Goal: Task Accomplishment & Management: Use online tool/utility

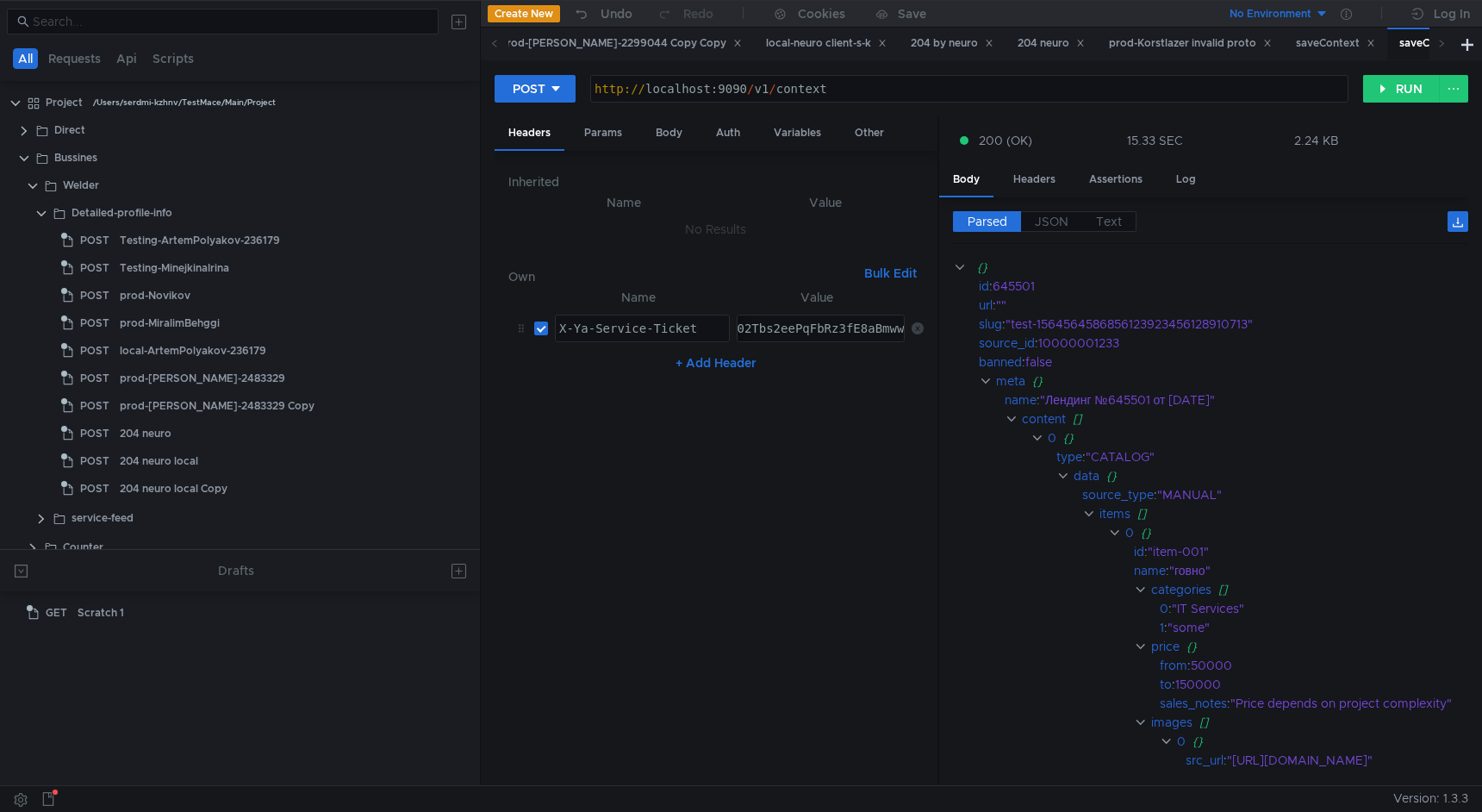
scroll to position [293, 0]
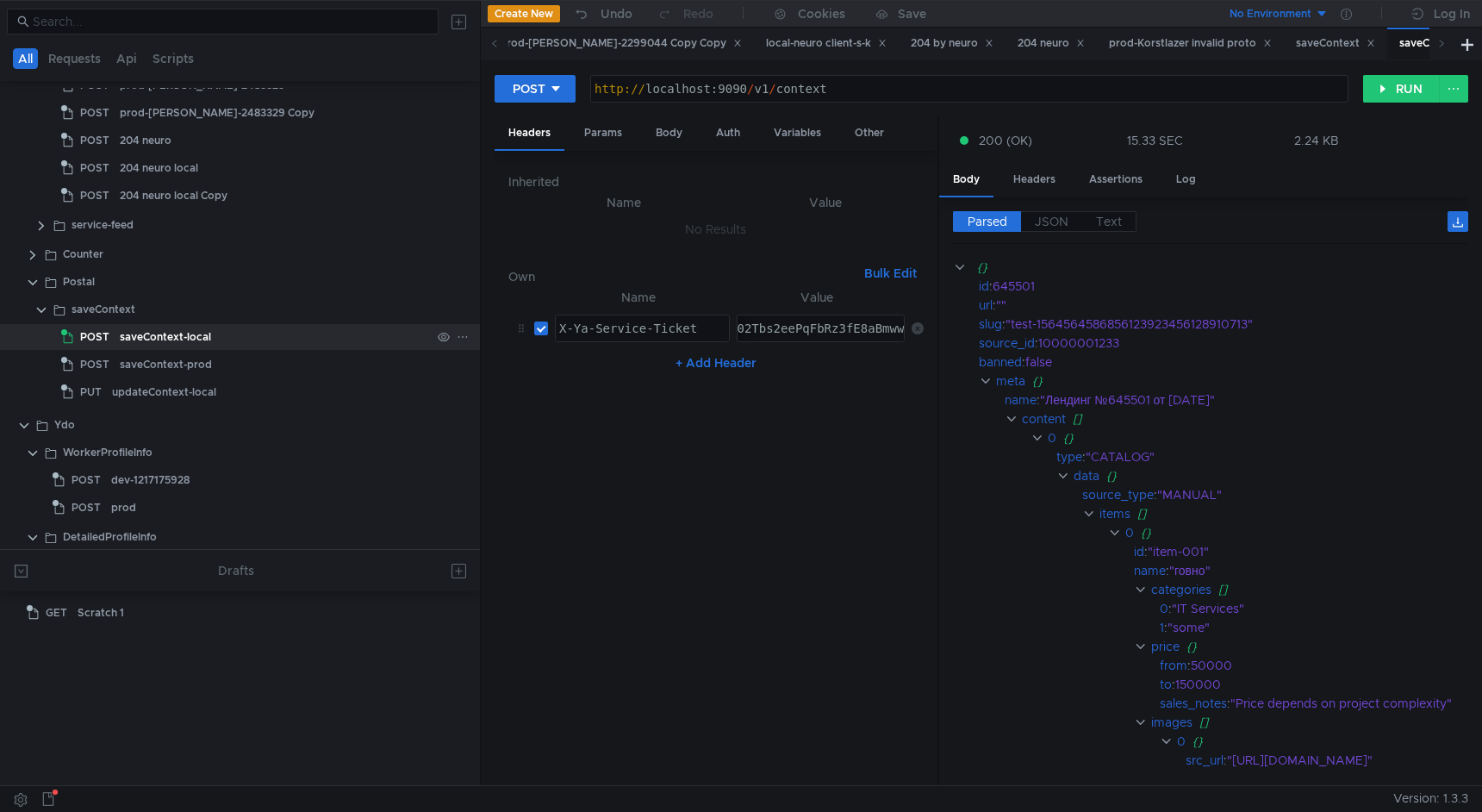
click at [456, 335] on icon at bounding box center [462, 337] width 12 height 12
click at [524, 406] on app-tour-anchor "Duplicate" at bounding box center [505, 412] width 55 height 21
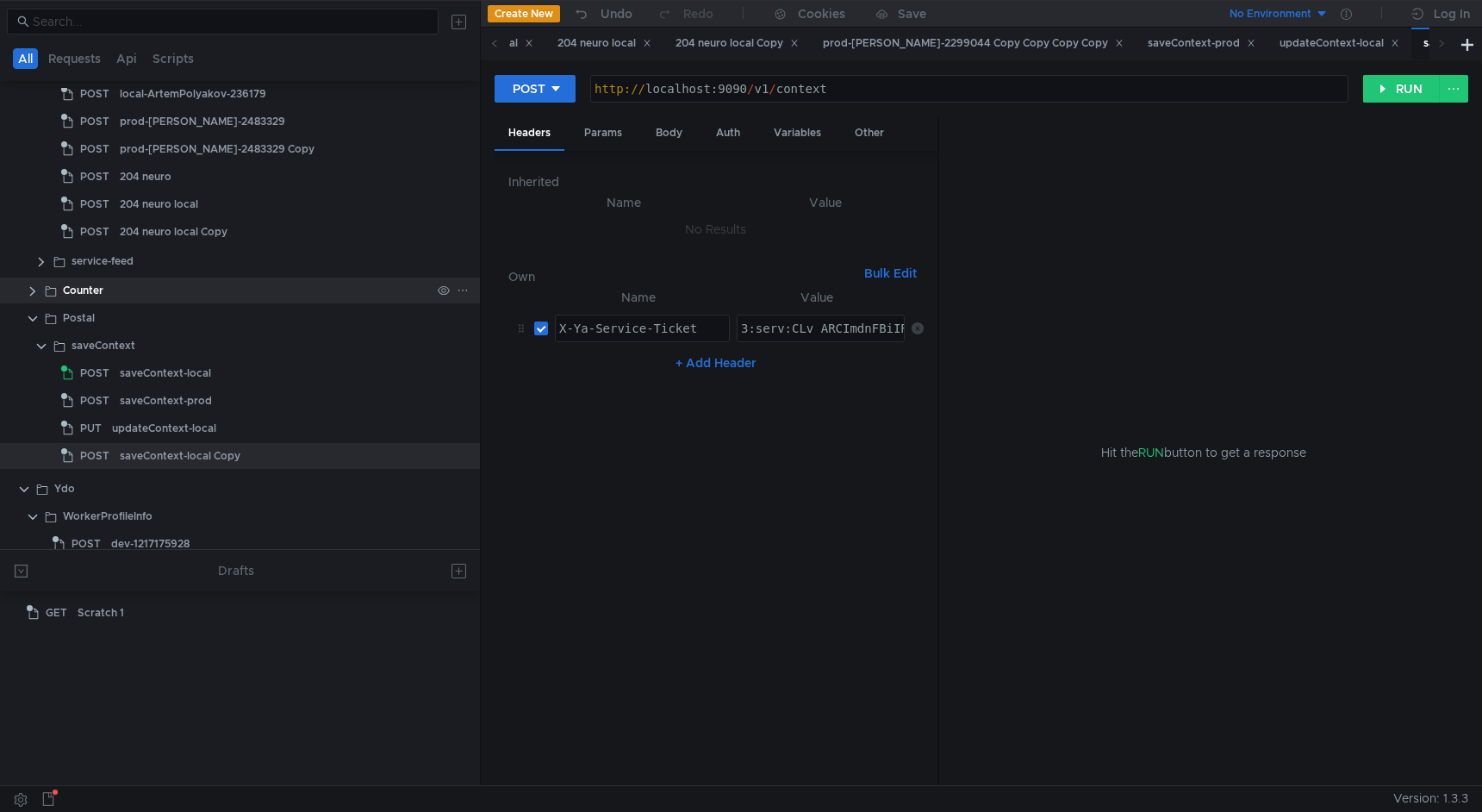
scroll to position [257, 0]
click at [555, 83] on icon at bounding box center [555, 88] width 12 height 12
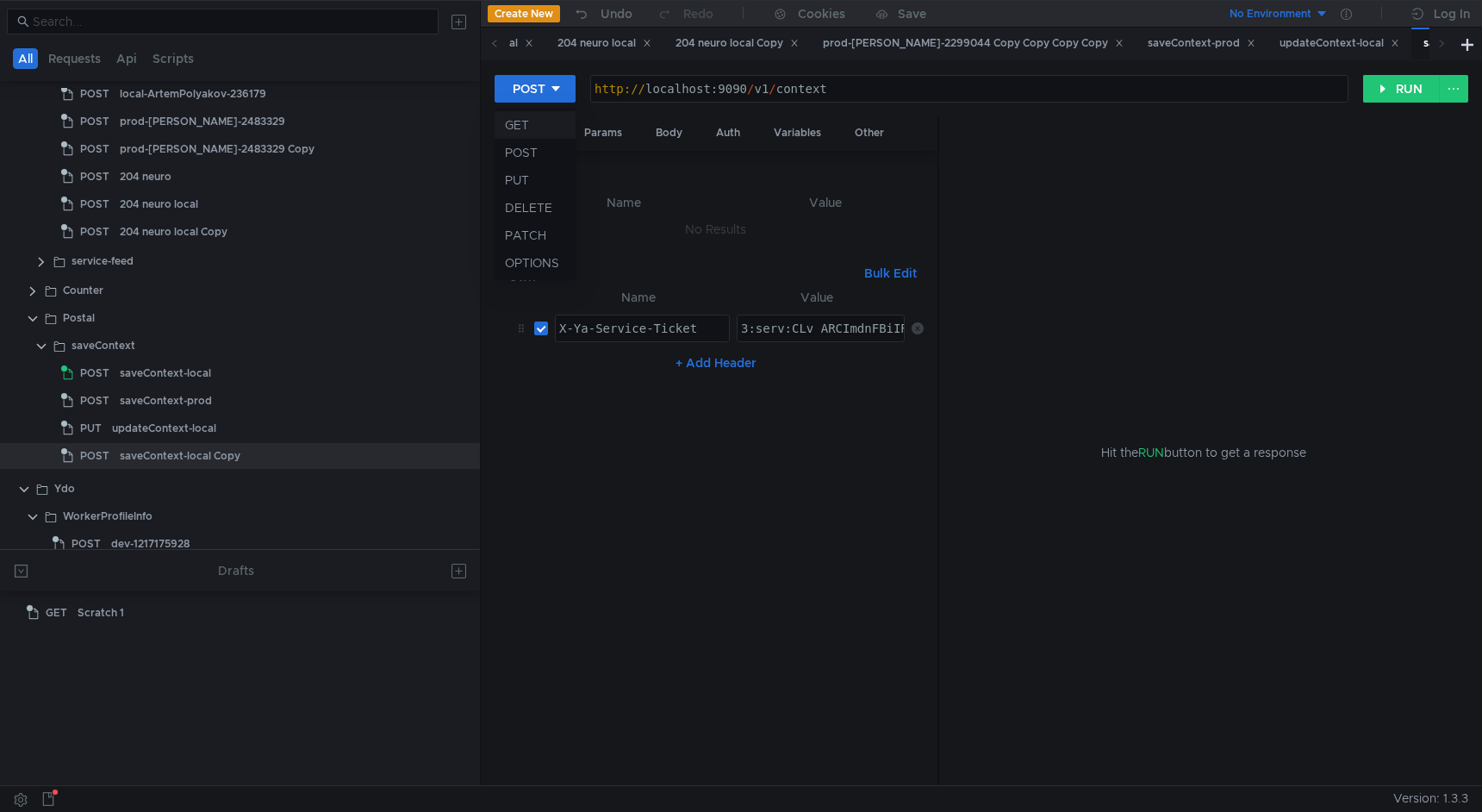
click at [538, 131] on li "GET" at bounding box center [535, 124] width 81 height 27
click at [456, 454] on icon at bounding box center [462, 455] width 12 height 12
click at [538, 509] on button "Rename" at bounding box center [524, 504] width 138 height 25
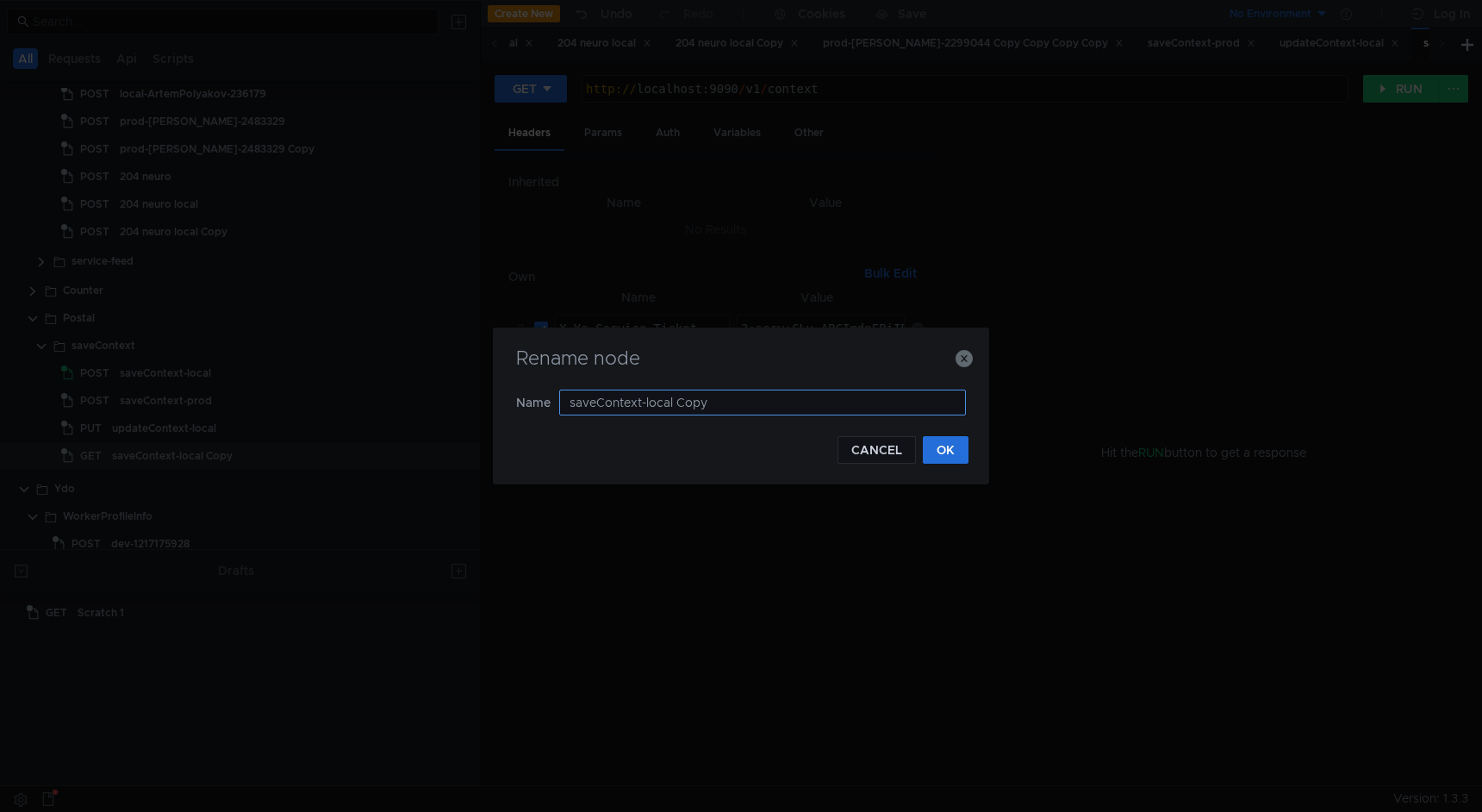
drag, startPoint x: 571, startPoint y: 402, endPoint x: 598, endPoint y: 401, distance: 27.0
click at [598, 401] on input "saveContext-local Copy" at bounding box center [762, 402] width 406 height 25
type input "getContext-local Copy"
click at [938, 445] on button "OK" at bounding box center [946, 449] width 46 height 27
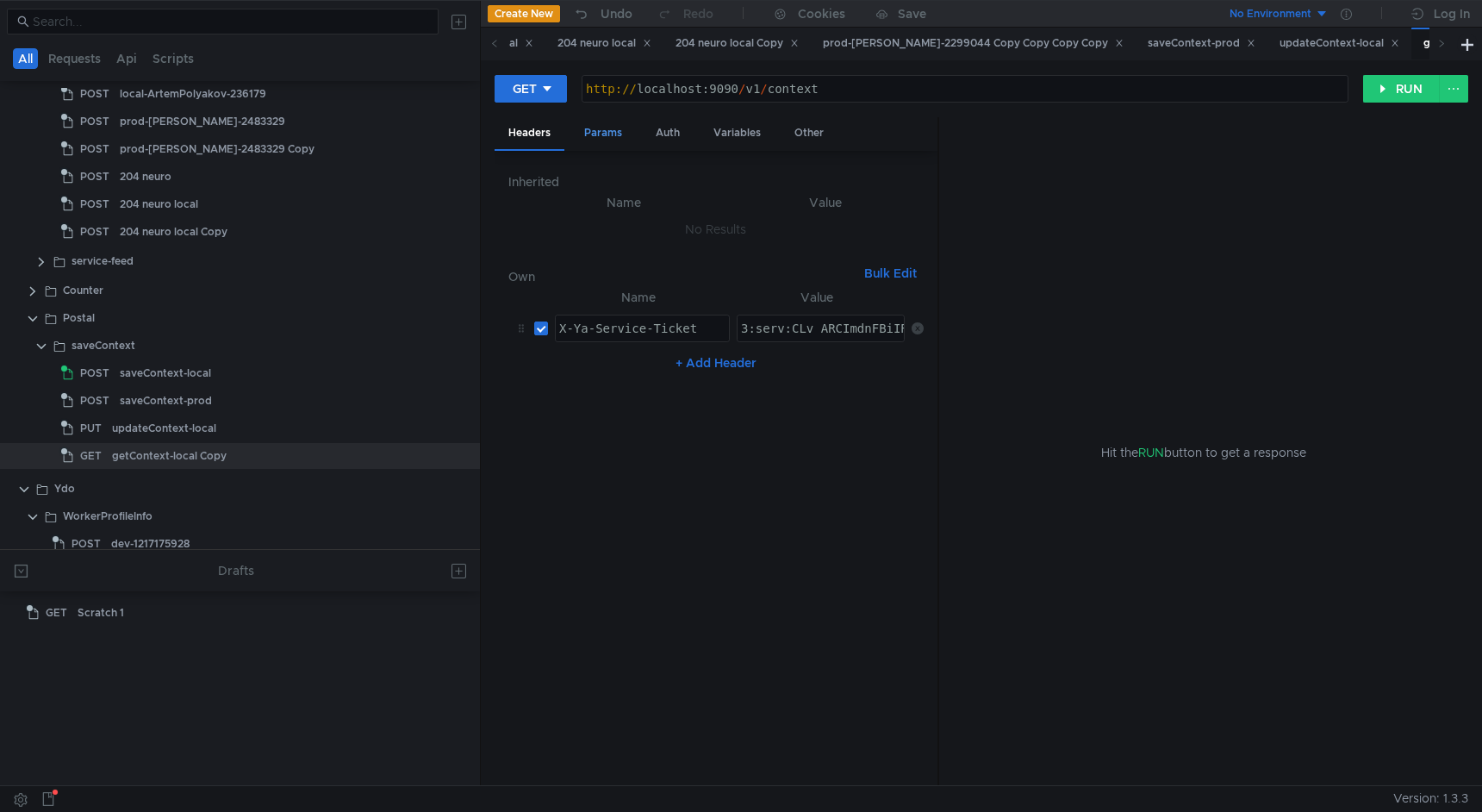
click at [598, 141] on div "Params" at bounding box center [603, 134] width 66 height 32
click at [846, 88] on div "http:// localhost:9090 / v1 / context" at bounding box center [964, 103] width 765 height 41
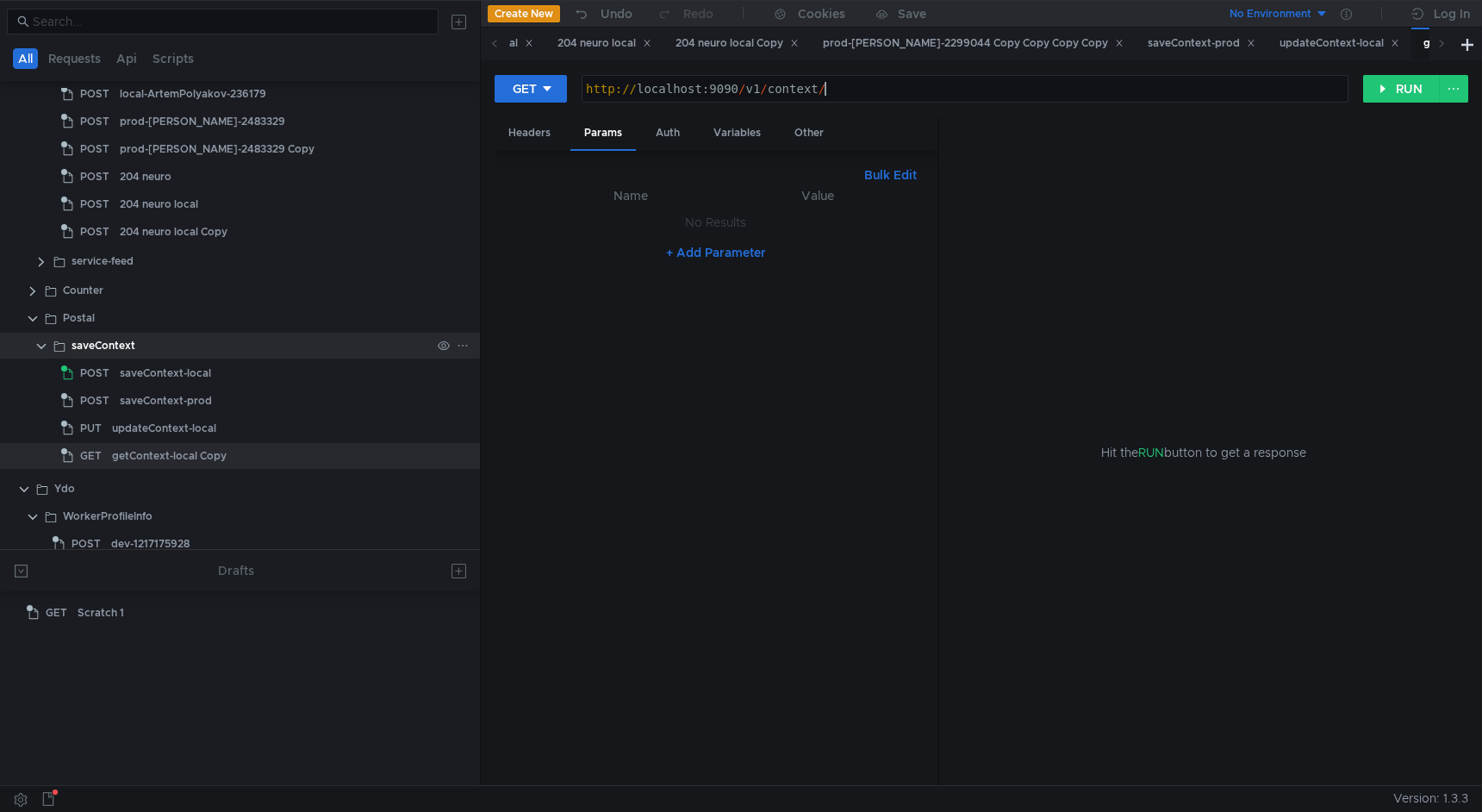
scroll to position [0, 16]
type textarea "http://localhost:9090/v1/context/"
click at [237, 370] on div "saveContext-local" at bounding box center [275, 373] width 311 height 25
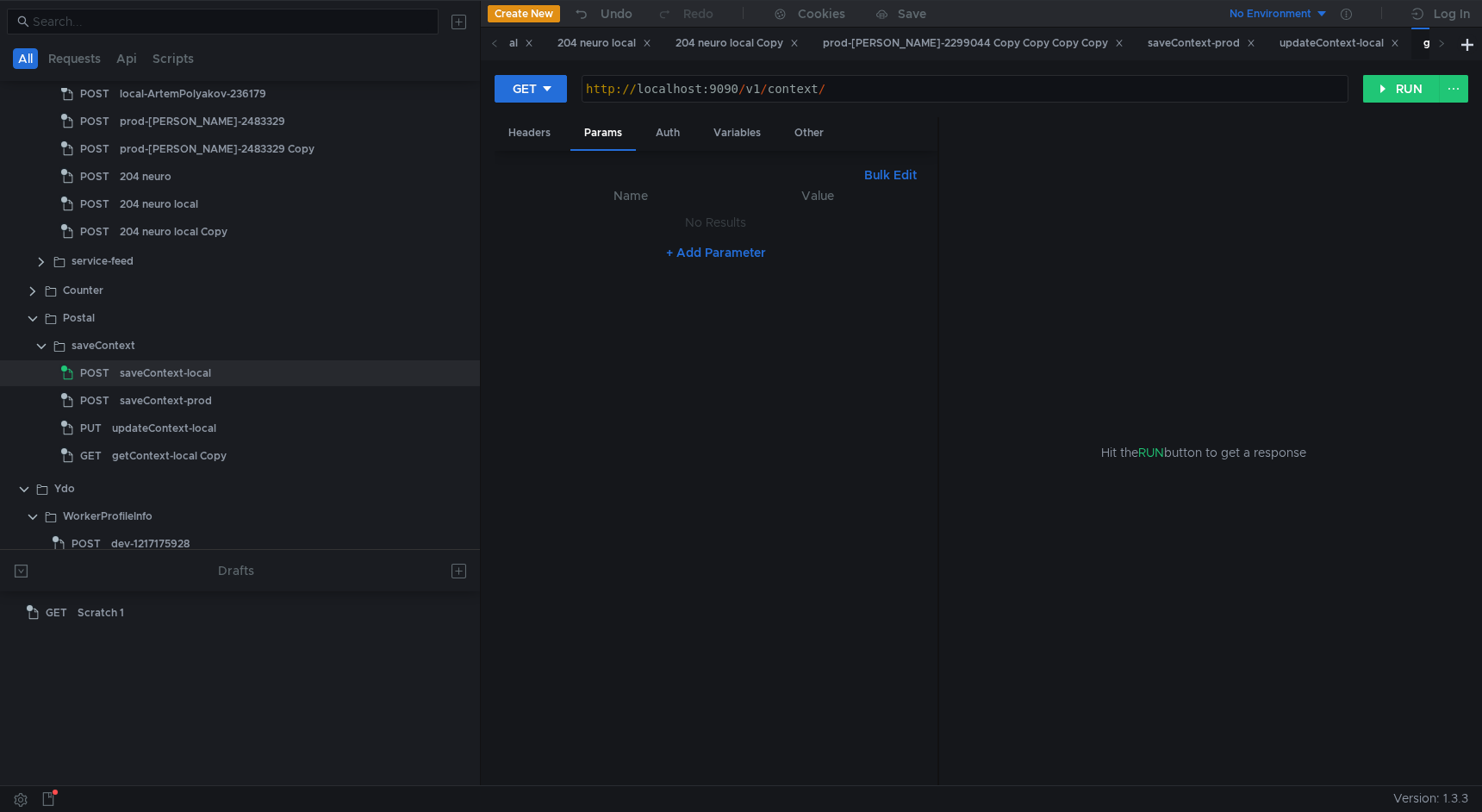
click at [237, 370] on div "saveContext-local" at bounding box center [275, 373] width 311 height 25
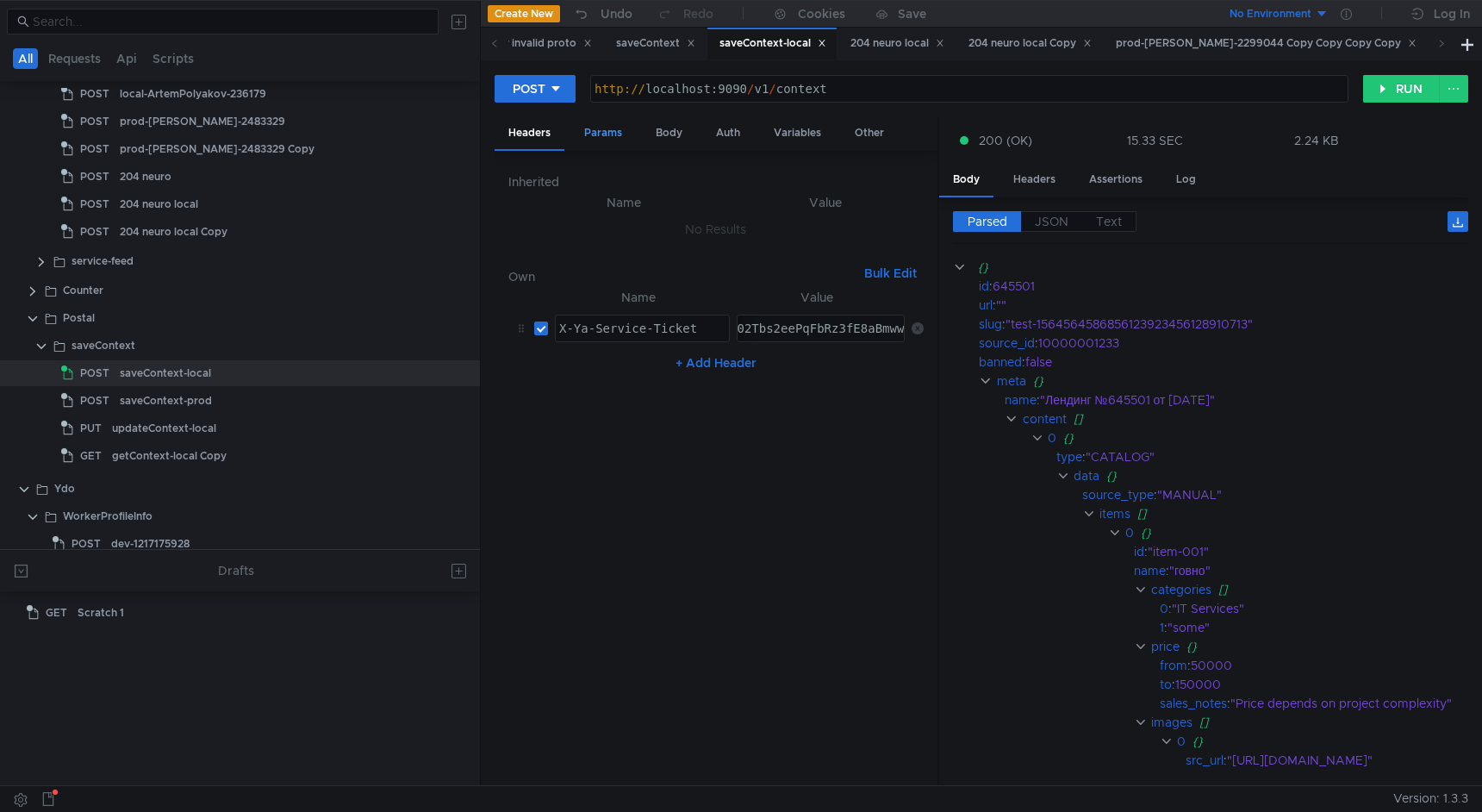
click at [610, 141] on div "Params" at bounding box center [603, 134] width 66 height 32
click at [685, 133] on div "Body" at bounding box center [669, 134] width 55 height 32
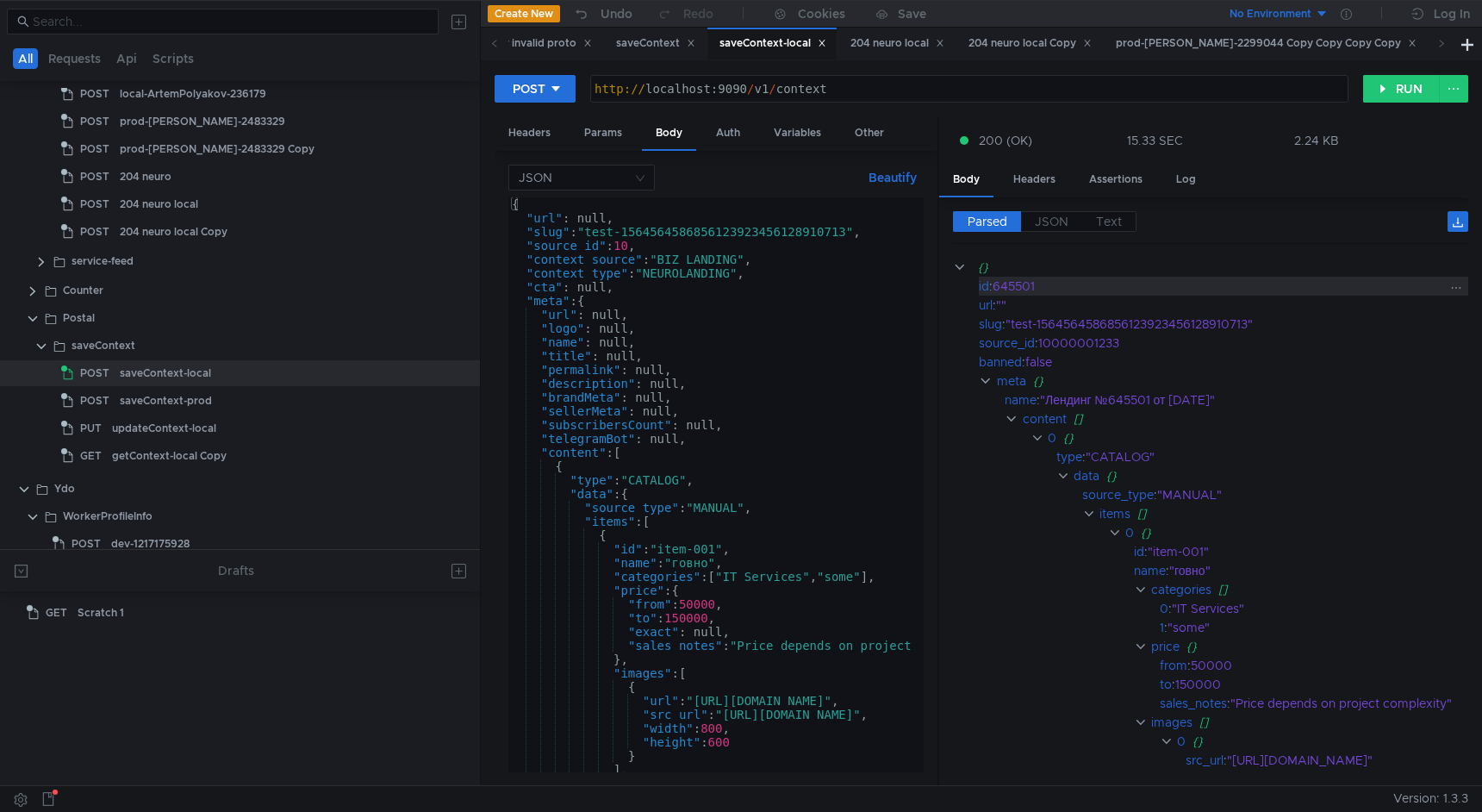
click at [1019, 287] on div "645501" at bounding box center [1270, 286] width 555 height 19
copy div "645501"
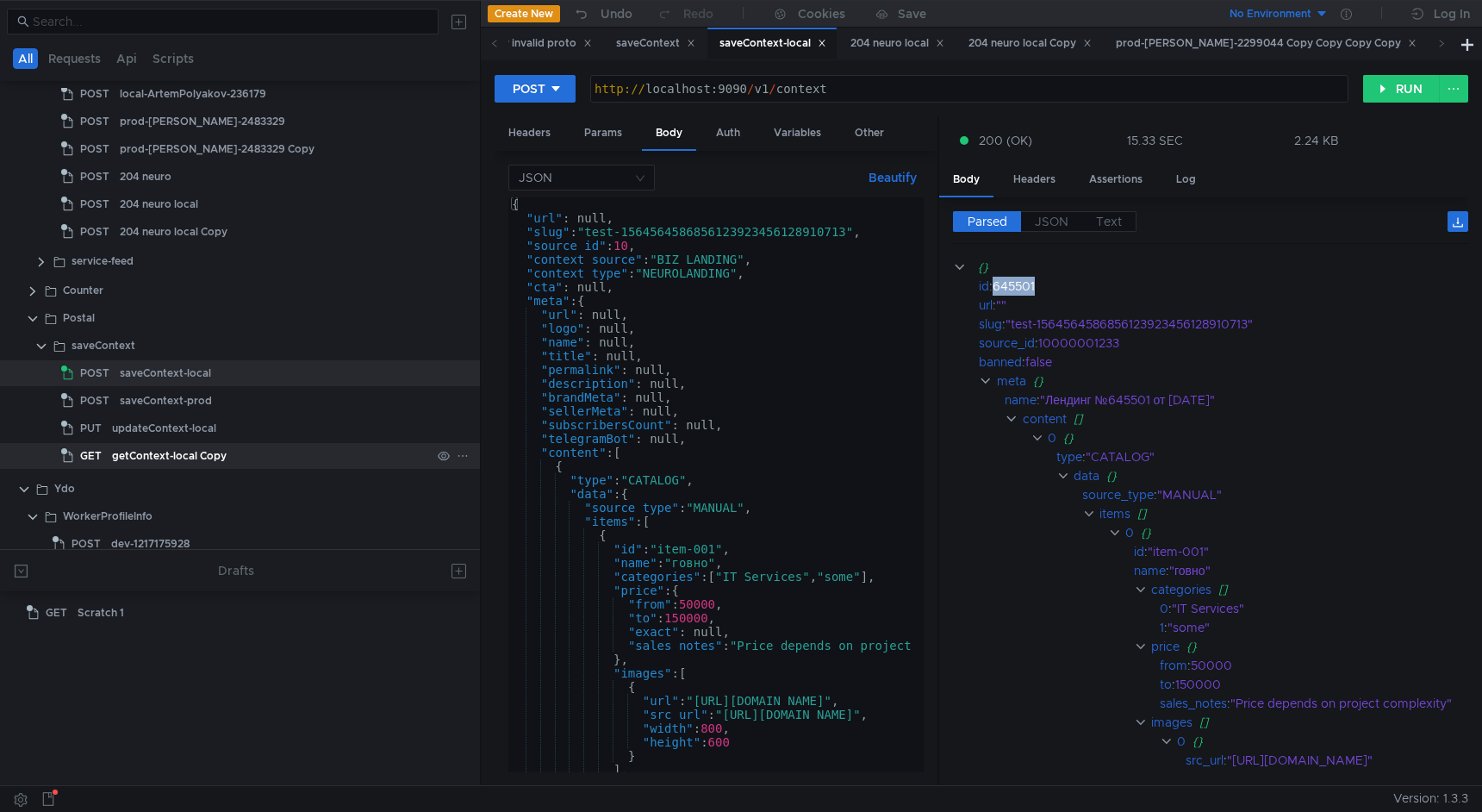
click at [214, 452] on div "getContext-local Copy" at bounding box center [169, 455] width 115 height 25
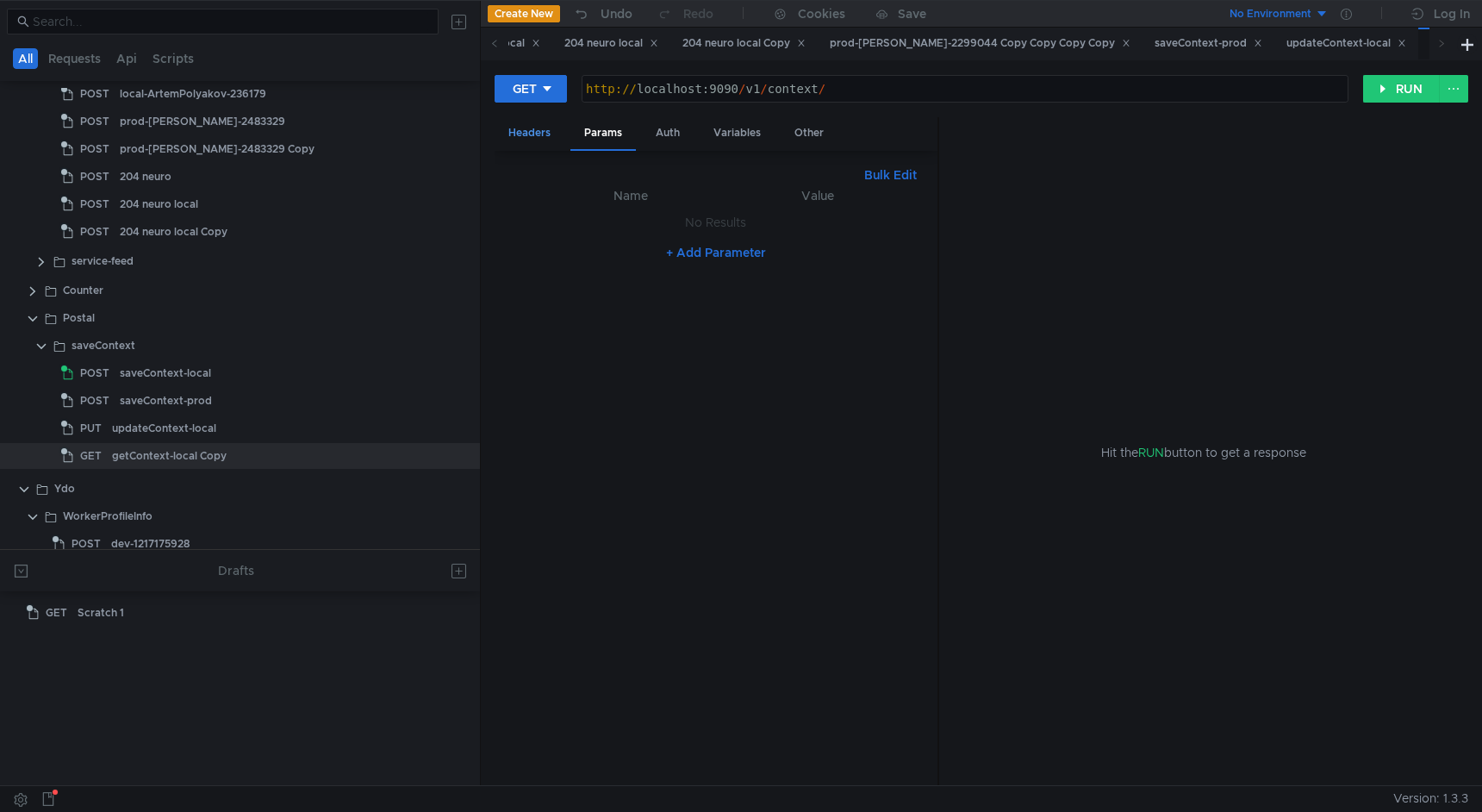
click at [532, 135] on div "Headers" at bounding box center [530, 134] width 70 height 32
click at [838, 90] on div "http:// localhost:9090 / v1 / context /" at bounding box center [964, 103] width 765 height 41
paste textarea "645501"
type textarea "[URL]"
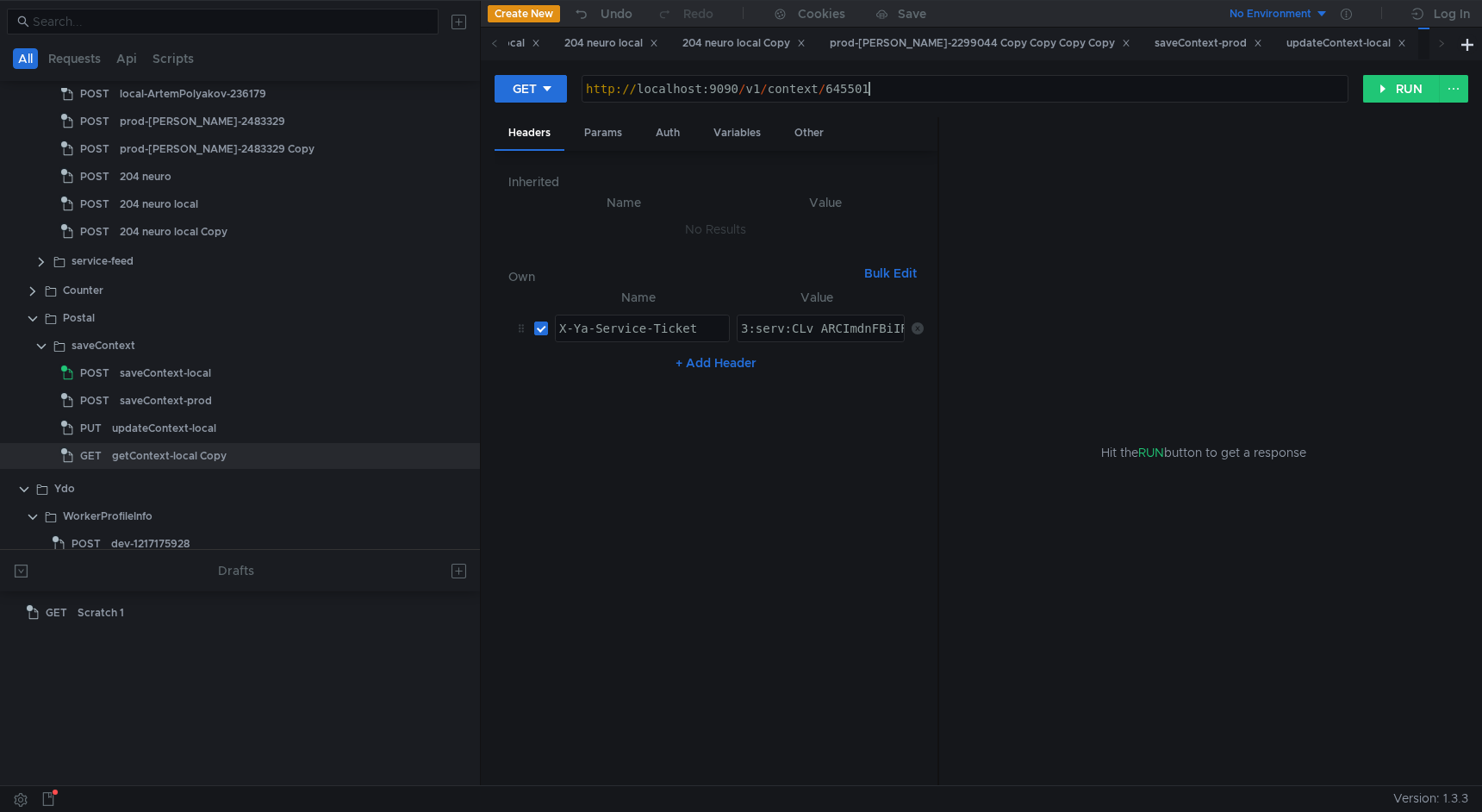
paste textarea "MH_ARDh69zFBiIRCPWOehD1jnog7oHekaXU_gE:DNucSQWcoK2cX5zOZbljRpvyiZU9HRkU3qXWg-zs…"
type textarea "3:serv:CMH_ARDh69zFBiIRCPWOehD1jnog7oHekaXU_gE:DNucSQWcoK2cX5zOZbljRpvyiZU9HRkU…"
click at [1381, 98] on button "RUN" at bounding box center [1402, 88] width 77 height 27
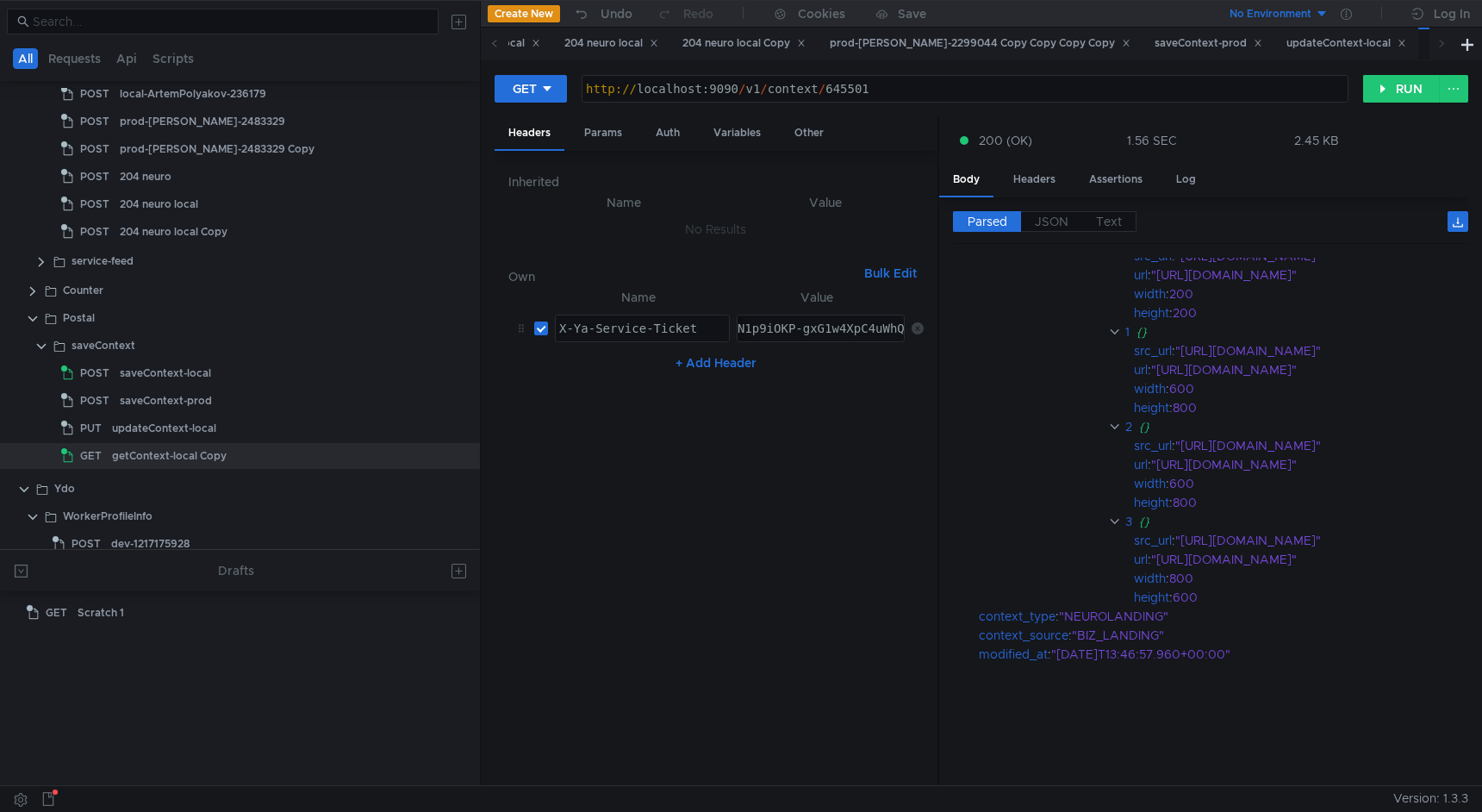
scroll to position [0, 0]
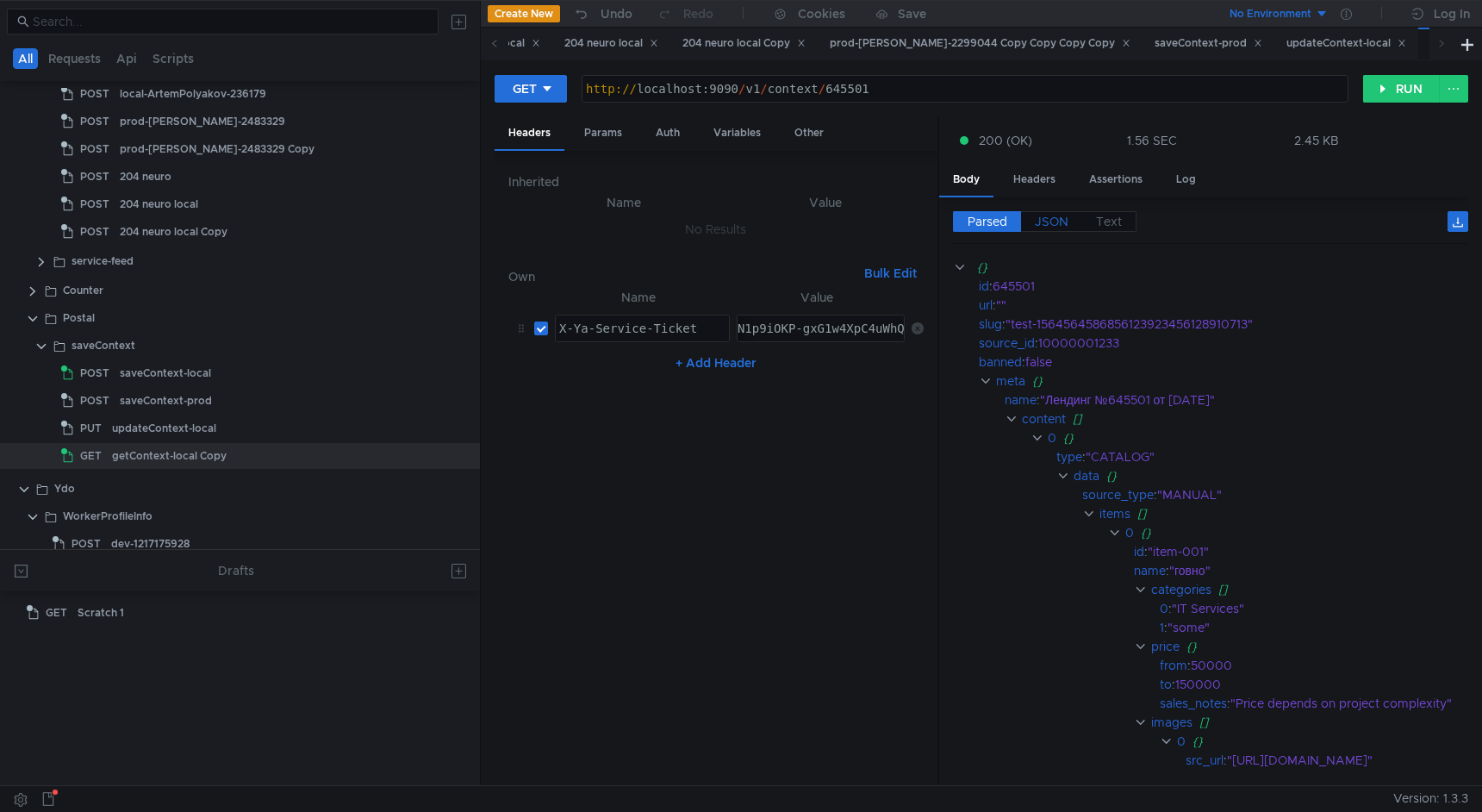
click at [1060, 220] on span "JSON" at bounding box center [1052, 221] width 34 height 15
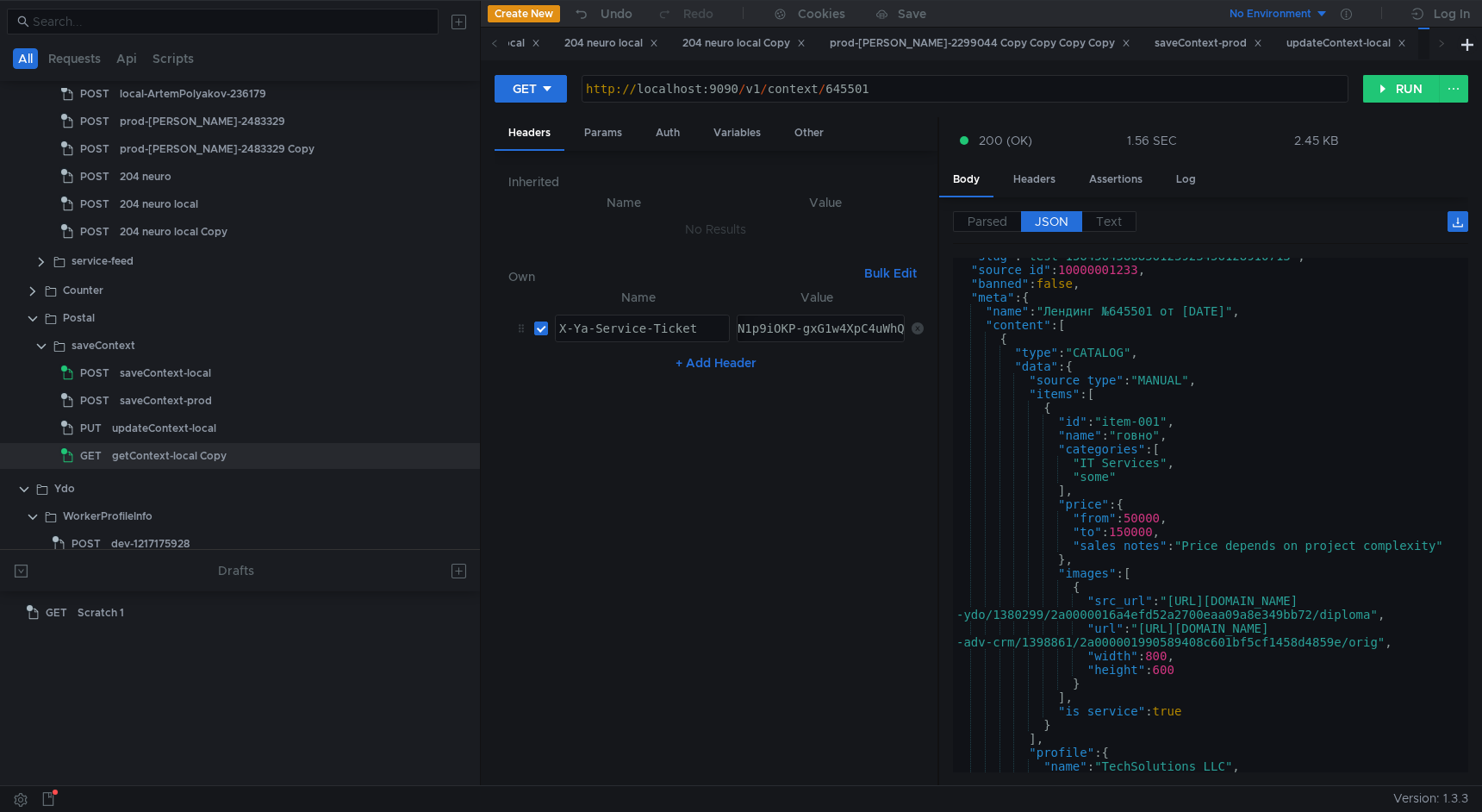
scroll to position [44, 0]
click at [1151, 486] on div ""slug" : "test-1564564586856123923456128910713" , "source_id" : 10000001233 , "…" at bounding box center [1207, 533] width 508 height 556
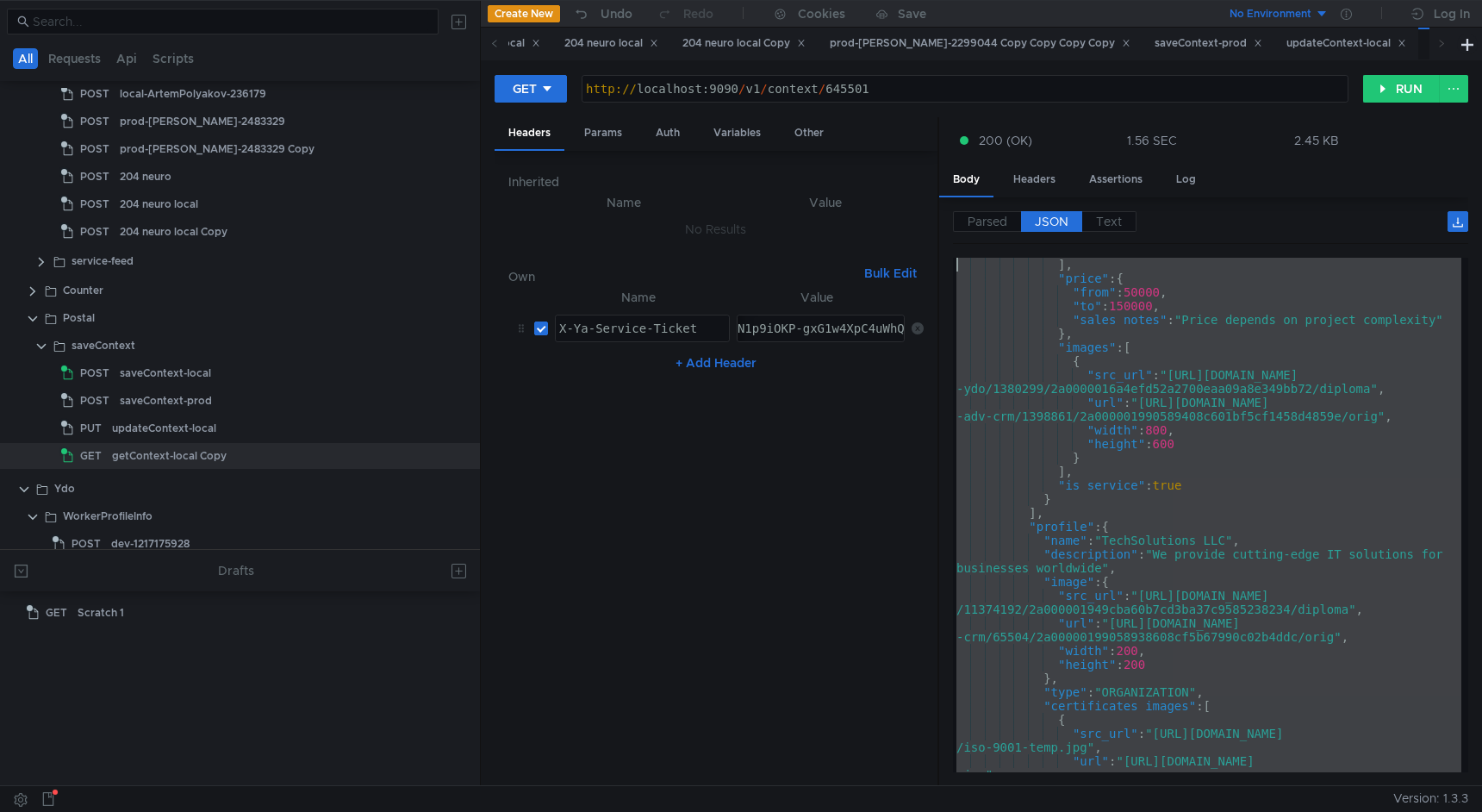
scroll to position [0, 0]
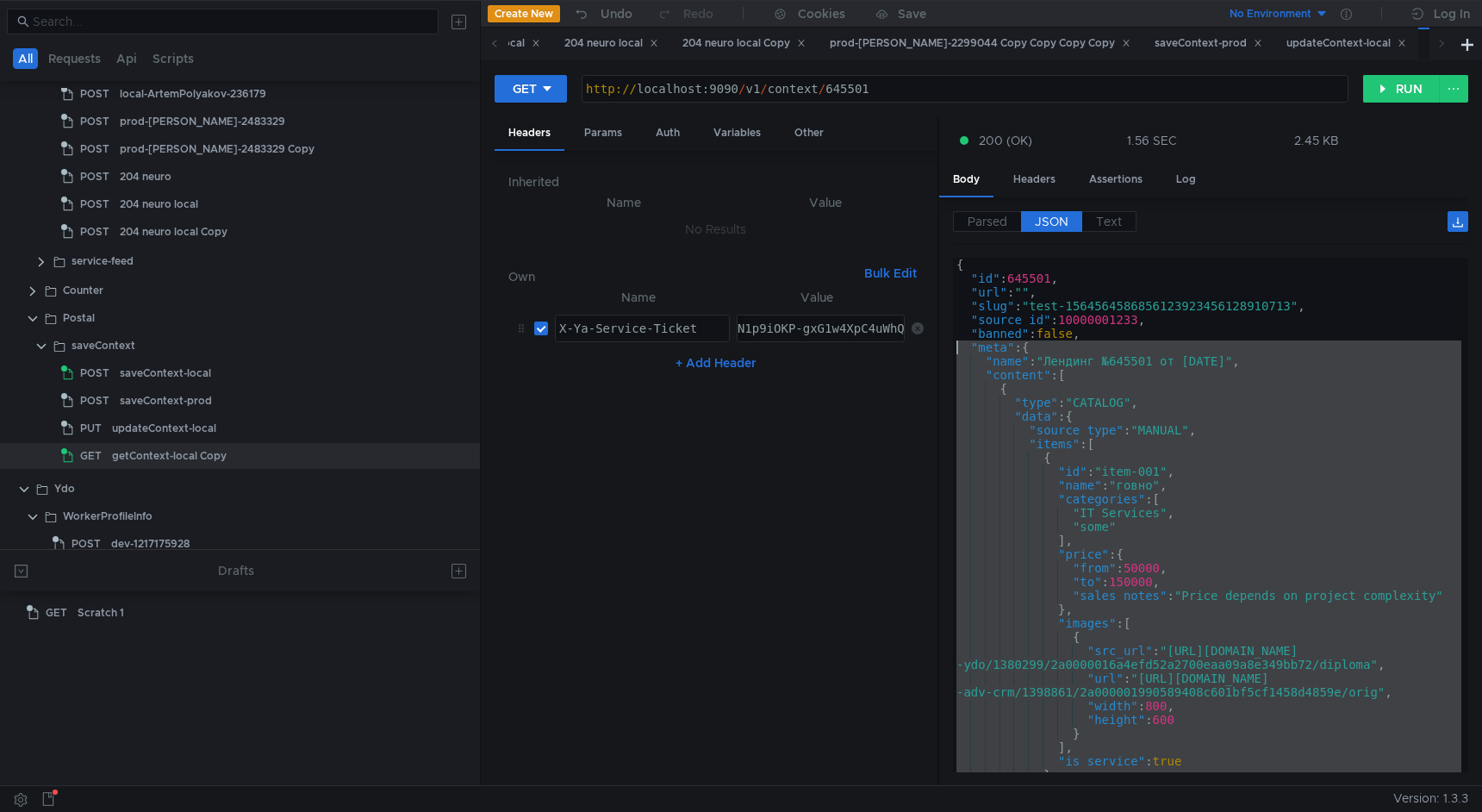
drag, startPoint x: 1017, startPoint y: 679, endPoint x: 870, endPoint y: 343, distance: 366.7
click at [870, 343] on as-split "Headers Params Auth Variables Other Inherited Name Value No Results Own Bulk Ed…" at bounding box center [981, 453] width 974 height 670
type textarea ""meta": { "name": "Лендинг №645501 от 01.09.25","
click at [239, 420] on div "updateContext-local" at bounding box center [271, 427] width 319 height 25
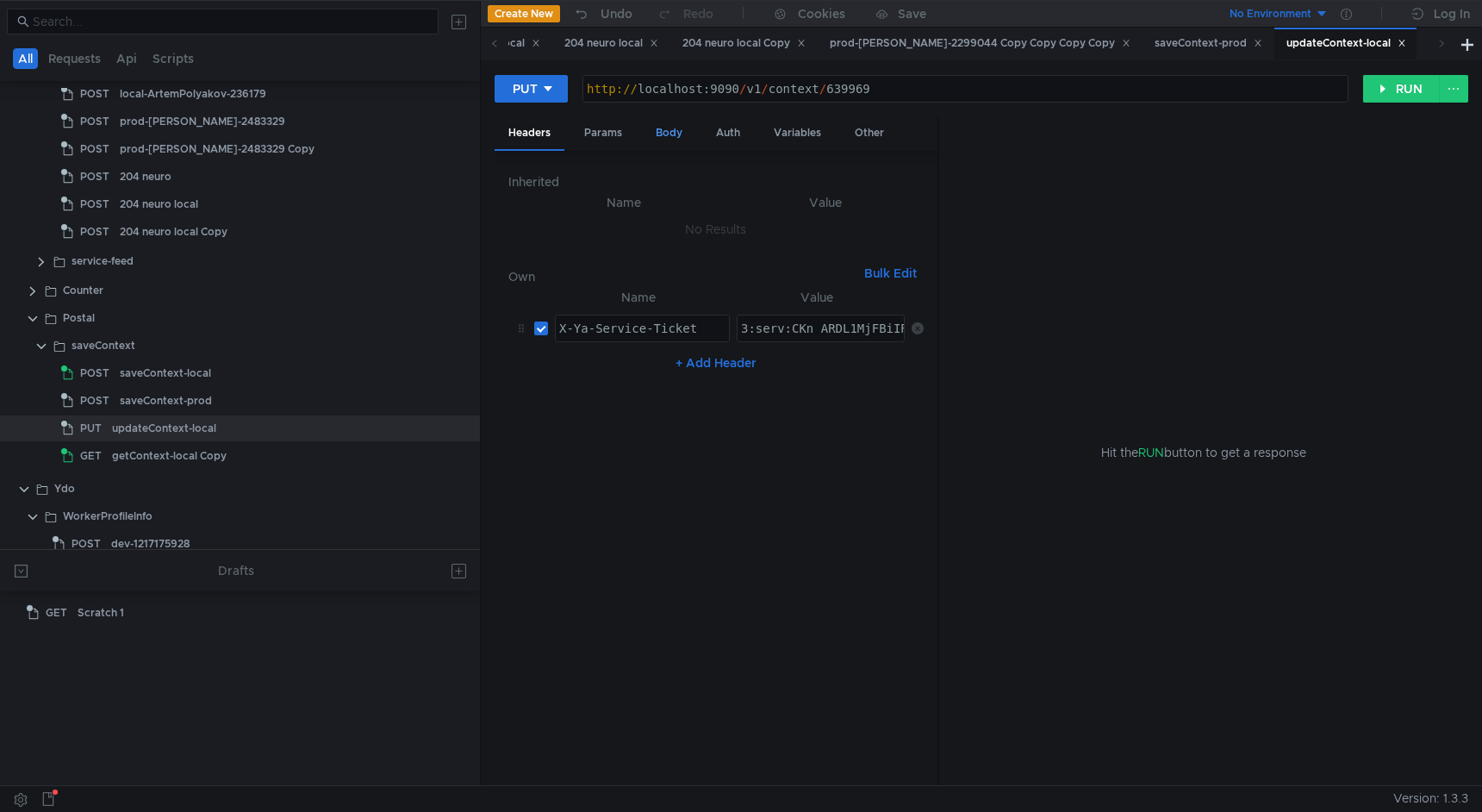
click at [678, 131] on div "Body" at bounding box center [669, 134] width 55 height 32
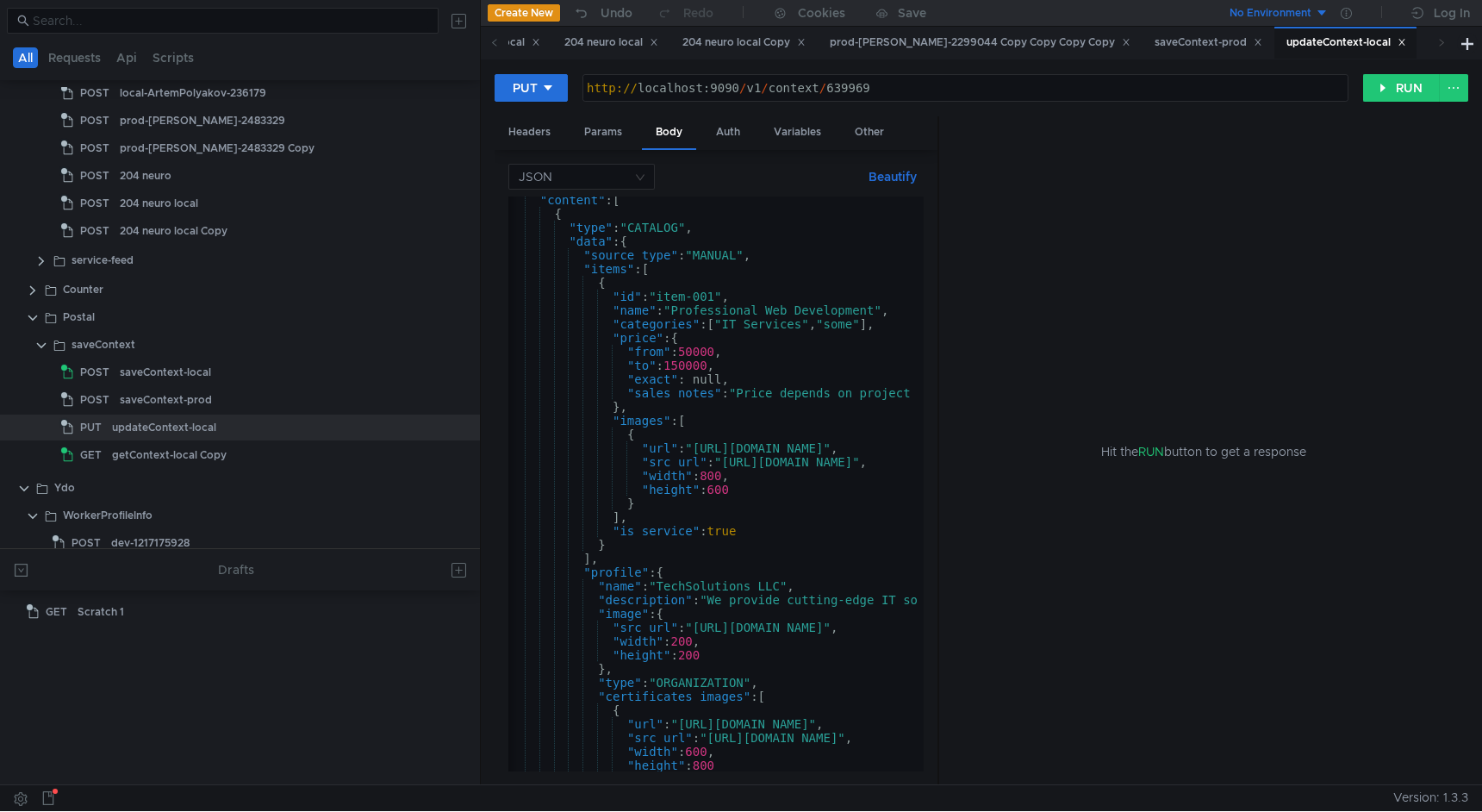
scroll to position [348, 0]
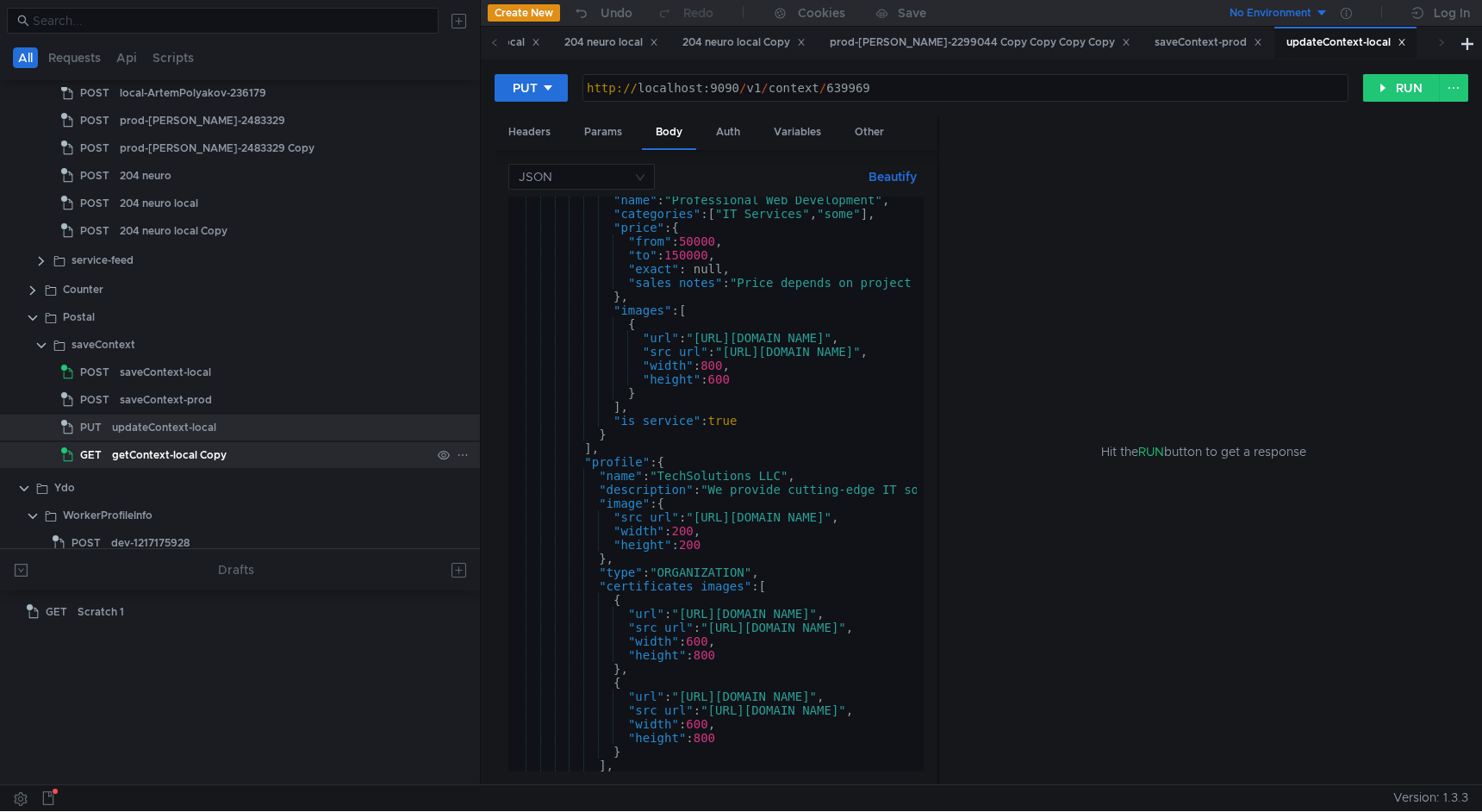
click at [305, 447] on div "getContext-local Copy" at bounding box center [271, 454] width 319 height 25
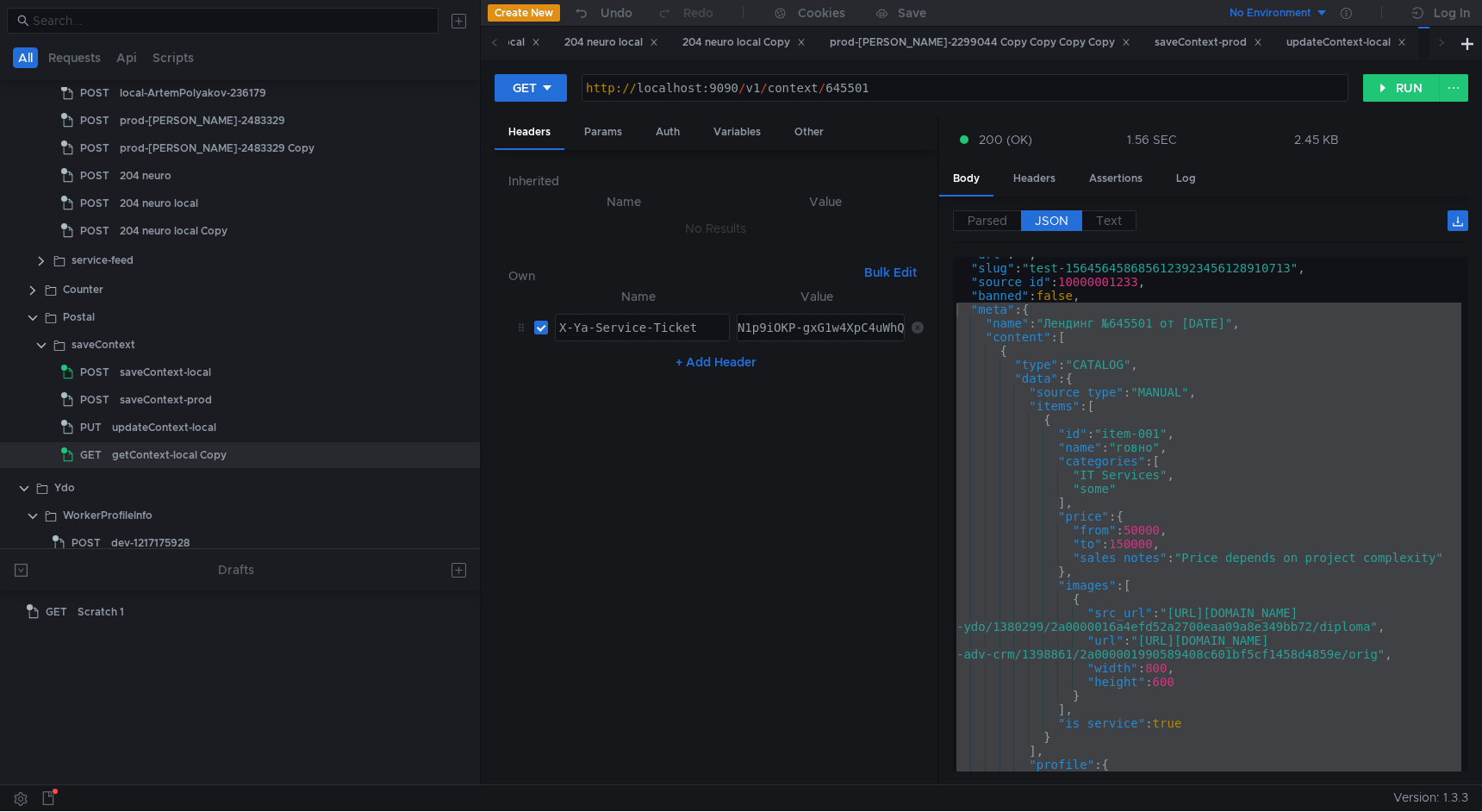
scroll to position [37, 0]
click at [269, 418] on div "updateContext-local" at bounding box center [271, 427] width 319 height 25
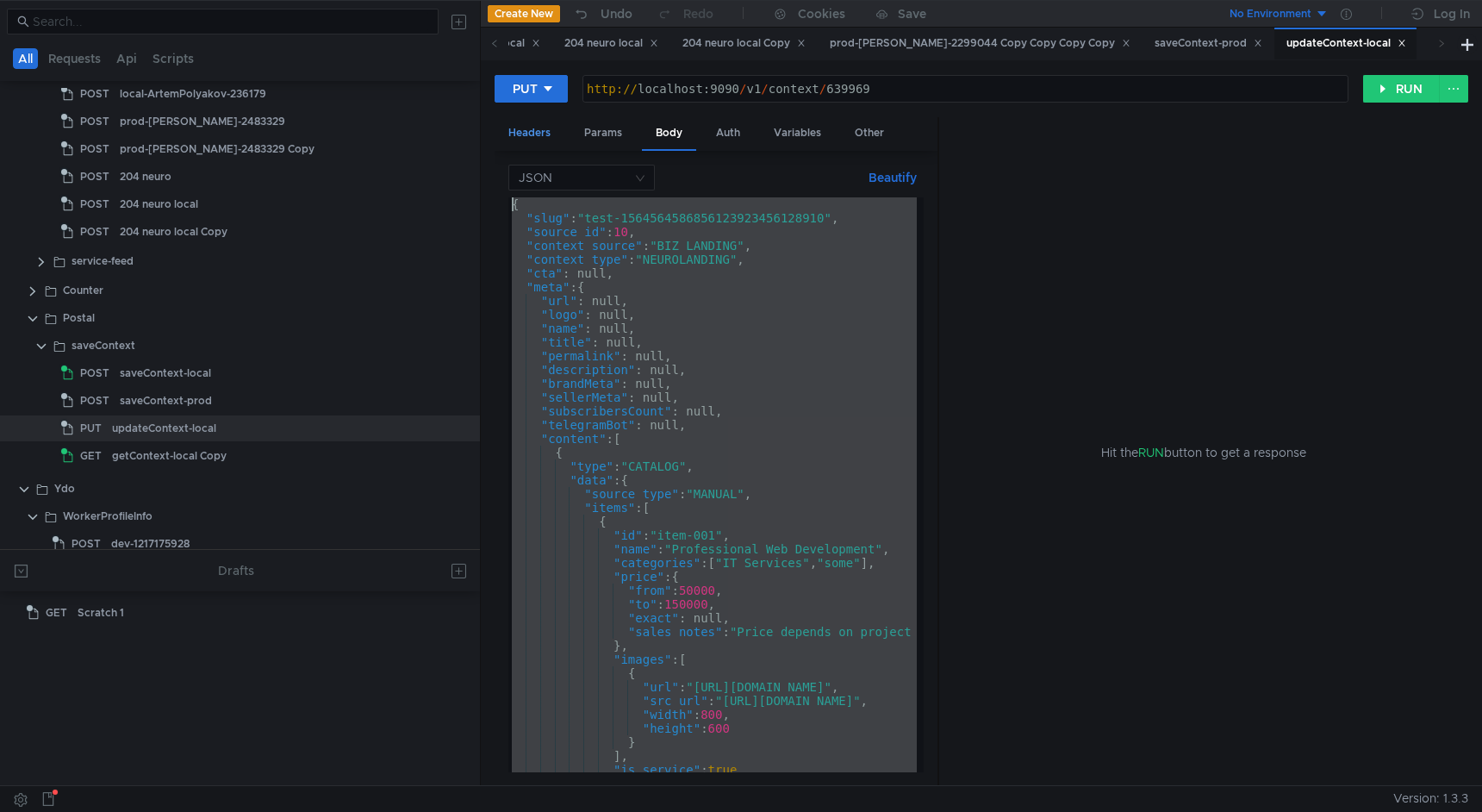
scroll to position [0, 0]
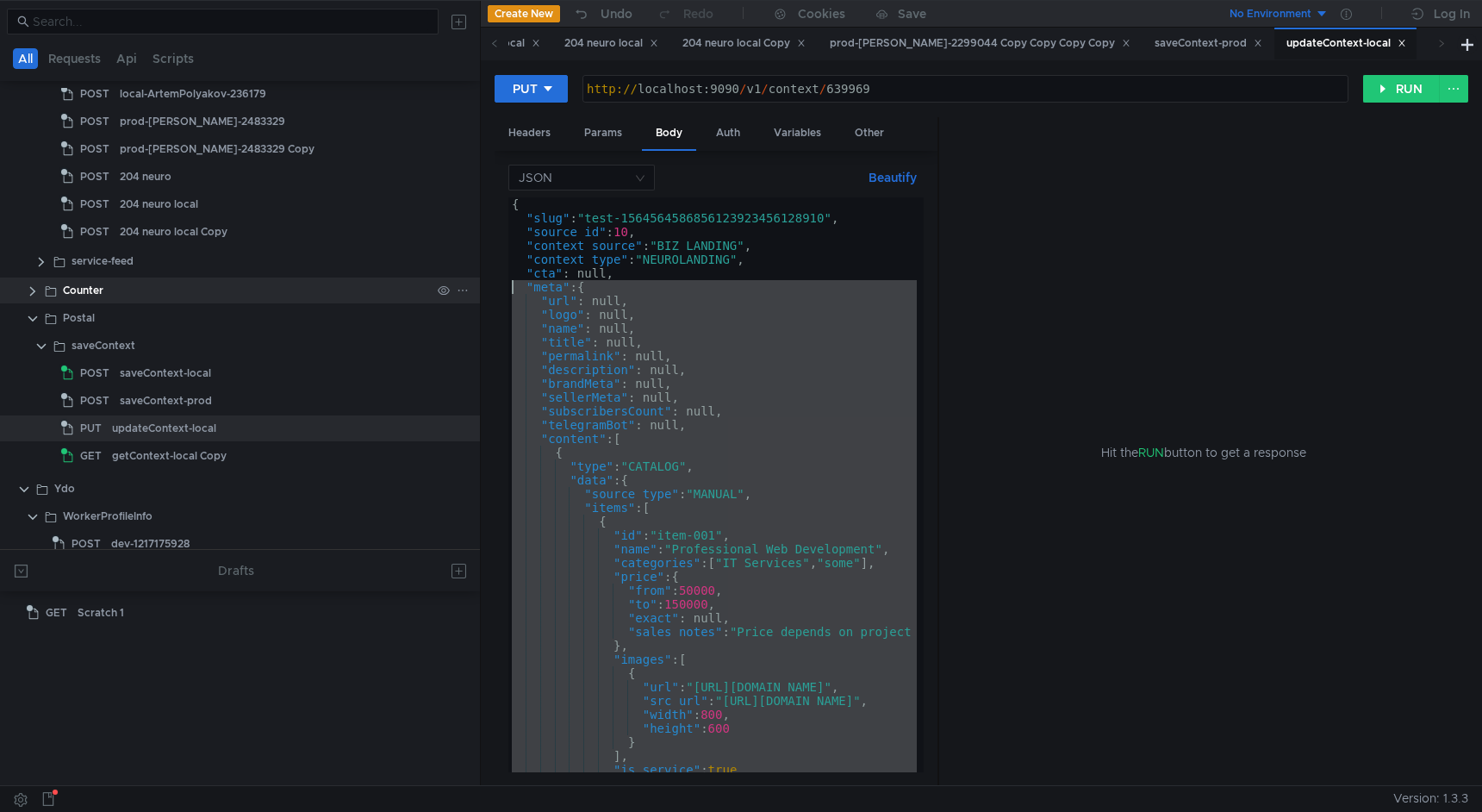
drag, startPoint x: 546, startPoint y: 647, endPoint x: 447, endPoint y: 283, distance: 377.2
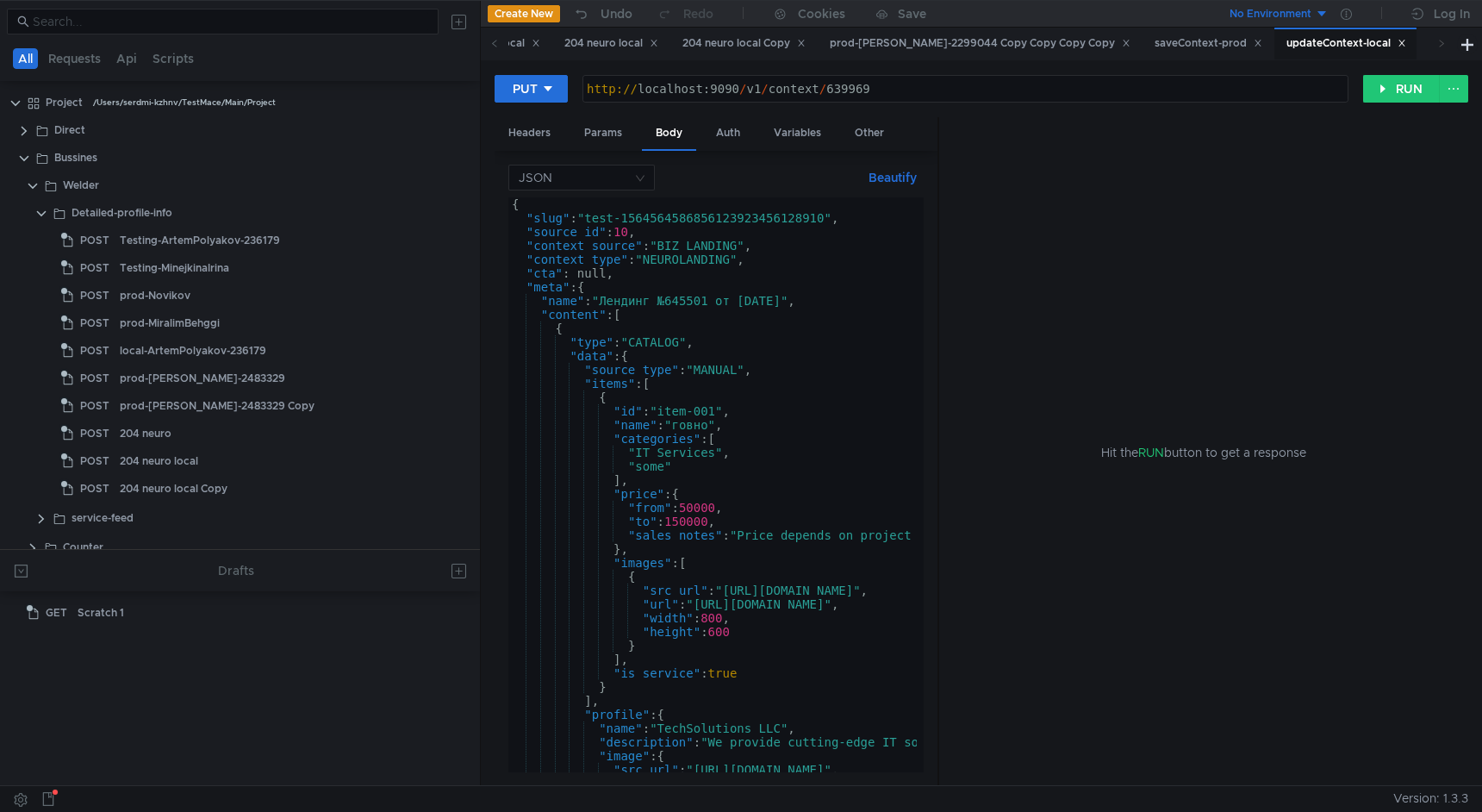
scroll to position [257, 0]
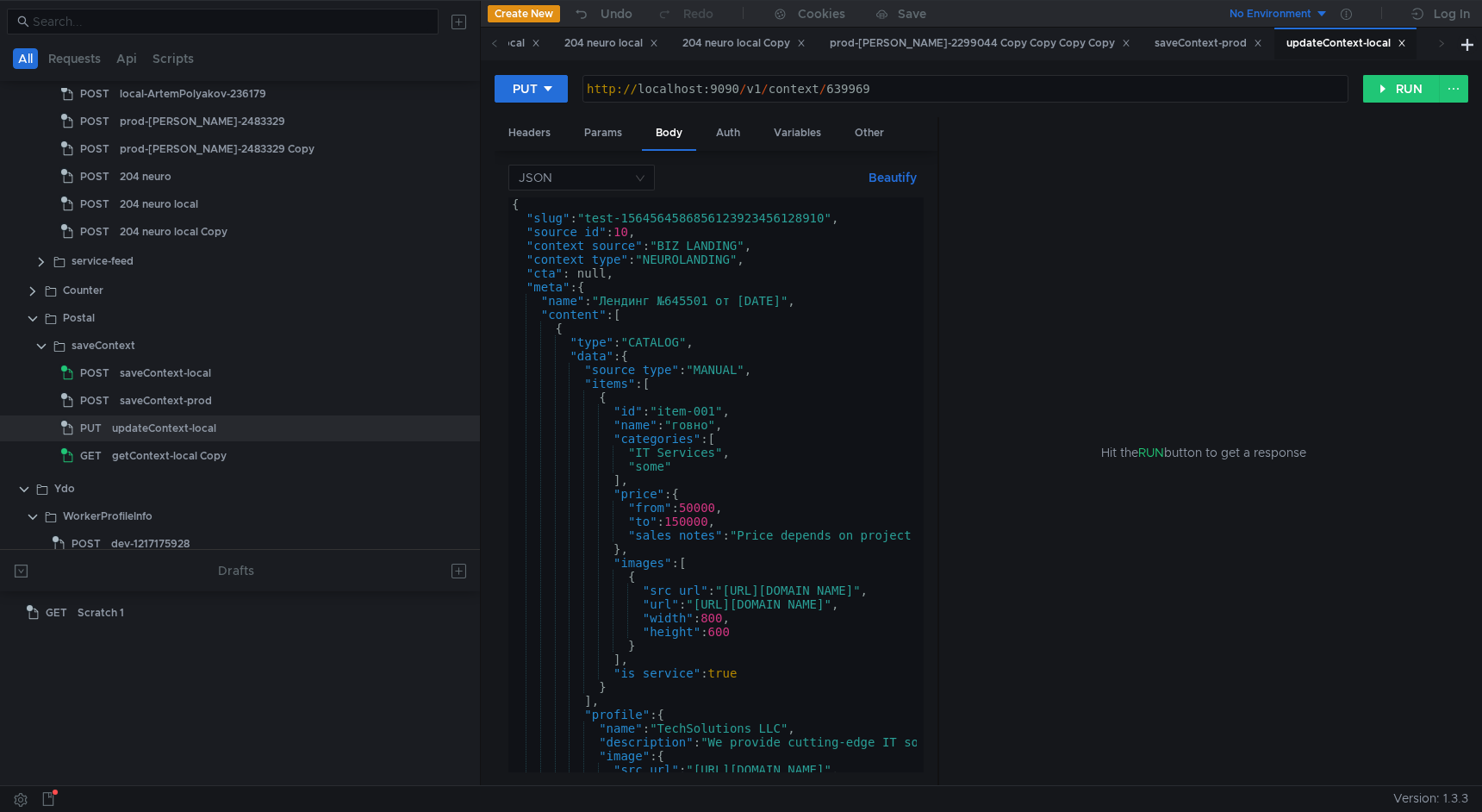
click at [692, 299] on div "{ "slug" : "test-1564564586856123923456128910" , "source_id" : 10 , "context_so…" at bounding box center [971, 495] width 927 height 596
type textarea ""name": "Лендинг №645501 от 01.09.25","
drag, startPoint x: 665, startPoint y: 302, endPoint x: 704, endPoint y: 302, distance: 39.0
click at [704, 302] on div "{ "slug" : "test-1564564586856123923456128910" , "source_id" : 10 , "context_so…" at bounding box center [971, 495] width 927 height 596
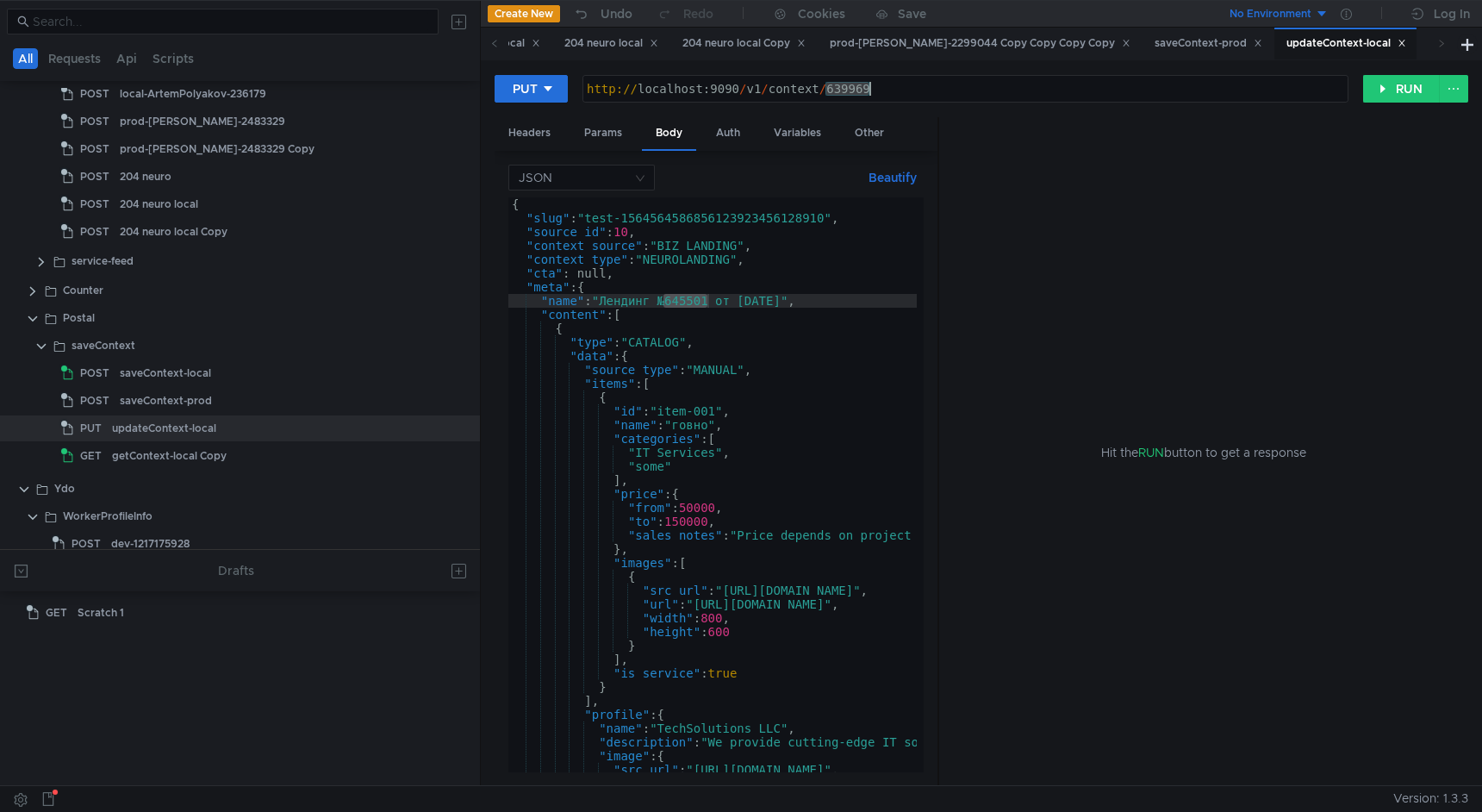
drag, startPoint x: 827, startPoint y: 93, endPoint x: 885, endPoint y: 92, distance: 58.0
click at [885, 92] on div "http:// localhost:9090 / v1 / context / 639969" at bounding box center [965, 103] width 765 height 41
paste textarea "№64550"
click at [836, 92] on div "http:// localhost:9090 / v1 / context / №64550" at bounding box center [965, 103] width 765 height 41
type textarea "http://localhost:9090/v1/context/64550"
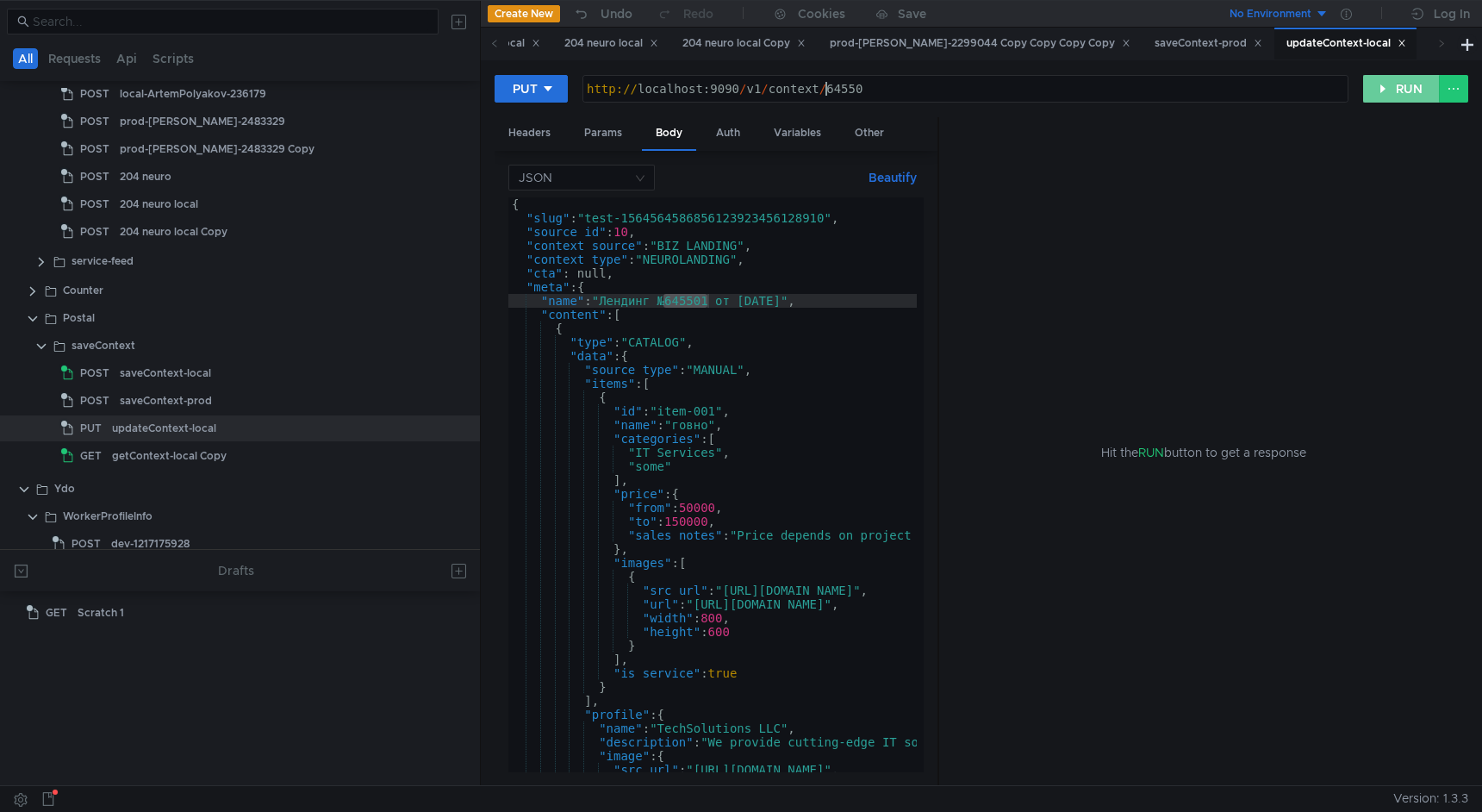
click at [1378, 84] on button "RUN" at bounding box center [1402, 88] width 77 height 27
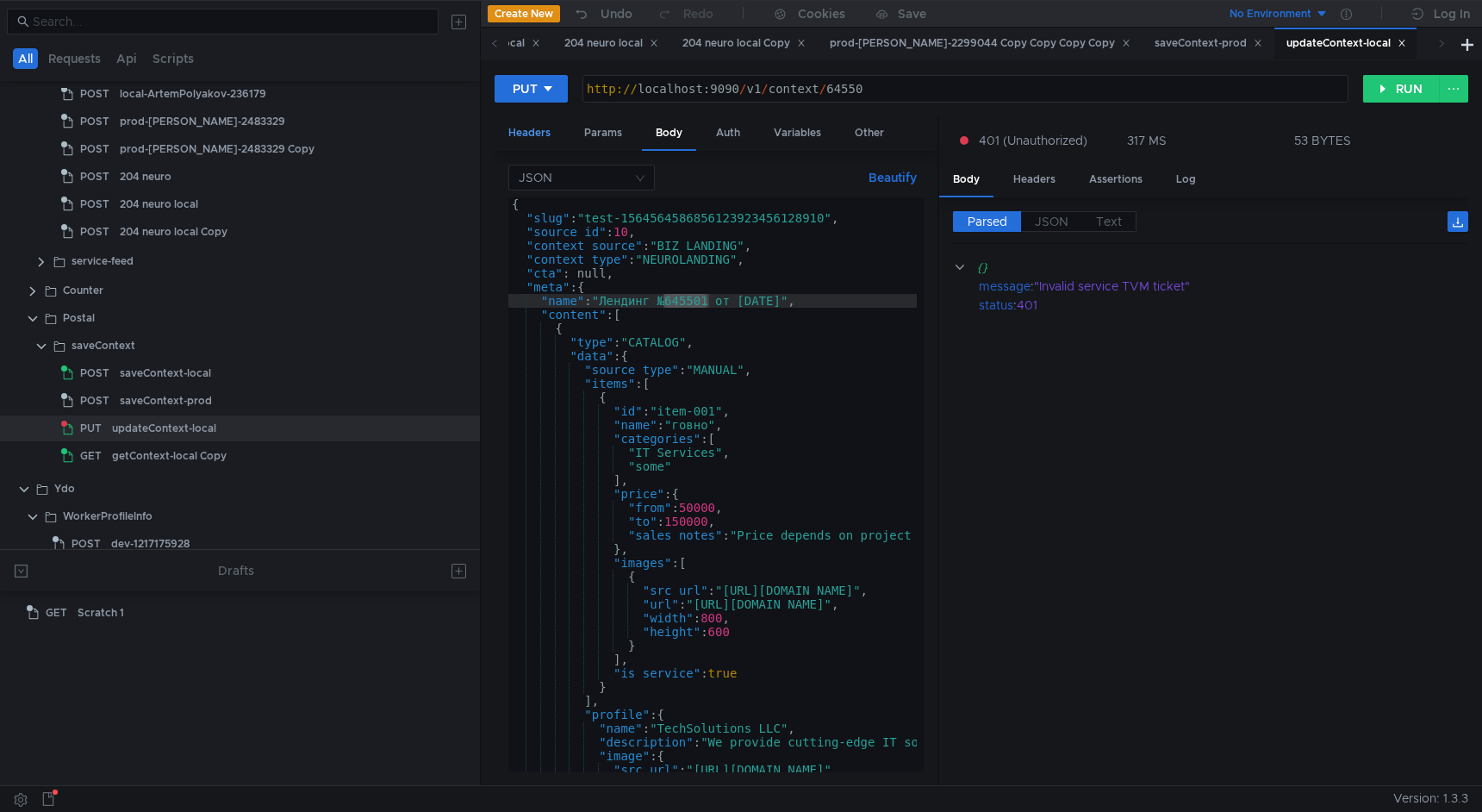
click at [534, 141] on div "Headers" at bounding box center [530, 134] width 70 height 32
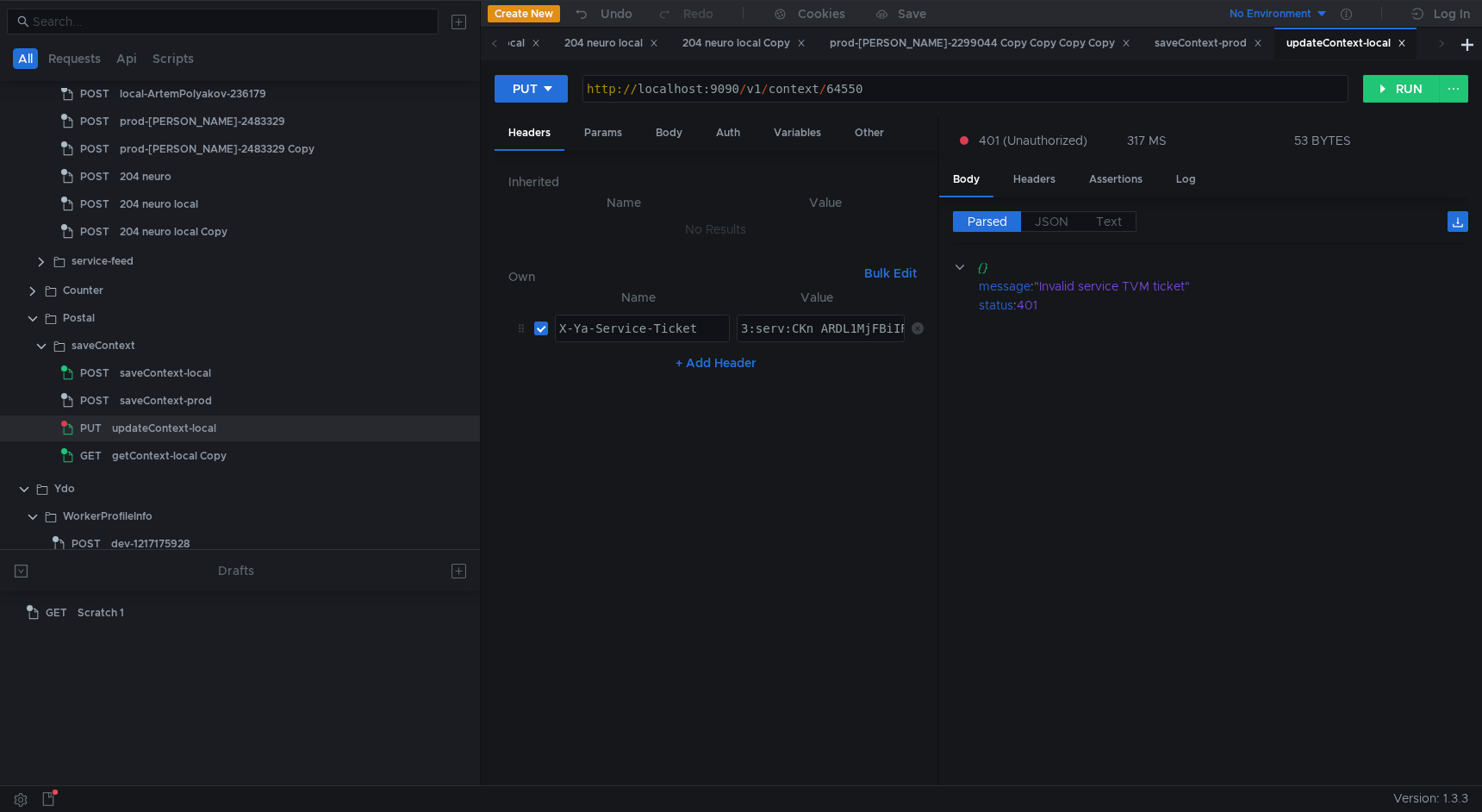
paste textarea "MH_ARDh69zFBiIRCPWOehD1jnog7oHekaXU_gE:DNucSQWcoK2cX5zOZbljRpvyiZU9HRkU3qXWg-zs…"
type textarea "3:serv:CMH_ARDh69zFBiIRCPWOehD1jnog7oHekaXU_gE:DNucSQWcoK2cX5zOZbljRpvyiZU9HRkU…"
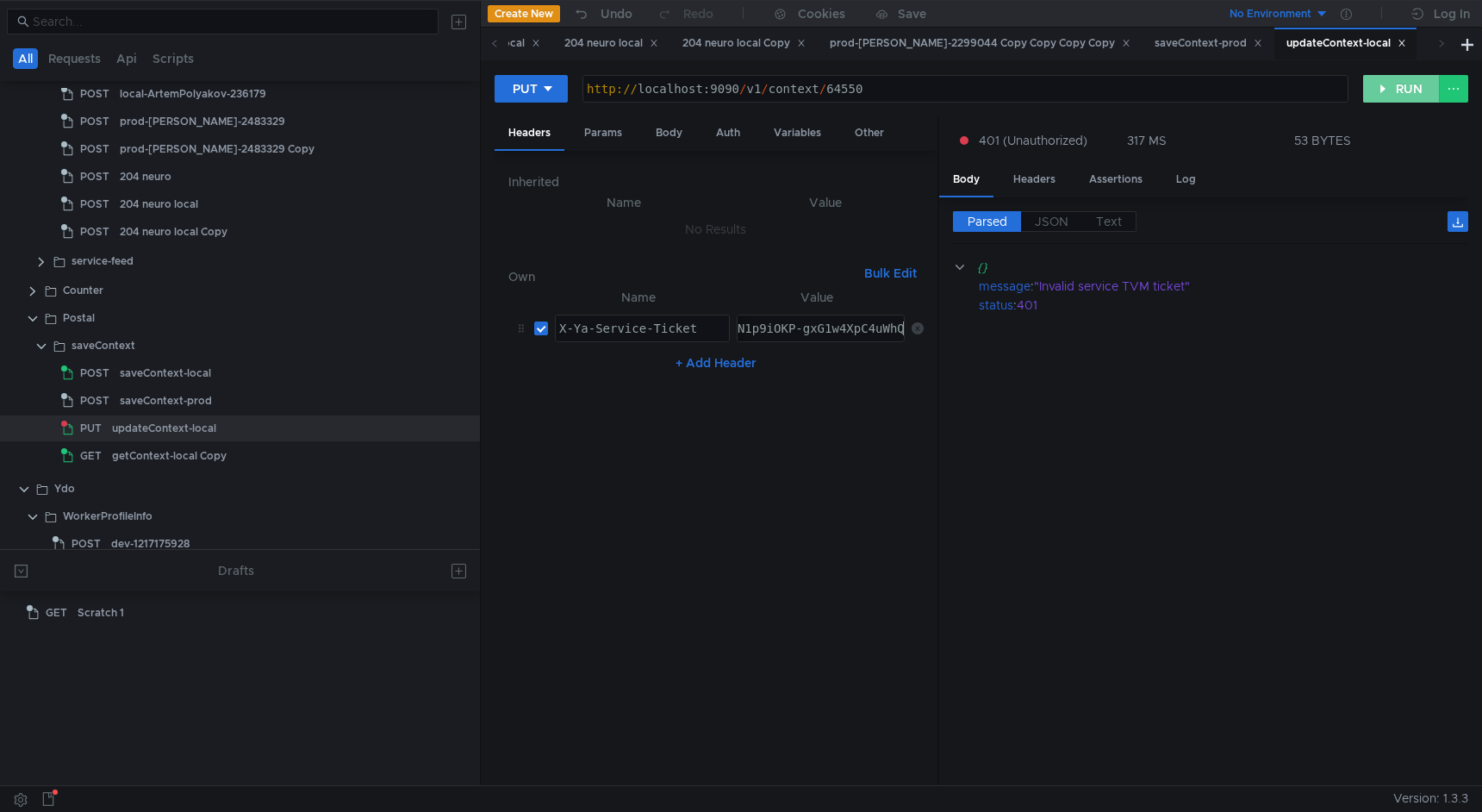
click at [1398, 84] on button "RUN" at bounding box center [1402, 88] width 77 height 27
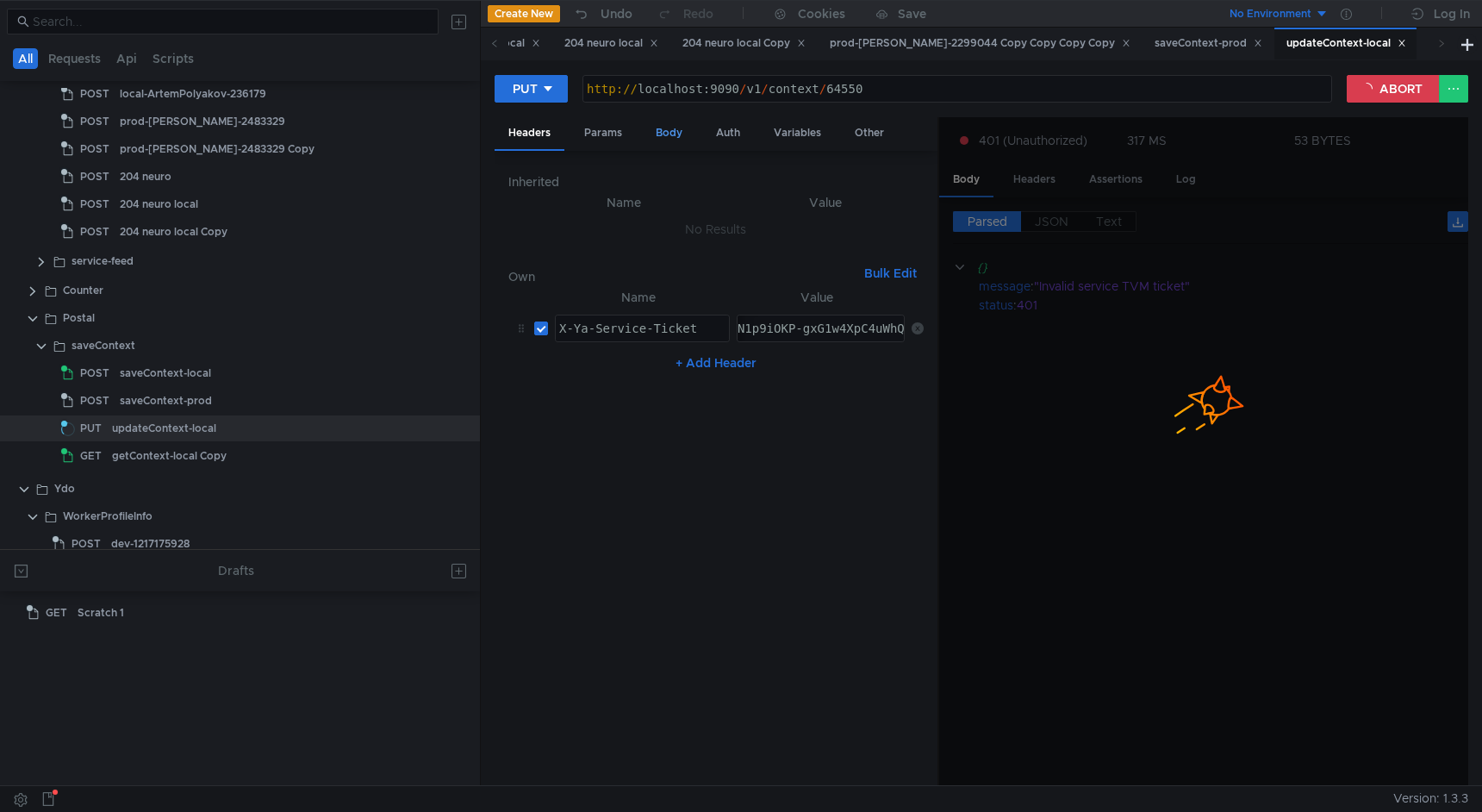
click at [662, 134] on div "Body" at bounding box center [669, 134] width 55 height 32
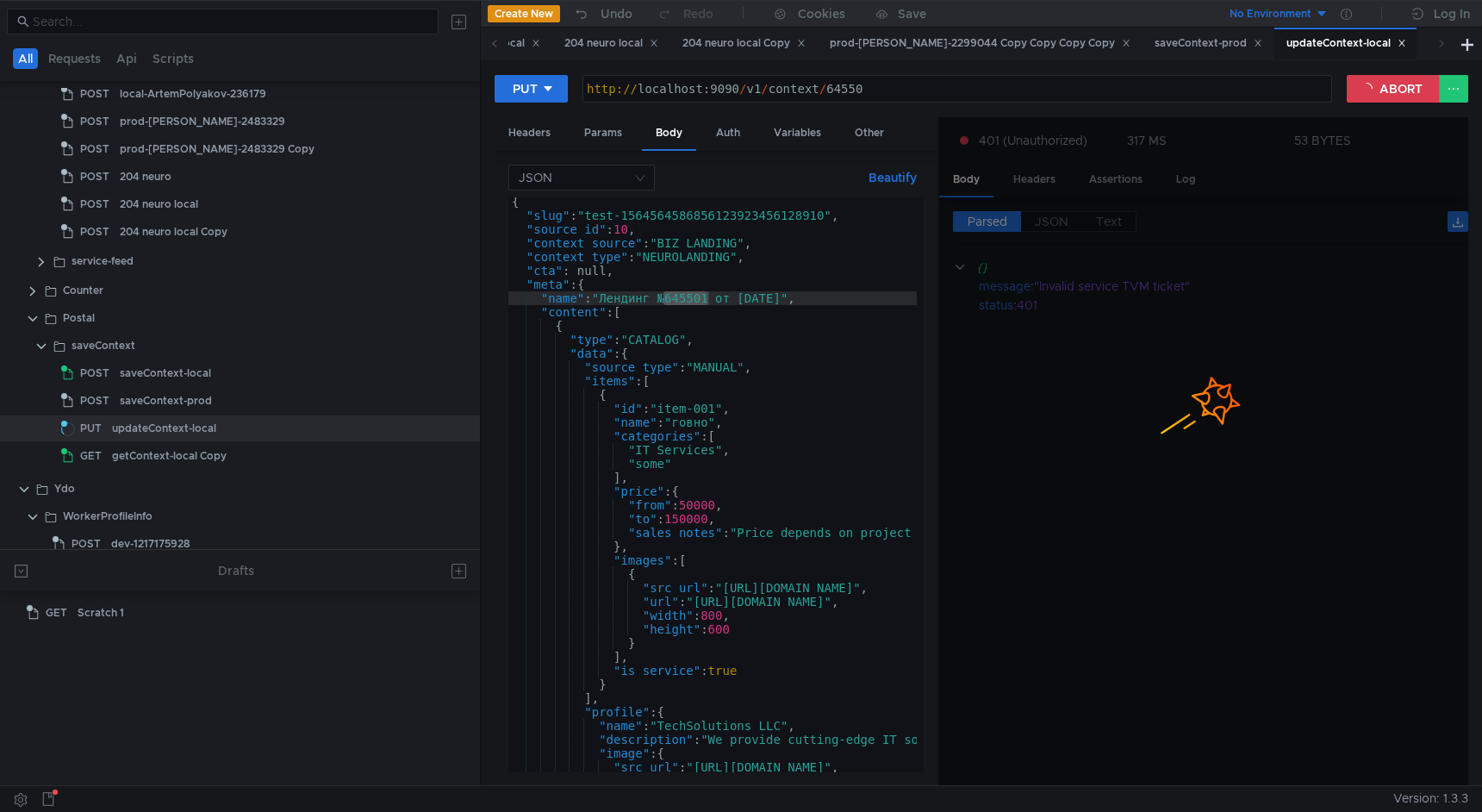
scroll to position [0, 0]
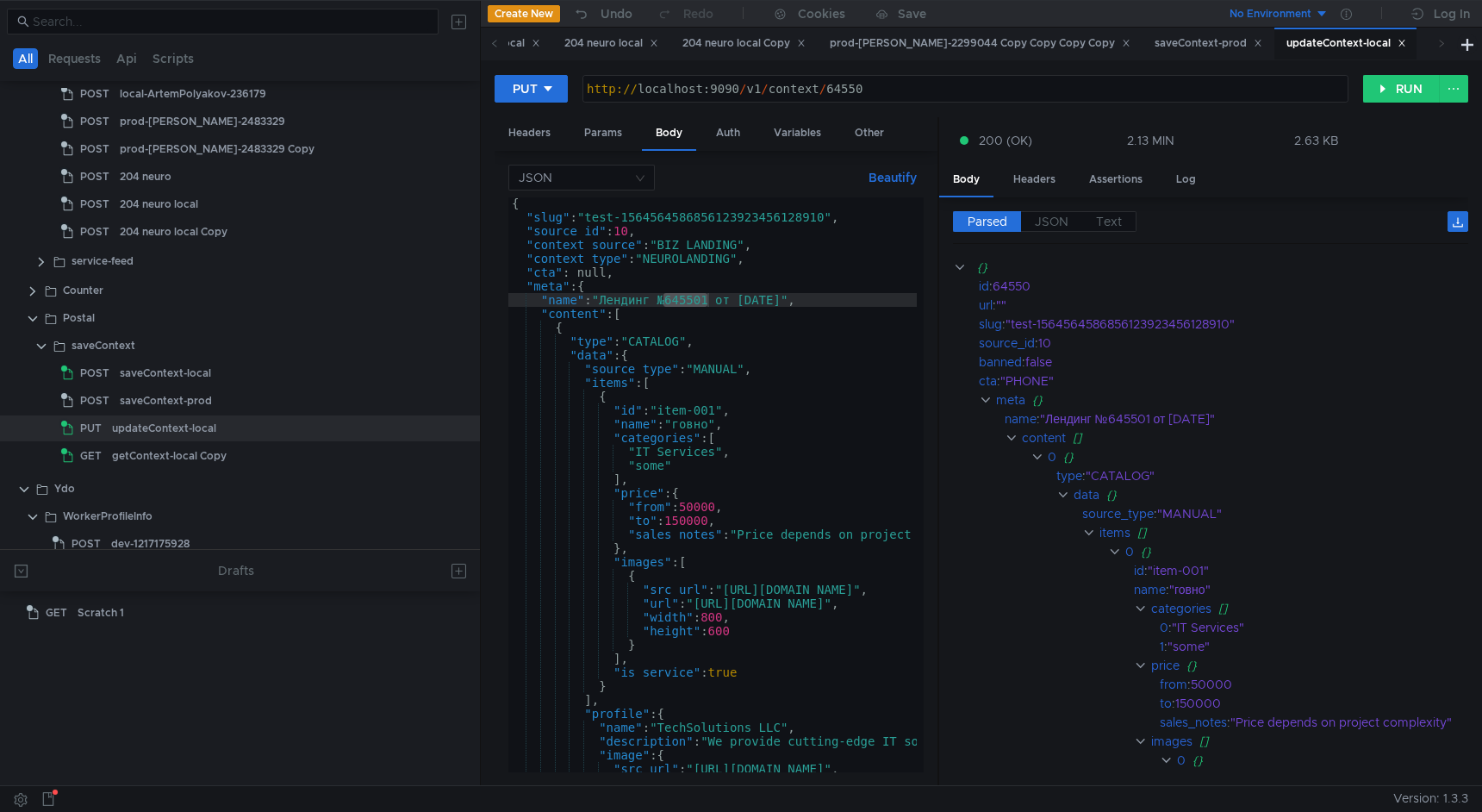
click at [706, 429] on div "{ "slug" : "test-1564564586856123923456128910" , "source_id" : 10 , "context_so…" at bounding box center [971, 494] width 927 height 596
click at [758, 331] on div "{ "slug" : "test-1564564586856123923456128910" , "source_id" : 10 , "context_so…" at bounding box center [971, 494] width 927 height 596
type textarea "{"
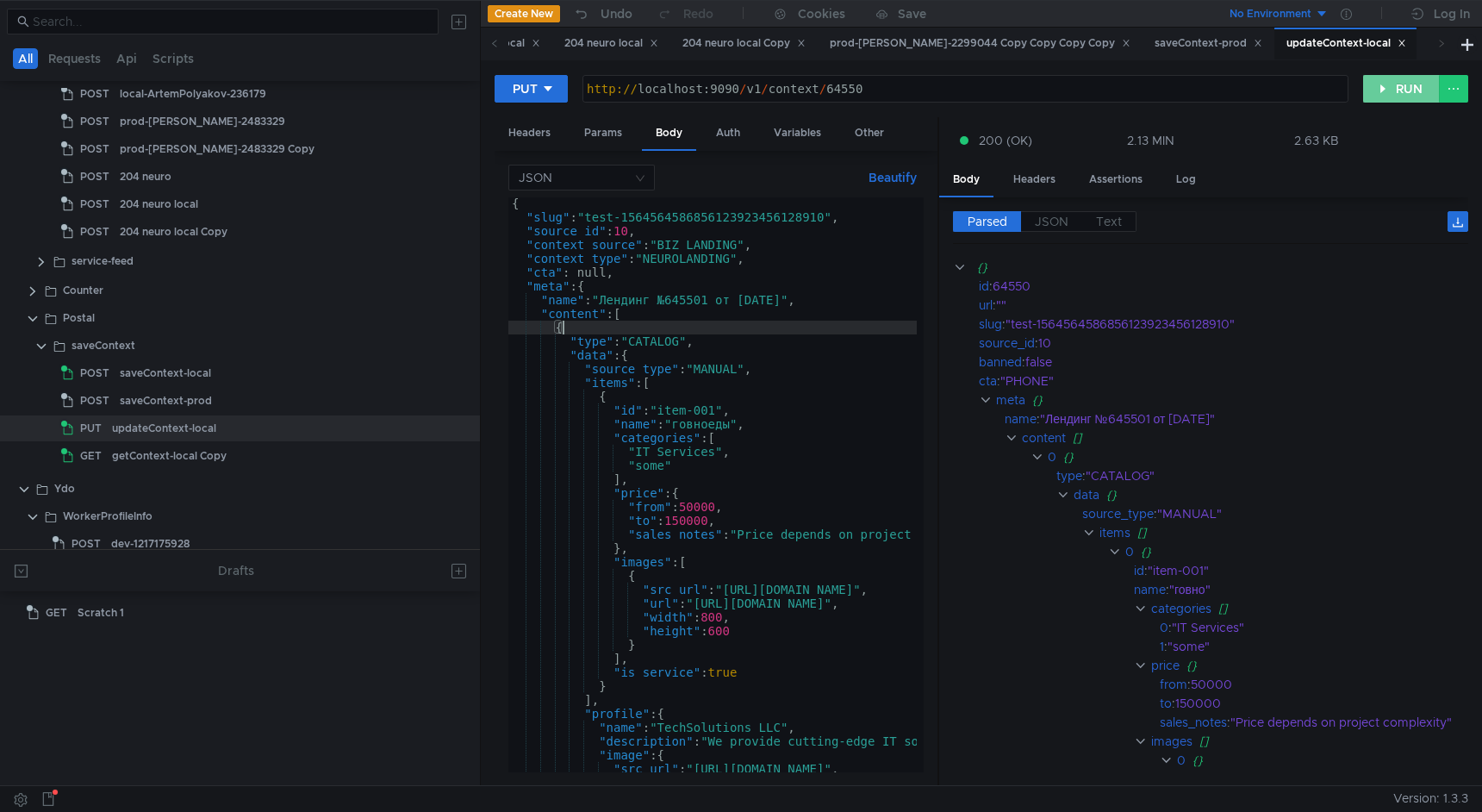
click at [1378, 89] on button "RUN" at bounding box center [1402, 88] width 77 height 27
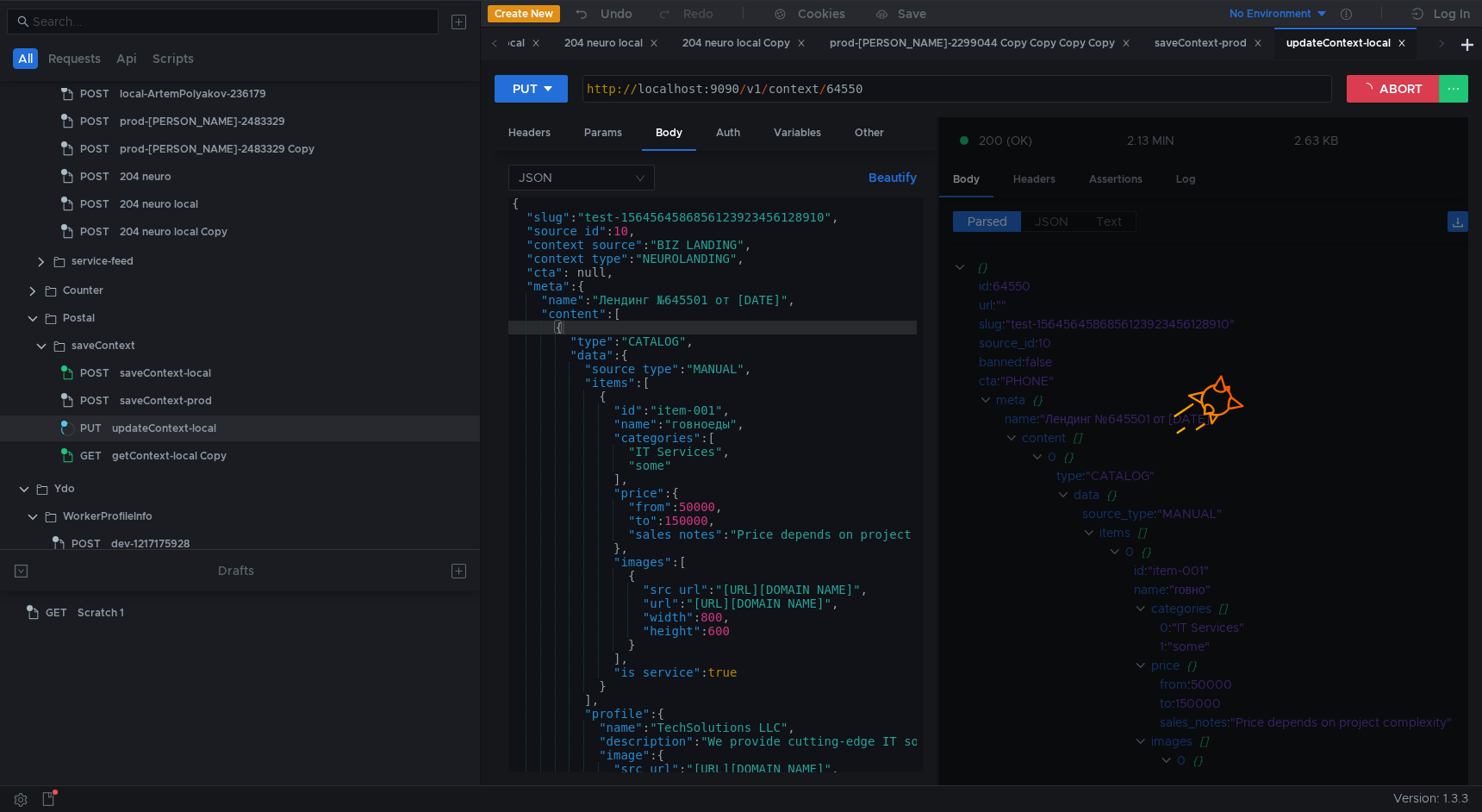
scroll to position [0, 0]
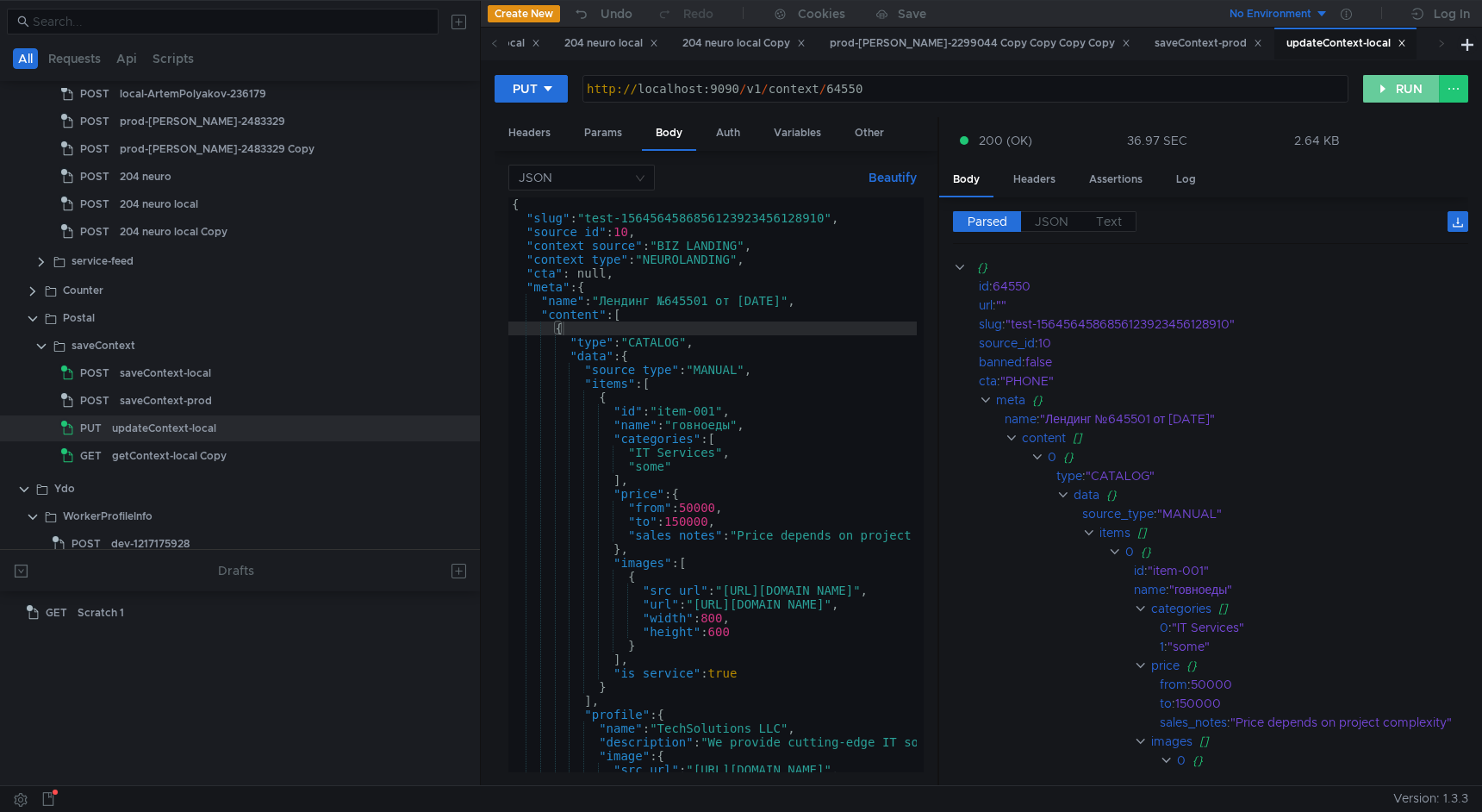
click at [1388, 94] on button "RUN" at bounding box center [1402, 88] width 77 height 27
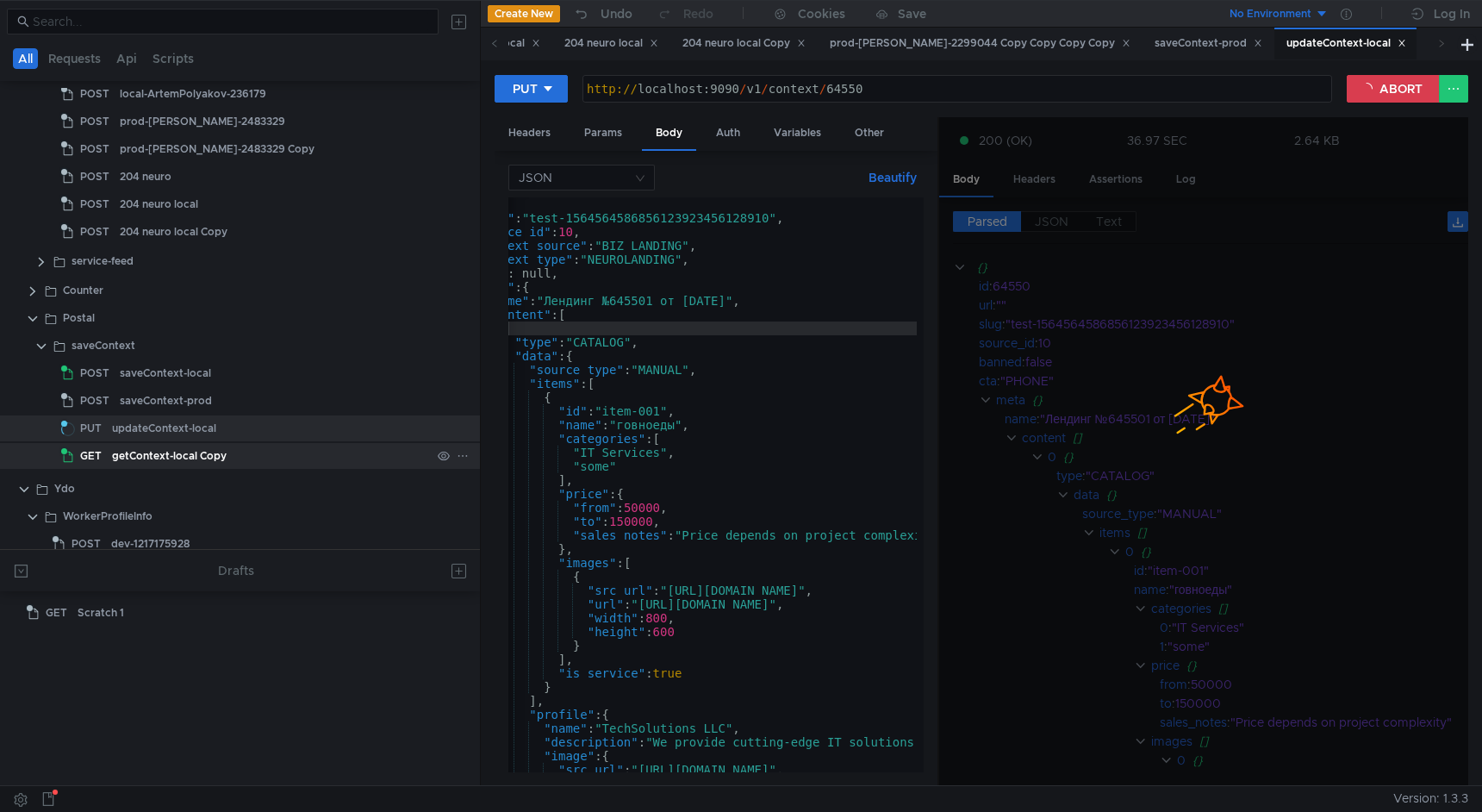
click at [241, 454] on div "getContext-local Copy" at bounding box center [271, 455] width 319 height 25
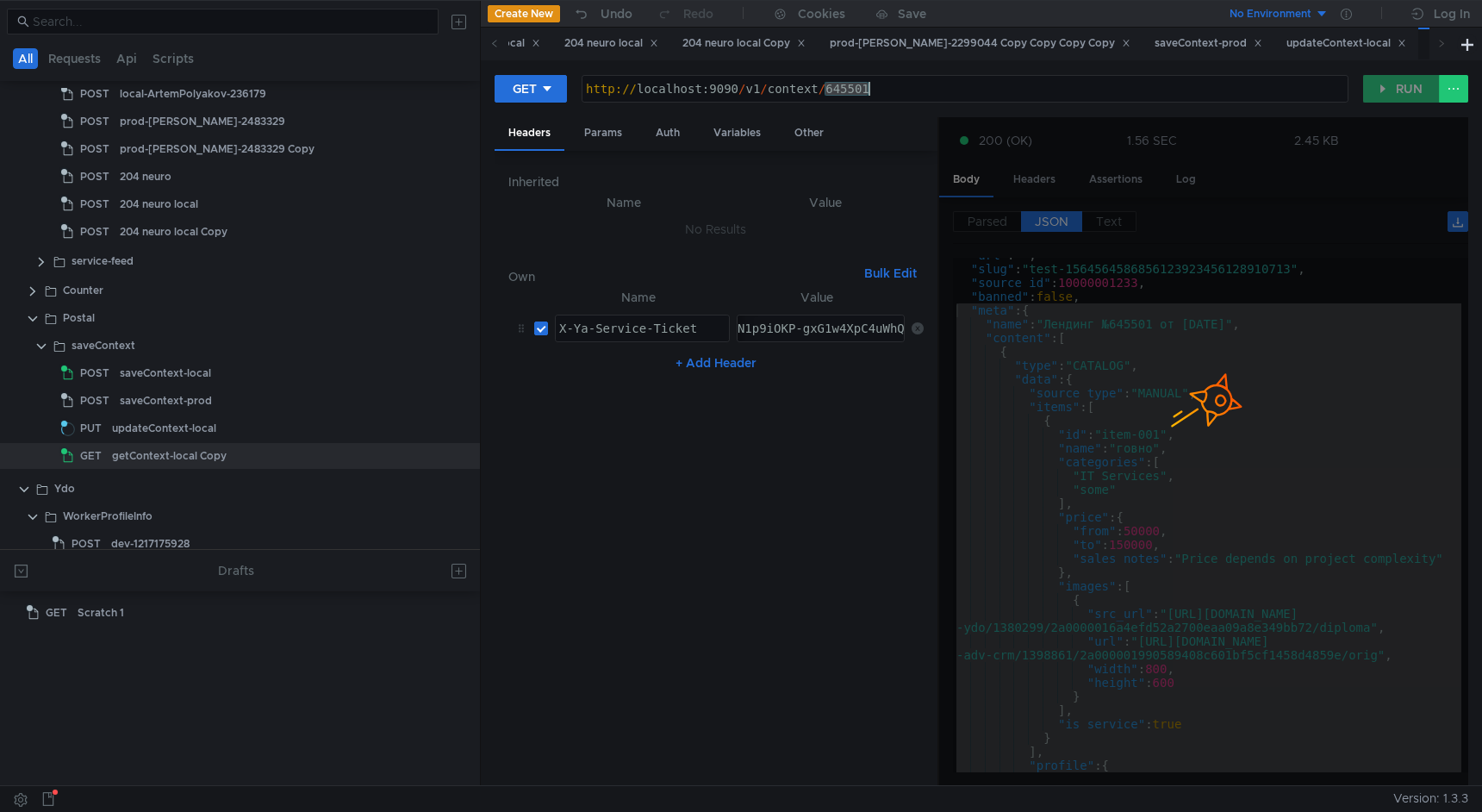
drag, startPoint x: 827, startPoint y: 92, endPoint x: 912, endPoint y: 93, distance: 85.0
click at [912, 93] on div "http:// localhost:9090 / v1 / context / 645501" at bounding box center [964, 103] width 765 height 41
click at [151, 425] on div "updateContext-local" at bounding box center [164, 427] width 104 height 25
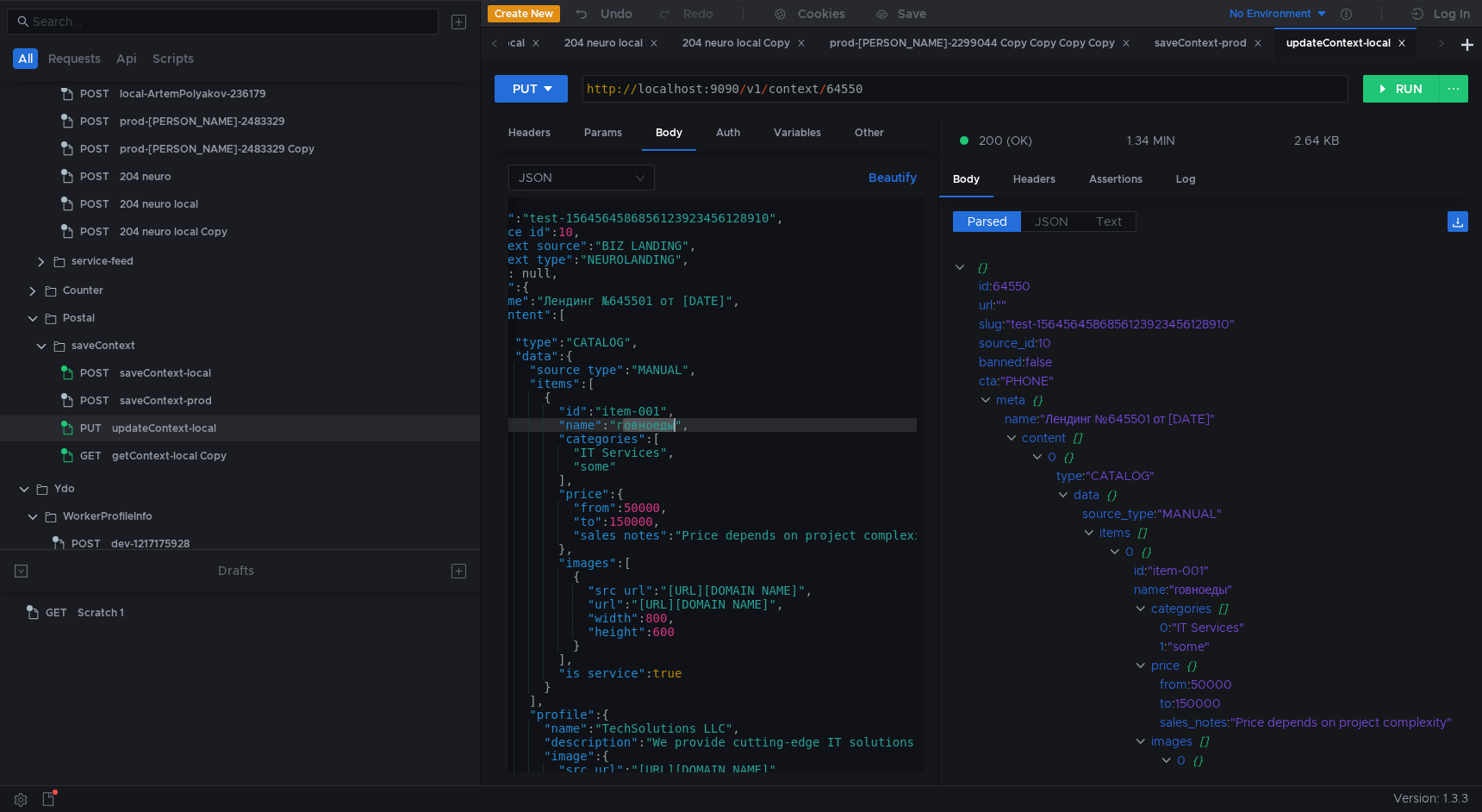
drag, startPoint x: 624, startPoint y: 426, endPoint x: 671, endPoint y: 426, distance: 47.0
click at [671, 426] on div "{ "slug" : "test-1564564586856123923456128910" , "source_id" : 10 , "context_so…" at bounding box center [916, 495] width 927 height 596
type textarea ""name": "все","
click at [1395, 92] on button "RUN" at bounding box center [1402, 88] width 77 height 27
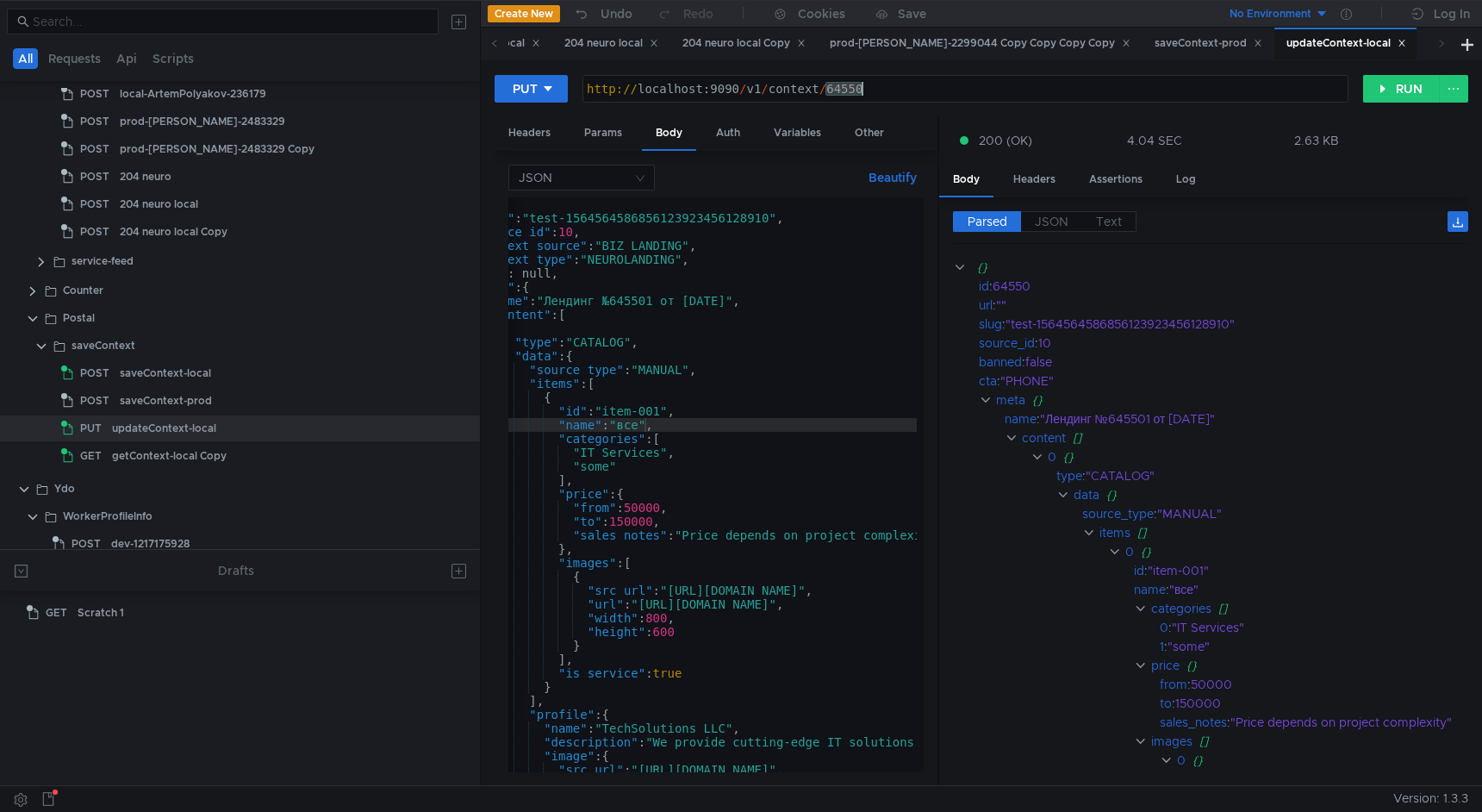
drag, startPoint x: 827, startPoint y: 88, endPoint x: 871, endPoint y: 88, distance: 44.0
click at [871, 88] on div "http:// localhost:9090 / v1 / context / 64550" at bounding box center [965, 103] width 765 height 41
paste textarea "1"
type textarea "[URL]"
drag, startPoint x: 626, startPoint y: 423, endPoint x: 640, endPoint y: 425, distance: 14.1
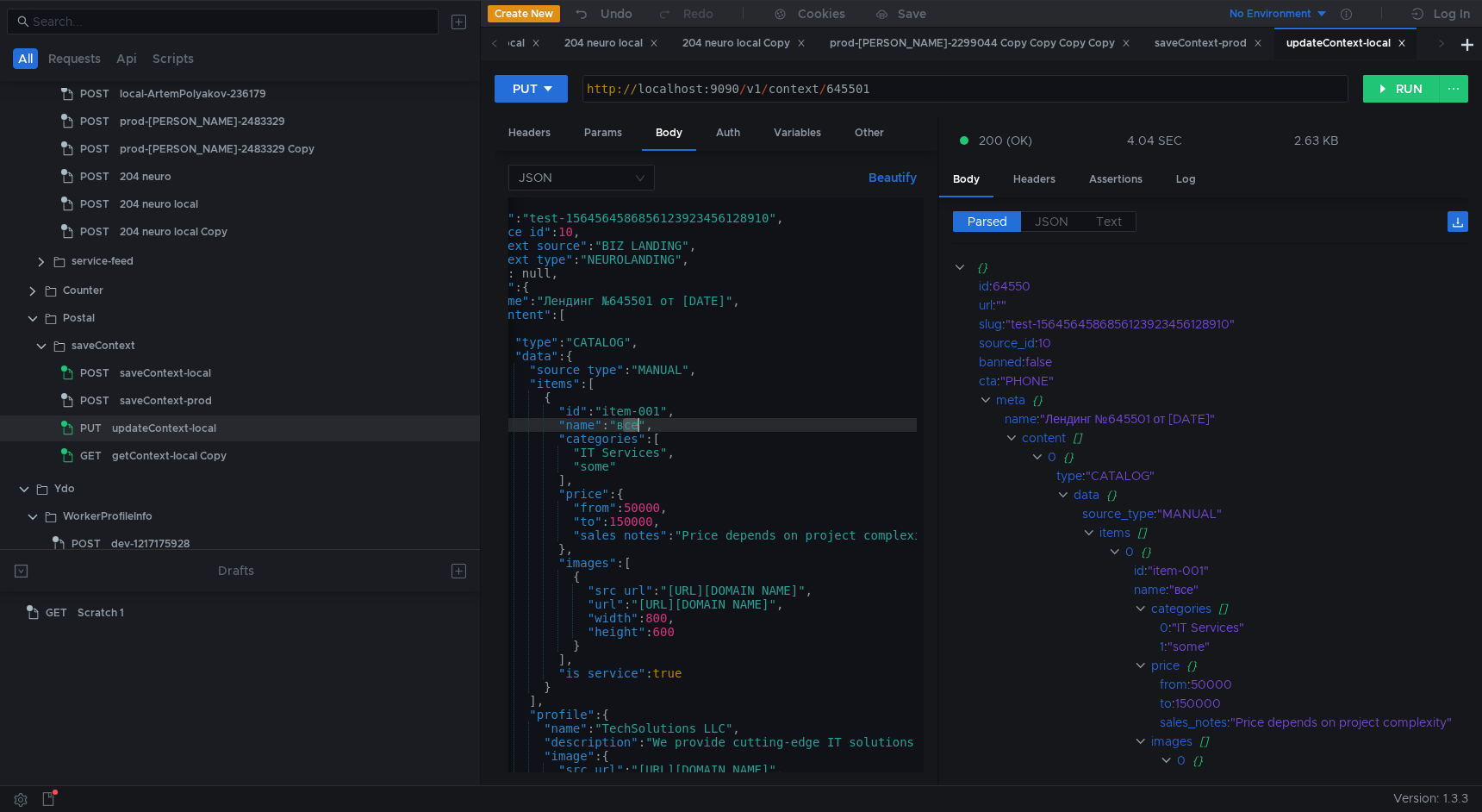
click at [640, 425] on div "{ "slug" : "test-1564564586856123923456128910" , "source_id" : 10 , "context_so…" at bounding box center [916, 495] width 927 height 596
type textarea ""name": "говно","
click at [1384, 86] on button "RUN" at bounding box center [1402, 88] width 77 height 27
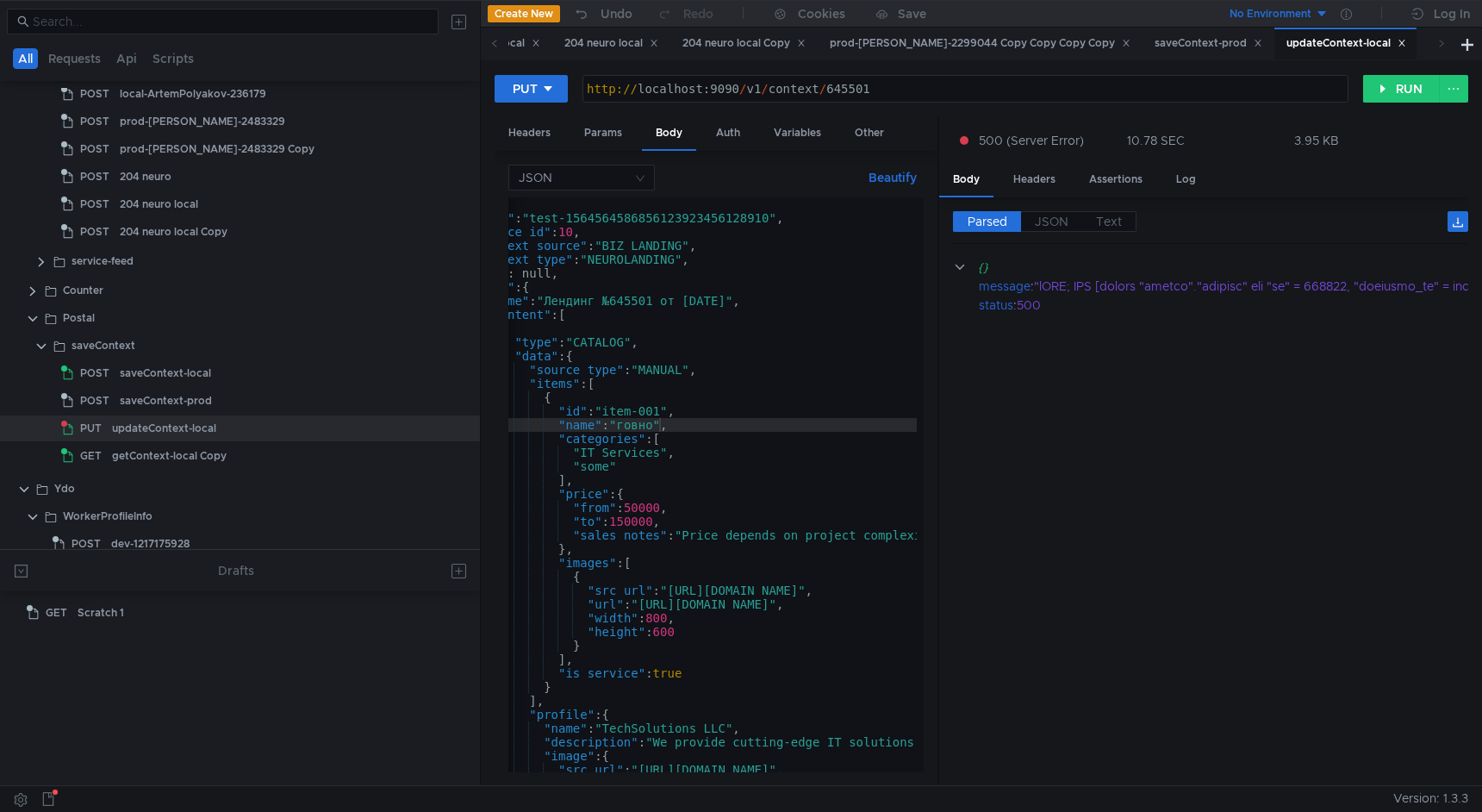
scroll to position [13, 0]
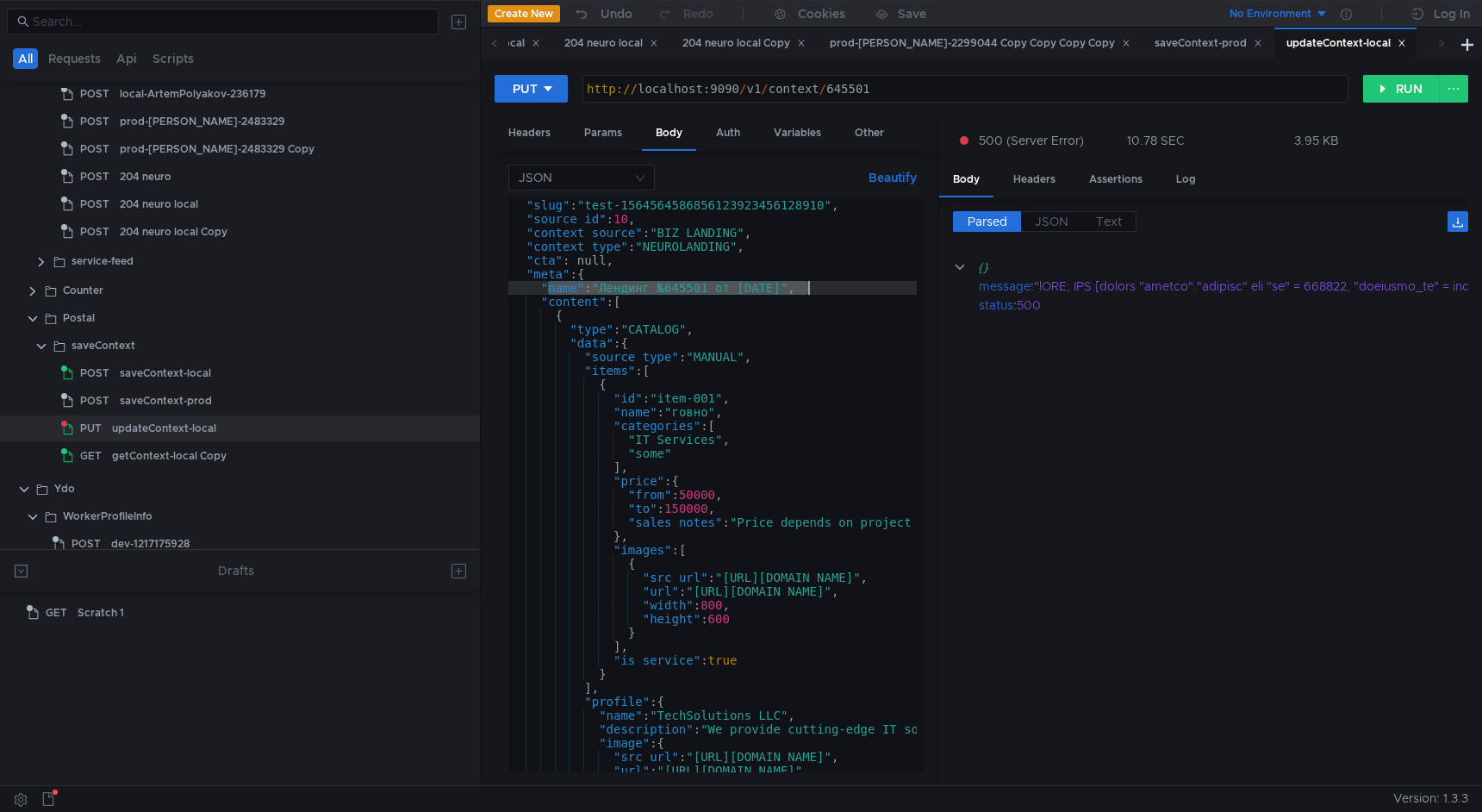
drag, startPoint x: 545, startPoint y: 284, endPoint x: 806, endPoint y: 286, distance: 261.0
click at [806, 286] on div "{ "slug" : "test-1564564586856123923456128910" , "source_id" : 10 , "context_so…" at bounding box center [971, 482] width 927 height 596
type textarea ","
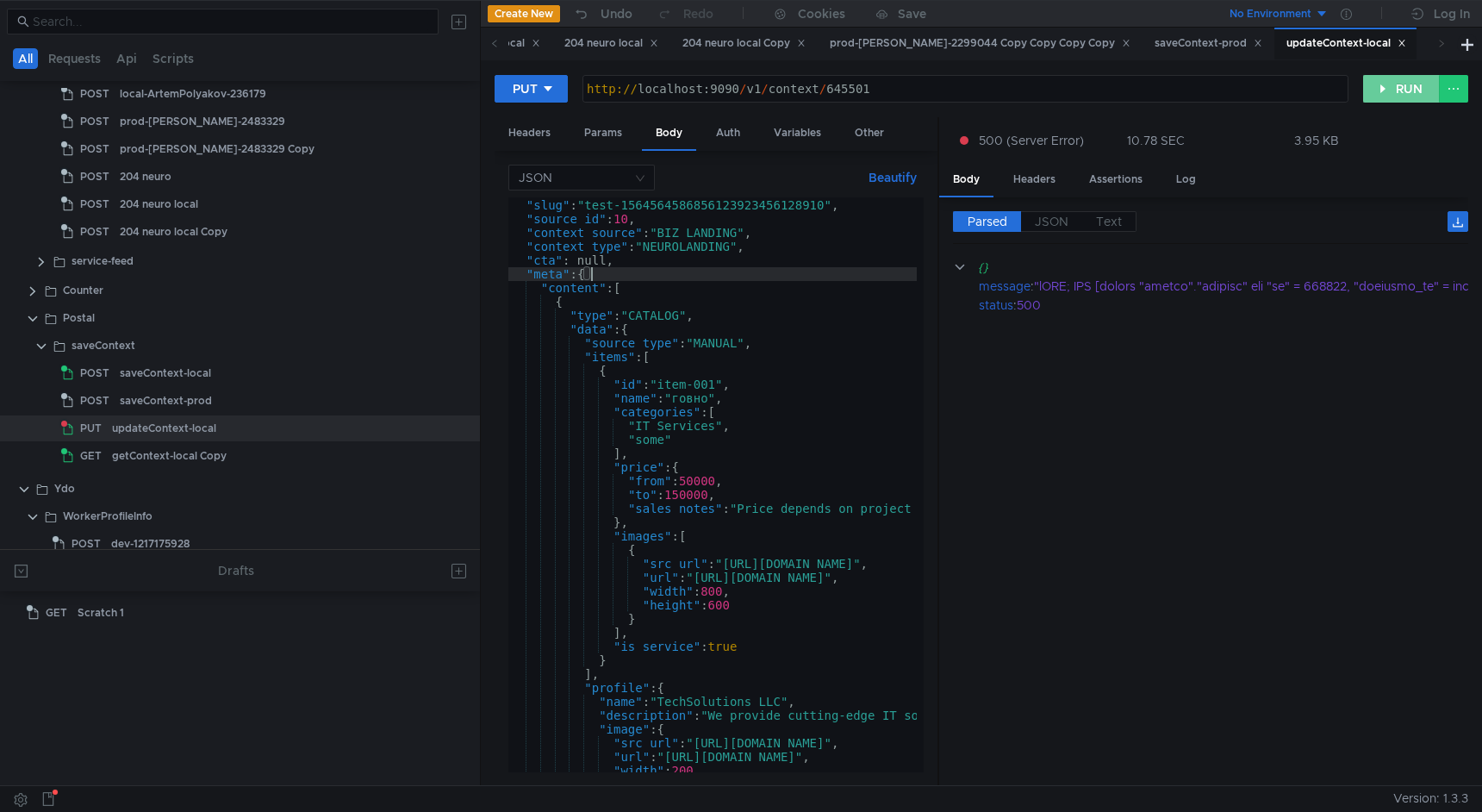
click at [1407, 88] on button "RUN" at bounding box center [1402, 88] width 77 height 27
click at [759, 463] on div "{ "slug" : "test-1564564586856123923456128910" , "source_id" : 10 , "context_so…" at bounding box center [971, 482] width 927 height 596
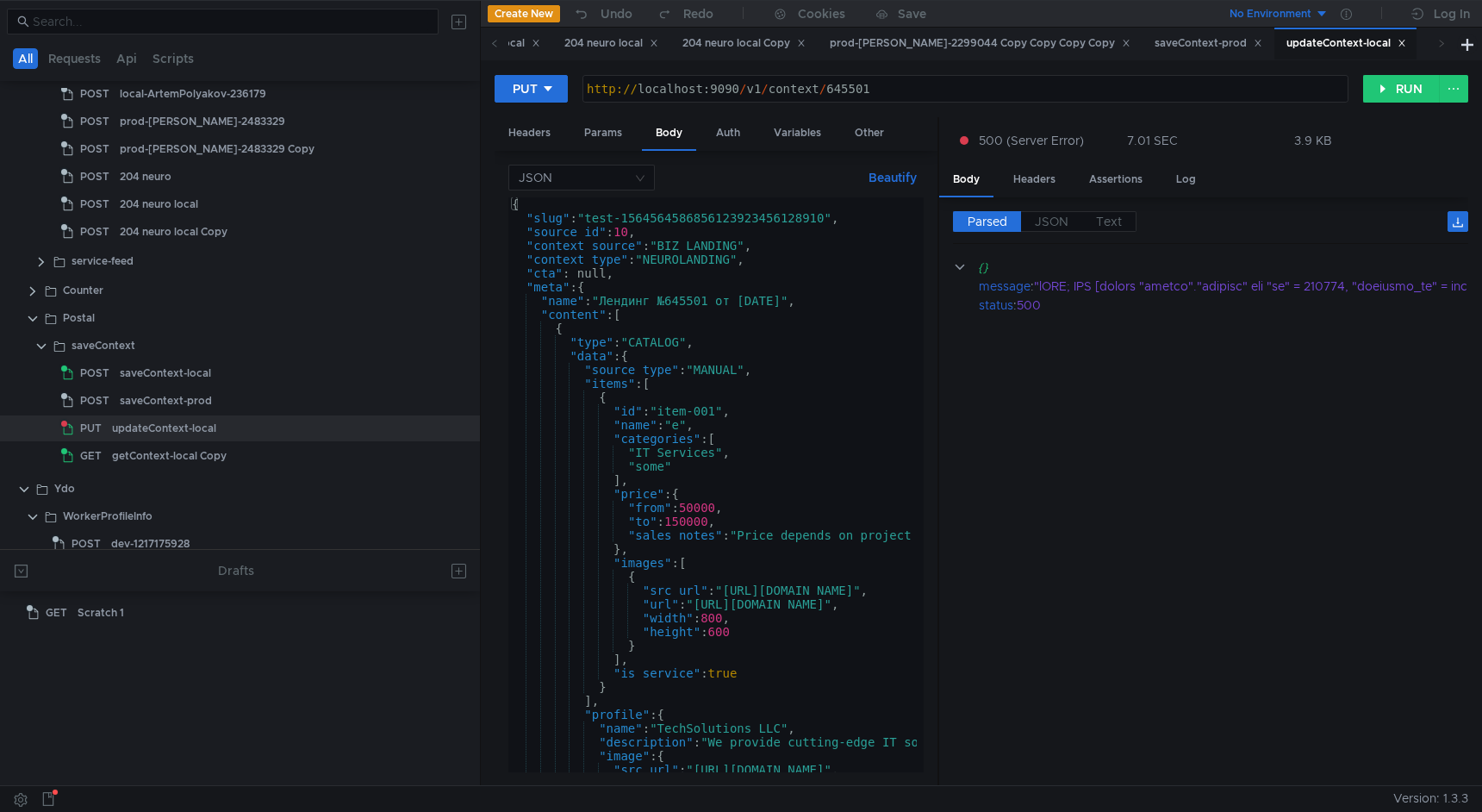
click at [759, 463] on div "{ "slug" : "test-1564564586856123923456128910" , "source_id" : 10 , "context_so…" at bounding box center [971, 495] width 927 height 596
click at [664, 432] on div "{ "slug" : "test-1564564586856123923456128910" , "source_id" : 10 , "context_so…" at bounding box center [971, 495] width 927 height 596
click at [768, 358] on div "{ "slug" : "test-1564564586856123923456128910" , "source_id" : 10 , "context_so…" at bounding box center [971, 495] width 927 height 596
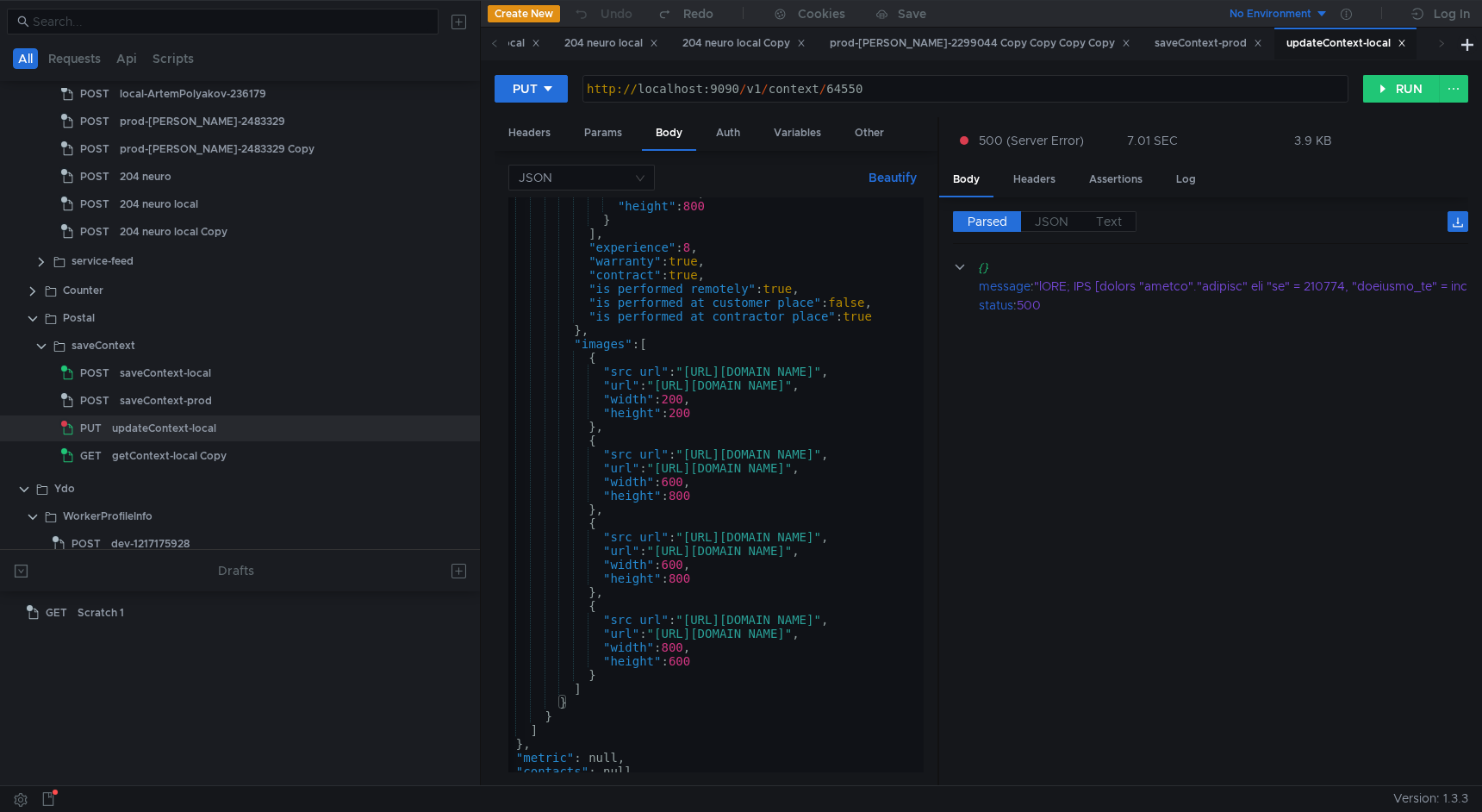
scroll to position [0, 28]
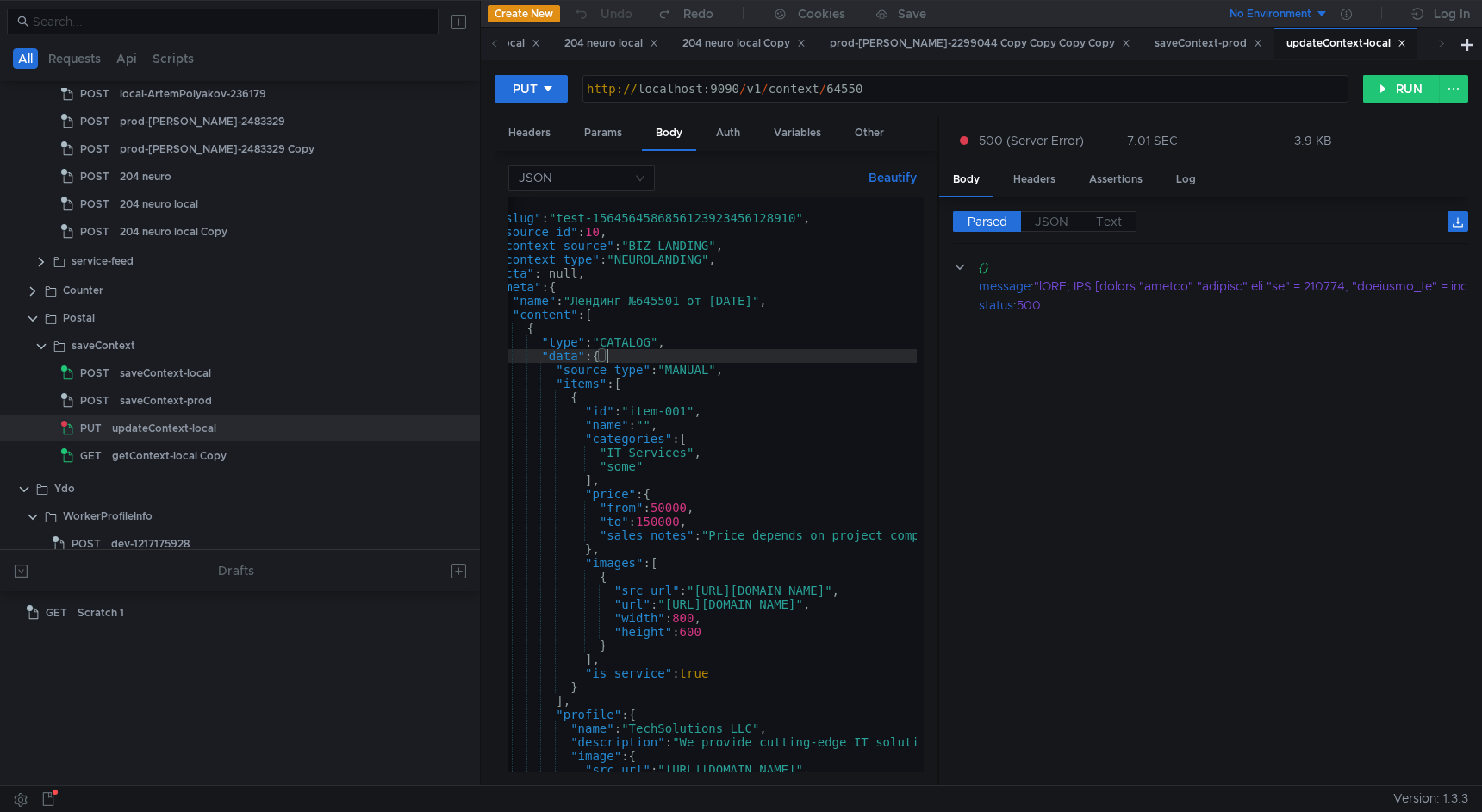
click at [650, 425] on div "{ "slug" : "test-1564564586856123923456128910" , "source_id" : 10 , "context_so…" at bounding box center [943, 495] width 927 height 596
type textarea ""name": "","
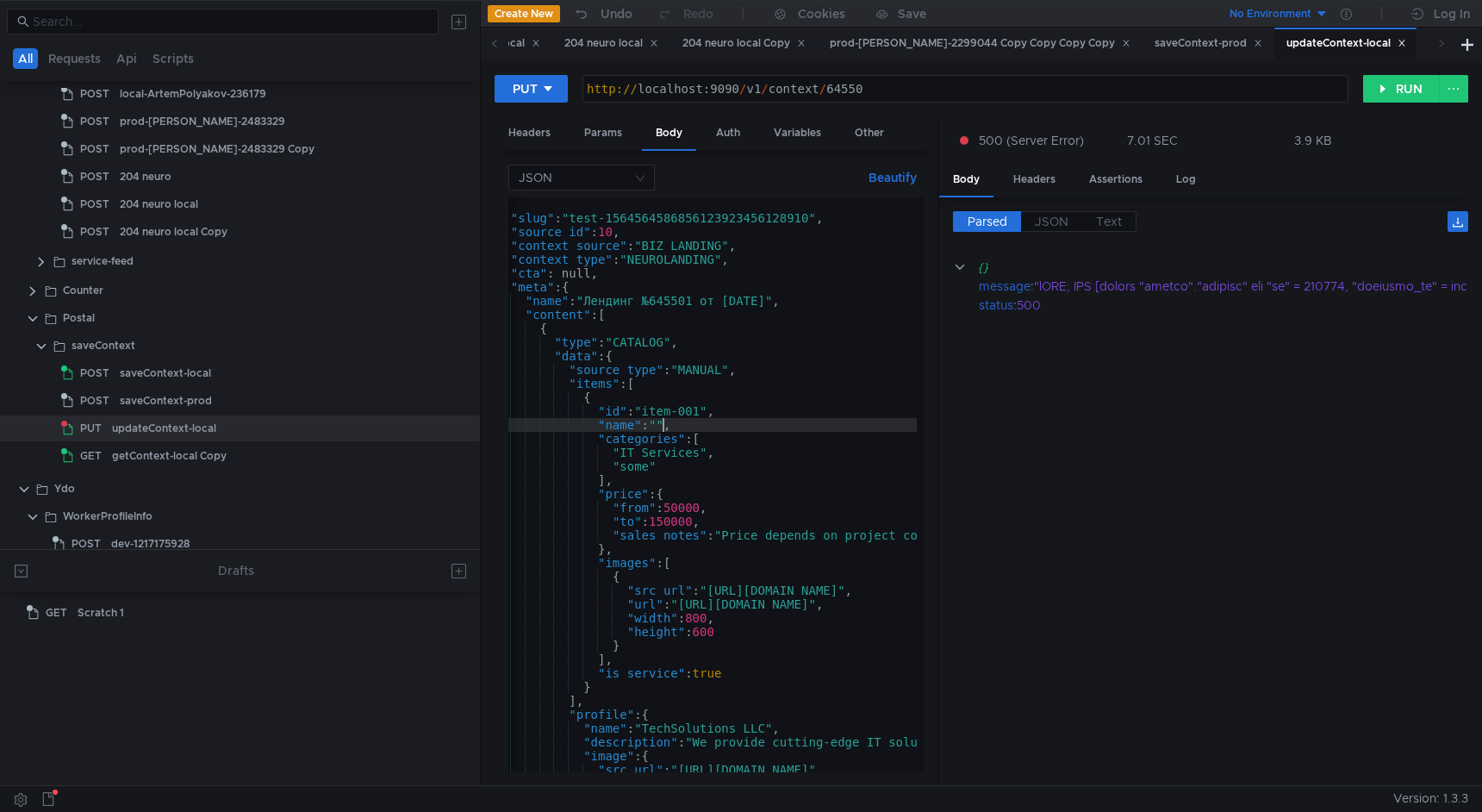
scroll to position [0, 0]
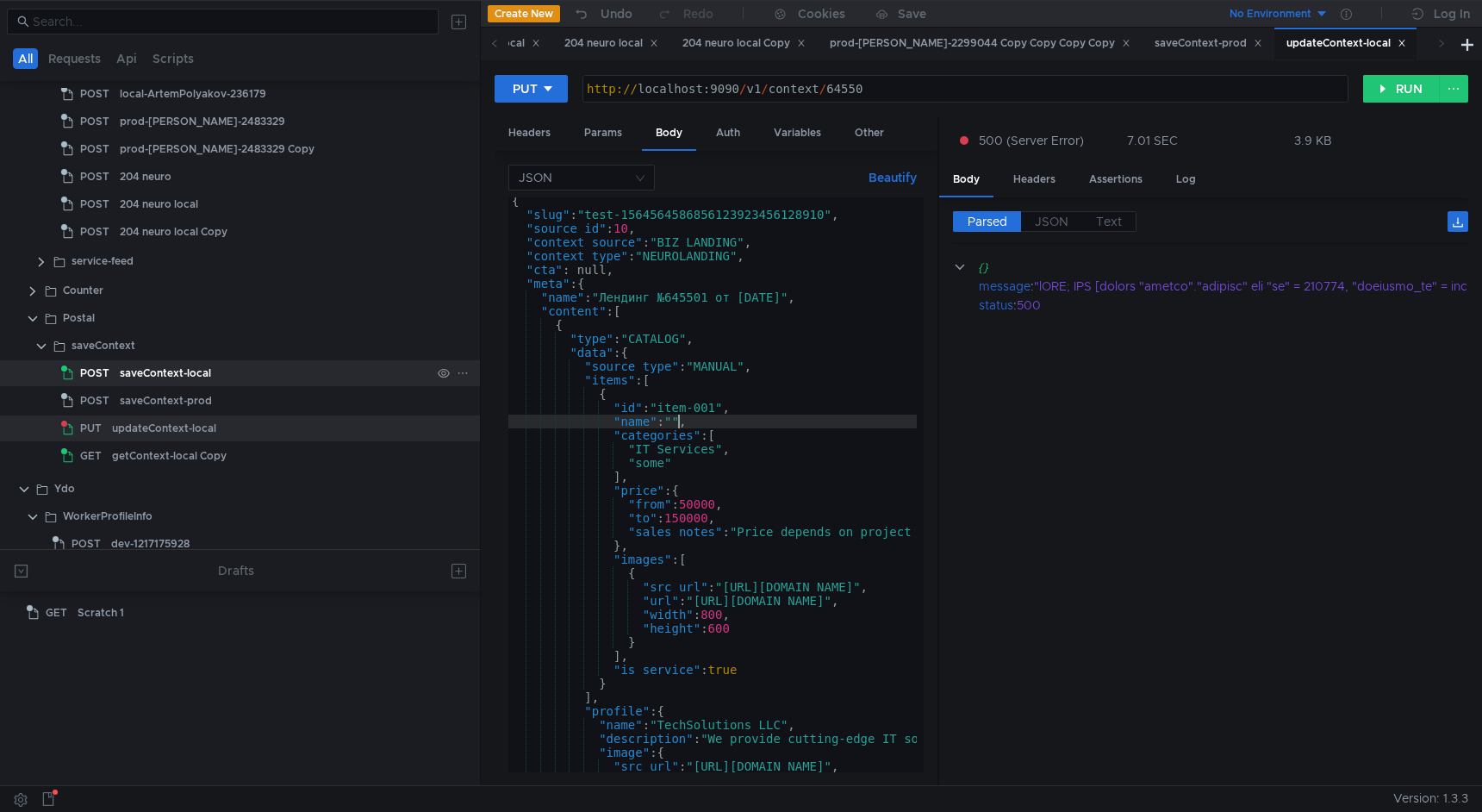
click at [268, 379] on div "saveContext-local" at bounding box center [275, 373] width 311 height 25
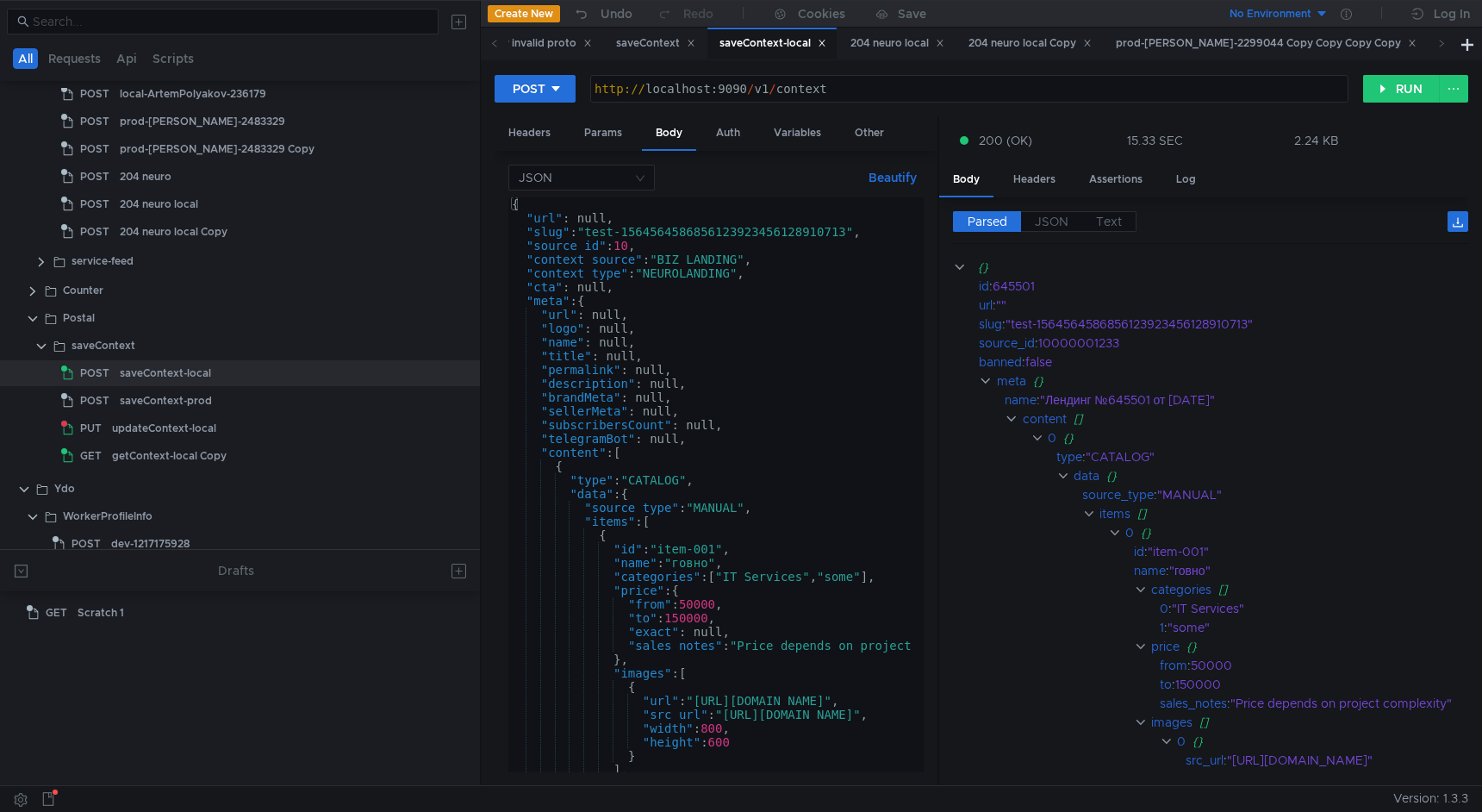
click at [841, 455] on div "{ "url" : null, "slug" : "test-1564564586856123923456128910713" , "source_id" :…" at bounding box center [971, 499] width 927 height 602
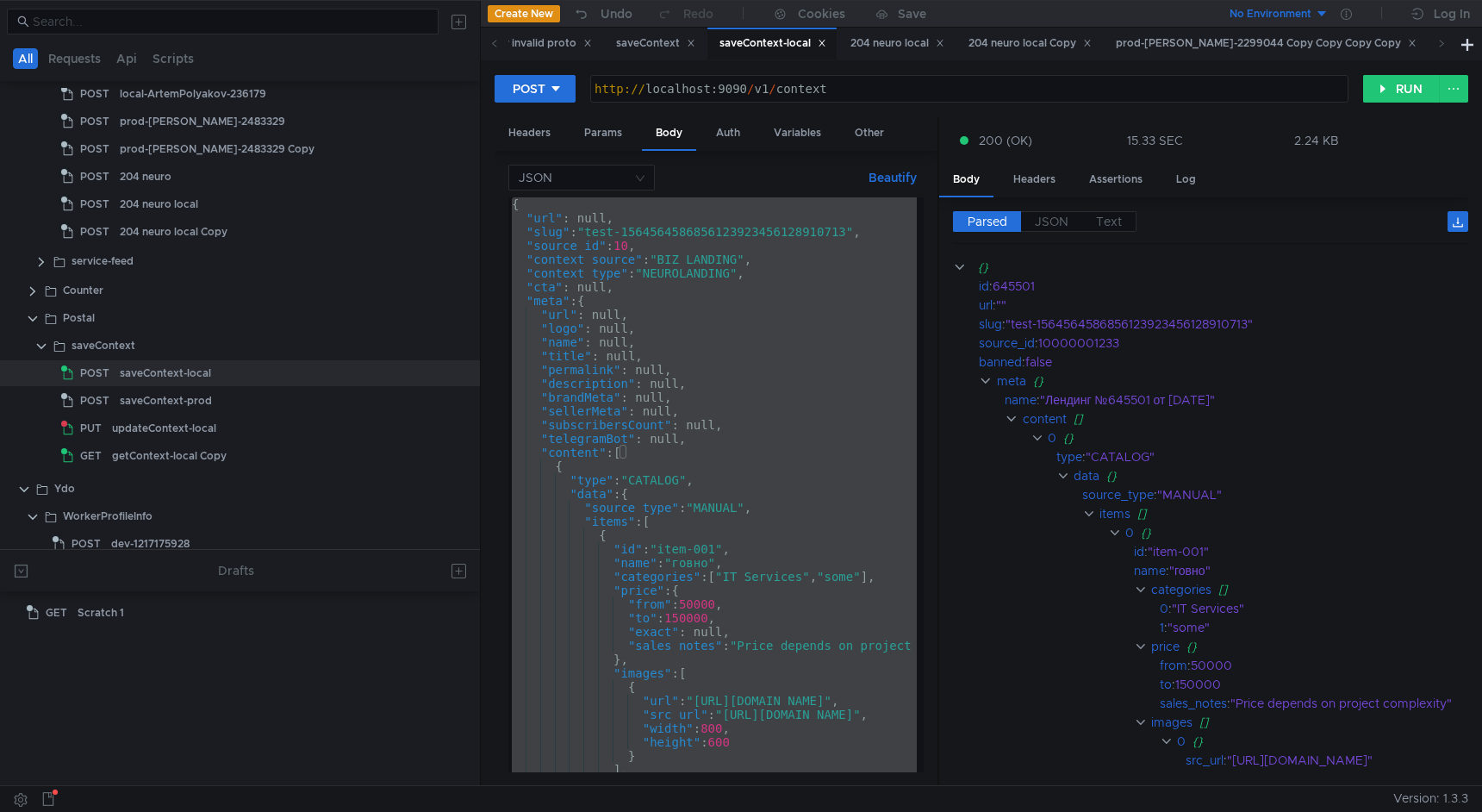
type textarea ""generationQuery": null }"
click at [298, 436] on div "updateContext-local" at bounding box center [271, 427] width 319 height 25
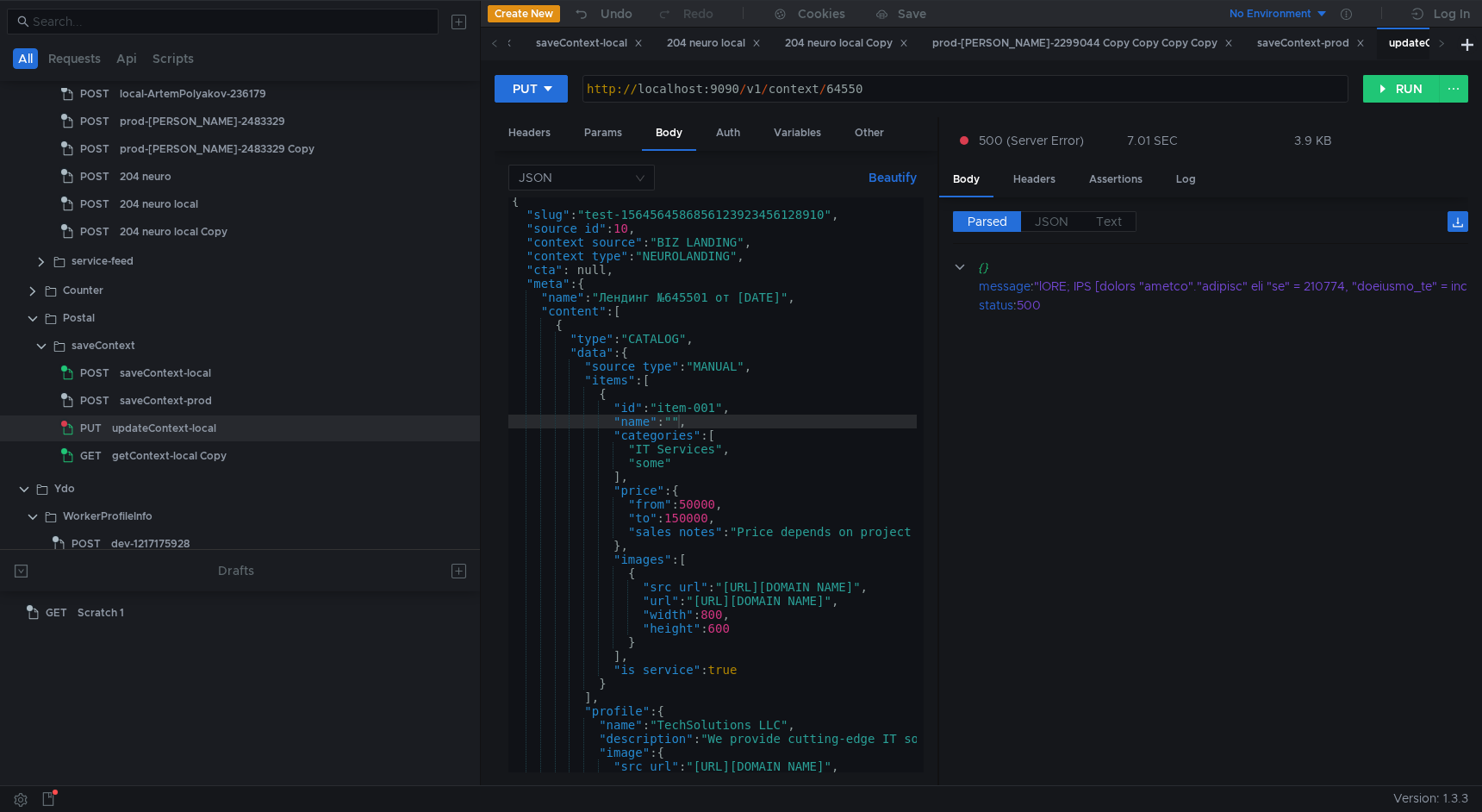
click at [735, 374] on div "{ "slug" : "test-1564564586856123923456128910" , "source_id" : 10 , "context_so…" at bounding box center [971, 491] width 927 height 596
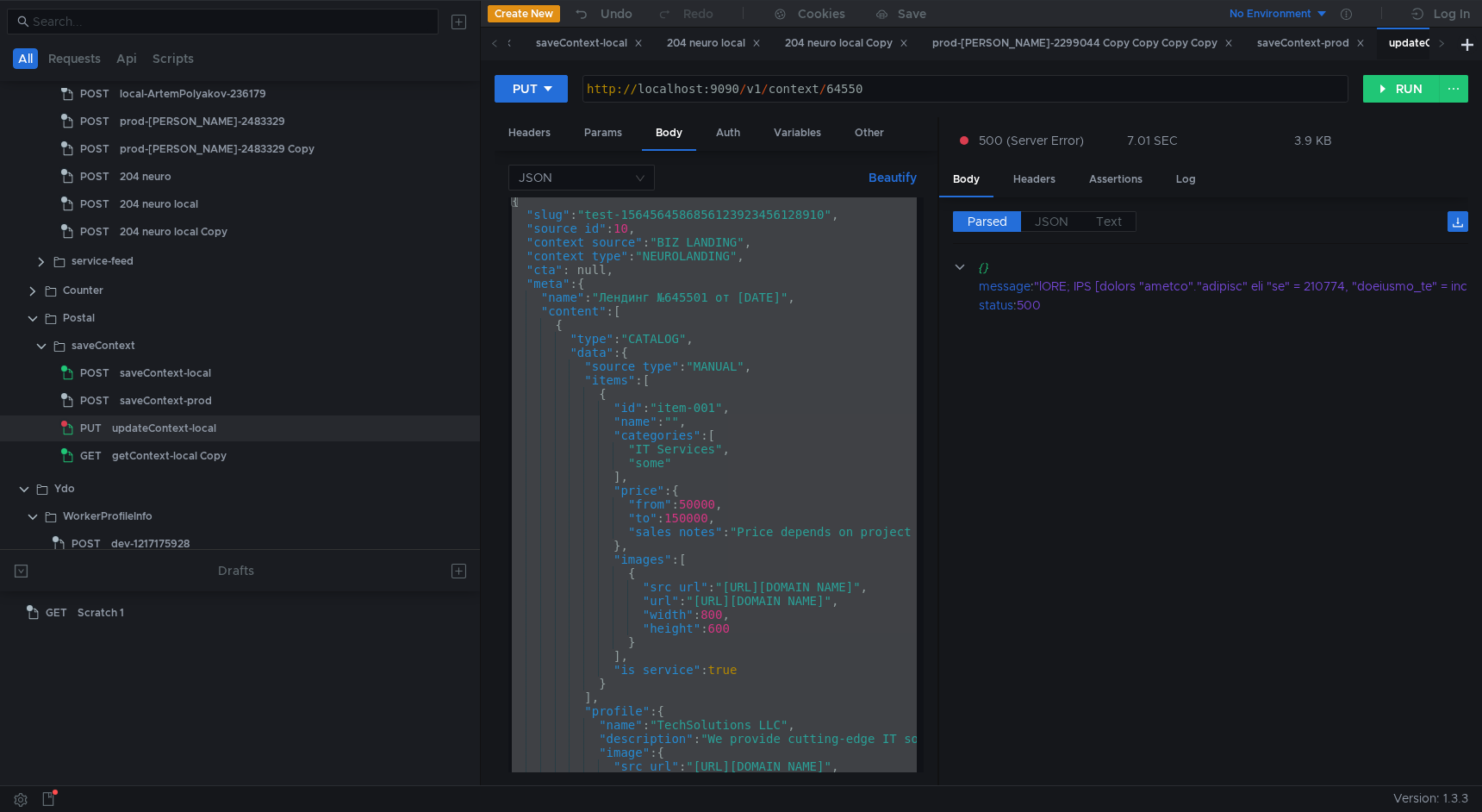
paste textarea
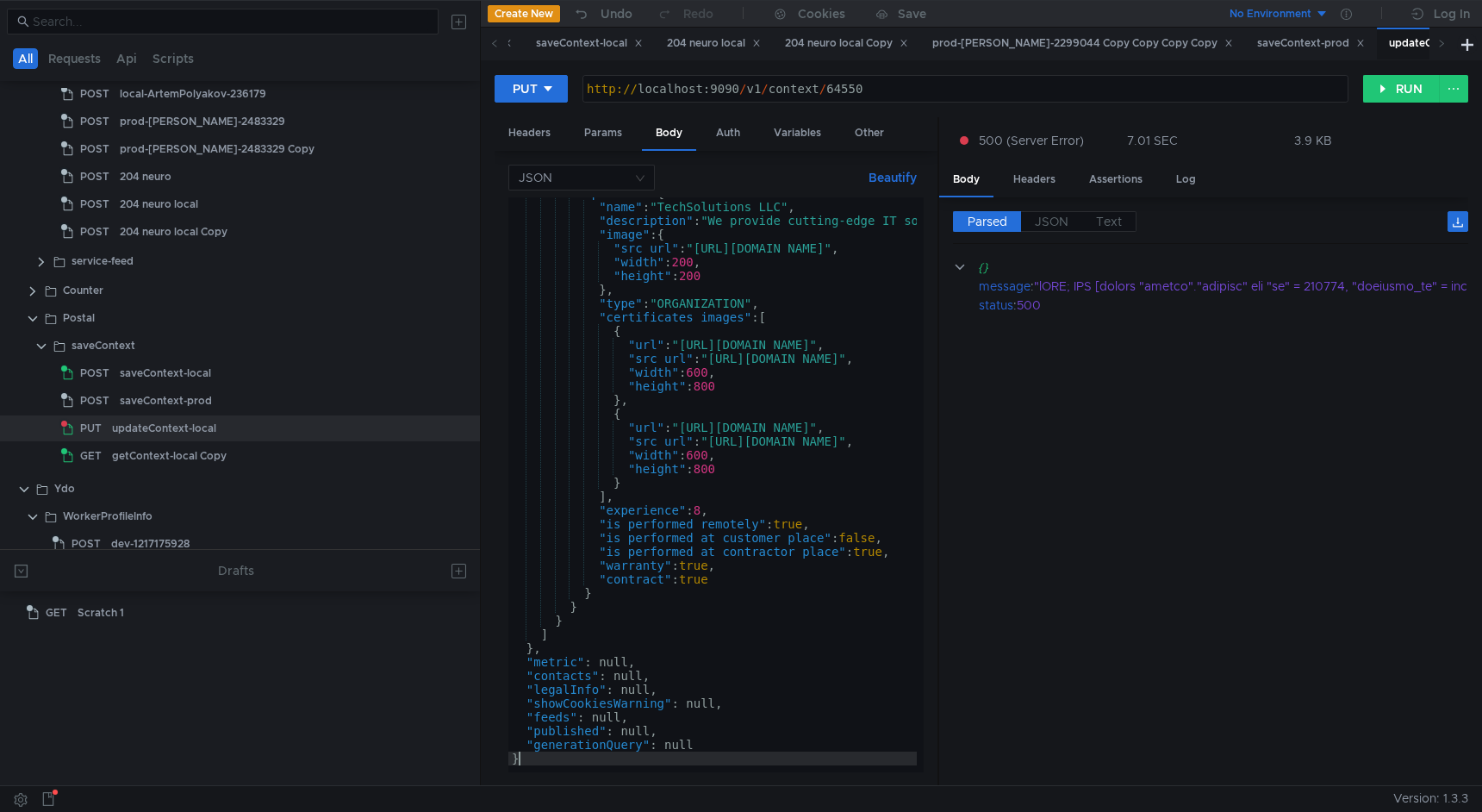
type textarea "}"
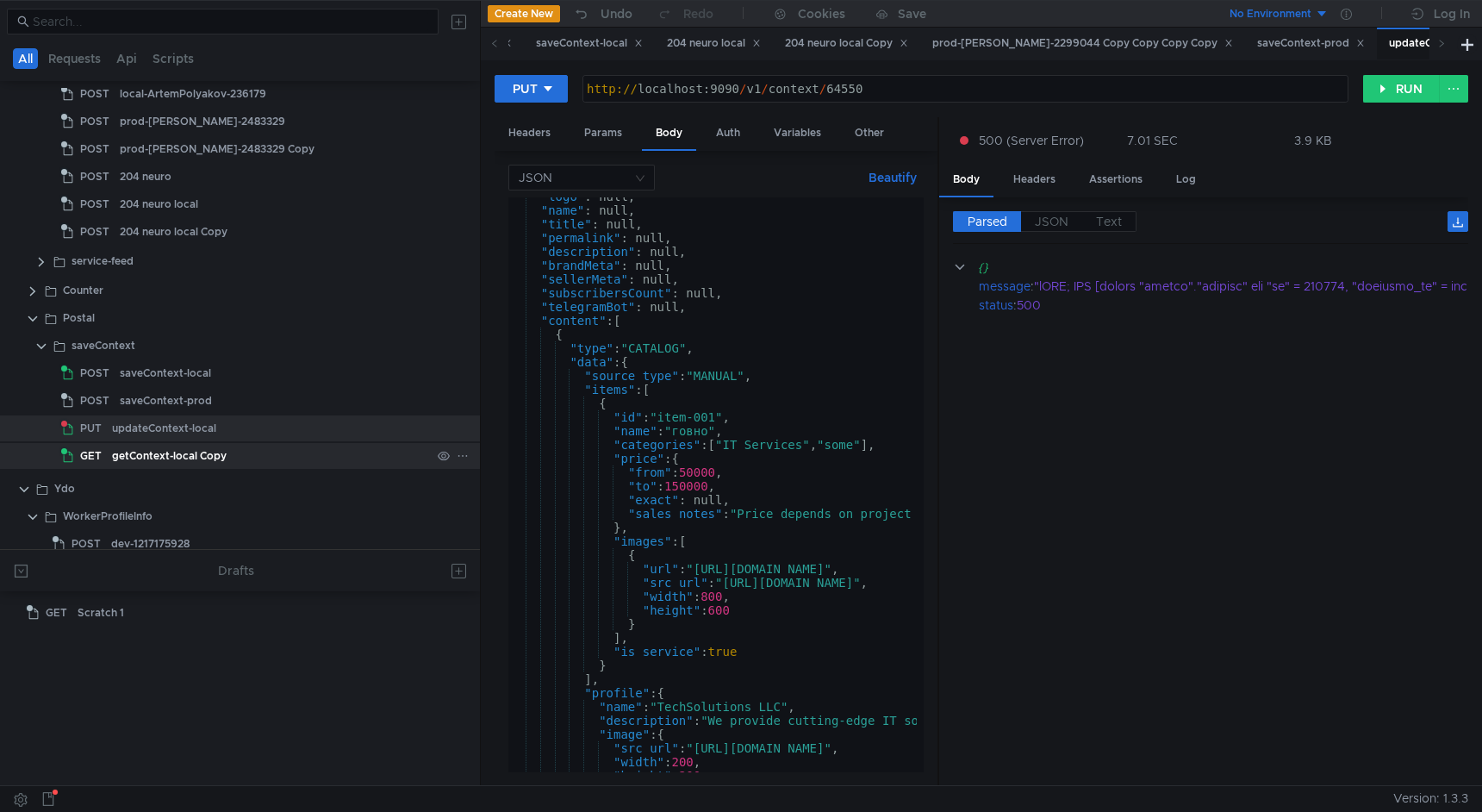
click at [261, 456] on div "getContext-local Copy" at bounding box center [271, 455] width 319 height 25
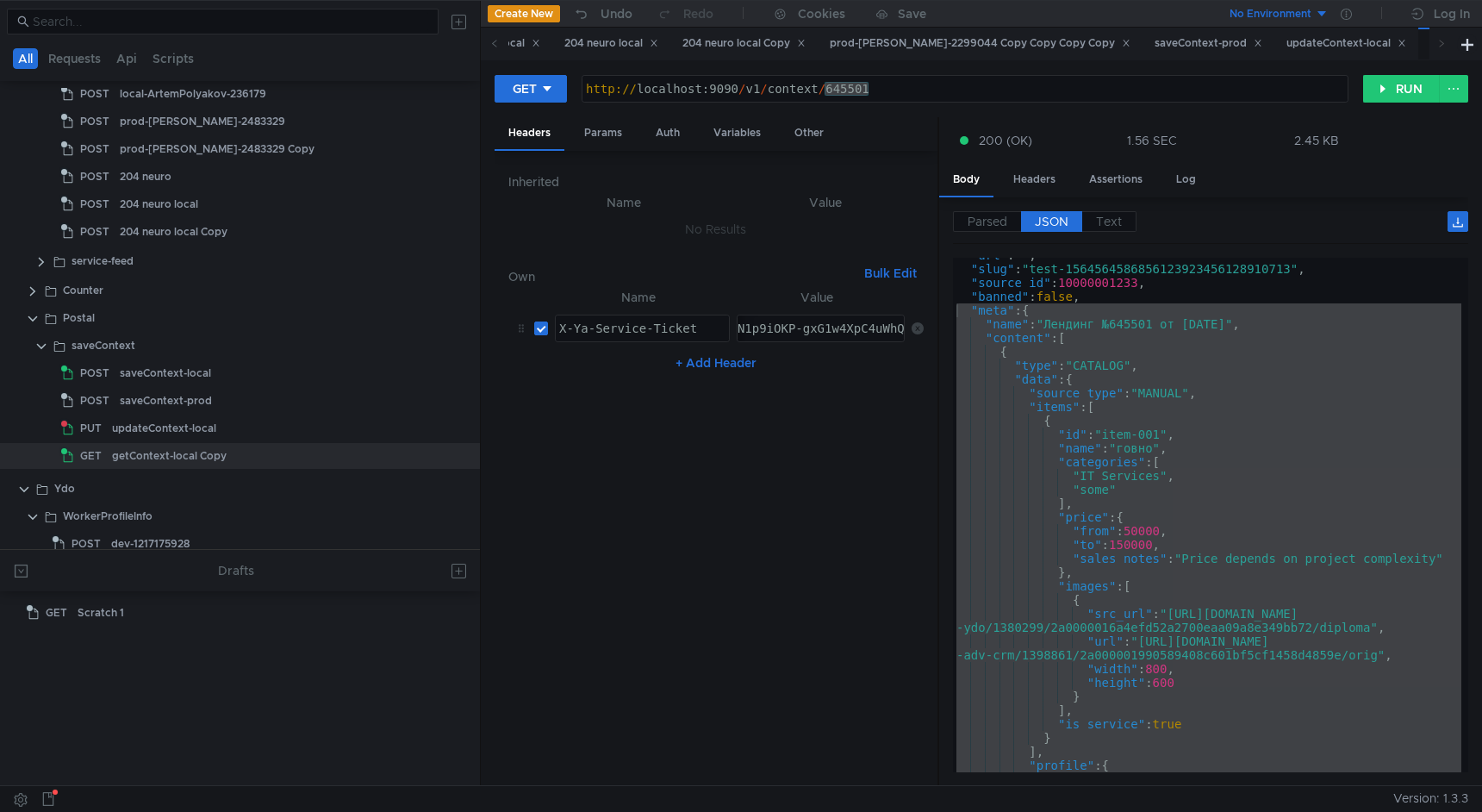
click at [1179, 453] on div ""url" : "" , "slug" : "test-1564564586856123923456128910713" , "source_id" : 10…" at bounding box center [1207, 519] width 508 height 542
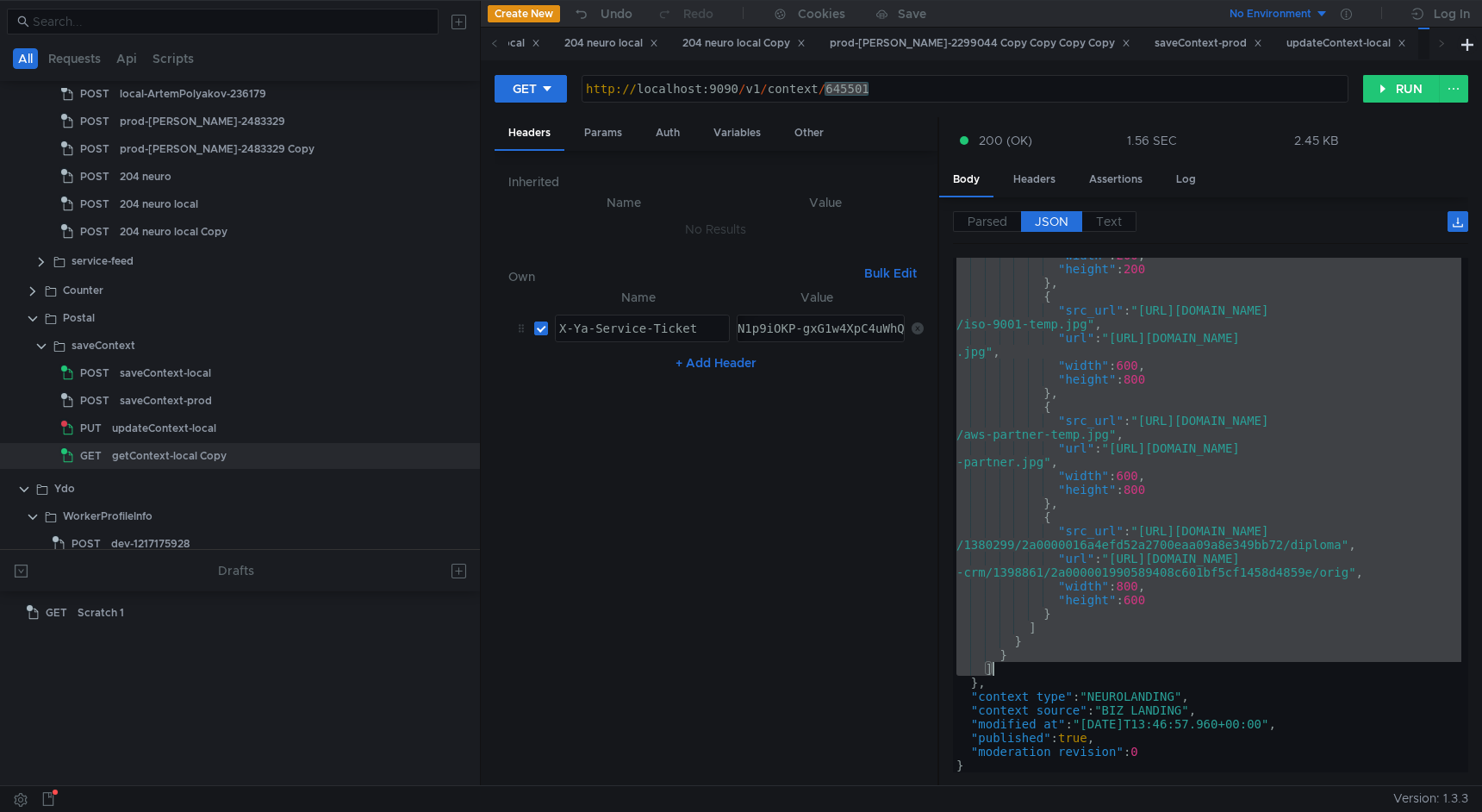
drag, startPoint x: 986, startPoint y: 337, endPoint x: 1151, endPoint y: 669, distance: 370.7
click at [1151, 669] on div ""width" : 200 , "height" : 200 } , { "src_url" : "https://temp.cdn.example.com/…" at bounding box center [1207, 519] width 508 height 542
type textarea "} ]"
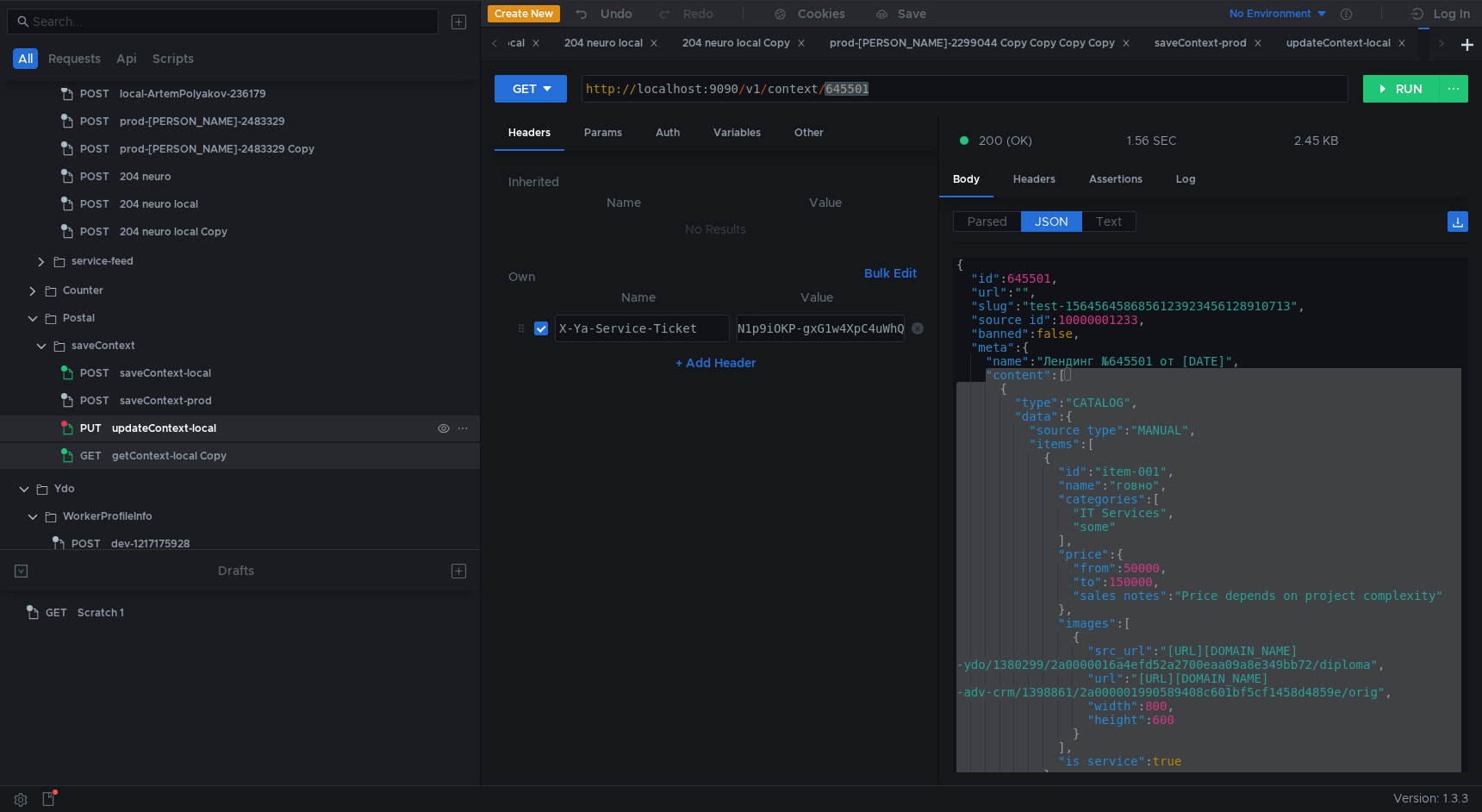
click at [199, 421] on div "updateContext-local" at bounding box center [164, 427] width 104 height 25
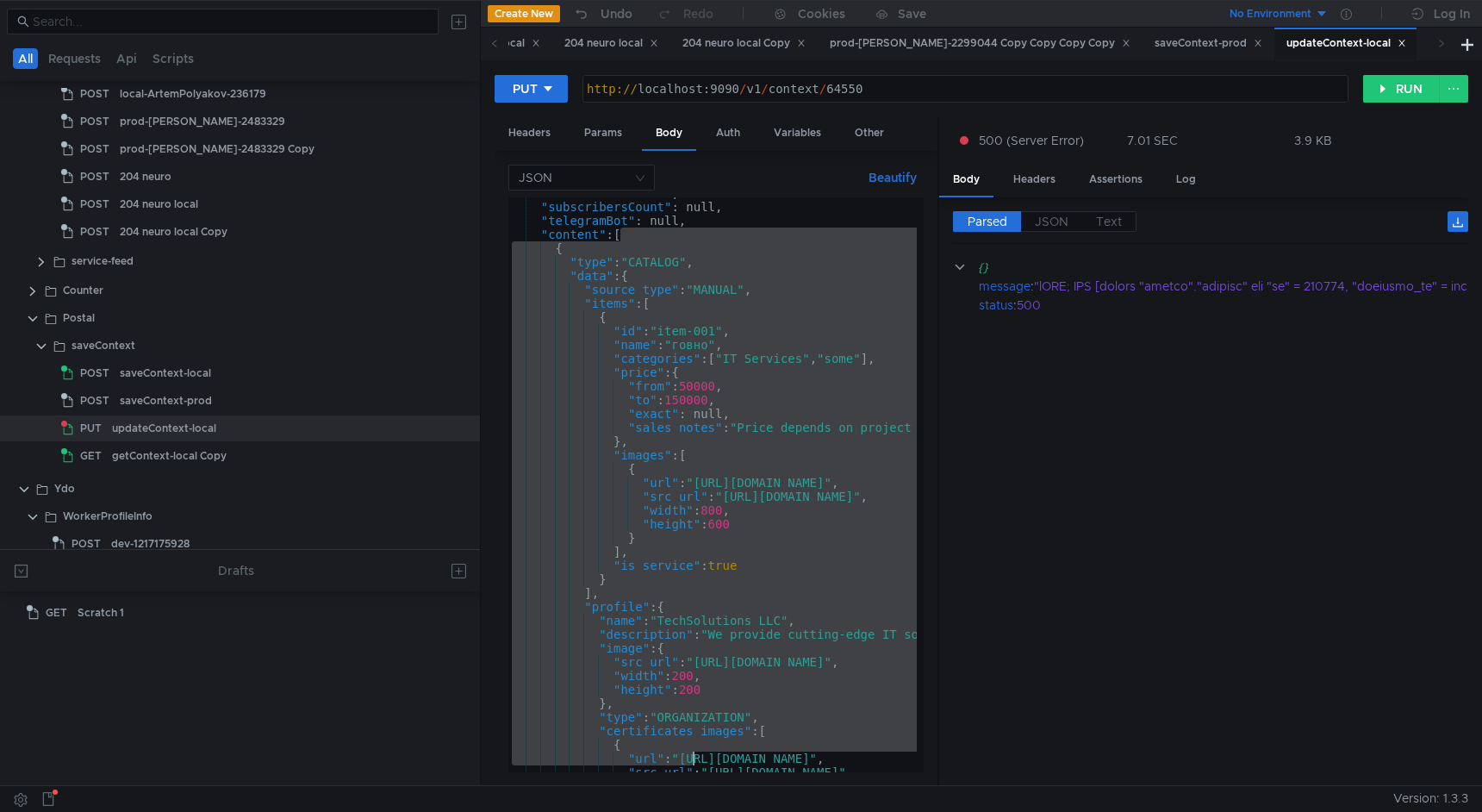
drag, startPoint x: 619, startPoint y: 323, endPoint x: 692, endPoint y: 765, distance: 448.0
click at [692, 765] on div ""content": [ "sellerMeta" : null, "subscribersCount" : null, "telegramBot" : nu…" at bounding box center [715, 485] width 415 height 575
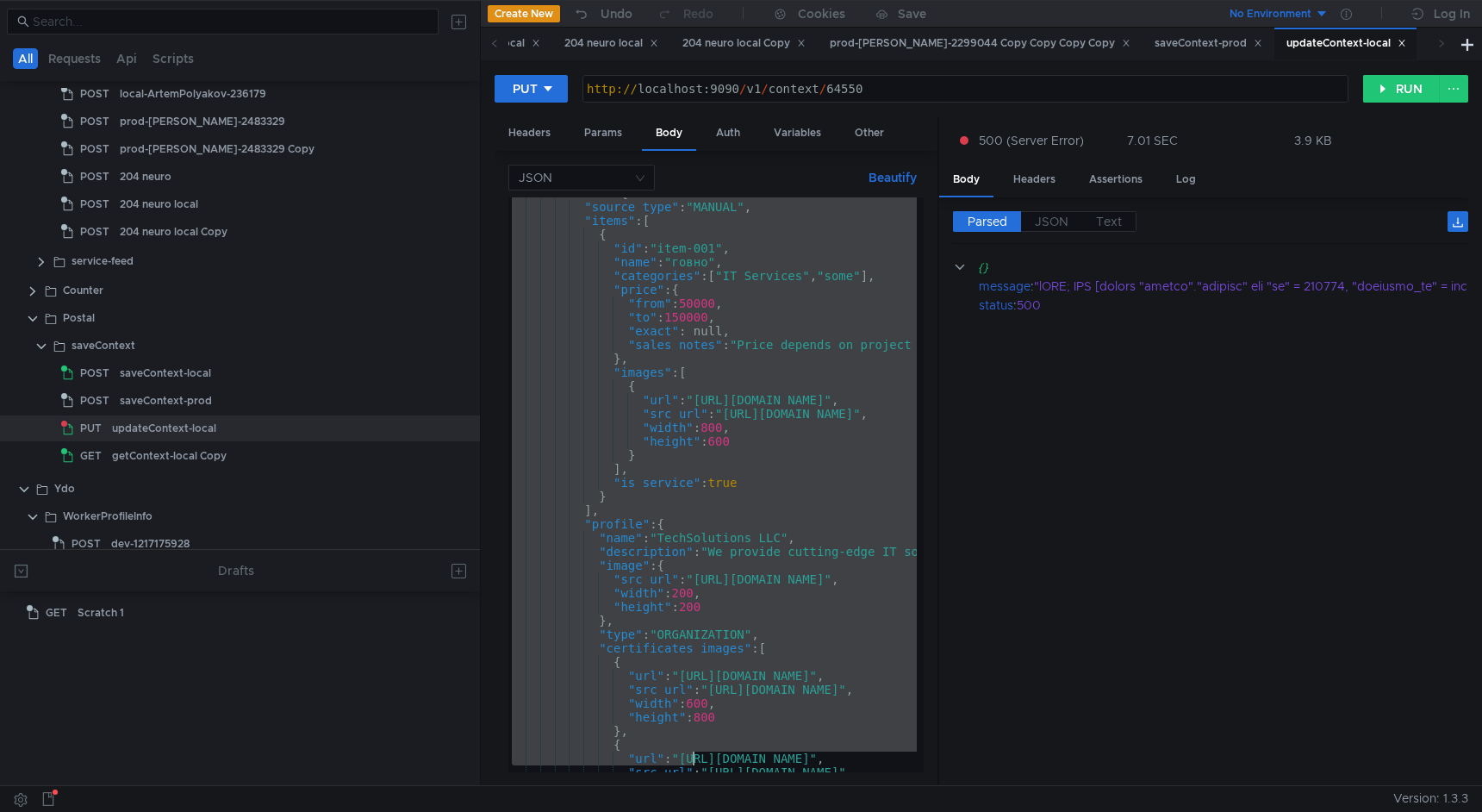
click at [720, 608] on div ""data" : { "source_type" : "MANUAL" , "items" : [ { "id" : "item-001" , "name" …" at bounding box center [971, 484] width 927 height 596
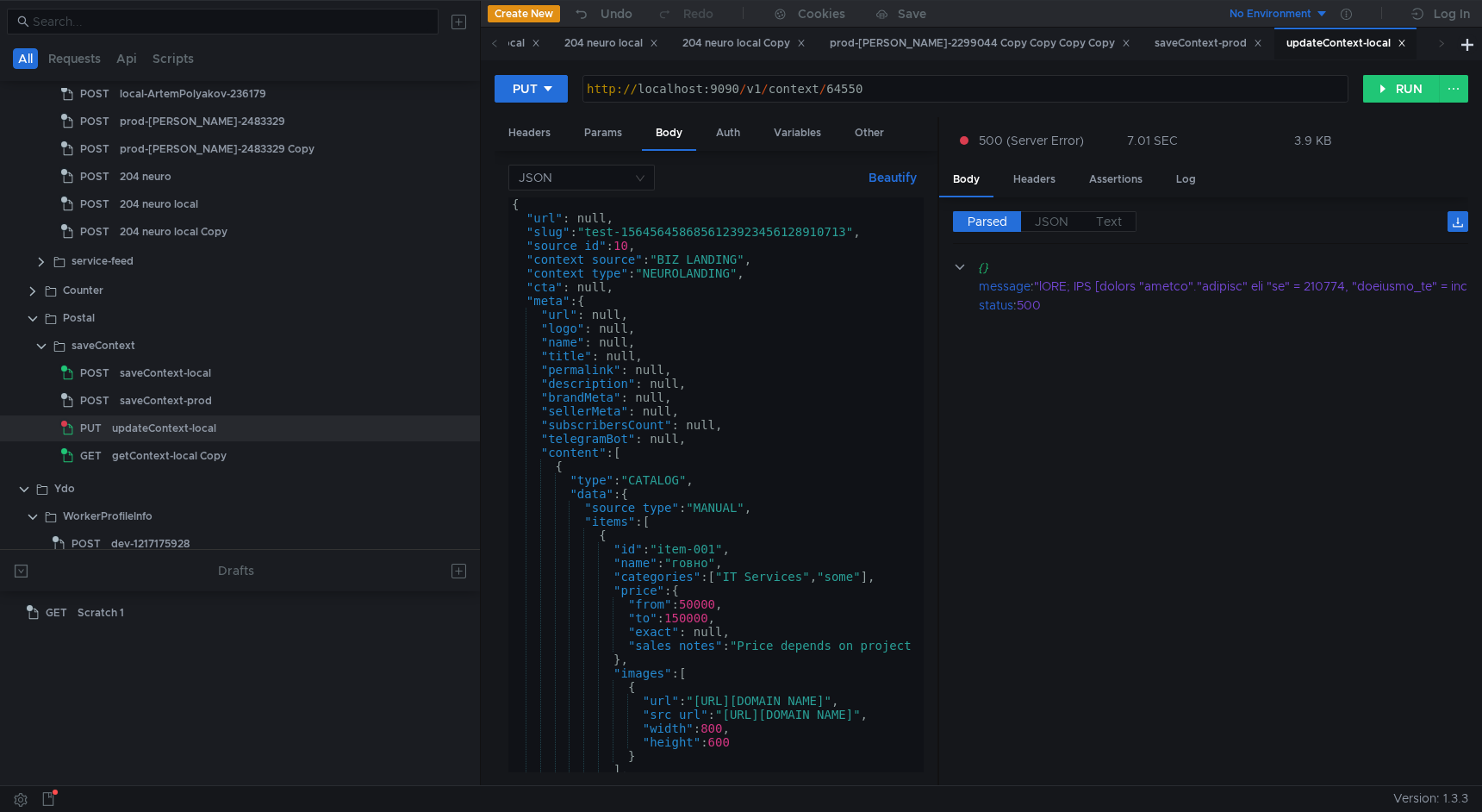
click at [669, 446] on div "{ "url" : null, "slug" : "test-1564564586856123923456128910713" , "source_id" :…" at bounding box center [971, 495] width 927 height 596
paste textarea "]"
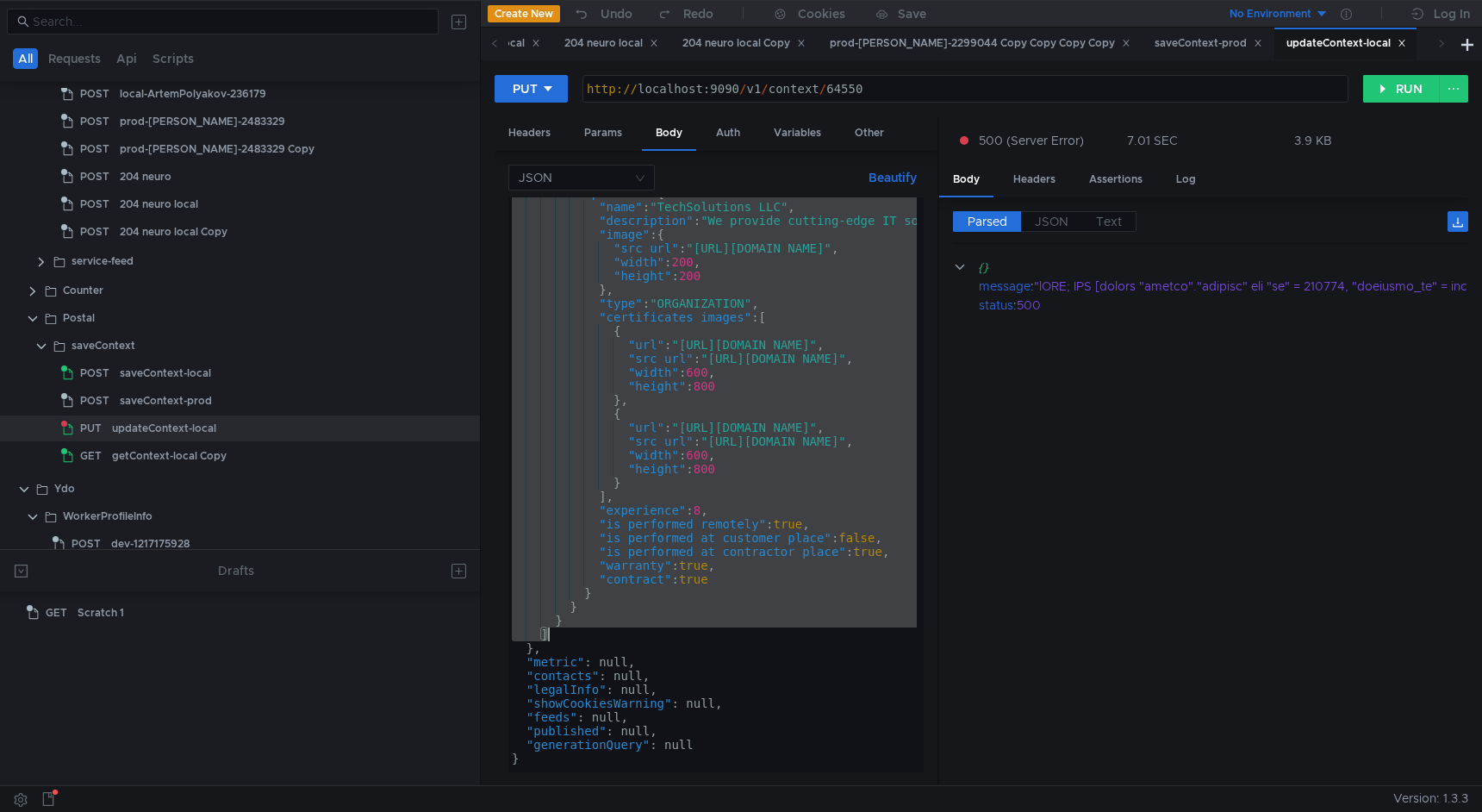
drag, startPoint x: 539, startPoint y: 424, endPoint x: 614, endPoint y: 633, distance: 222.0
click at [614, 633] on div ""profile" : { "name" : "TechSolutions LLC" , "description" : "We provide cuttin…" at bounding box center [971, 484] width 927 height 596
paste textarea
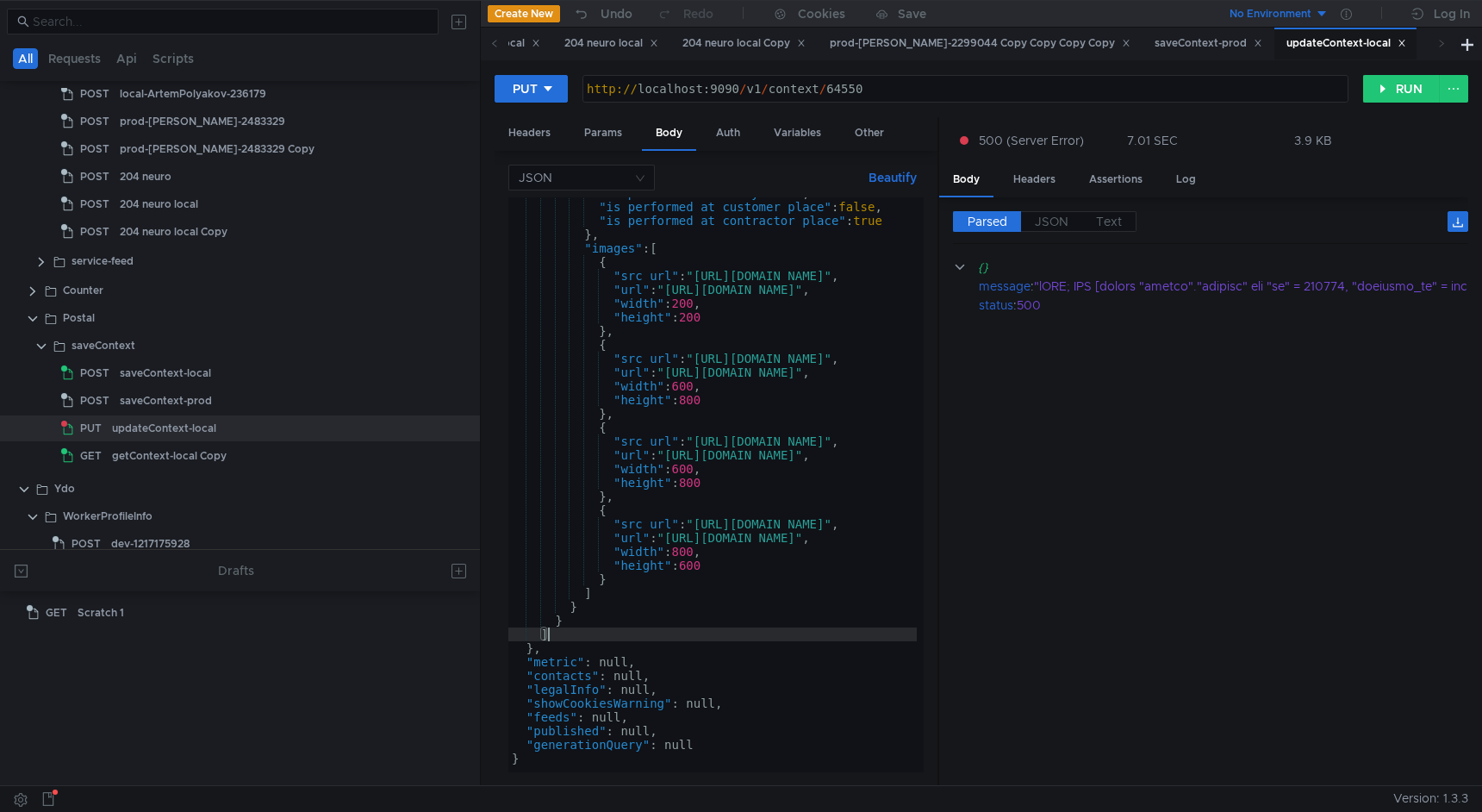
click at [558, 620] on div ""is_performed_remotely" : true , "is_performed_at_customer_place" : false , "is…" at bounding box center [971, 484] width 927 height 596
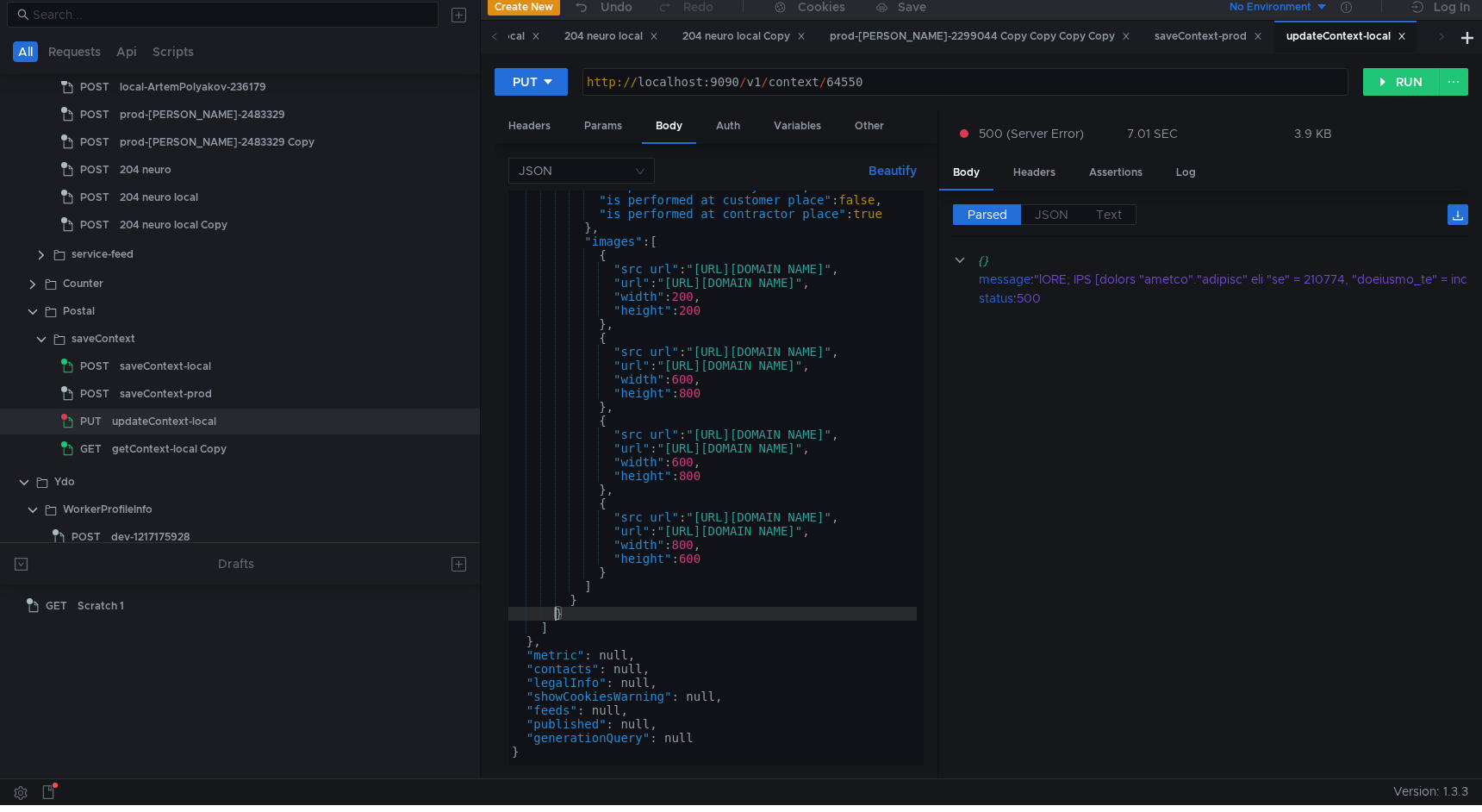
click at [547, 629] on div ""is_performed_remotely" : true , "is_performed_at_customer_place" : false , "is…" at bounding box center [971, 476] width 927 height 596
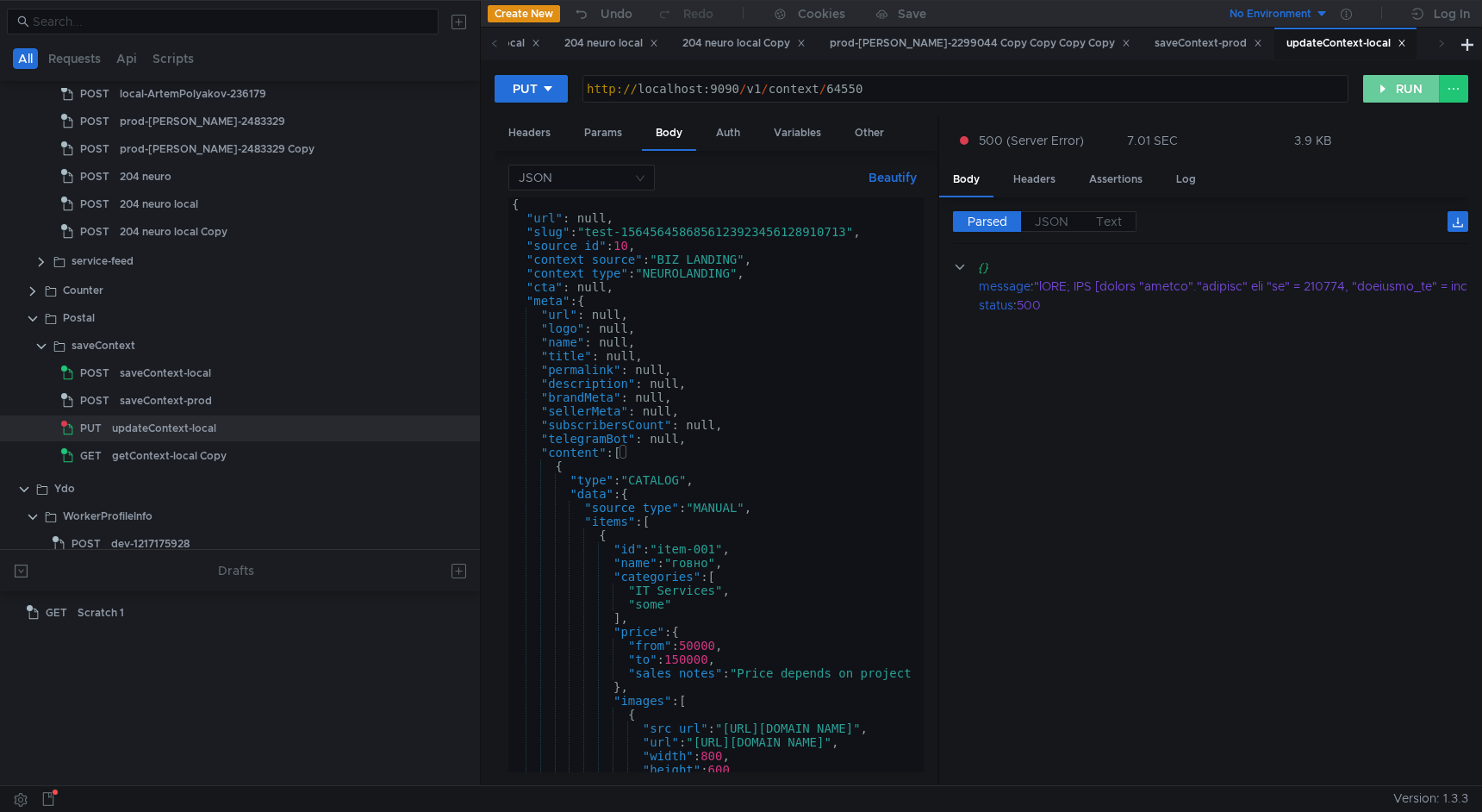
click at [1384, 90] on button "RUN" at bounding box center [1402, 88] width 77 height 27
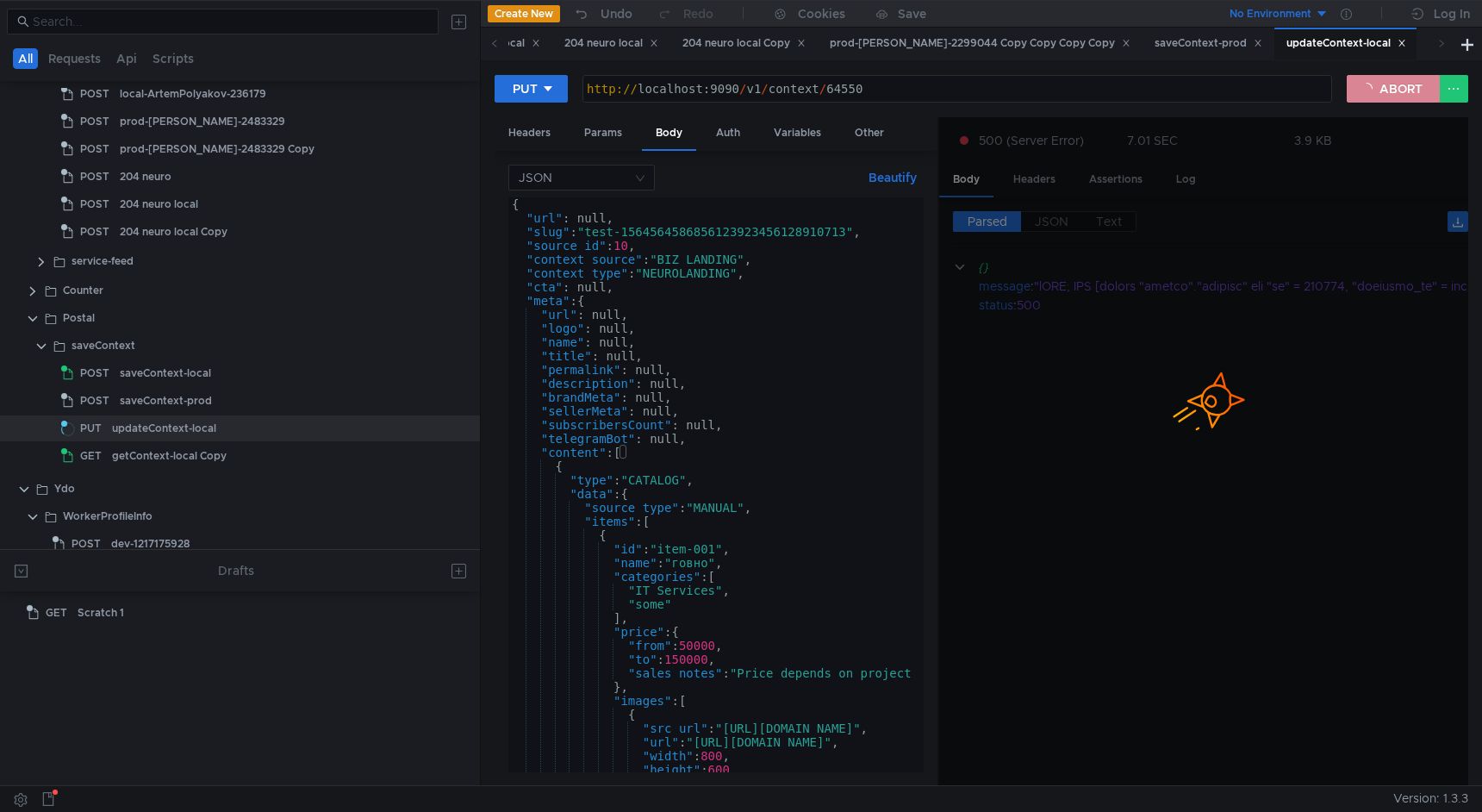
click at [1369, 81] on button "ABORT" at bounding box center [1393, 88] width 93 height 27
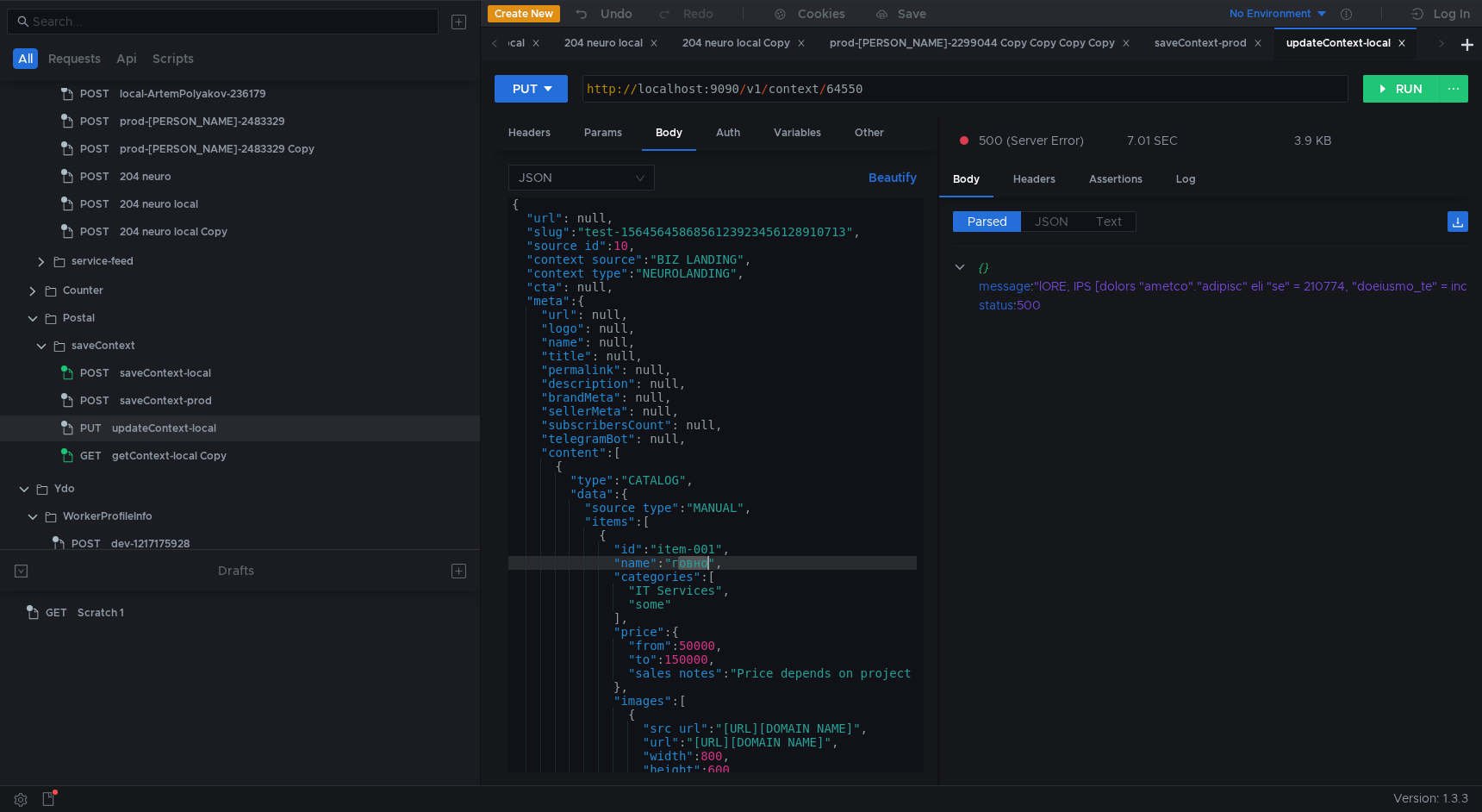
drag, startPoint x: 679, startPoint y: 565, endPoint x: 705, endPoint y: 565, distance: 26.0
click at [705, 565] on div "{ "url" : null, "slug" : "test-1564564586856123923456128910713" , "source_id" :…" at bounding box center [971, 495] width 927 height 596
type textarea ""name": "всо","
click at [1380, 96] on button "RUN" at bounding box center [1402, 88] width 77 height 27
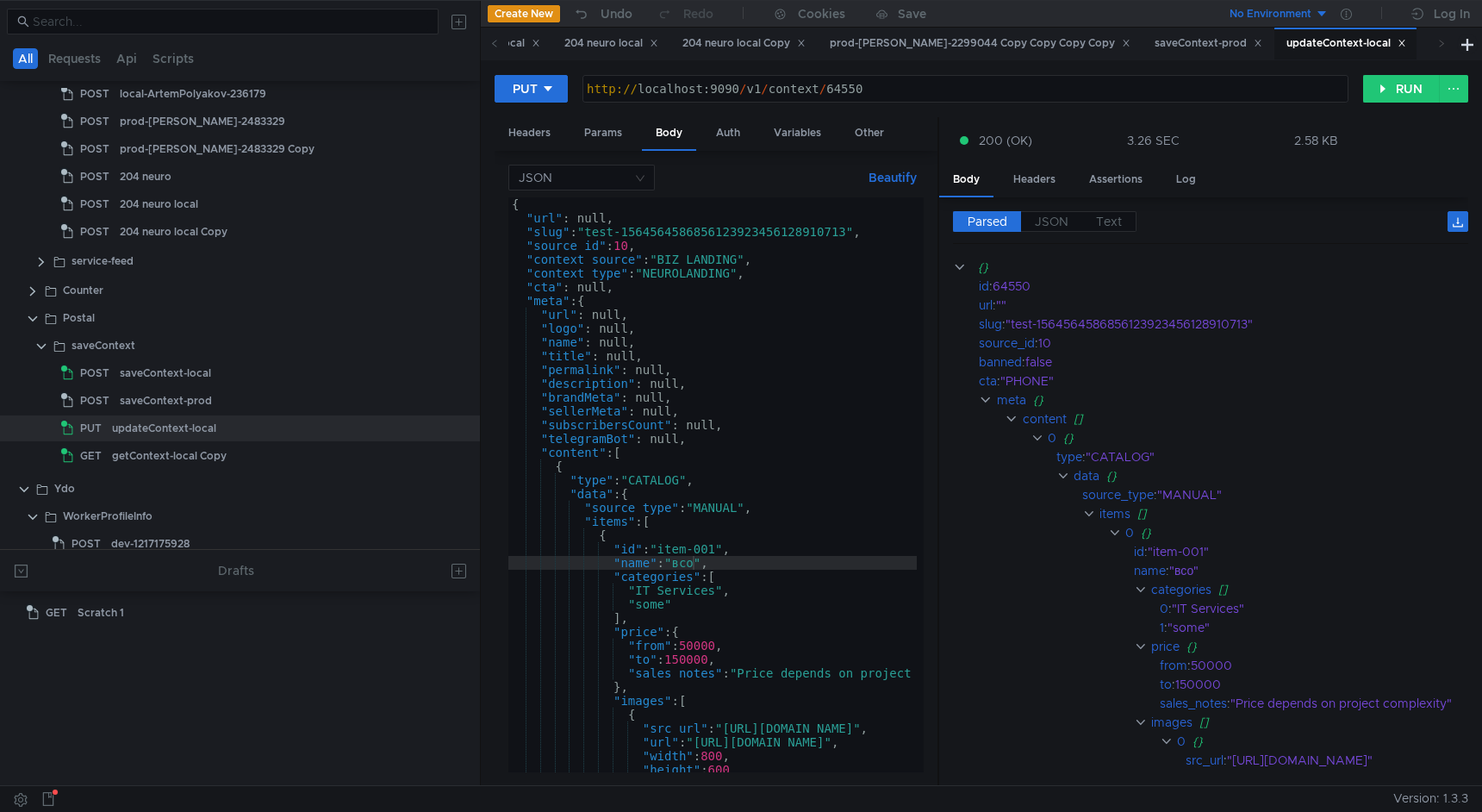
click at [901, 92] on div "http:// localhost:9090 / v1 / context / 64550" at bounding box center [965, 103] width 765 height 41
type textarea "[URL]"
click at [231, 412] on div "saveContext-prod" at bounding box center [275, 400] width 311 height 25
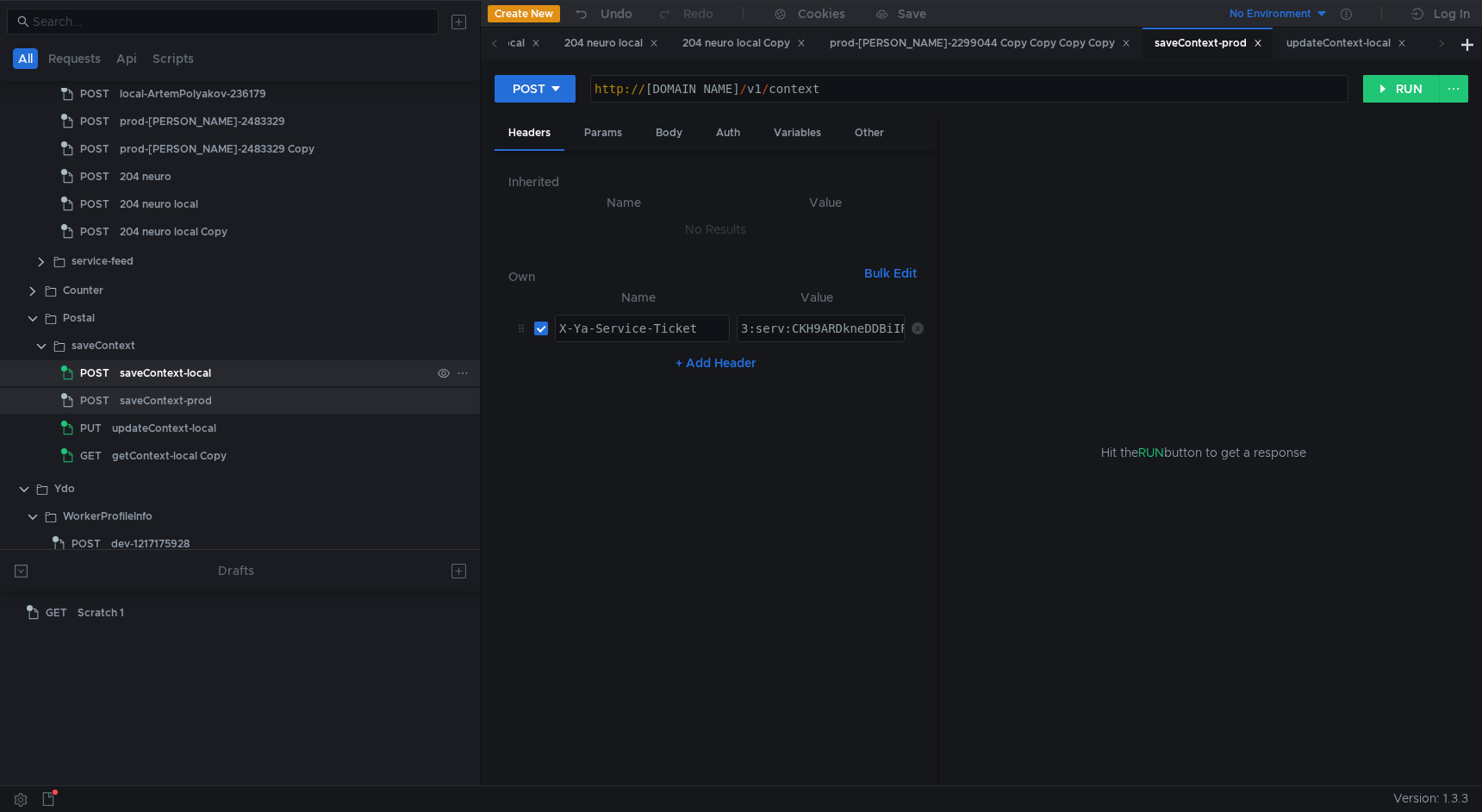
click at [249, 380] on div "saveContext-local" at bounding box center [275, 373] width 311 height 25
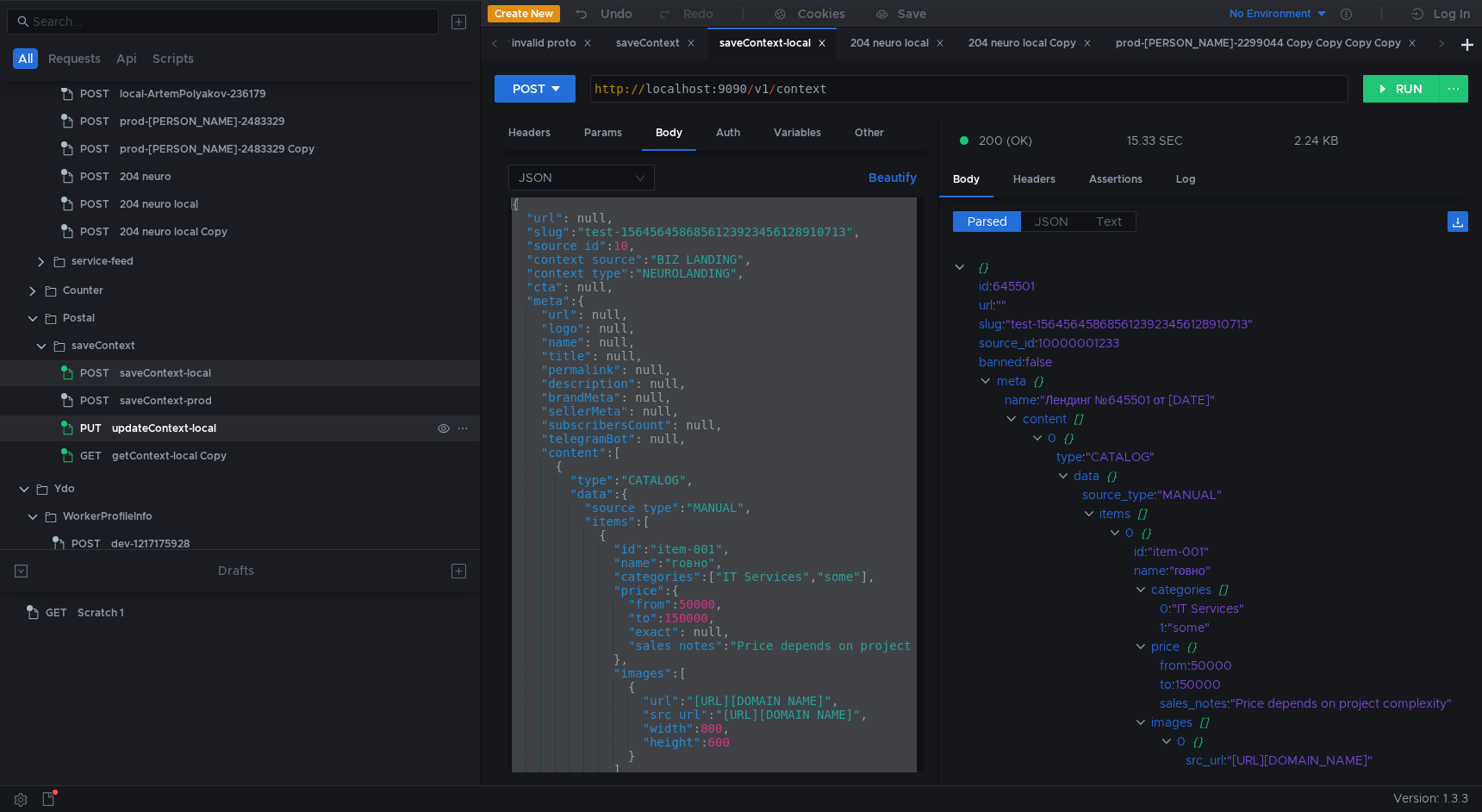
click at [247, 433] on div "updateContext-local" at bounding box center [271, 427] width 319 height 25
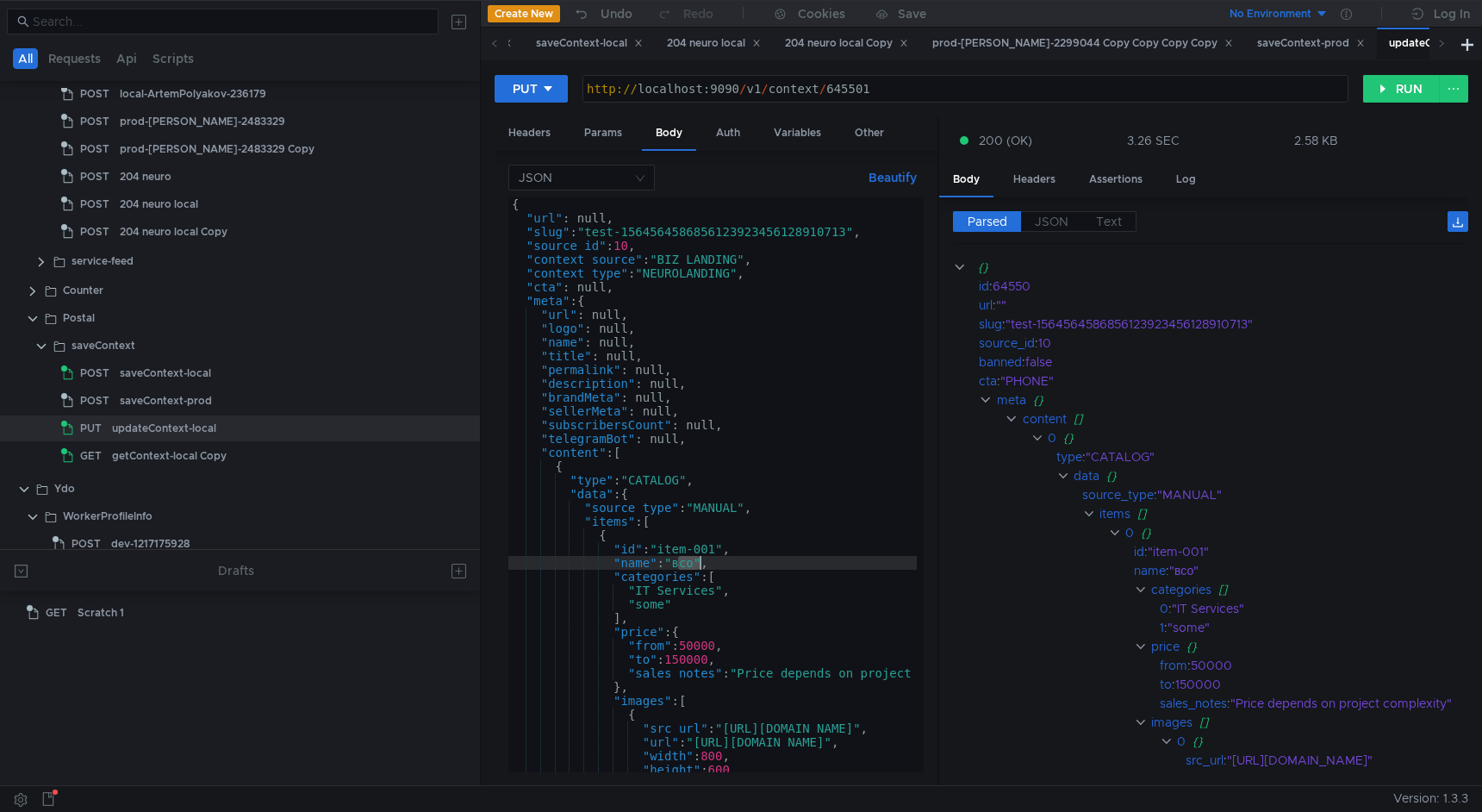
drag, startPoint x: 679, startPoint y: 563, endPoint x: 698, endPoint y: 562, distance: 19.0
click at [698, 562] on div "{ "url" : null, "slug" : "test-1564564586856123923456128910713" , "source_id" :…" at bounding box center [971, 495] width 927 height 596
click at [814, 513] on div "{ "url" : null, "slug" : "test-1564564586856123923456128910713" , "source_id" :…" at bounding box center [971, 495] width 927 height 596
drag, startPoint x: 678, startPoint y: 568, endPoint x: 693, endPoint y: 566, distance: 15.1
click at [693, 566] on div "{ "url" : null, "slug" : "test-1564564586856123923456128910713" , "source_id" :…" at bounding box center [971, 495] width 927 height 596
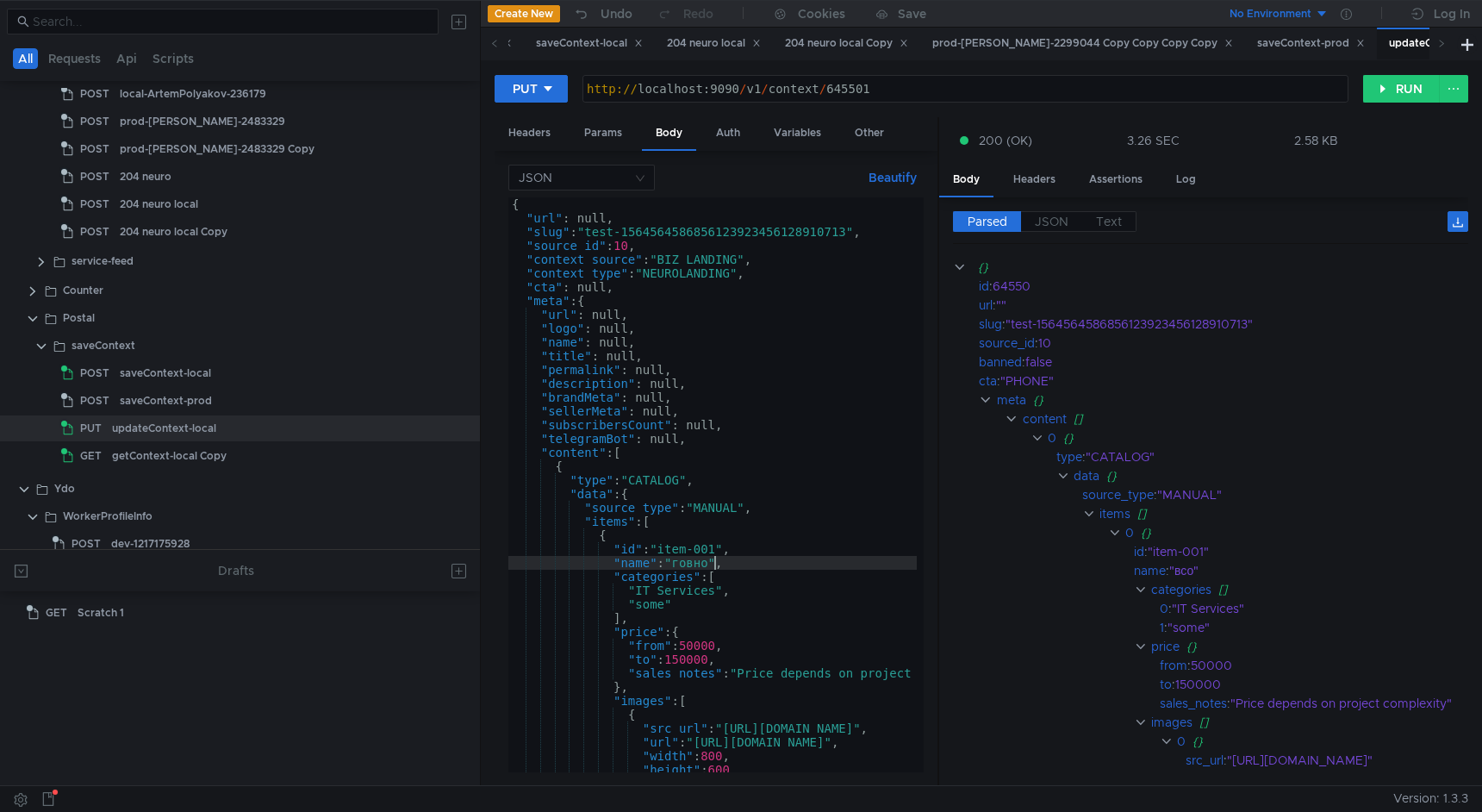
scroll to position [0, 14]
click at [1403, 87] on button "RUN" at bounding box center [1402, 88] width 77 height 27
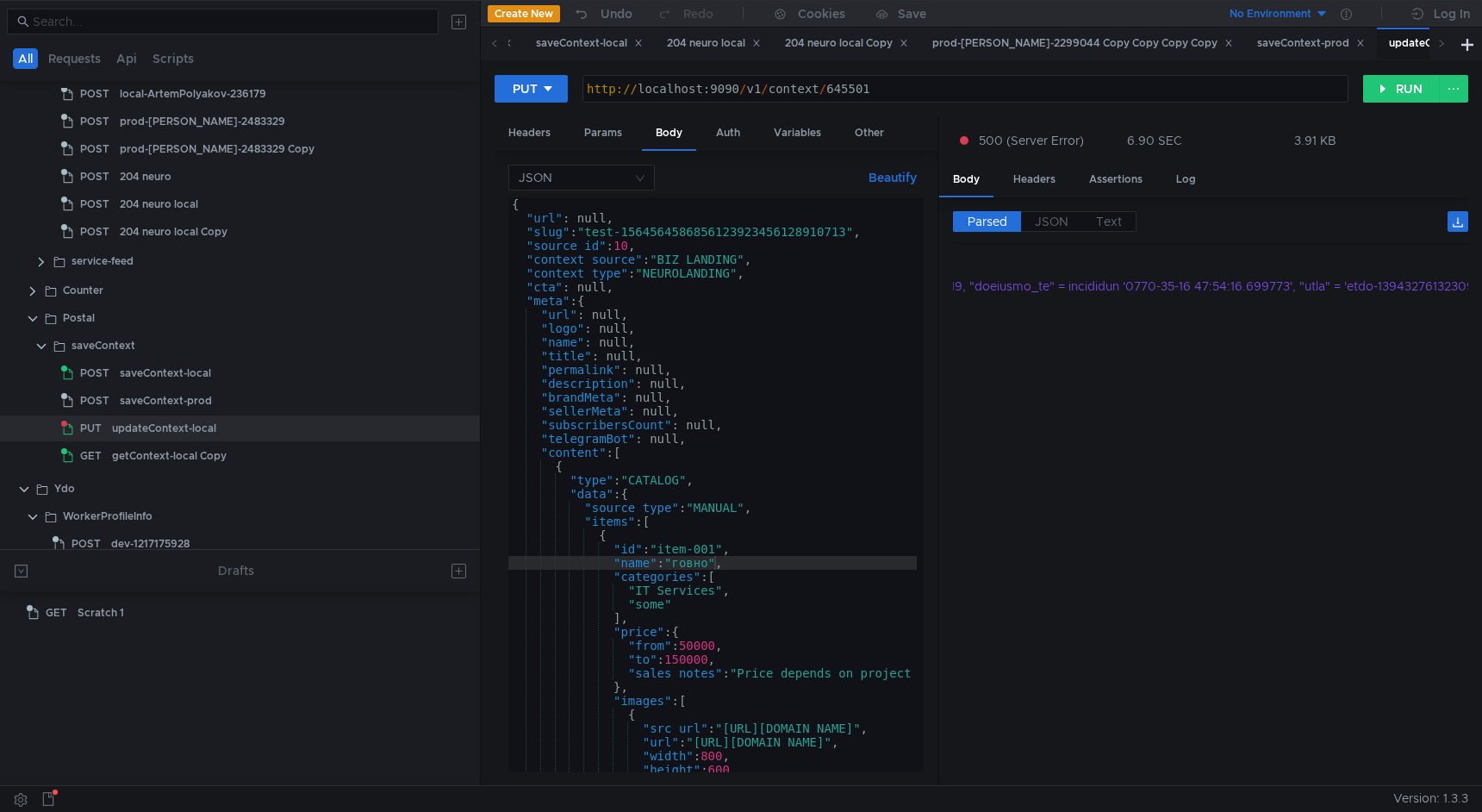
scroll to position [0, 0]
click at [773, 519] on div "{ "url" : null, "slug" : "test-1564564586856123923456128910713" , "source_id" :…" at bounding box center [971, 495] width 927 height 596
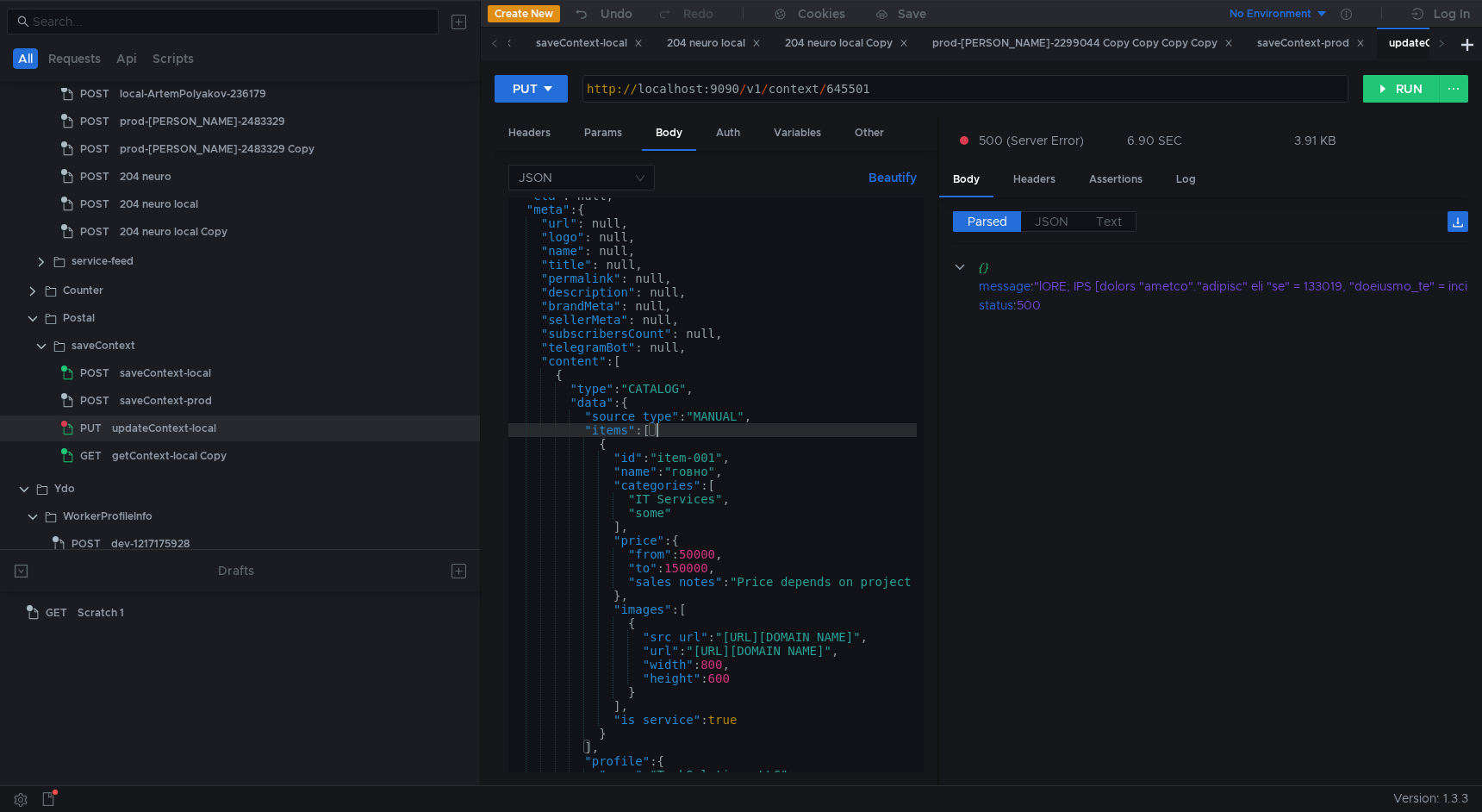
scroll to position [91, 0]
click at [708, 470] on div ""cta" : null, "meta" : { "url" : null, "logo" : null, "name" : null, "title" : …" at bounding box center [971, 486] width 927 height 596
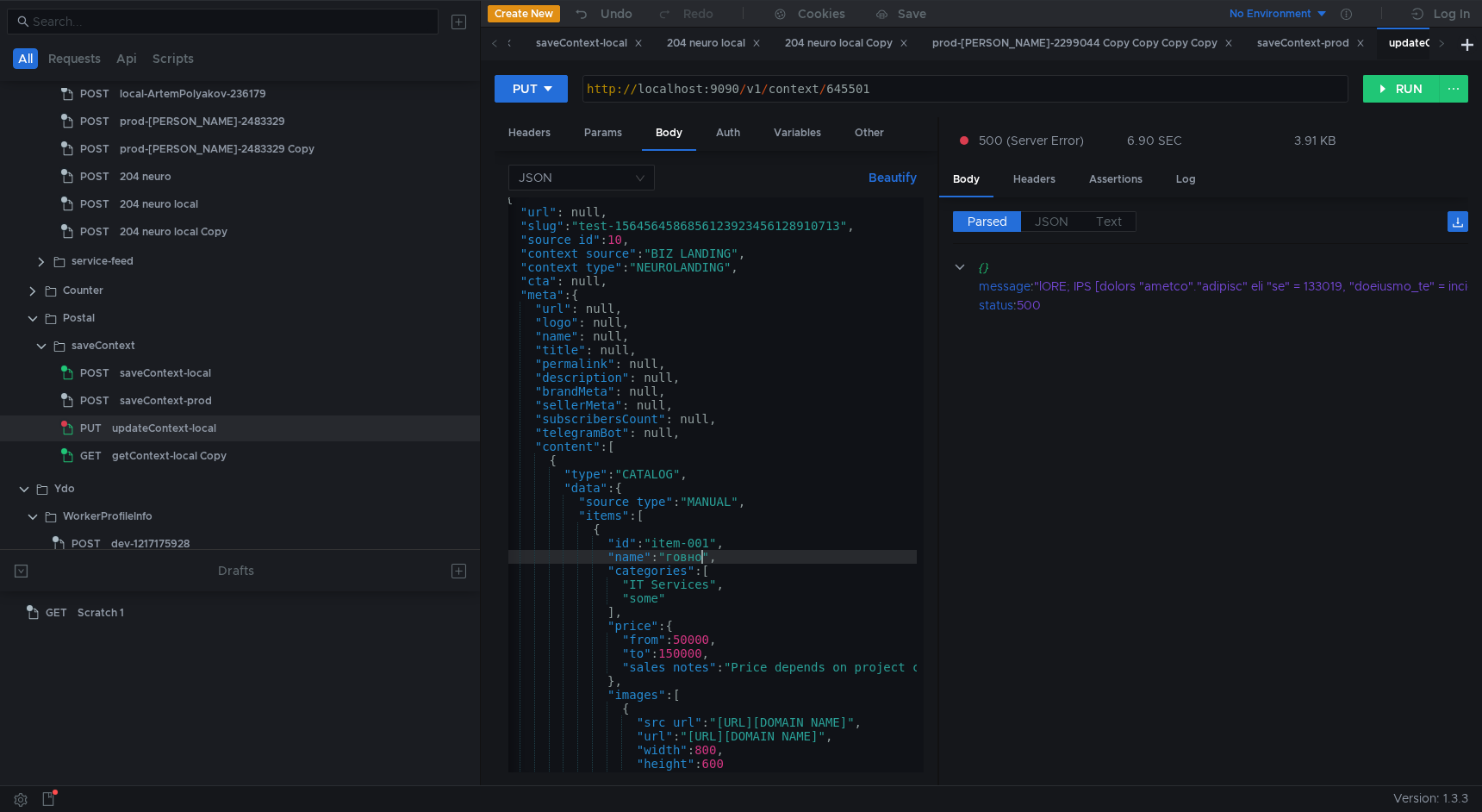
scroll to position [6, 0]
click at [605, 308] on div "{ "url" : null, "slug" : "test-1564564586856123923456128910713" , "source_id" :…" at bounding box center [971, 488] width 927 height 596
click at [668, 378] on div "{ "url" : null, "slug" : "test-1564564586856123923456128910713" , "source_id" :…" at bounding box center [971, 488] width 927 height 596
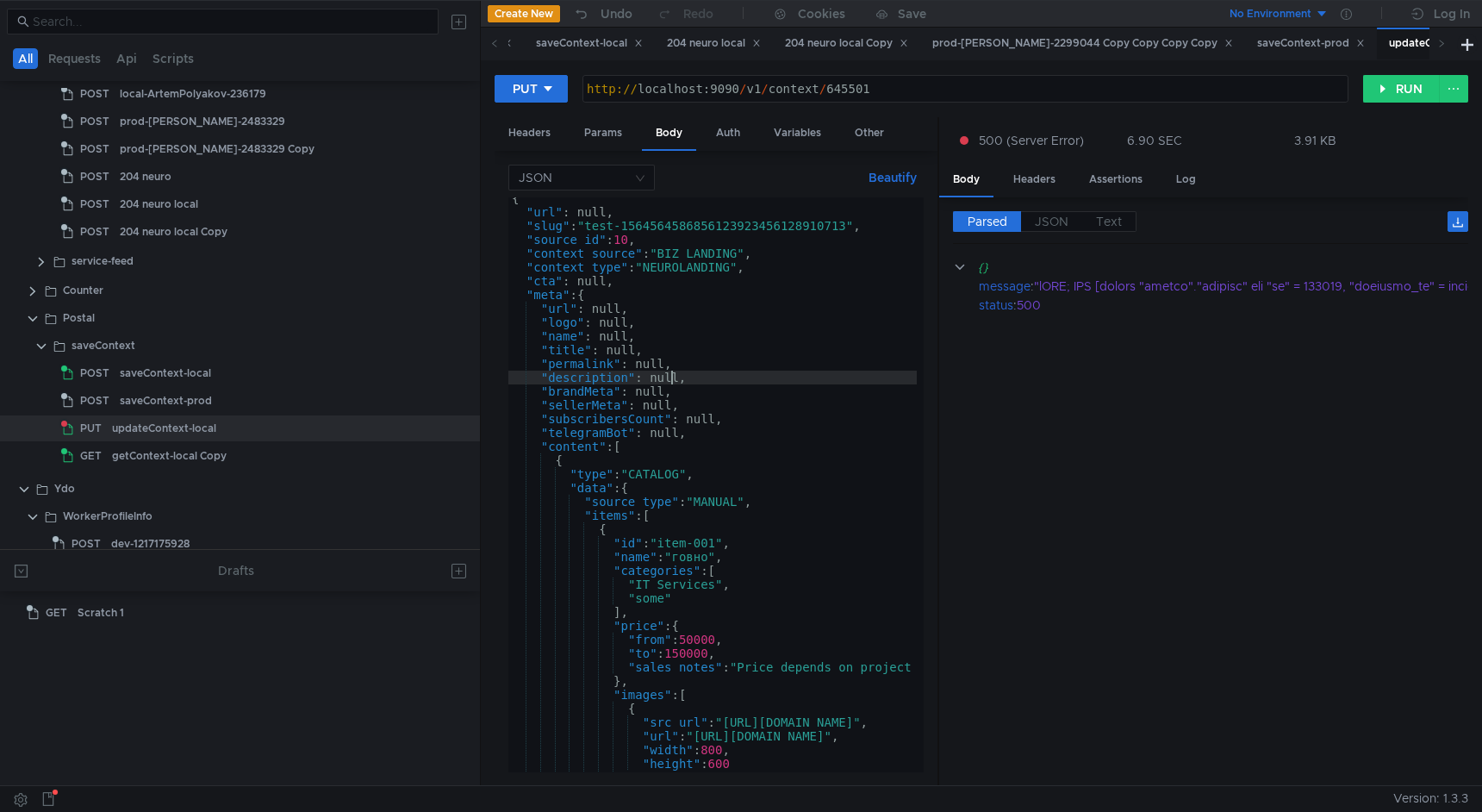
click at [668, 378] on div "{ "url" : null, "slug" : "test-1564564586856123923456128910713" , "source_id" :…" at bounding box center [971, 488] width 927 height 596
click at [1383, 83] on button "RUN" at bounding box center [1402, 88] width 77 height 27
click at [704, 558] on div "{ "url" : null, "slug" : "test-1564564586856123923456128910713" , "source_id" :…" at bounding box center [971, 488] width 927 height 596
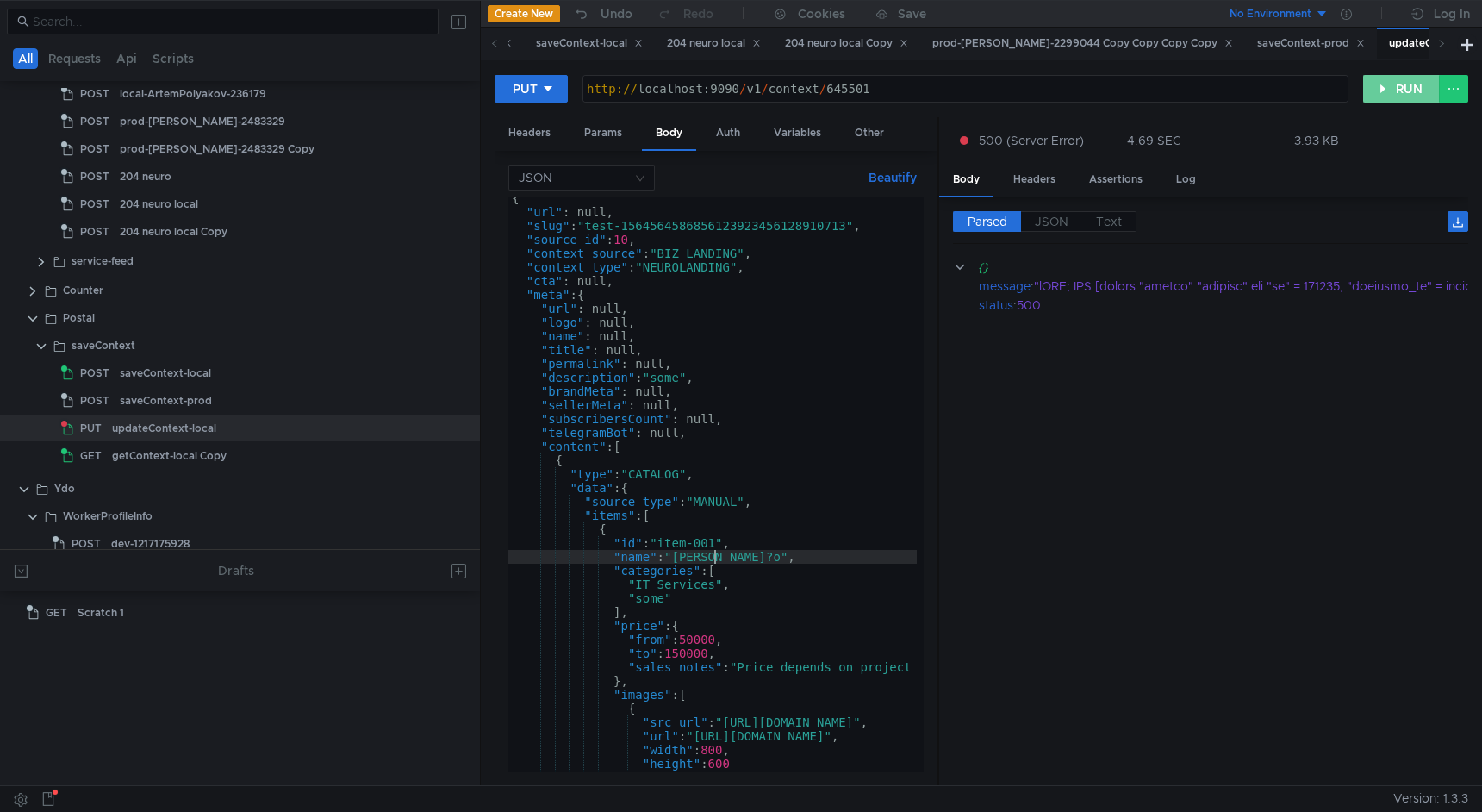
click at [1391, 94] on button "RUN" at bounding box center [1402, 88] width 77 height 27
click at [708, 557] on div "{ "url" : null, "slug" : "test-1564564586856123923456128910713" , "source_id" :…" at bounding box center [971, 488] width 927 height 596
type textarea ""name": "гоо","
type textarea ""name": "говнооо","
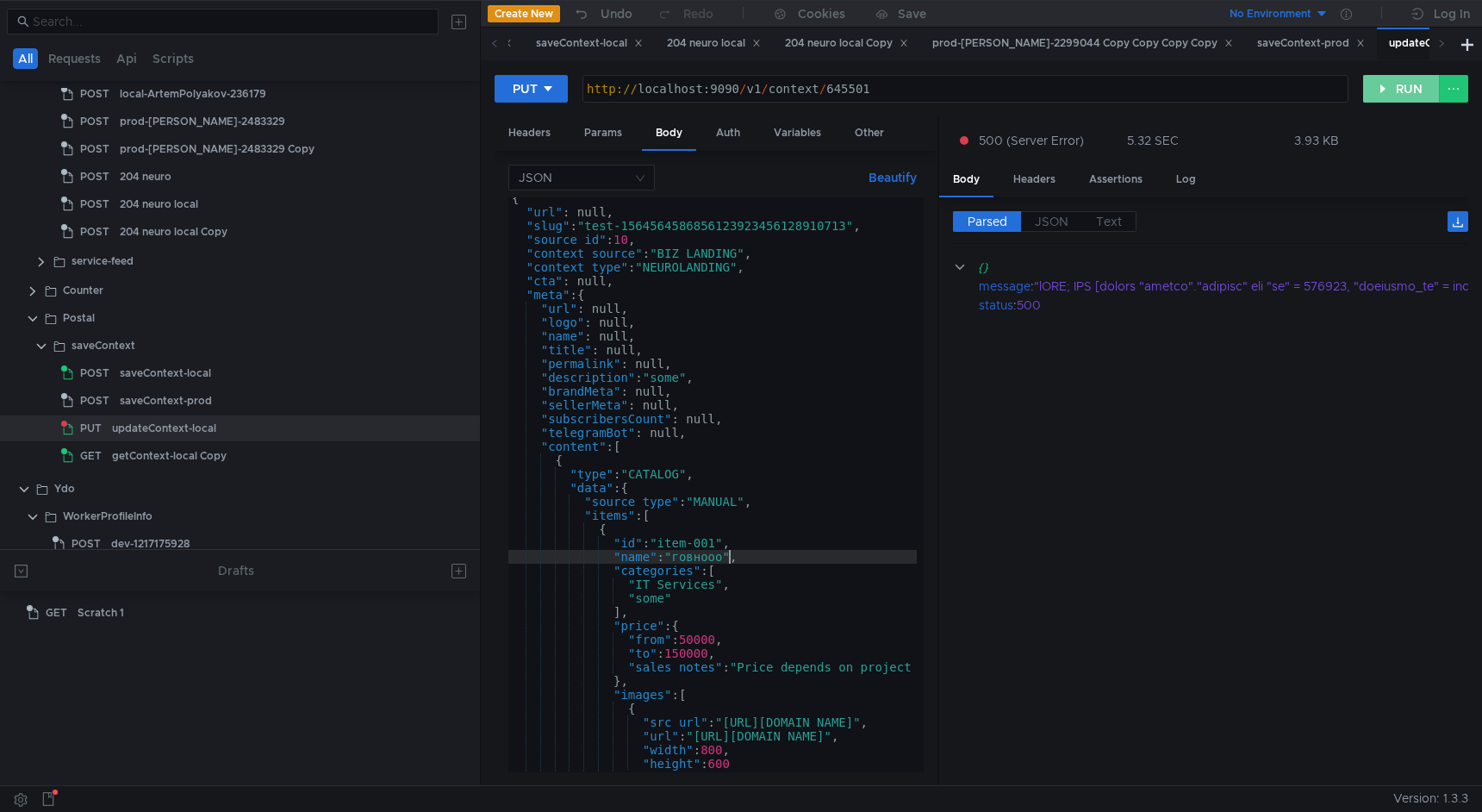
click at [1389, 86] on button "RUN" at bounding box center [1402, 88] width 77 height 27
click at [293, 372] on div "saveContext-local" at bounding box center [275, 373] width 311 height 25
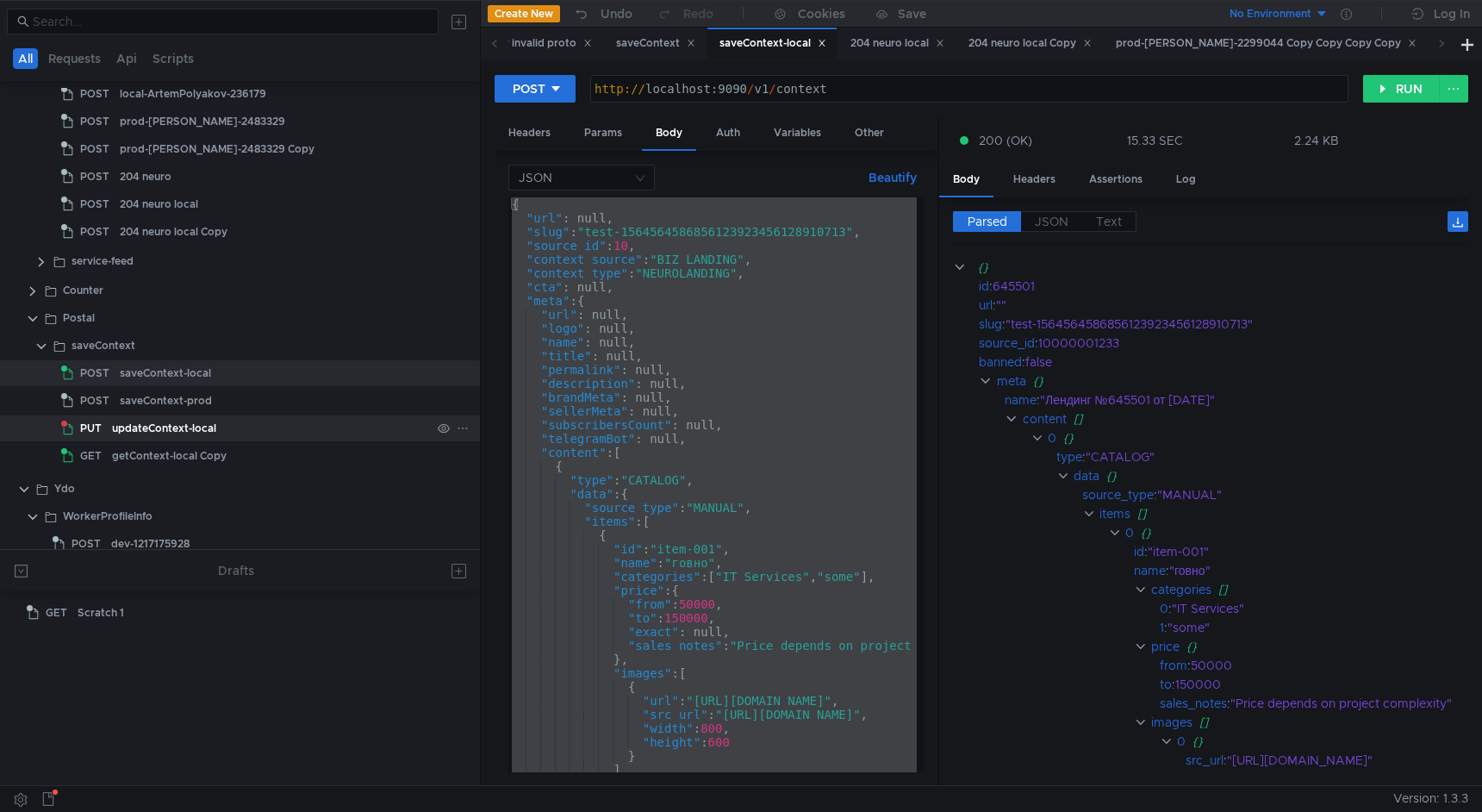
click at [281, 425] on div "updateContext-local" at bounding box center [271, 427] width 319 height 25
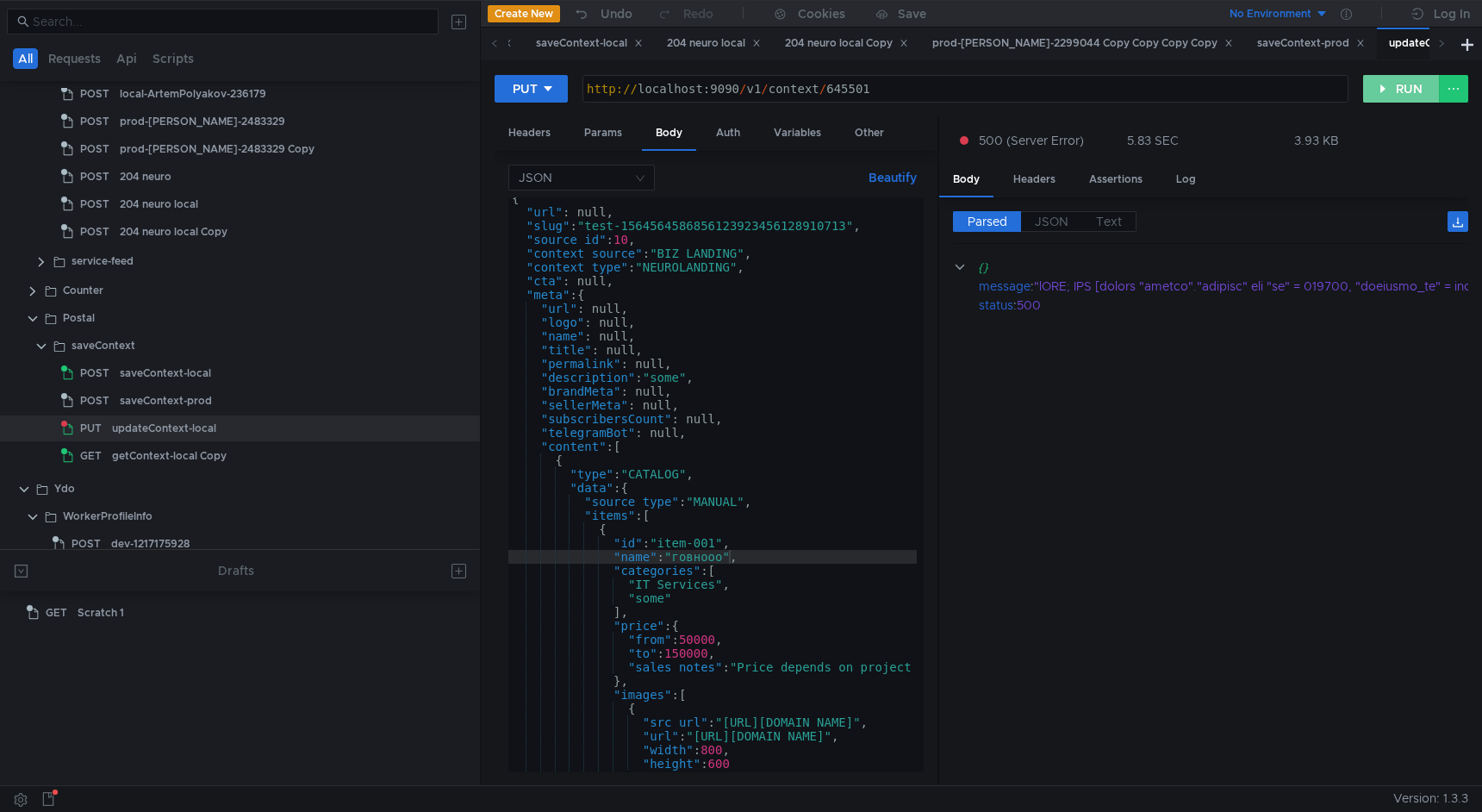
click at [1397, 88] on button "RUN" at bounding box center [1402, 88] width 77 height 27
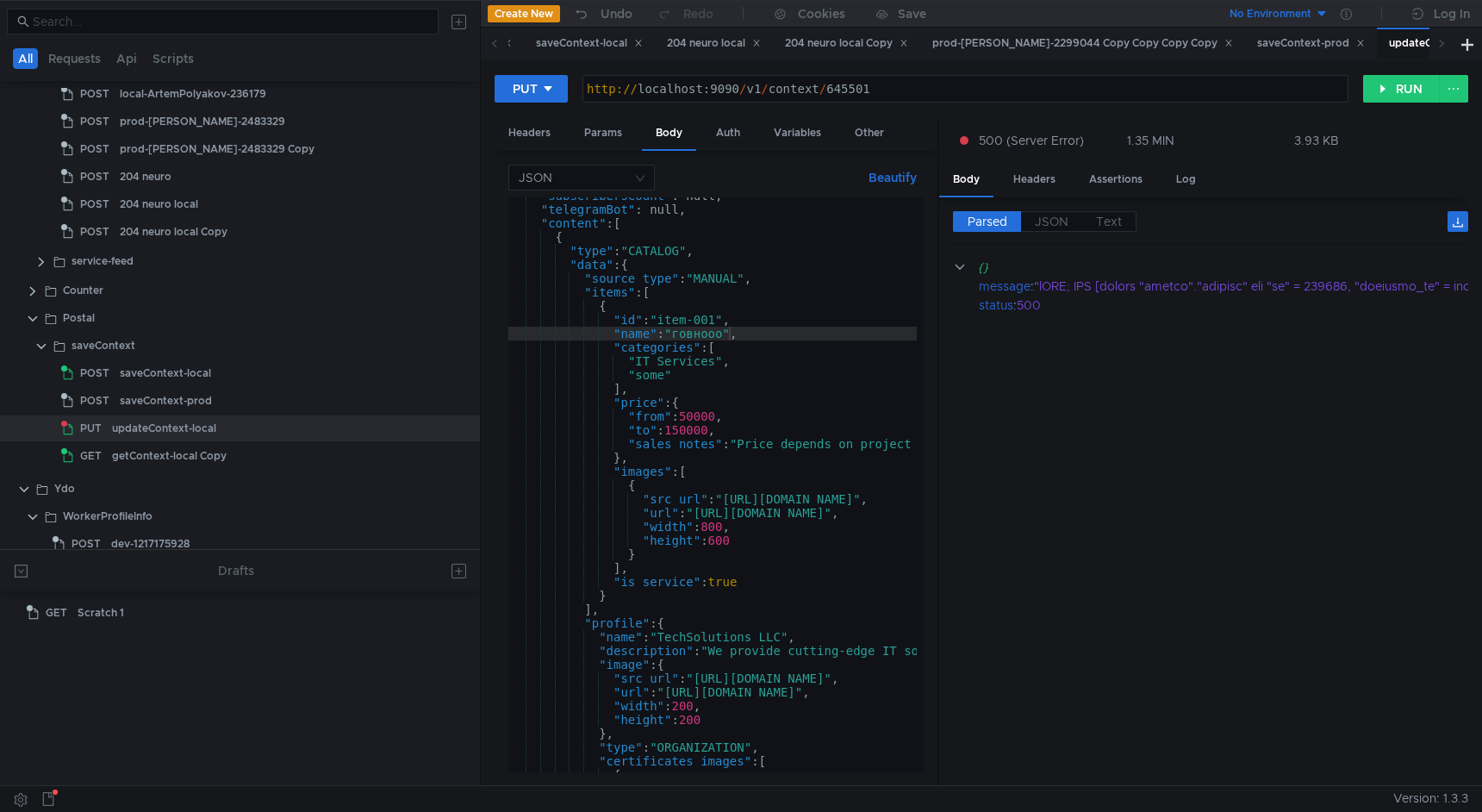
scroll to position [0, 0]
click at [875, 503] on div ""subscribersCount" : null, "telegramBot" : null, "content" : [ { "type" : "CATA…" at bounding box center [971, 486] width 927 height 596
type textarea ""src_url": "https://avatars.mds.yandex.net:443/get-ydo/1380299/2a0000016a4efd52…"
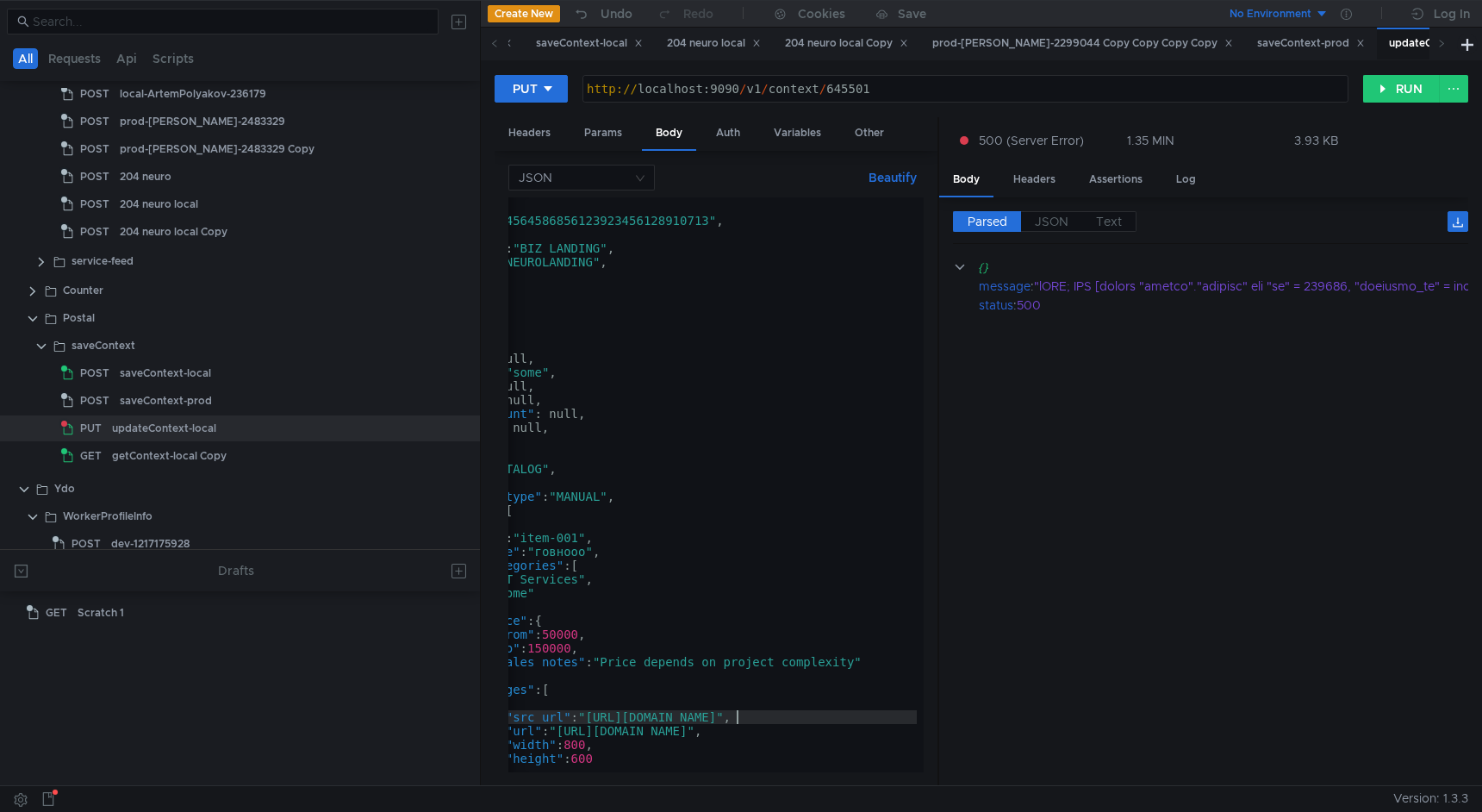
scroll to position [13, 0]
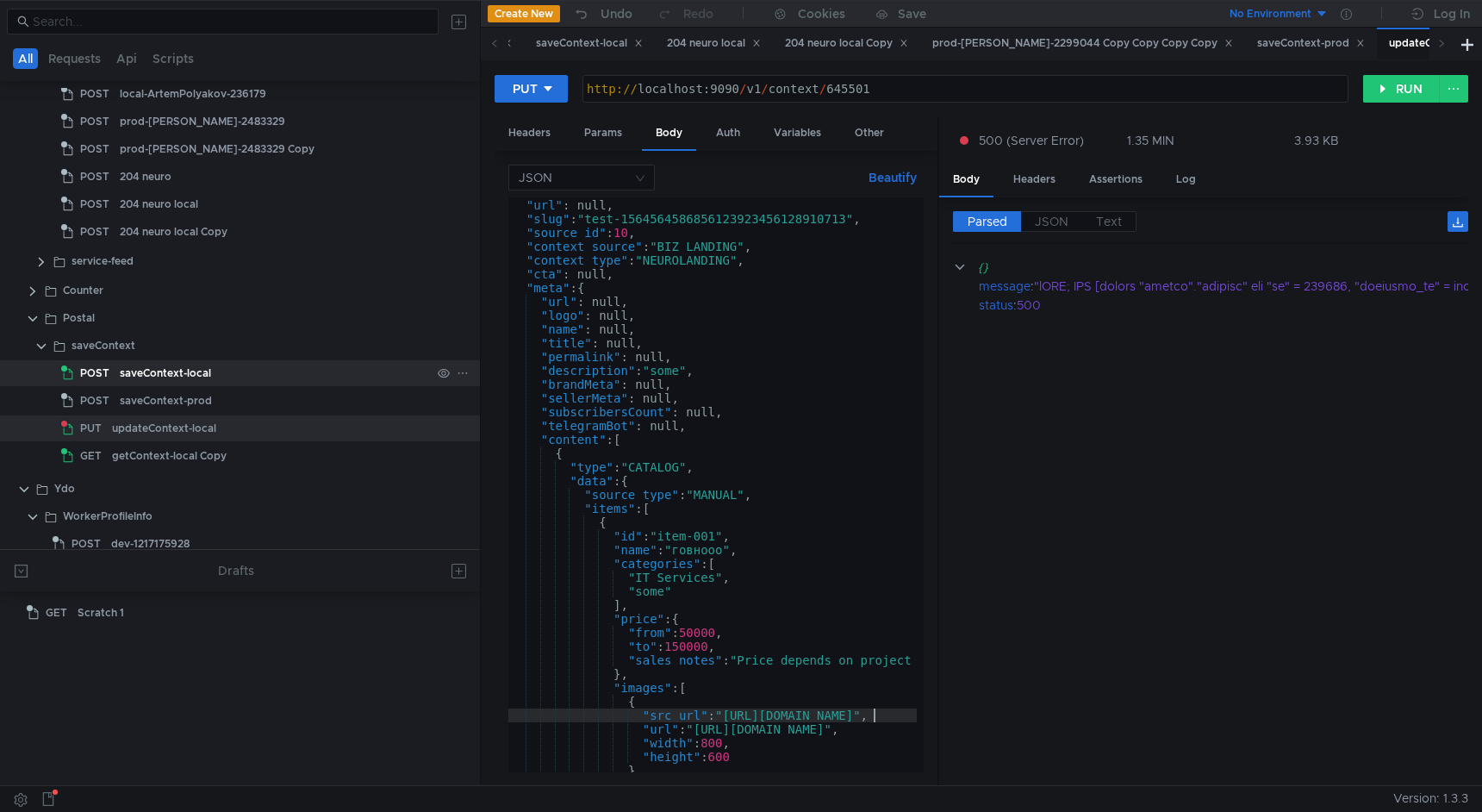
click at [288, 383] on div "saveContext-local" at bounding box center [275, 373] width 311 height 25
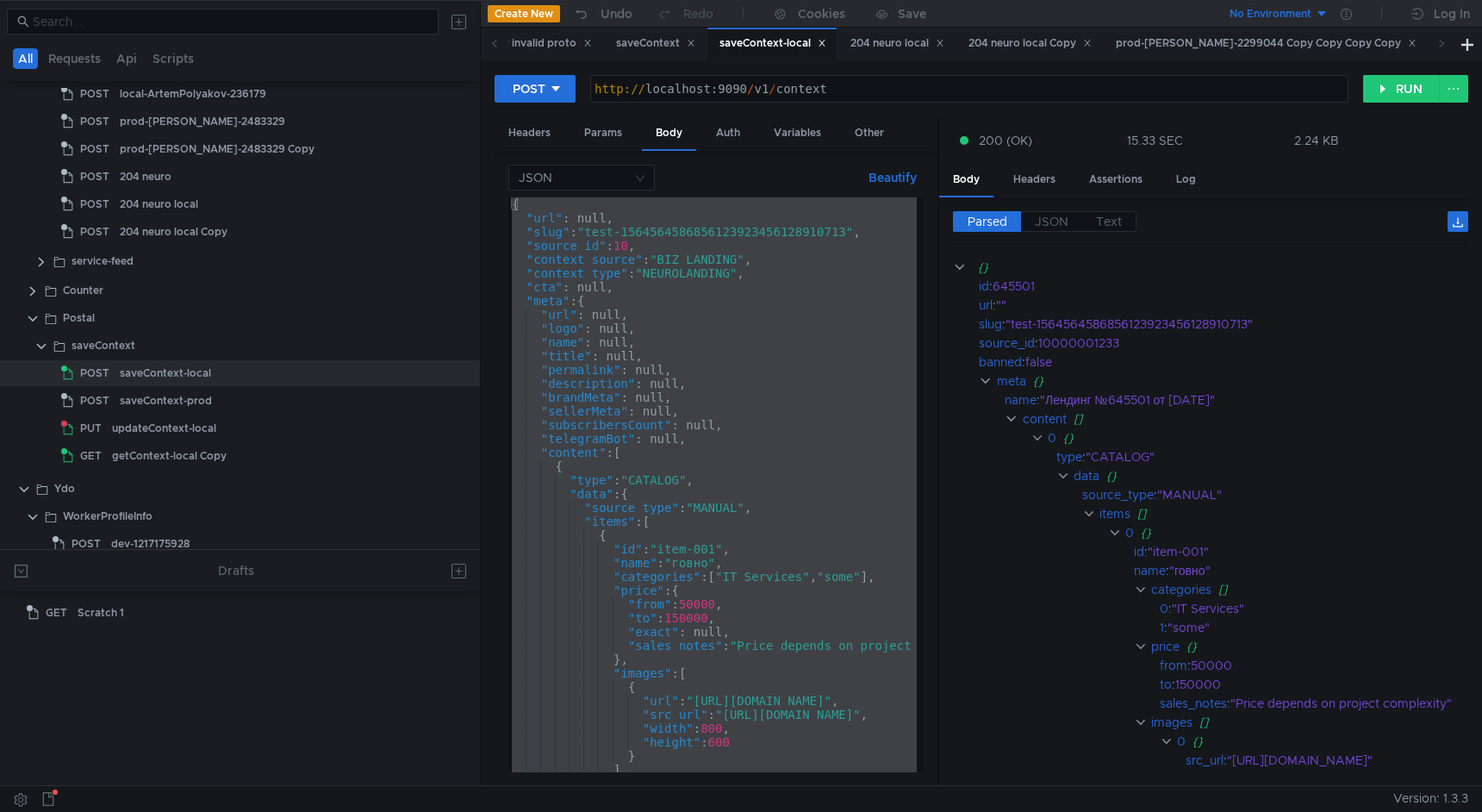
click at [724, 359] on div "{ "url" : null, "slug" : "test-1564564586856123923456128910713" , "source_id" :…" at bounding box center [971, 499] width 927 height 602
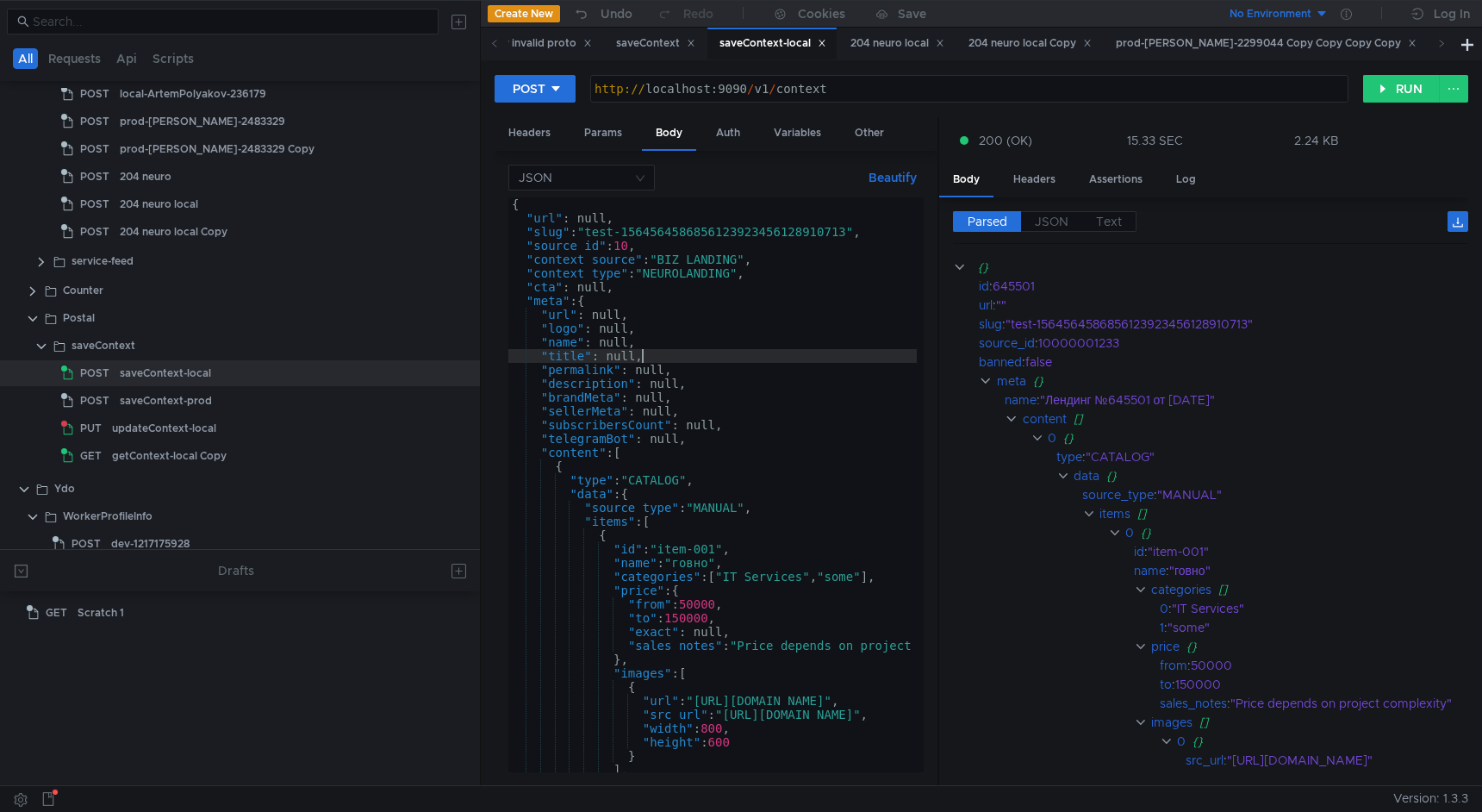
type textarea ""generationQuery": null }"
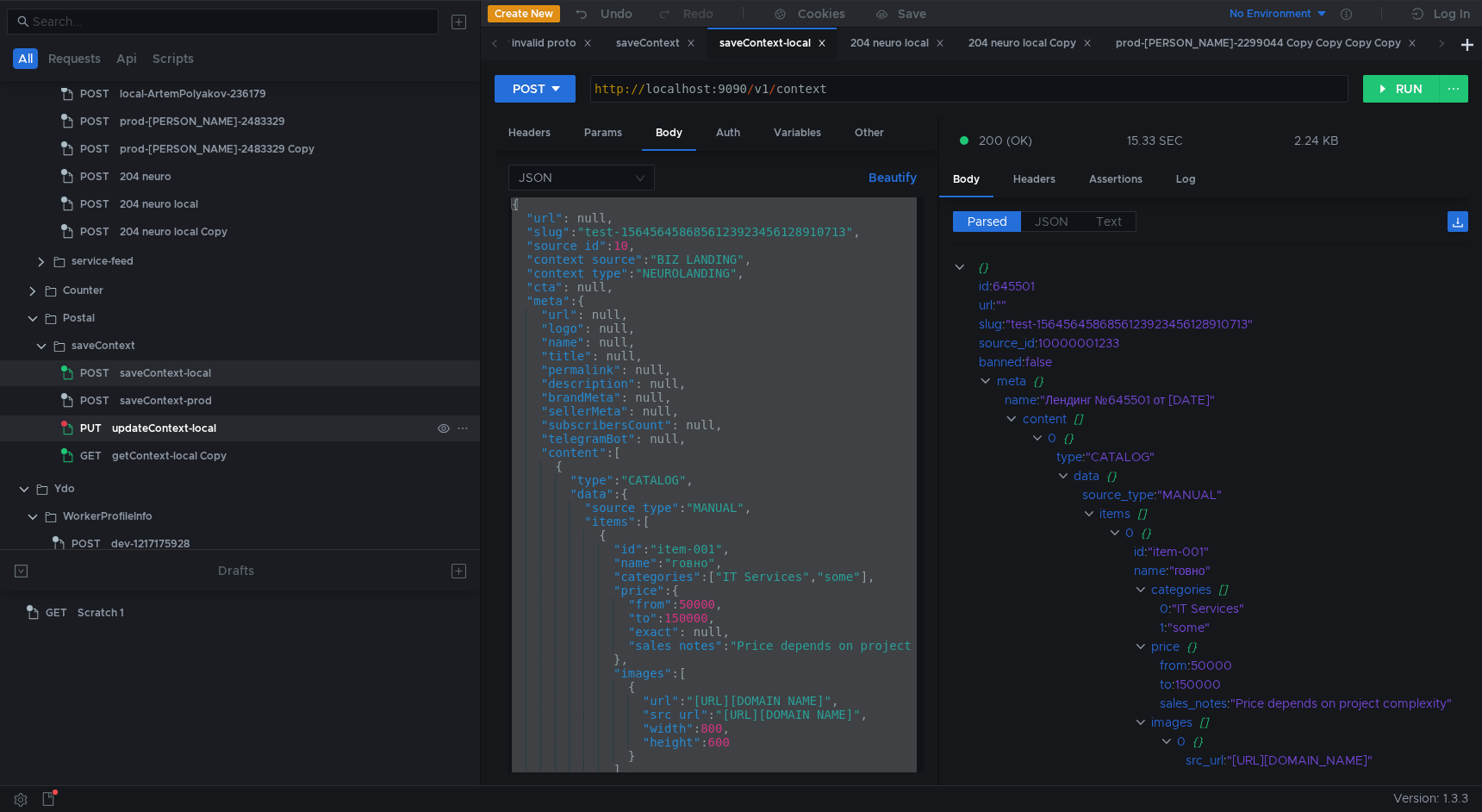
click at [236, 432] on div "updateContext-local" at bounding box center [271, 427] width 319 height 25
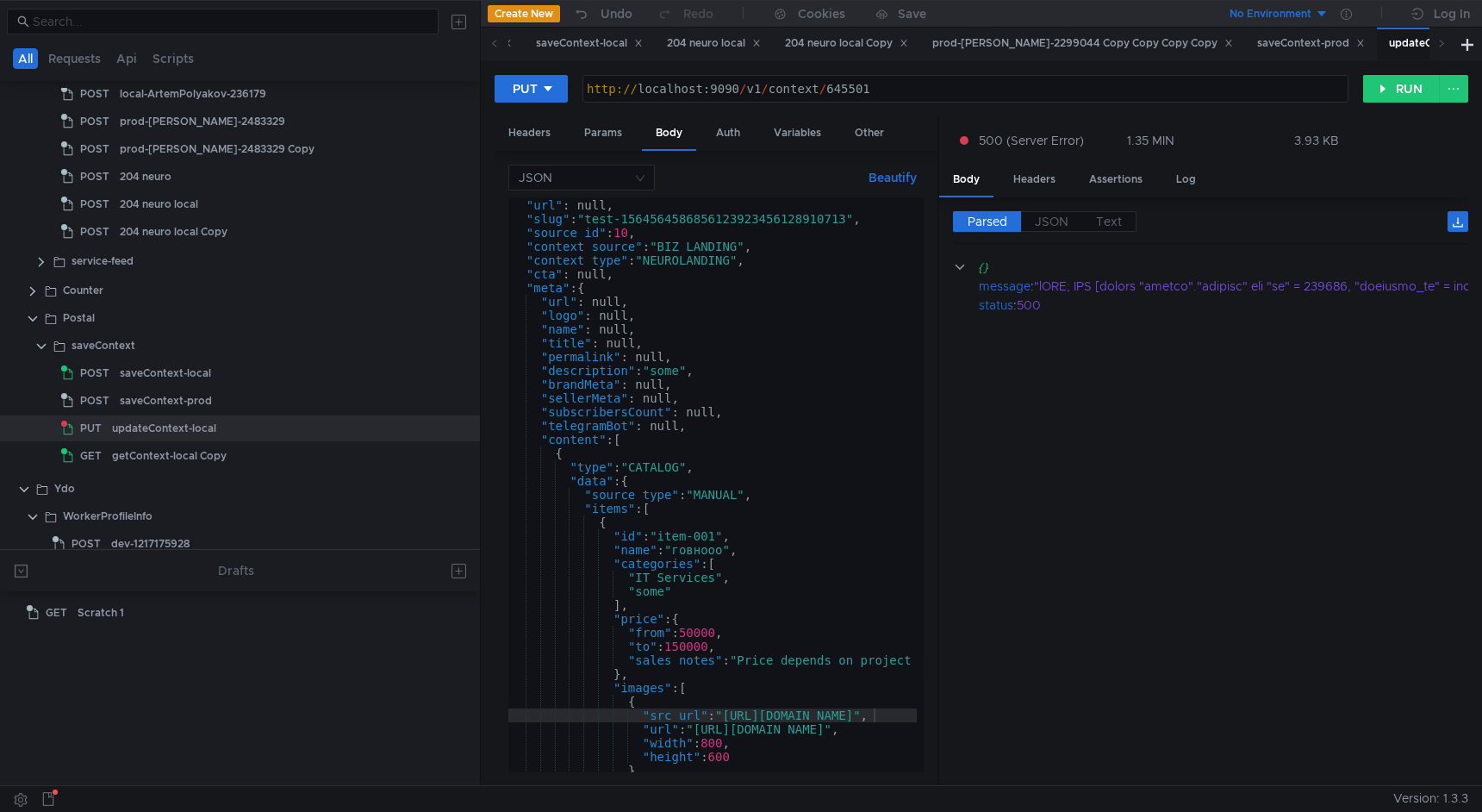
click at [780, 409] on div "{ "url" : null, "slug" : "test-1564564586856123923456128910713" , "source_id" :…" at bounding box center [971, 482] width 927 height 596
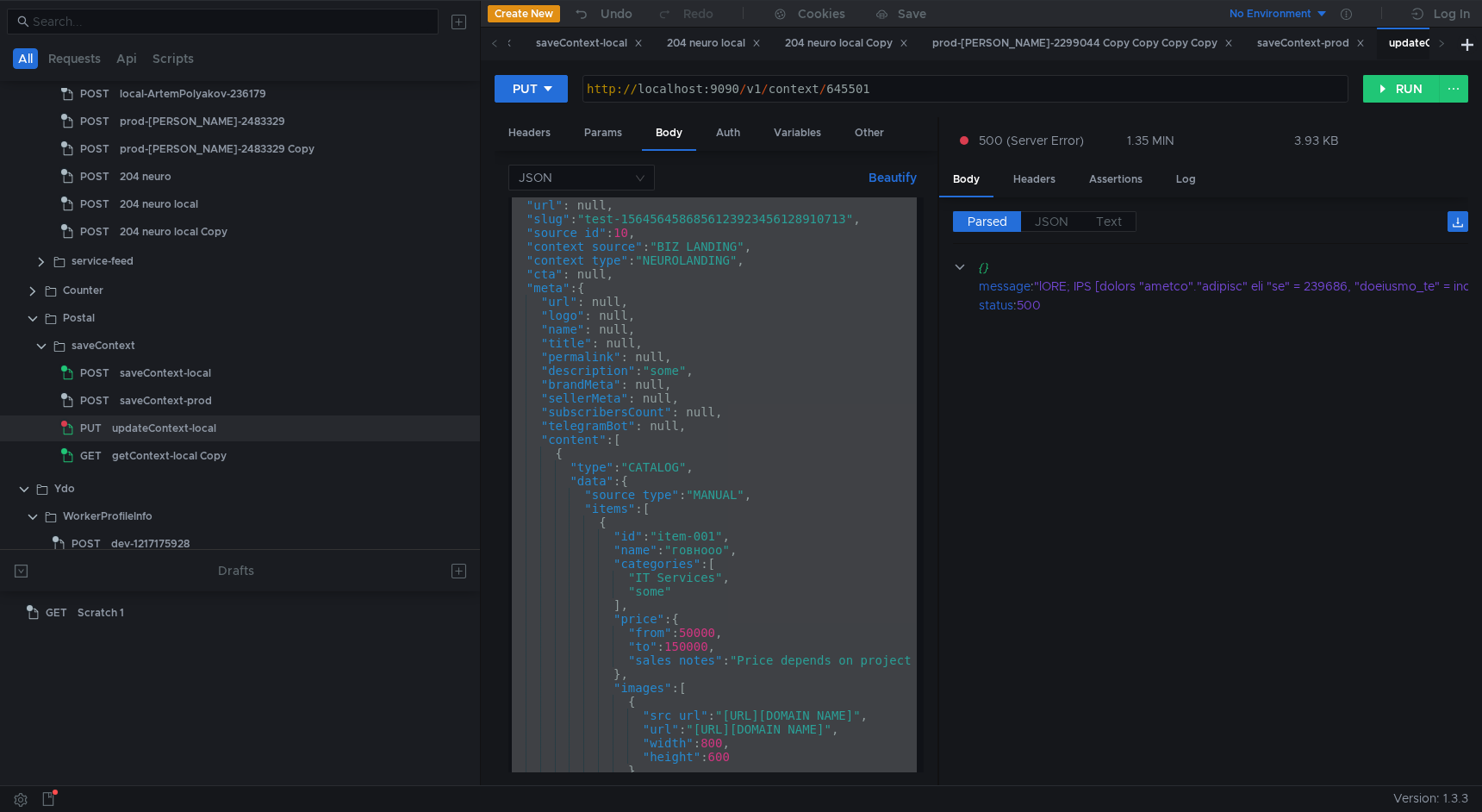
paste textarea
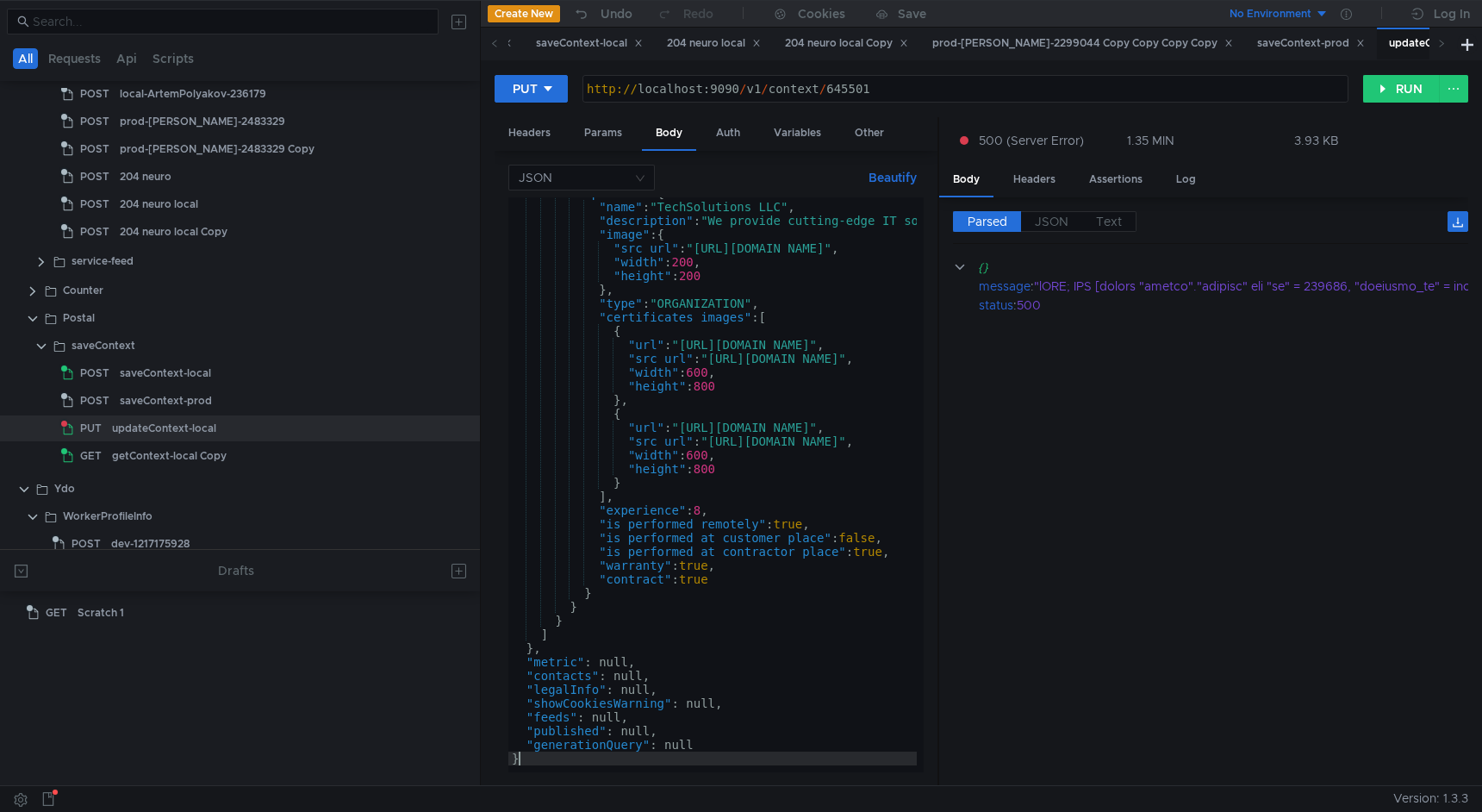
type textarea "}"
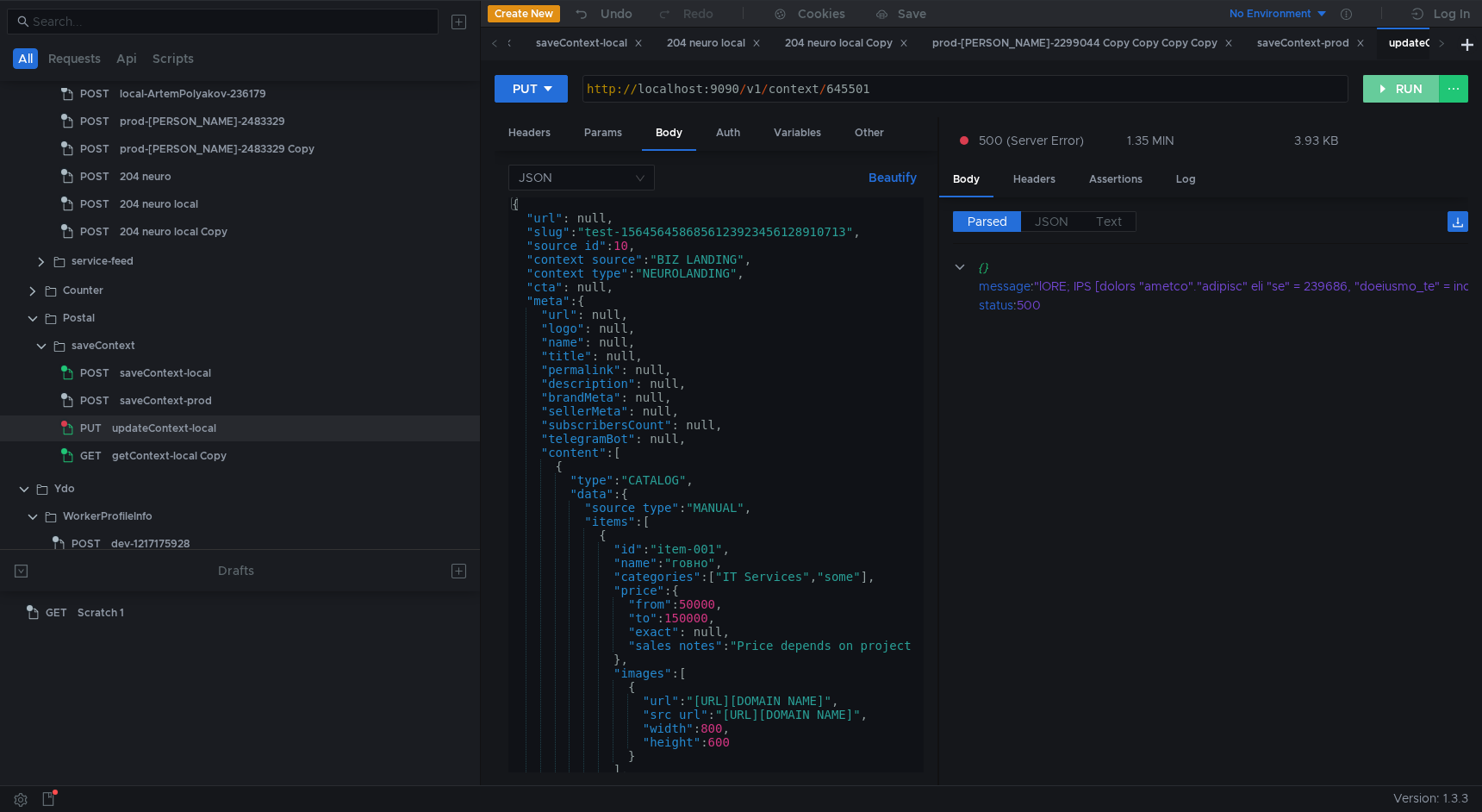
click at [1408, 79] on button "RUN" at bounding box center [1402, 88] width 77 height 27
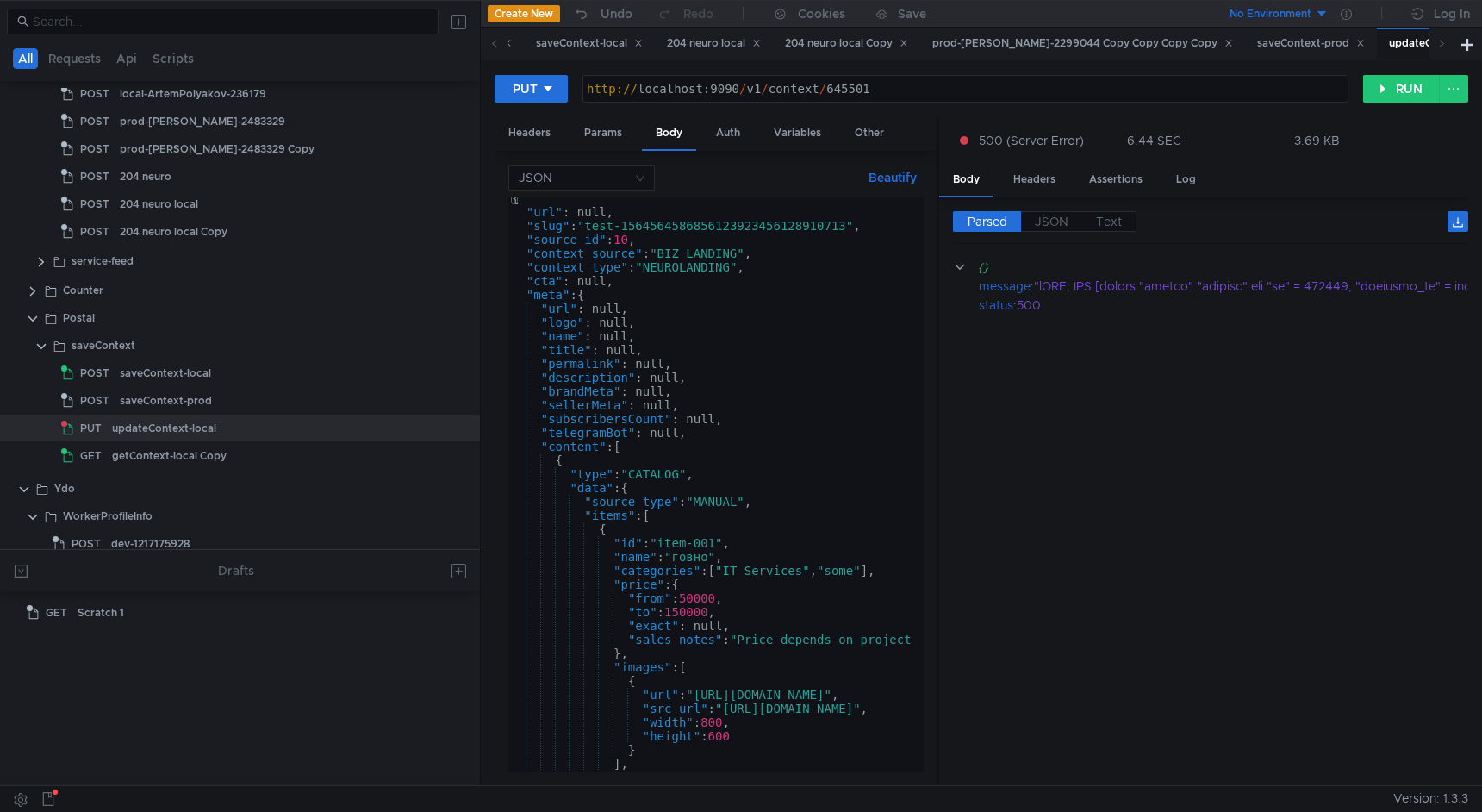
scroll to position [6, 0]
click at [238, 373] on div "saveContext-local" at bounding box center [275, 373] width 311 height 25
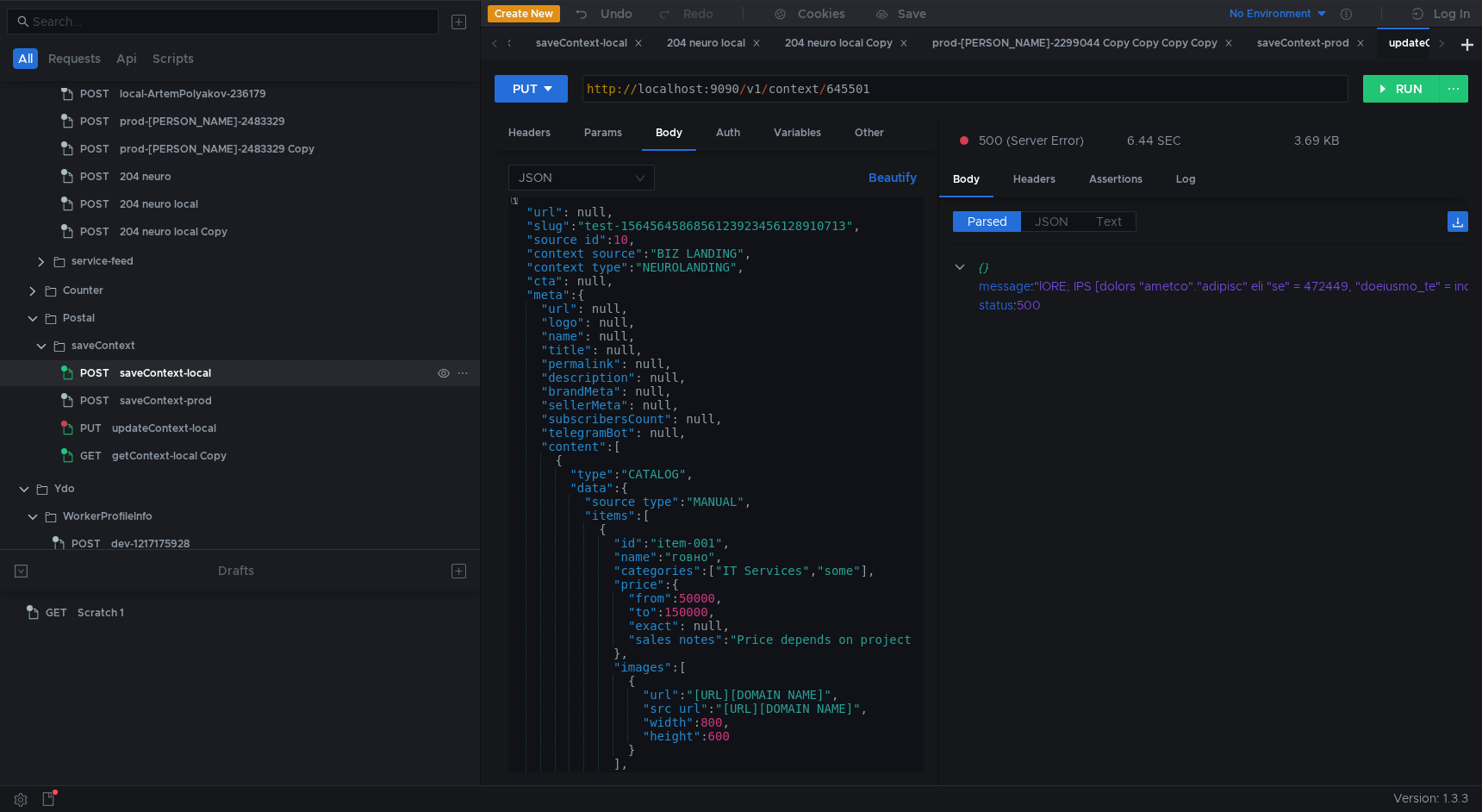
click at [238, 373] on div "saveContext-local" at bounding box center [275, 373] width 311 height 25
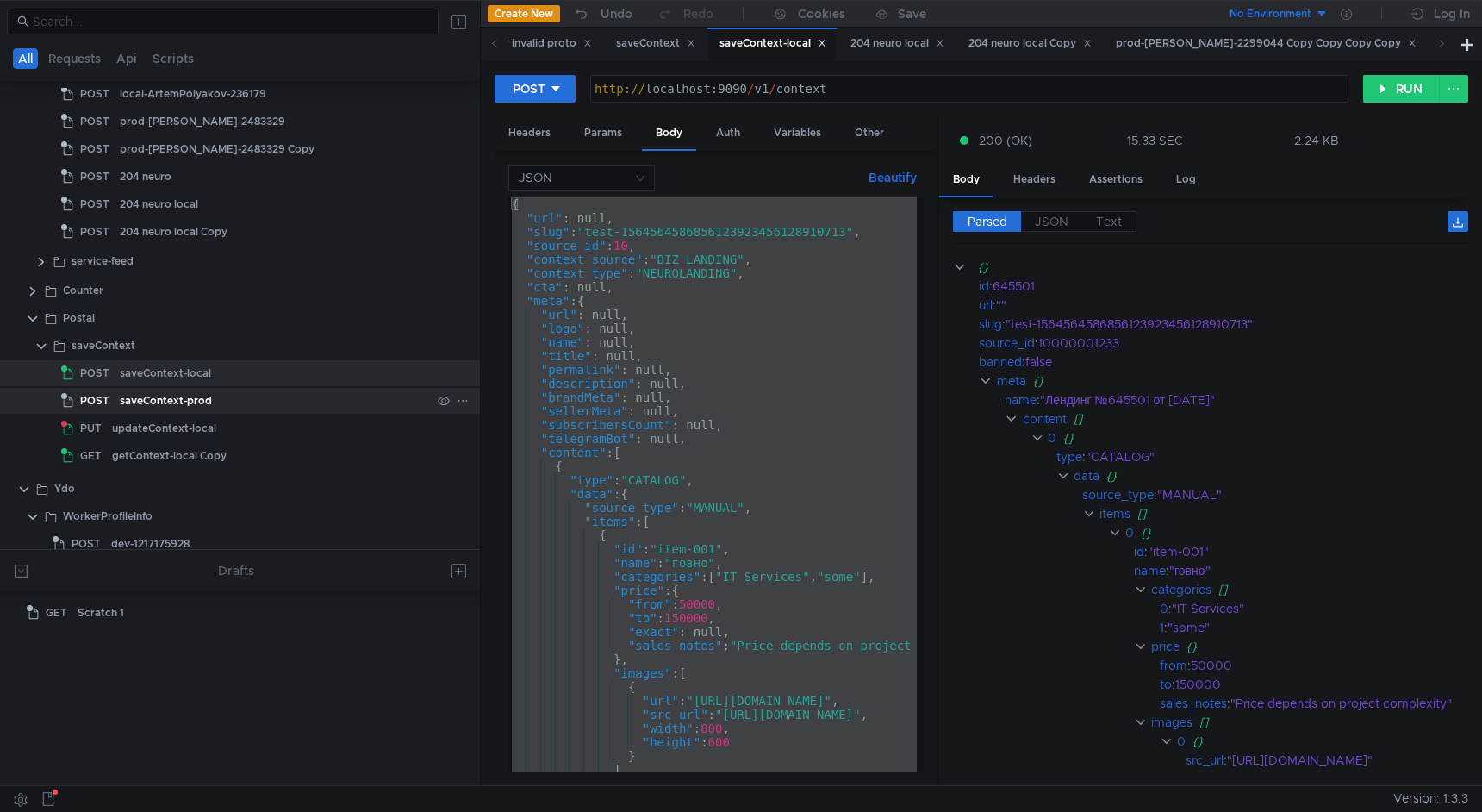
click at [207, 403] on div "saveContext-prod" at bounding box center [166, 400] width 92 height 25
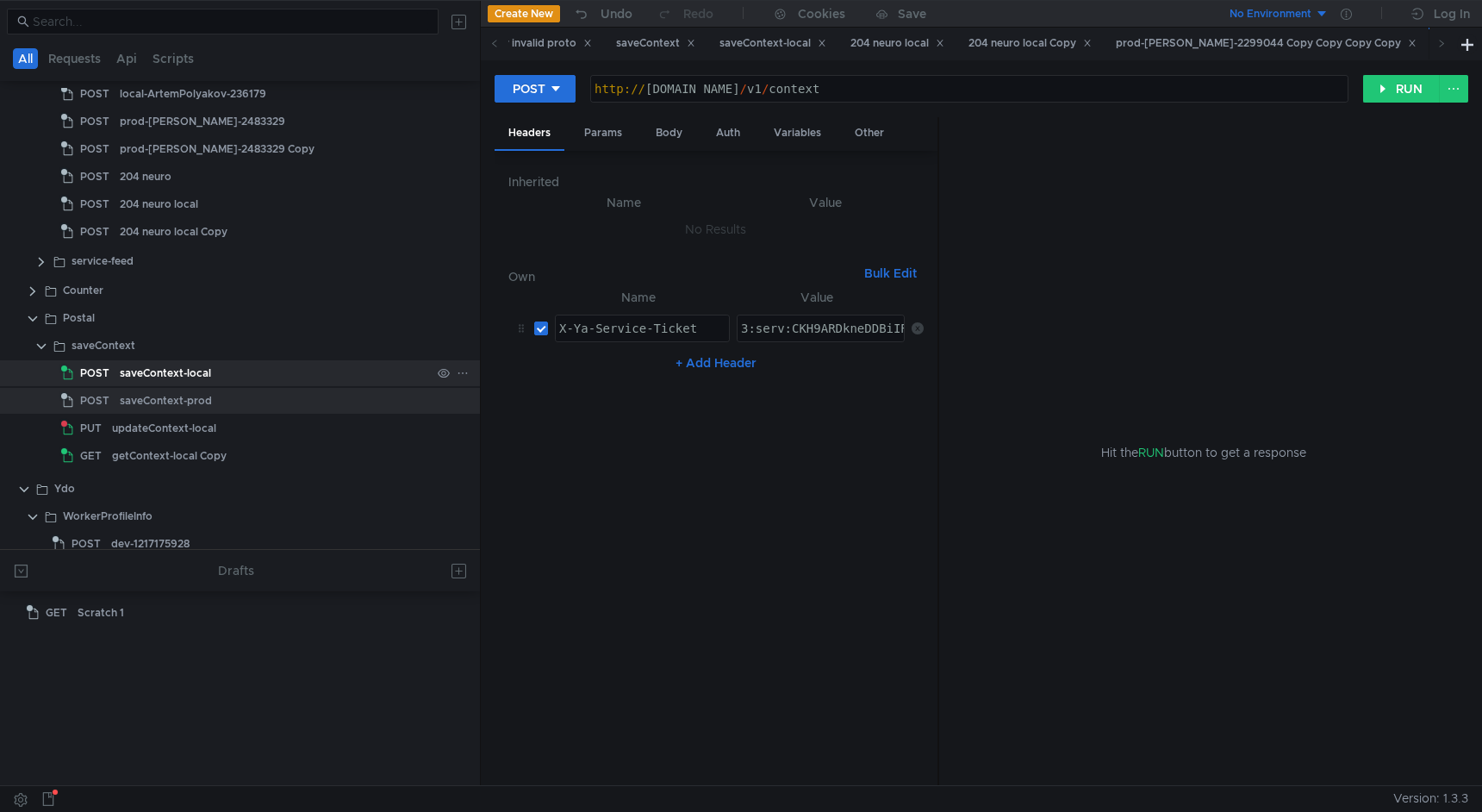
click at [241, 375] on div "saveContext-local" at bounding box center [275, 373] width 311 height 25
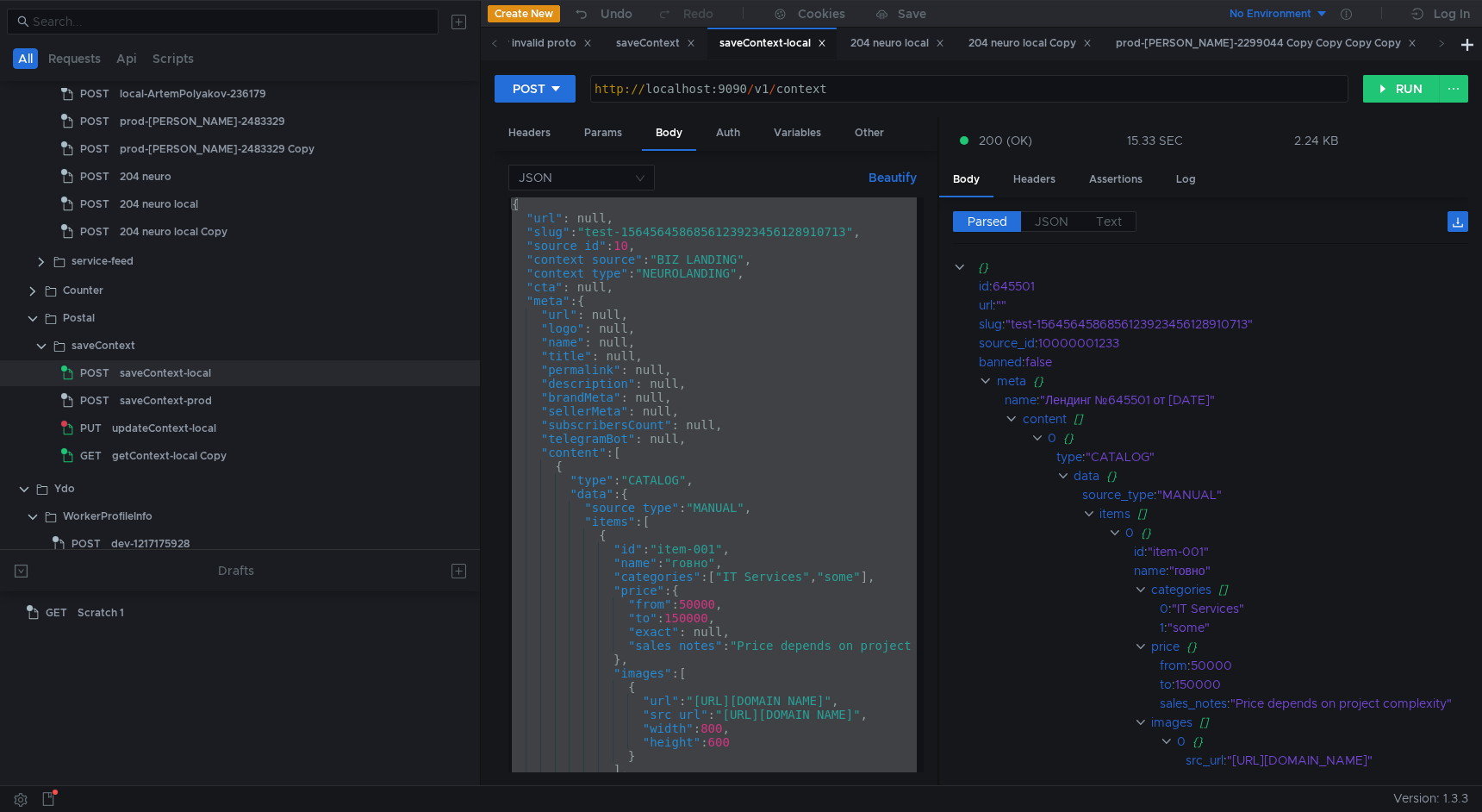
click at [772, 295] on div "{ "url" : null, "slug" : "test-1564564586856123923456128910713" , "source_id" :…" at bounding box center [971, 499] width 927 height 602
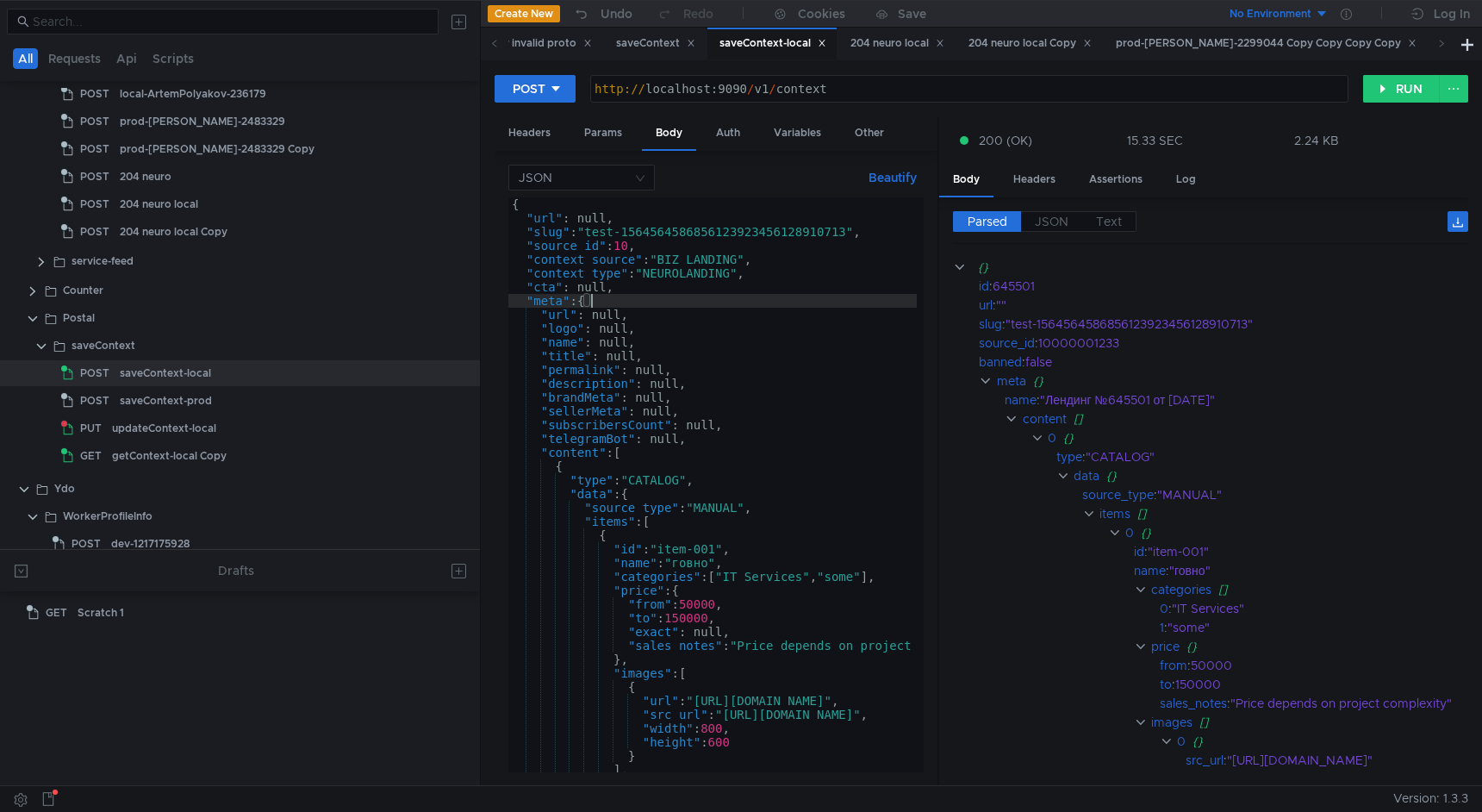
click at [707, 561] on div "{ "url" : null, "slug" : "test-1564564586856123923456128910713" , "source_id" :…" at bounding box center [971, 499] width 927 height 602
type textarea ""name": "говно1","
click at [1404, 89] on button "RUN" at bounding box center [1402, 88] width 77 height 27
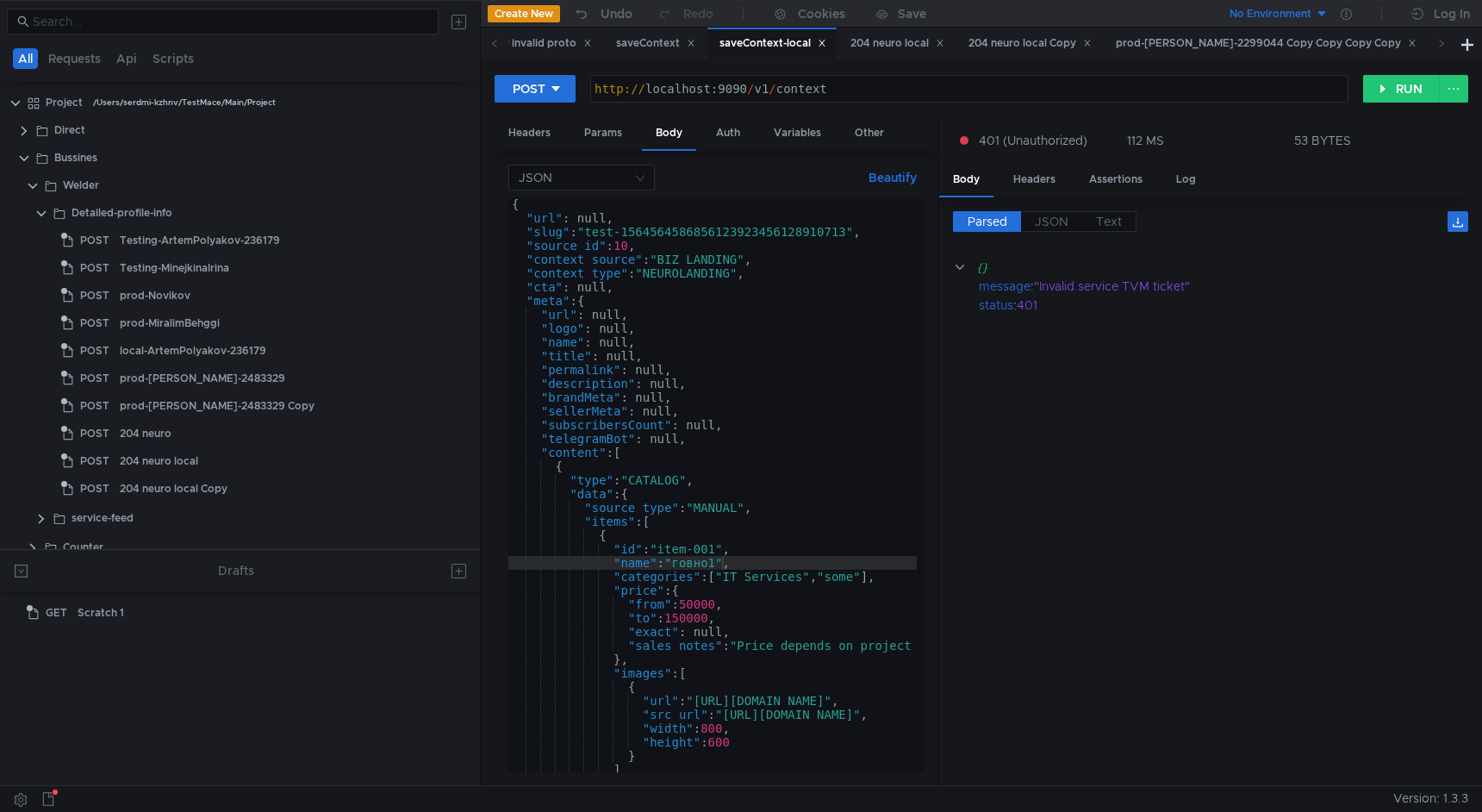
scroll to position [0, 15]
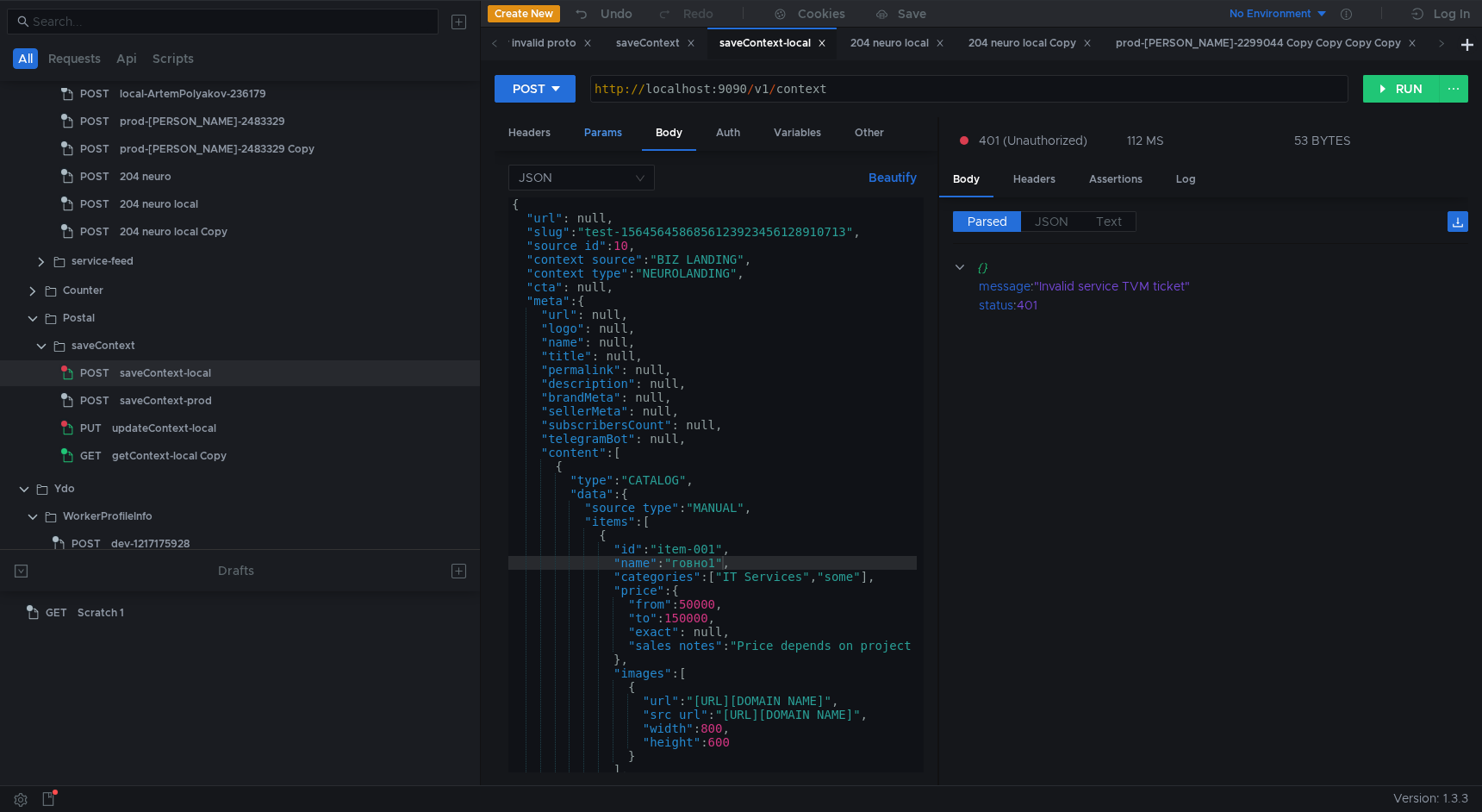
click at [610, 138] on div "Params" at bounding box center [603, 134] width 66 height 32
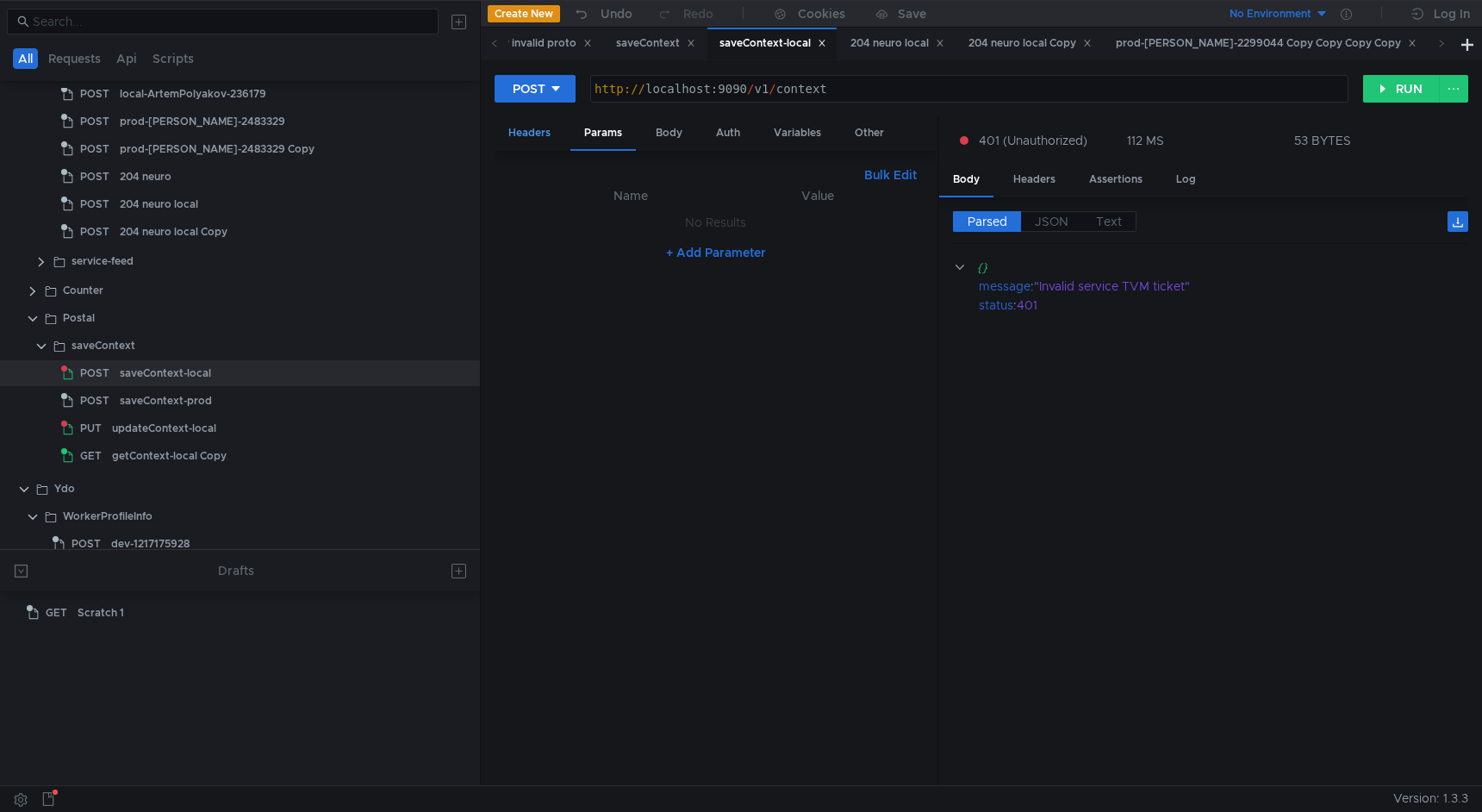
click at [550, 132] on div "Headers" at bounding box center [530, 134] width 70 height 32
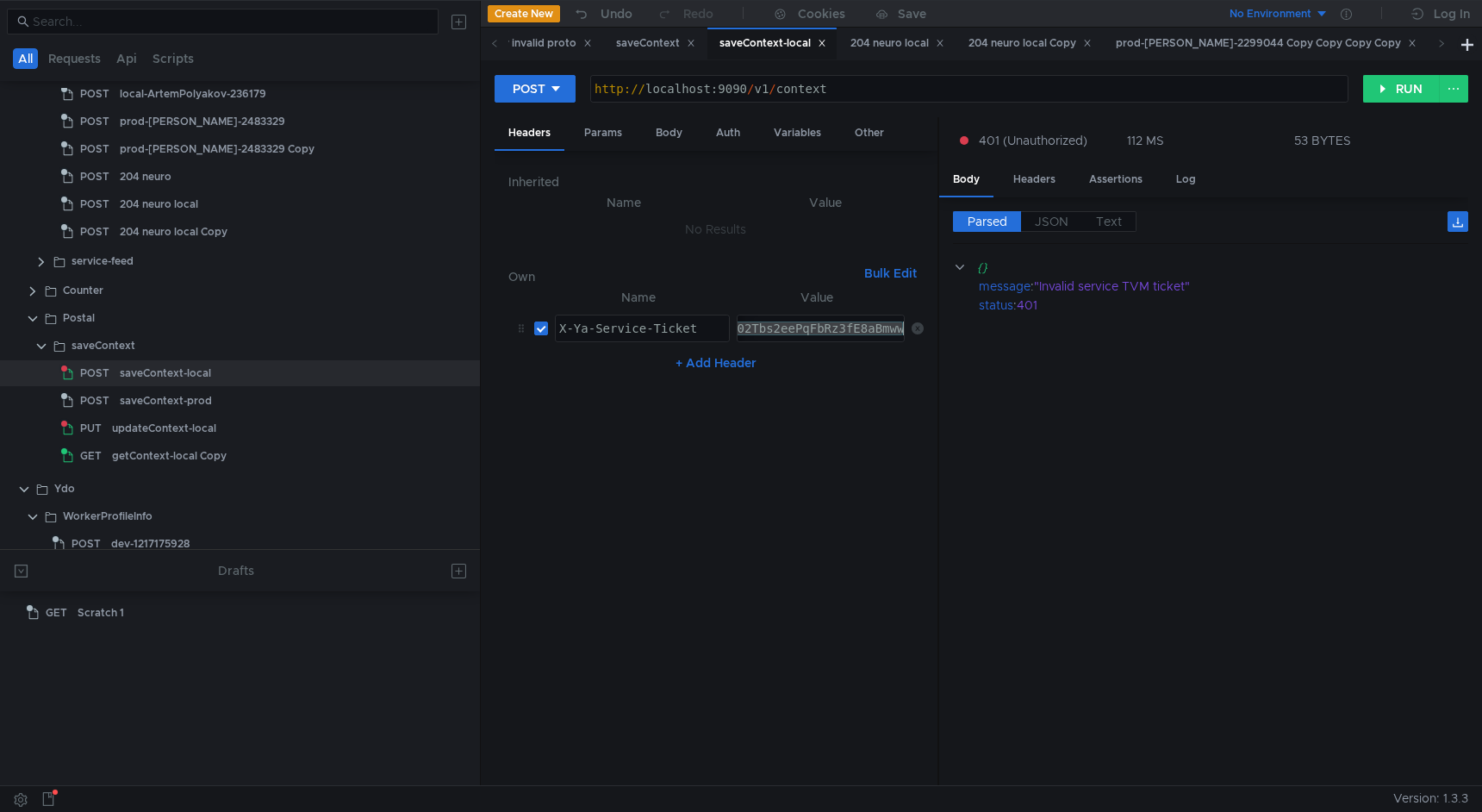
paste textarea "MH_ARDh69zFBiIRCPWOehD1jnog7oHekaXU_gE:DNucSQWcoK2cX5zOZbljRpvyiZU9HRkU3qXWg-zs…"
type textarea "3:serv:CMH_ARDh69zFBiIRCPWOehD1jnog7oHekaXU_gE:DNucSQWcoK2cX5zOZbljRpvyiZU9HRkU…"
click at [1378, 88] on button "RUN" at bounding box center [1402, 88] width 77 height 27
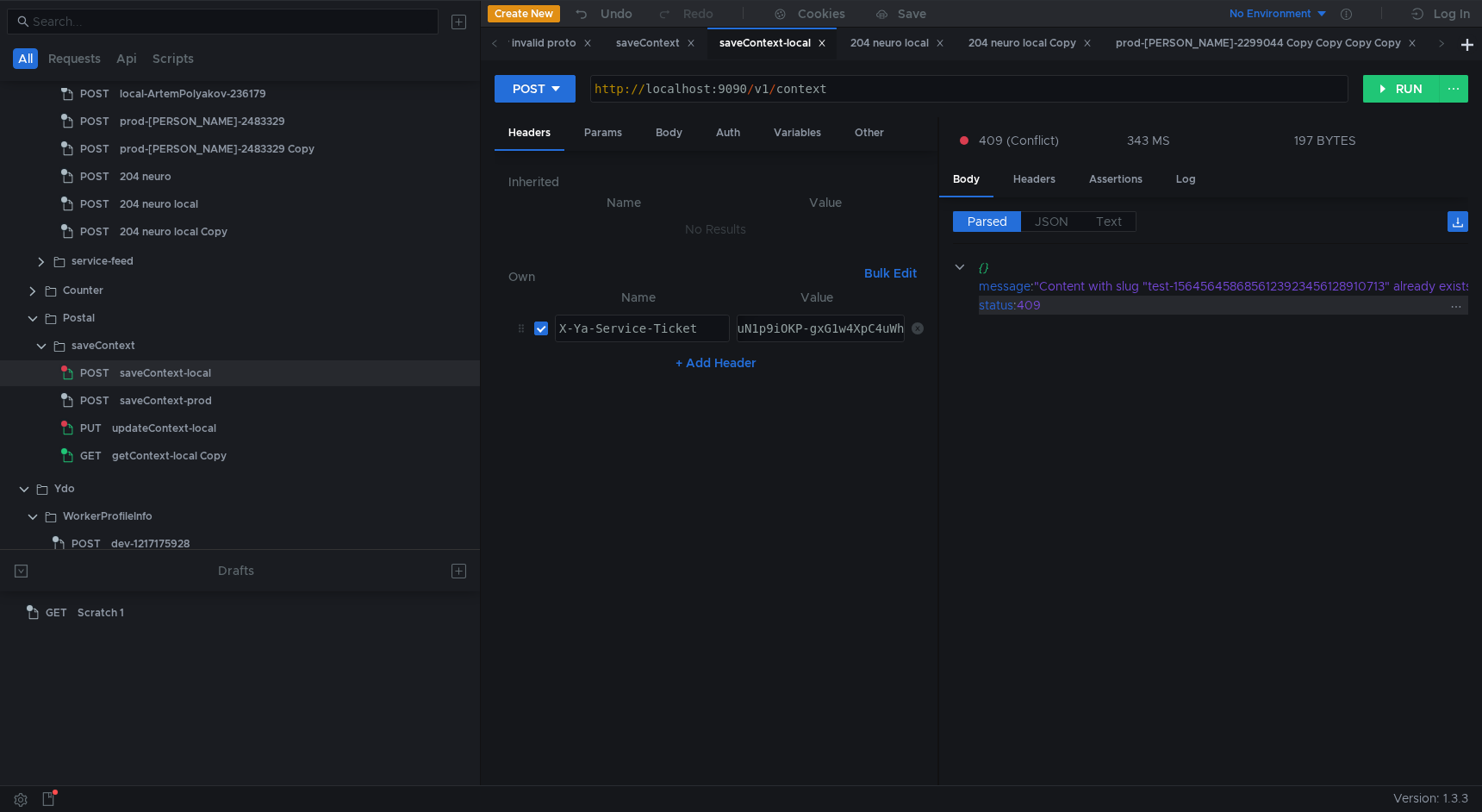
scroll to position [0, 611]
click at [599, 131] on div "Params" at bounding box center [603, 134] width 66 height 32
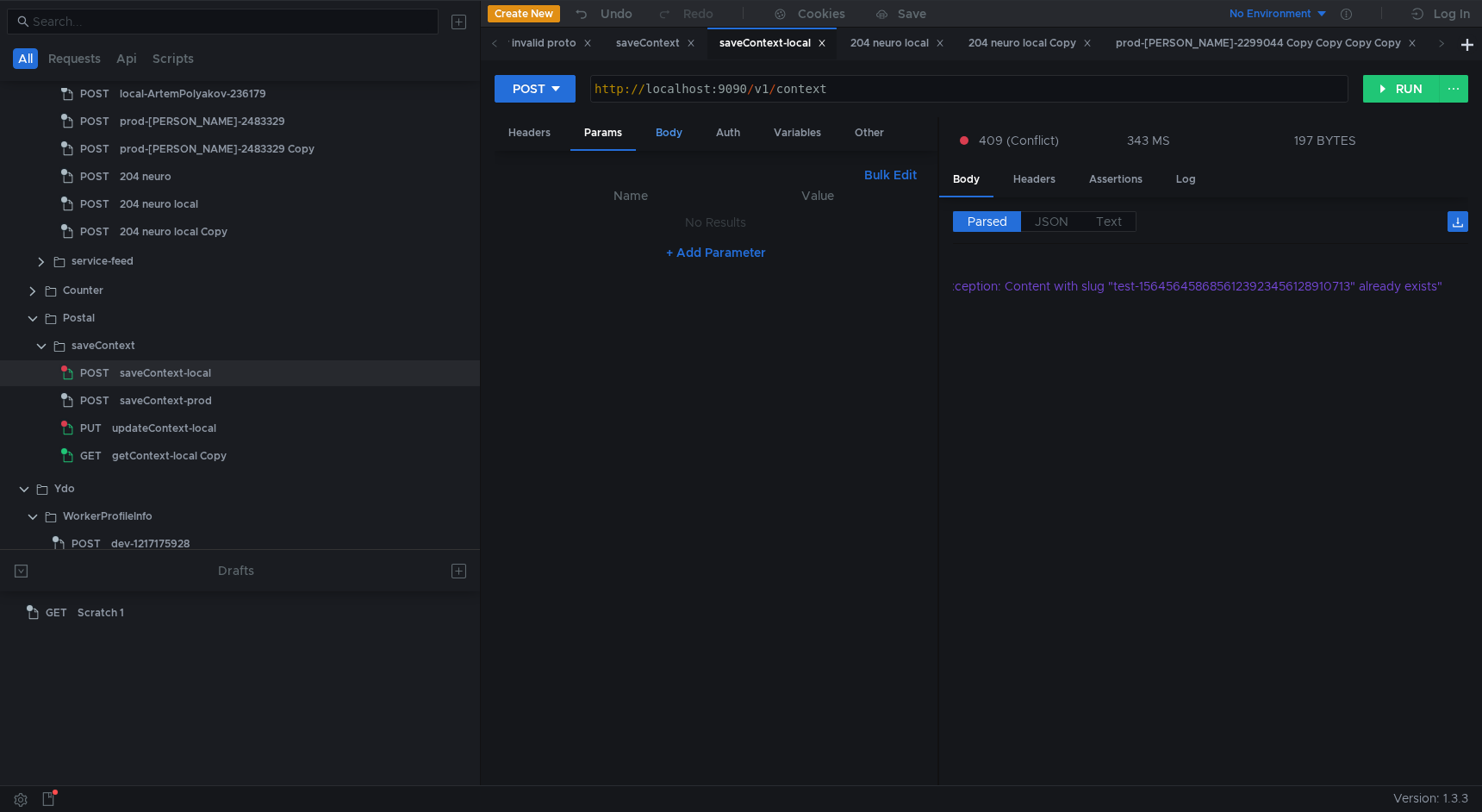
click at [659, 129] on div "Body" at bounding box center [669, 134] width 55 height 32
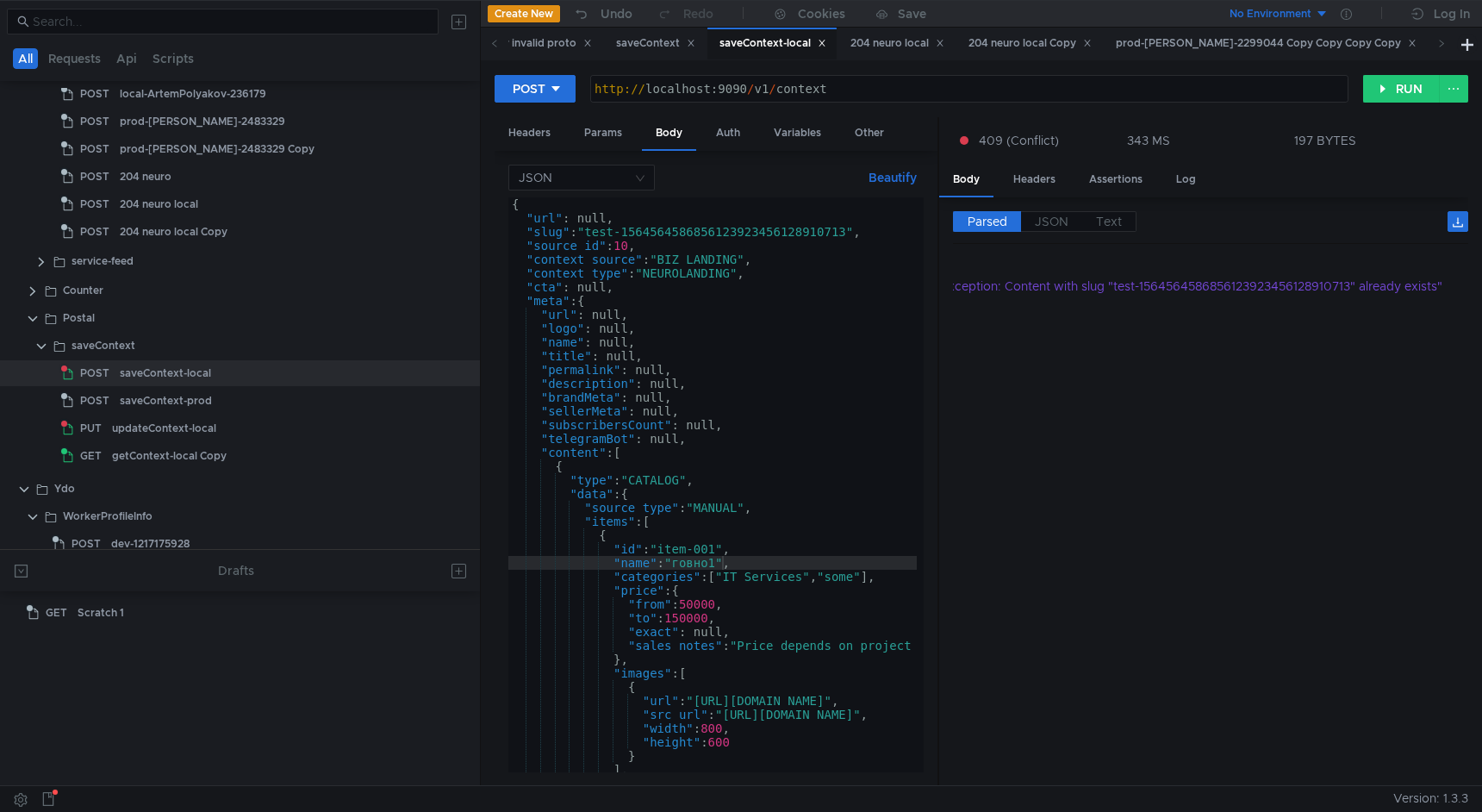
click at [851, 237] on div "{ "url" : null, "slug" : "test-1564564586856123923456128910713" , "source_id" :…" at bounding box center [971, 495] width 927 height 596
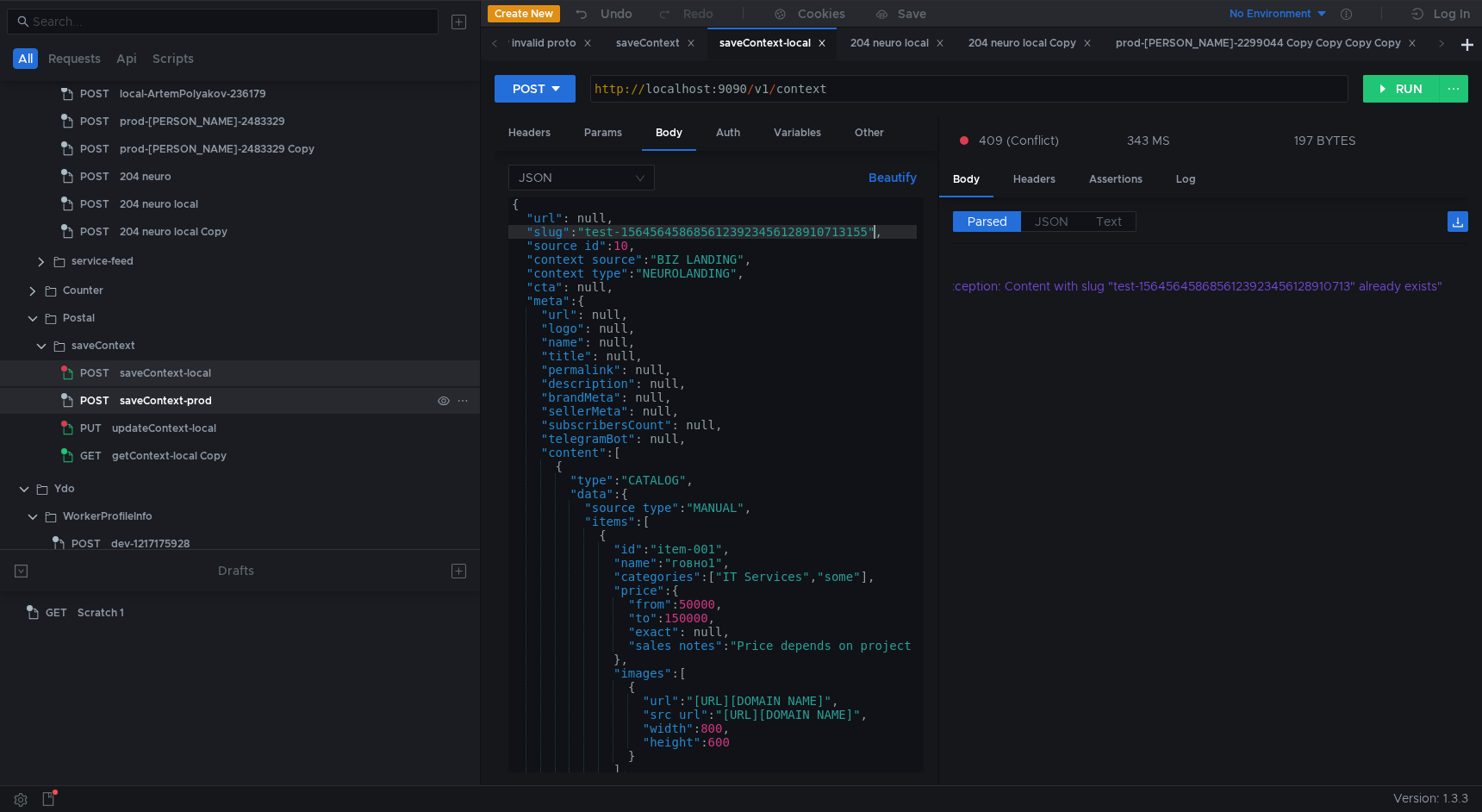
type textarea ""slug": "test-1564564586856123923456128910713155","
click at [254, 405] on div "saveContext-prod" at bounding box center [275, 400] width 311 height 25
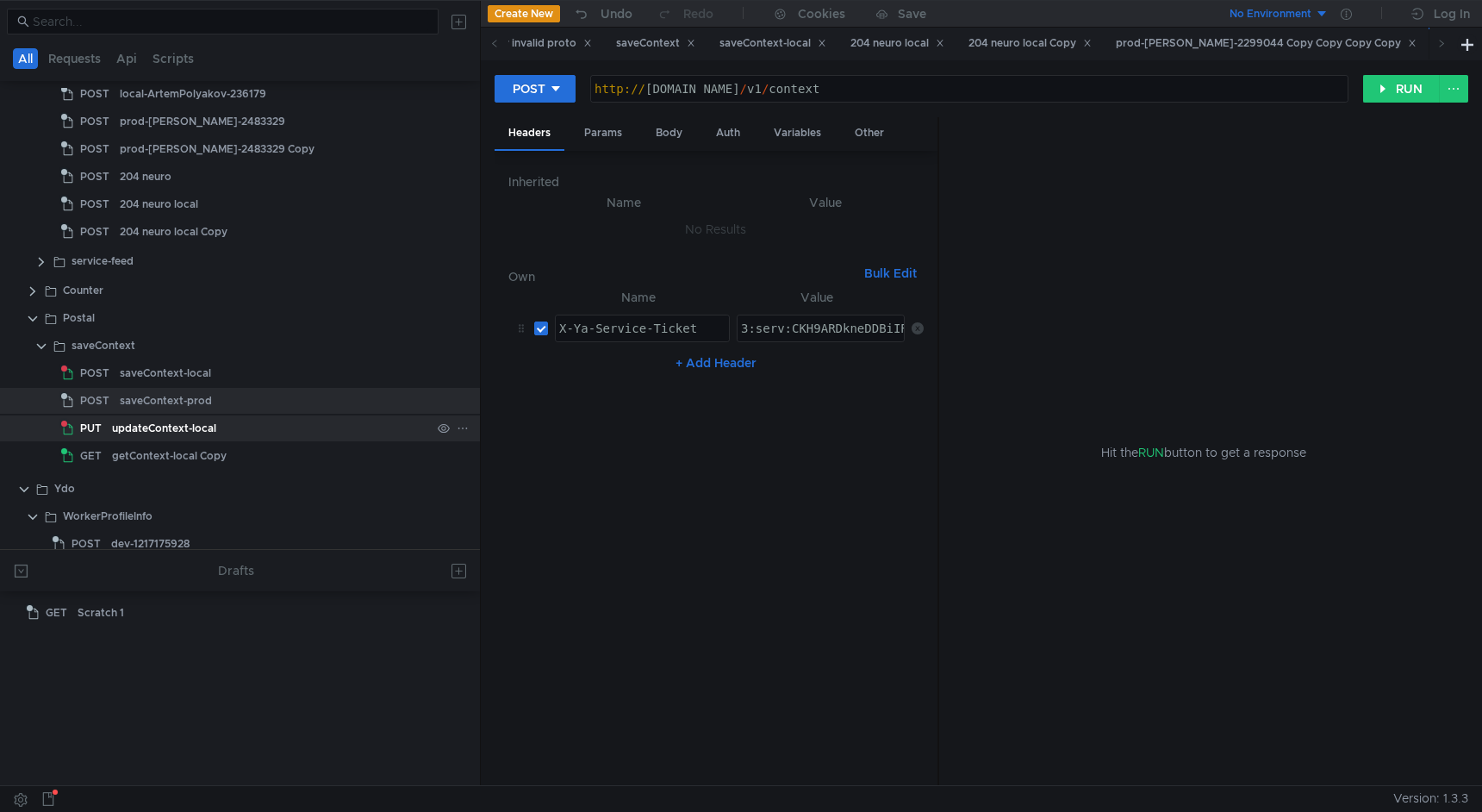
click at [254, 424] on div "updateContext-local" at bounding box center [271, 427] width 319 height 25
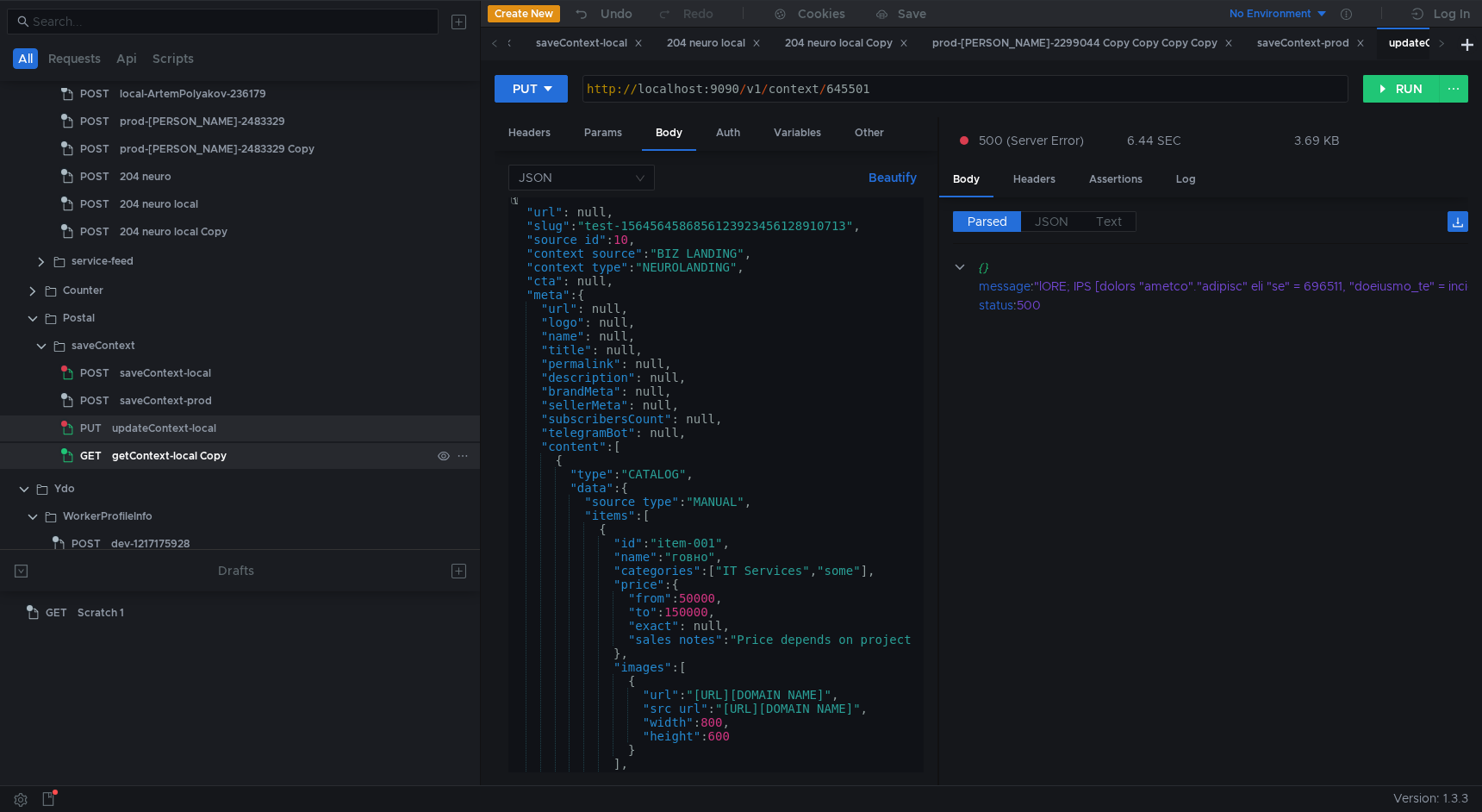
click at [257, 452] on div "getContext-local Copy" at bounding box center [271, 455] width 319 height 25
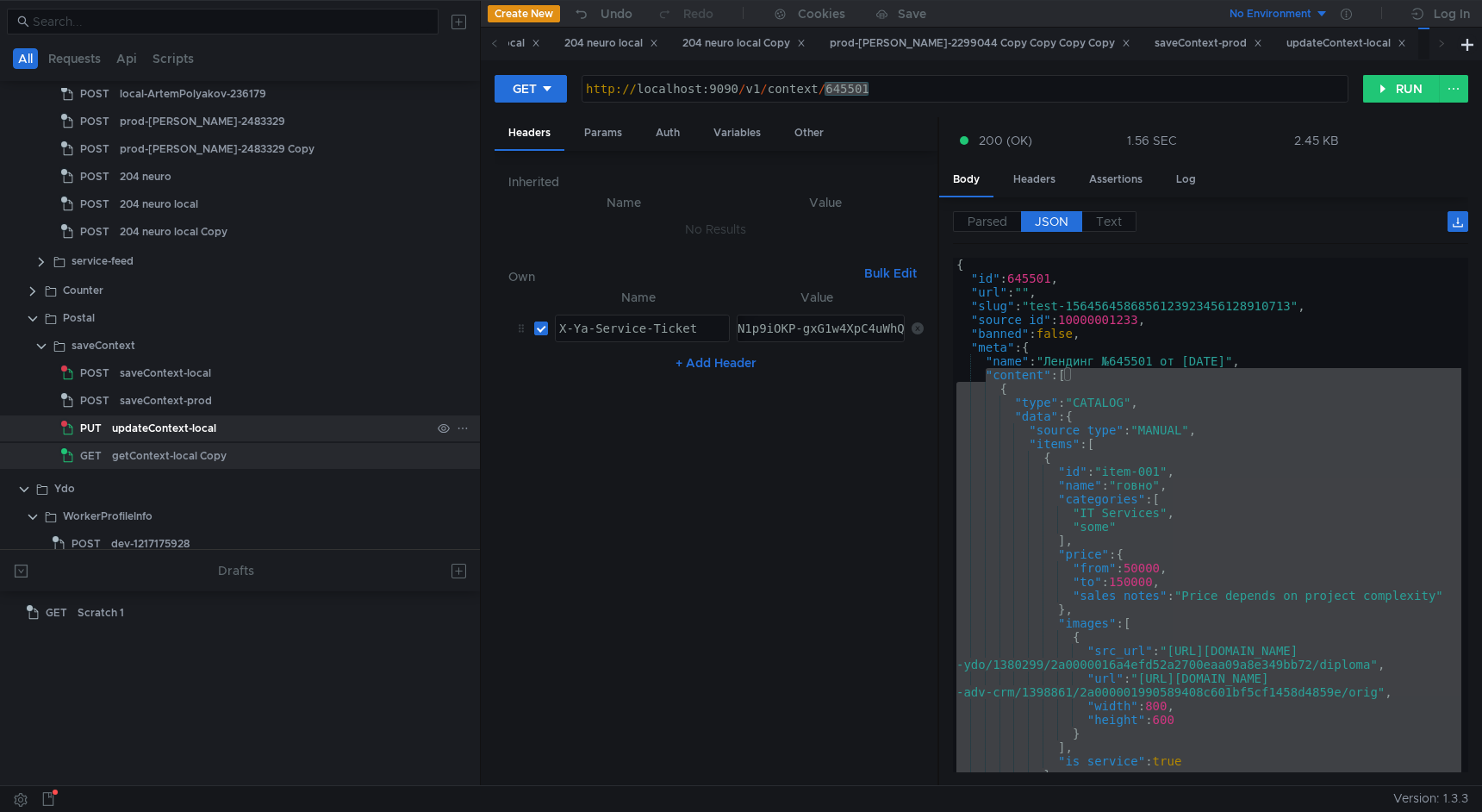
click at [272, 435] on div "updateContext-local" at bounding box center [271, 427] width 319 height 25
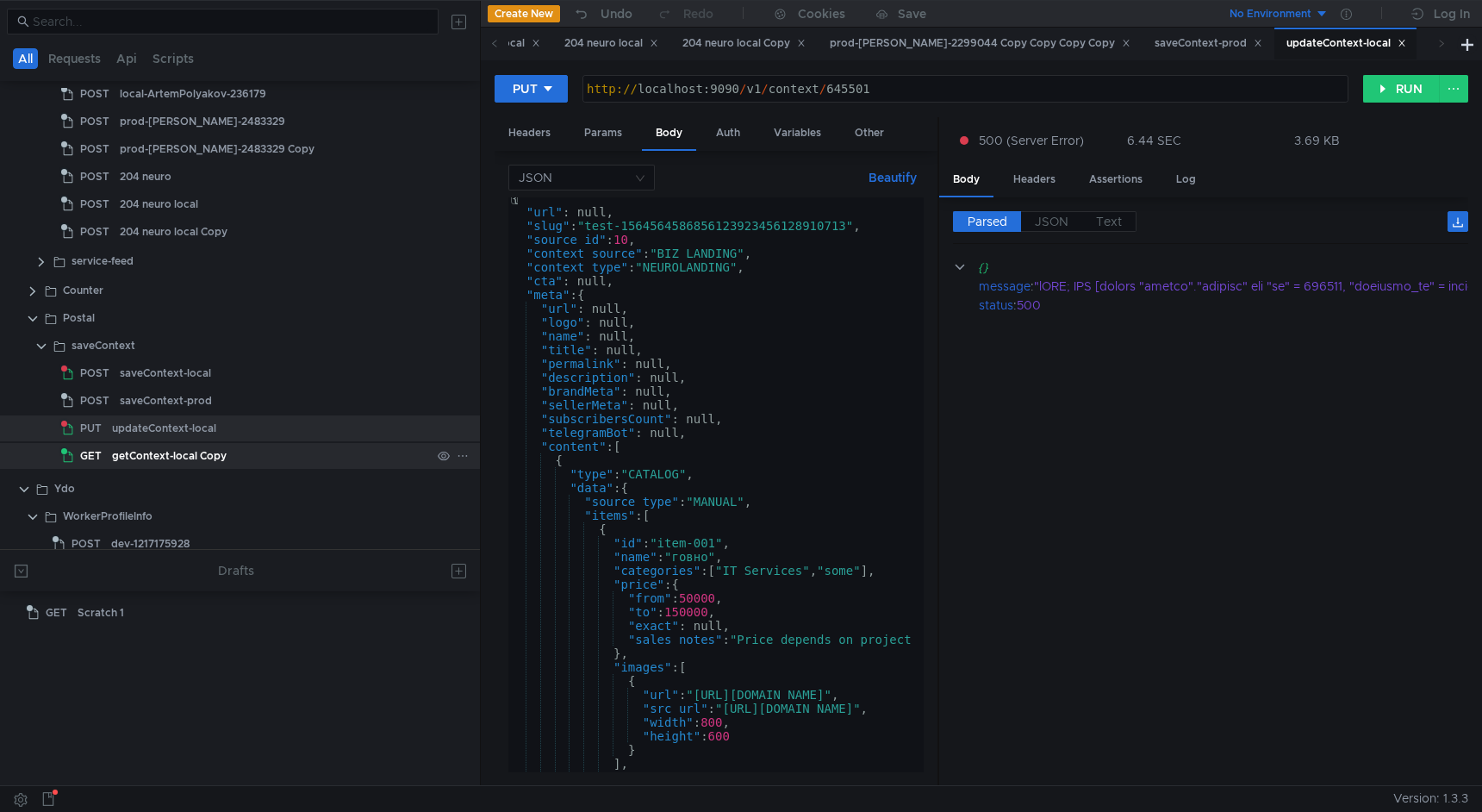
click at [273, 447] on div "getContext-local Copy" at bounding box center [271, 455] width 319 height 25
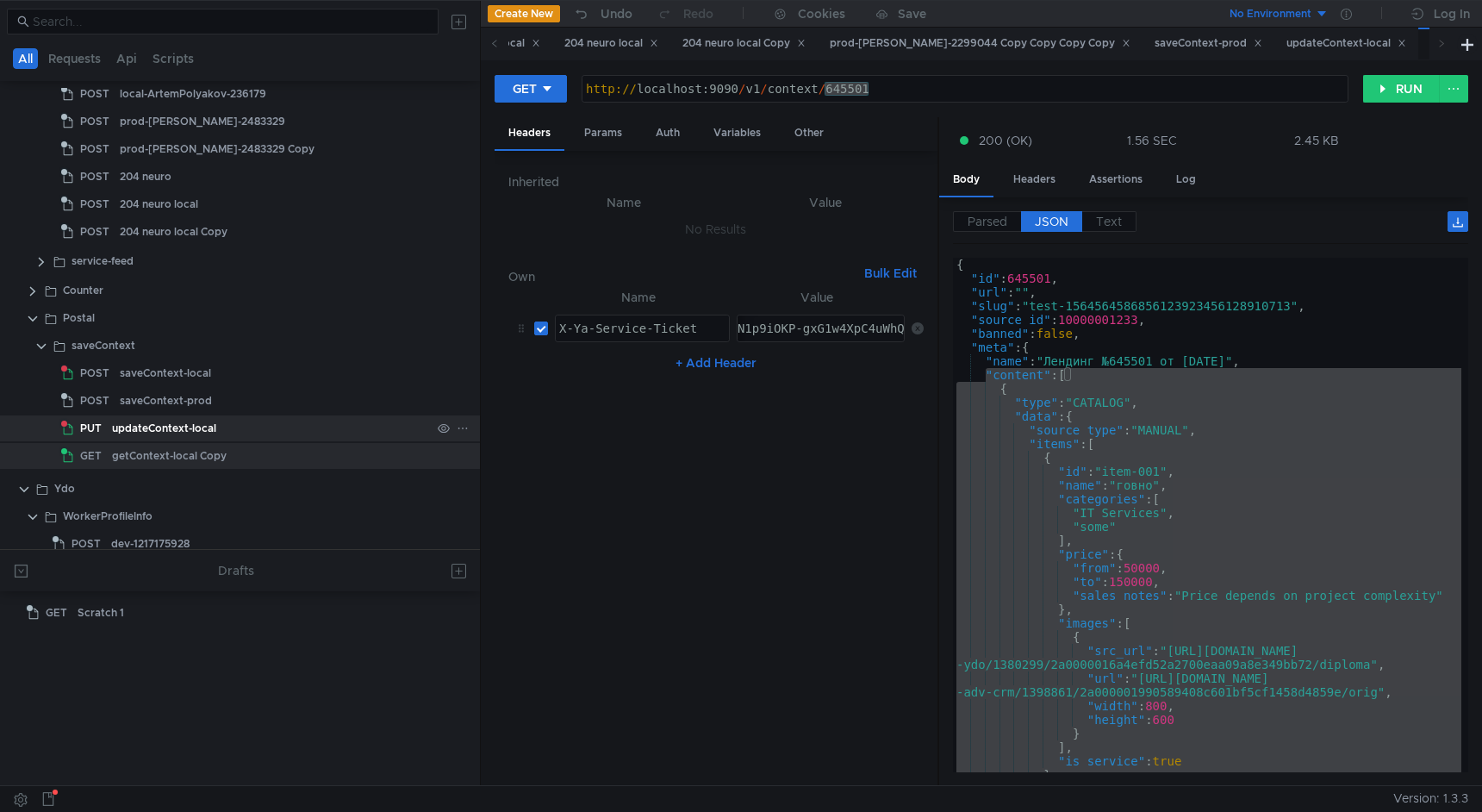
click at [283, 428] on div "updateContext-local" at bounding box center [271, 427] width 319 height 25
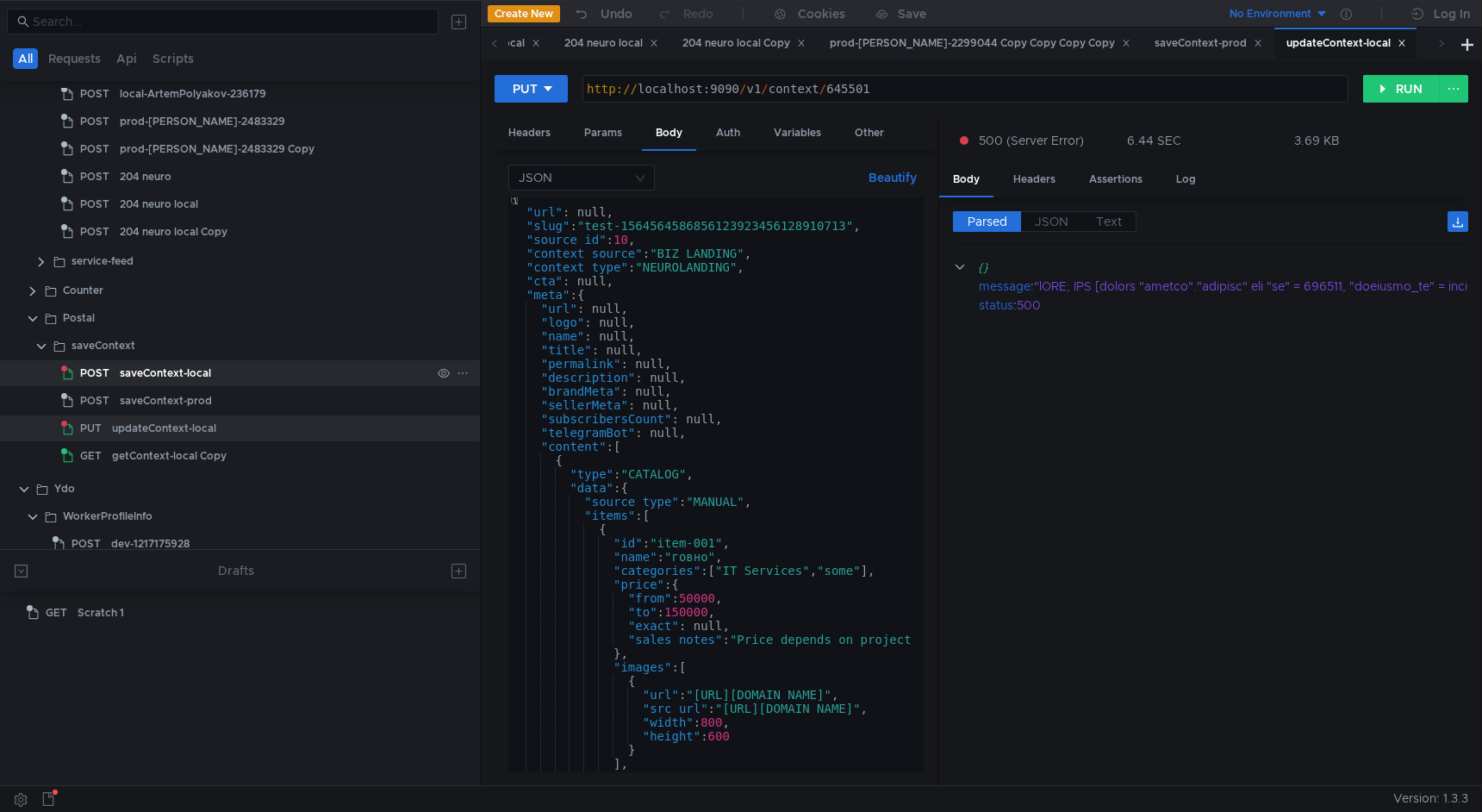
click at [290, 368] on div "saveContext-local" at bounding box center [275, 373] width 311 height 25
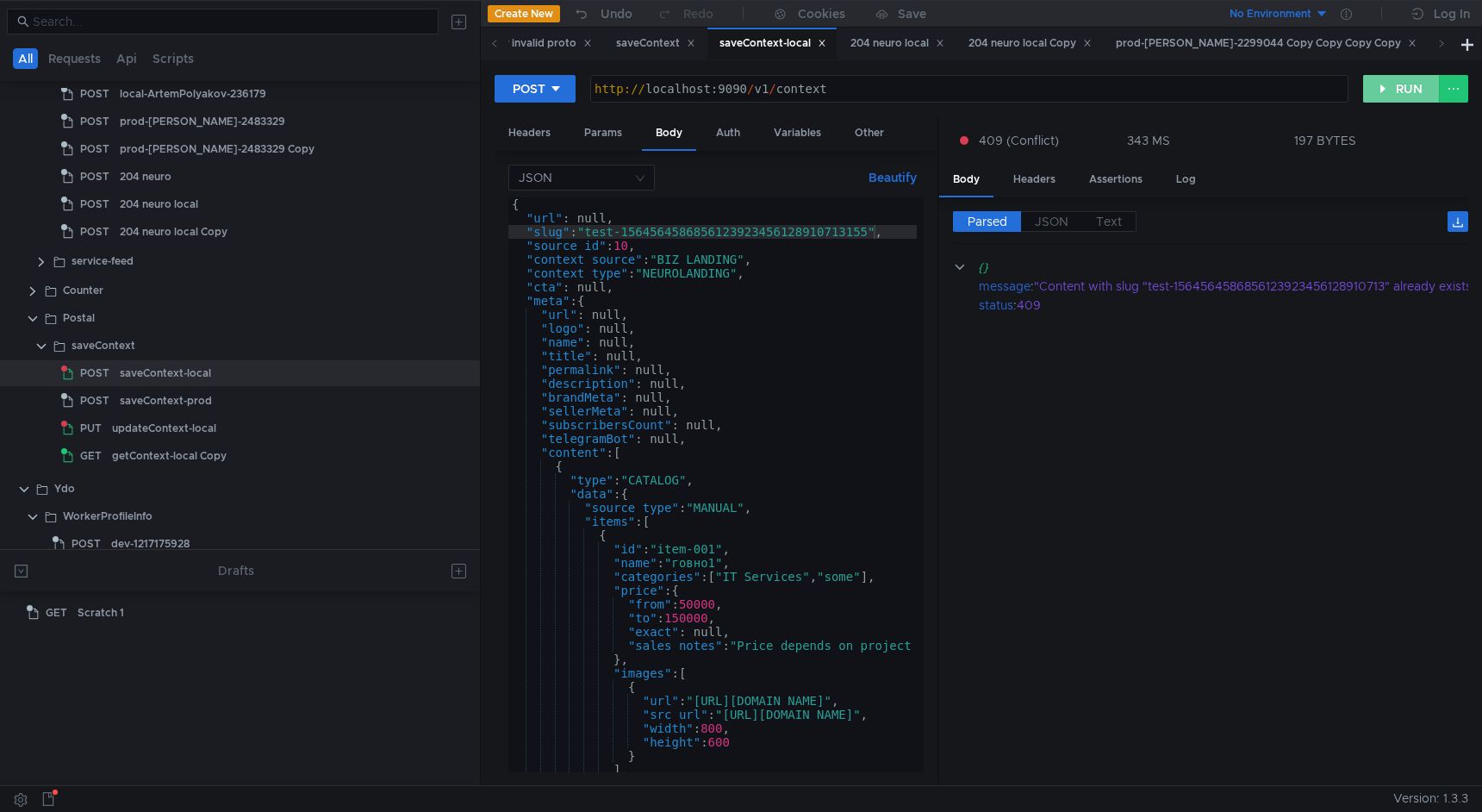
click at [1381, 90] on button "RUN" at bounding box center [1402, 88] width 77 height 27
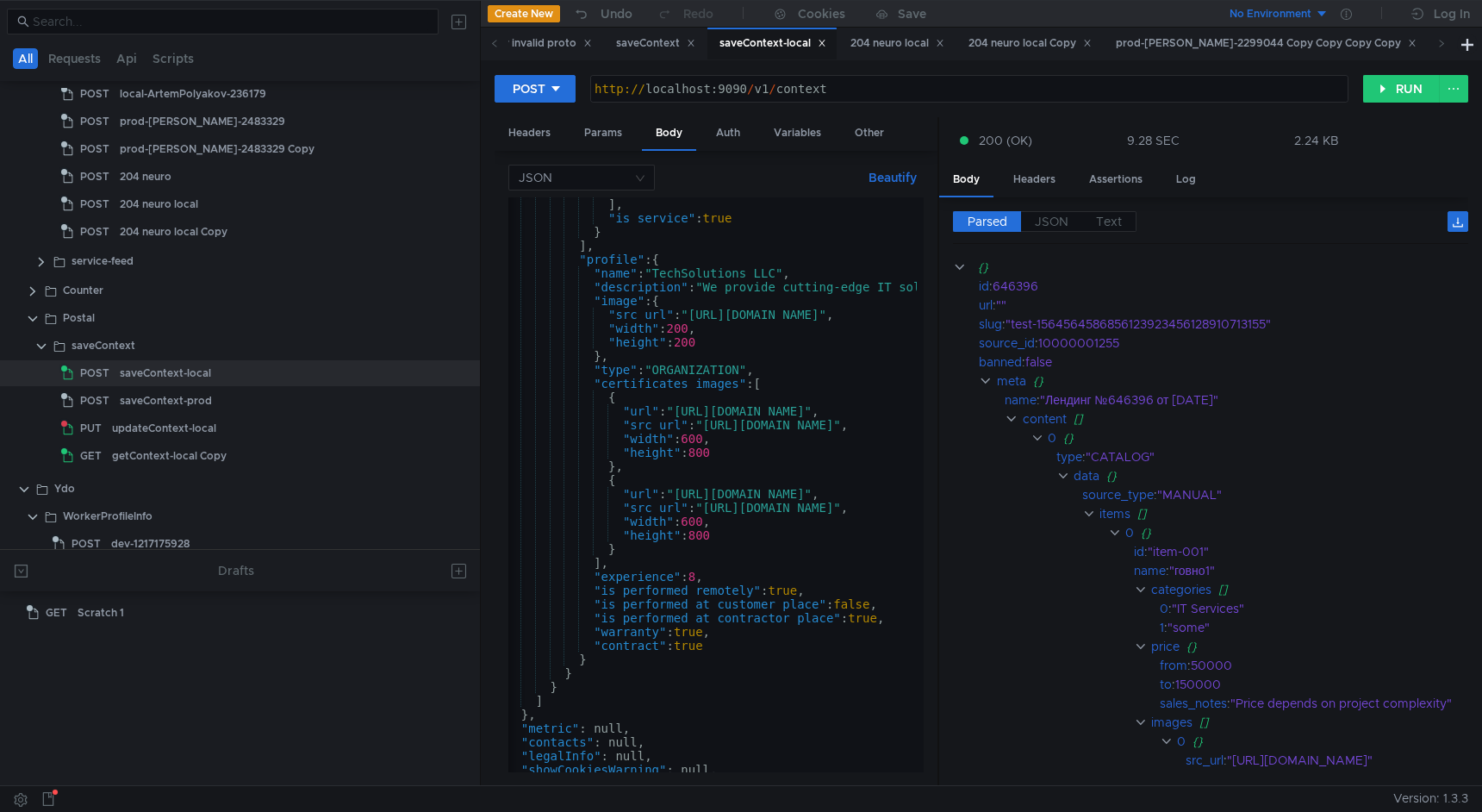
scroll to position [0, 6]
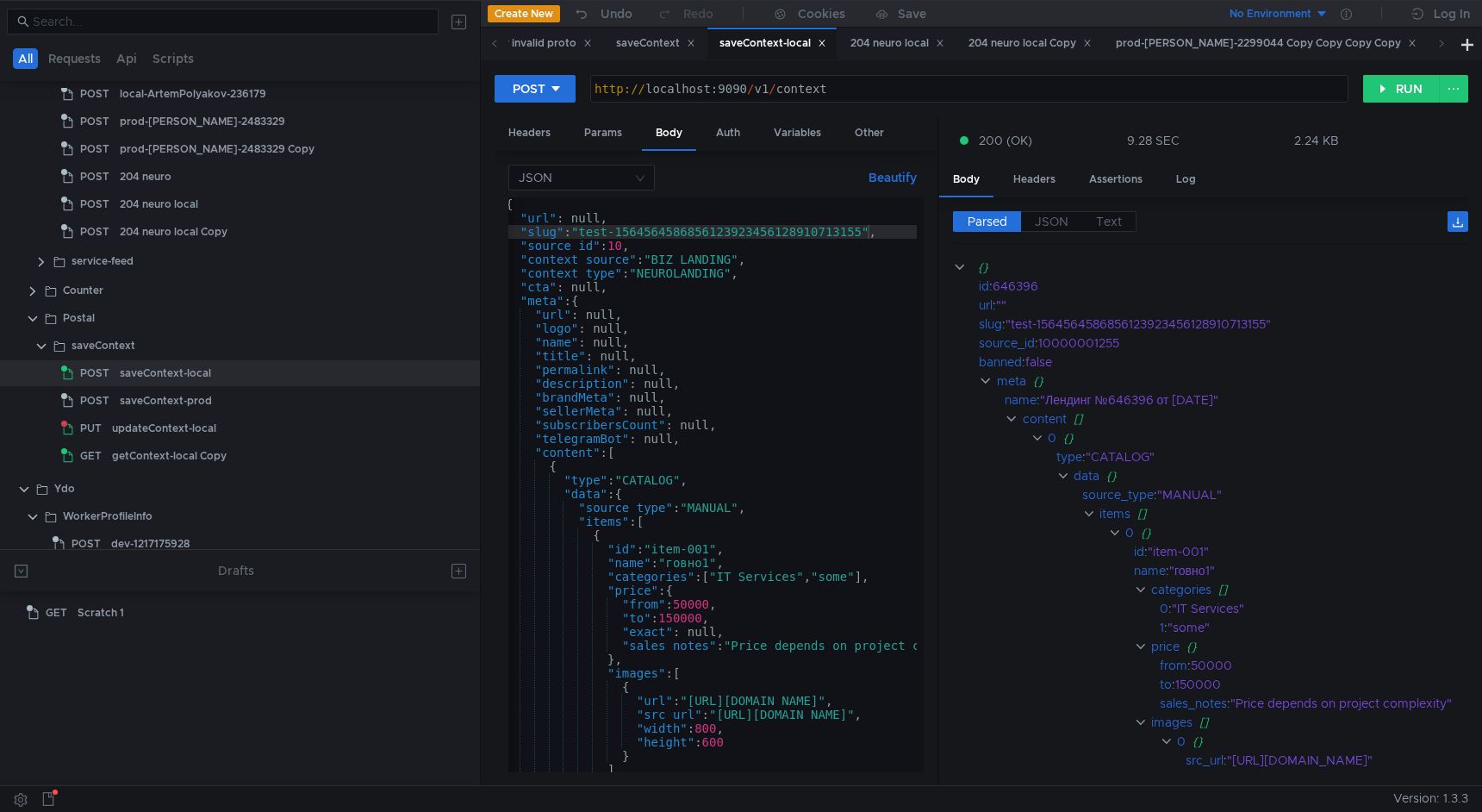
click at [746, 403] on div "{ "url" : null, "slug" : "test-1564564586856123923456128910713155" , "source_id…" at bounding box center [965, 495] width 927 height 596
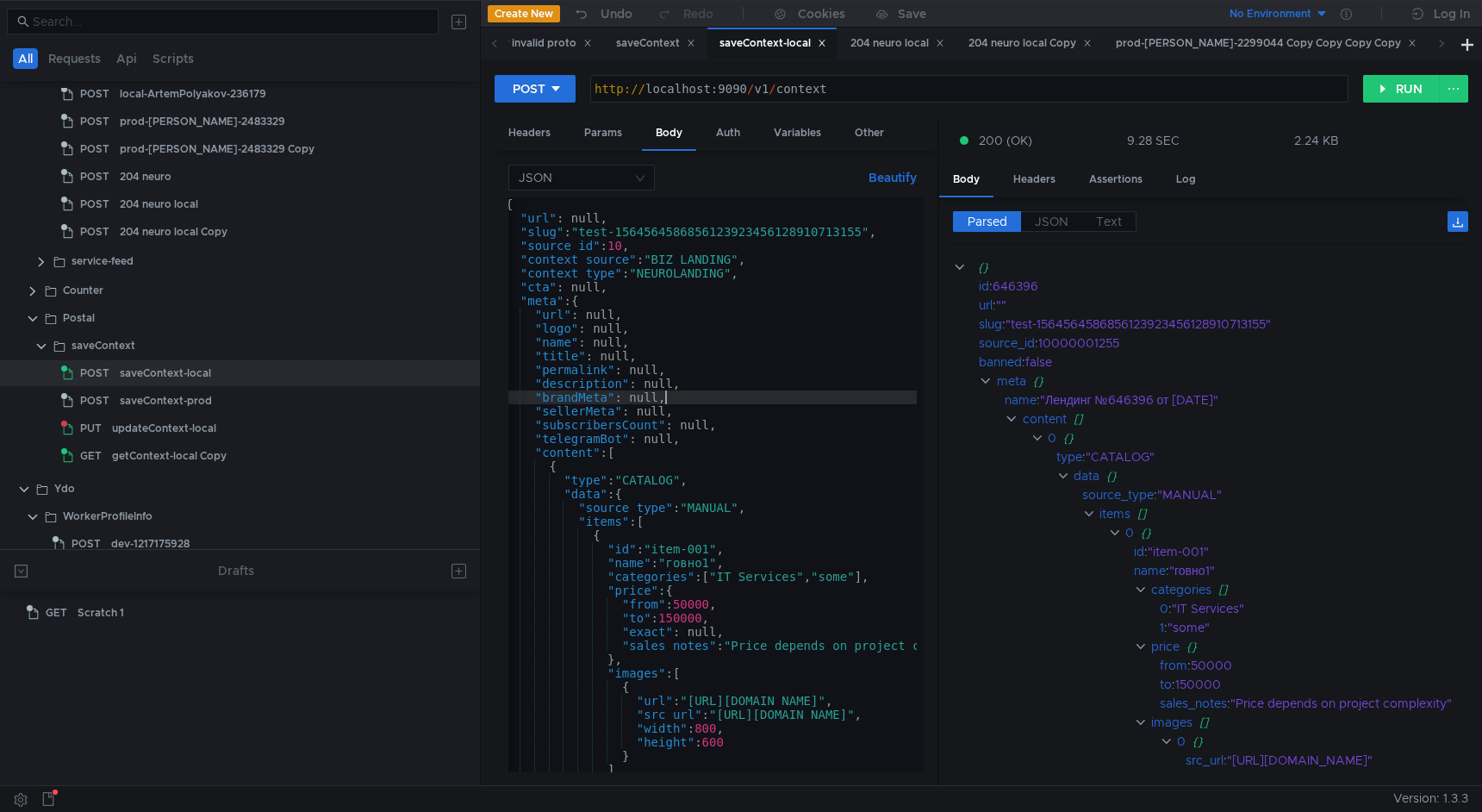
type textarea ""generationQuery": null }"
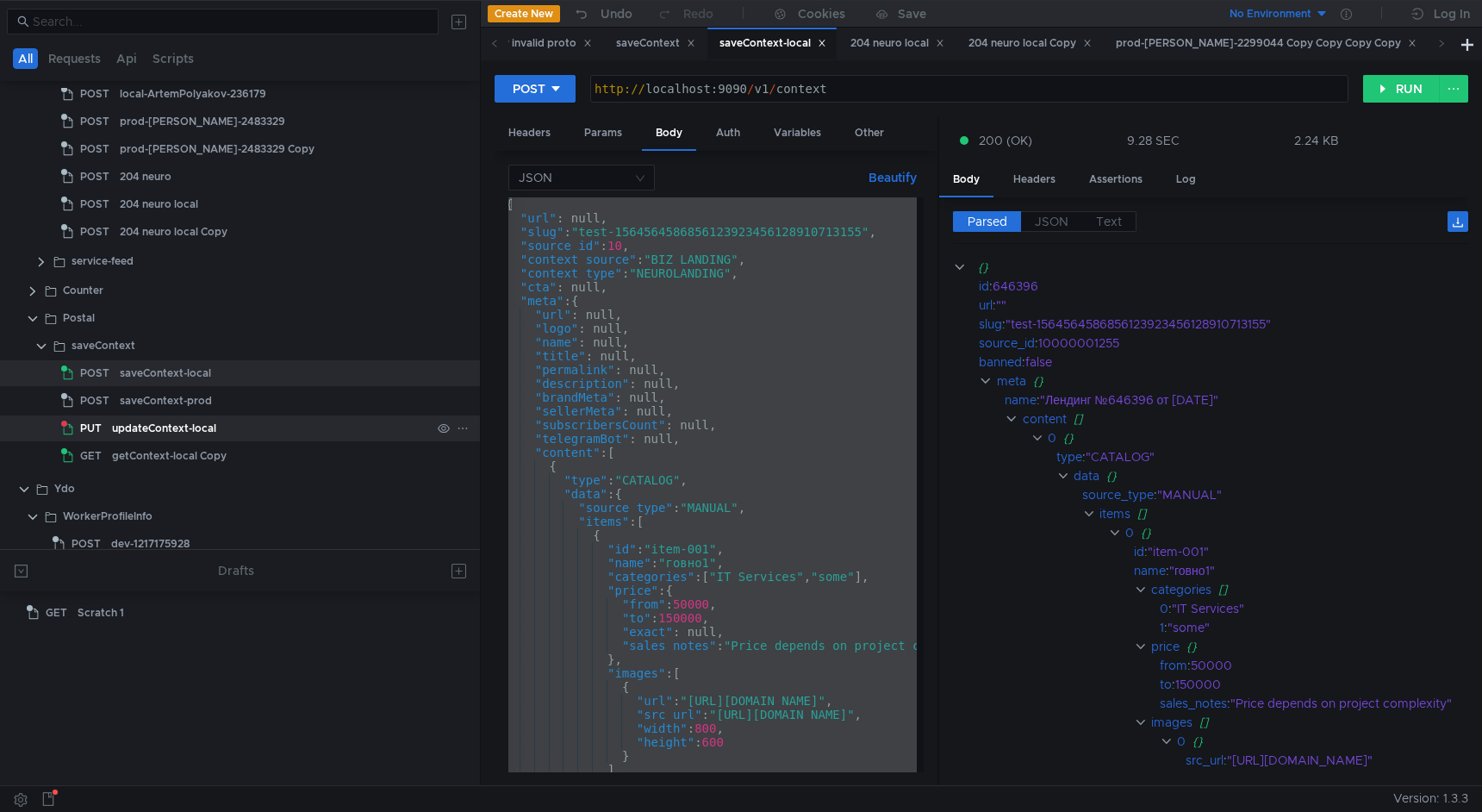
click at [236, 435] on div "updateContext-local" at bounding box center [271, 427] width 319 height 25
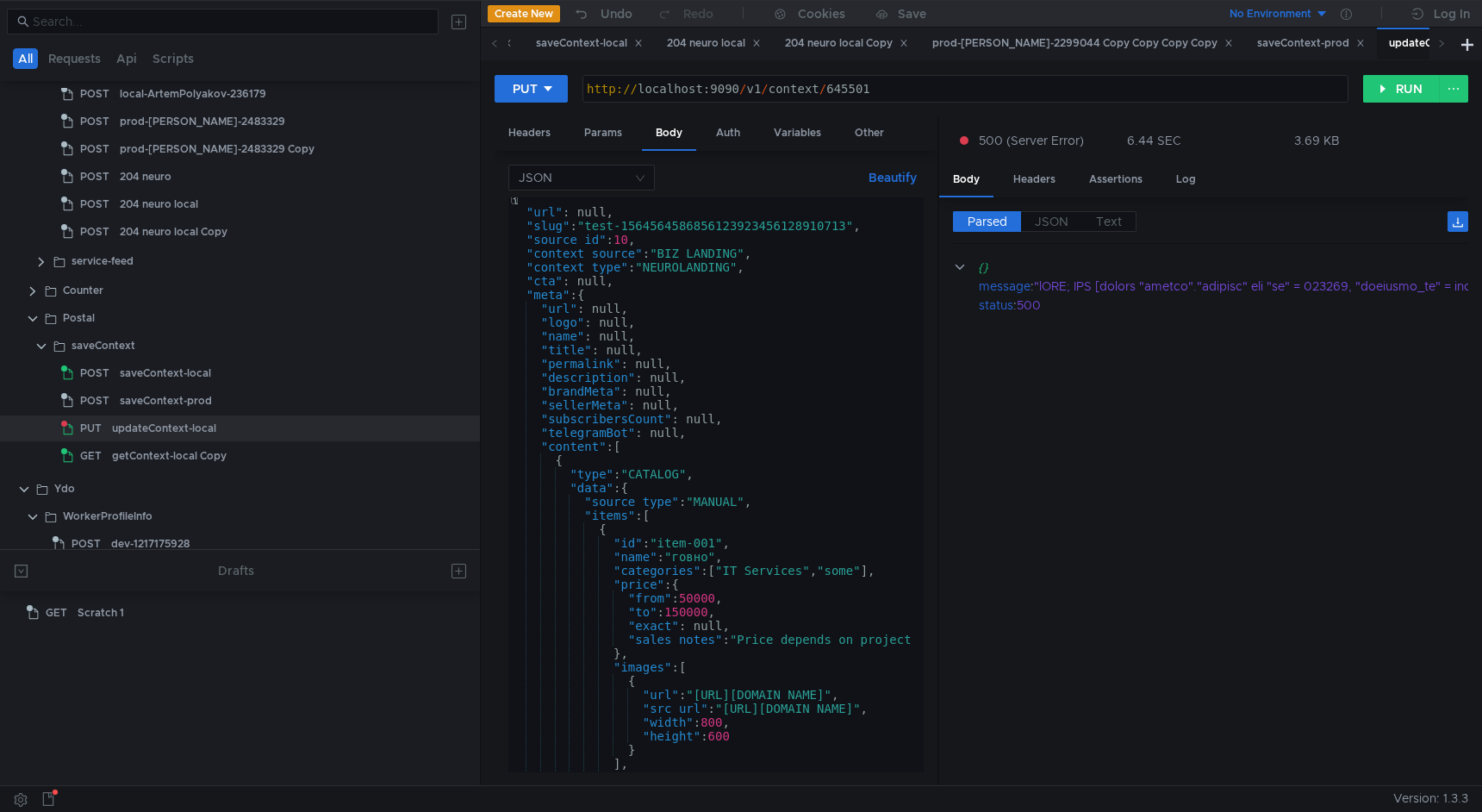
click at [647, 408] on div "{ "url" : null, "slug" : "test-1564564586856123923456128910713" , "source_id" :…" at bounding box center [971, 488] width 927 height 596
type textarea ""generationQuery": null }"
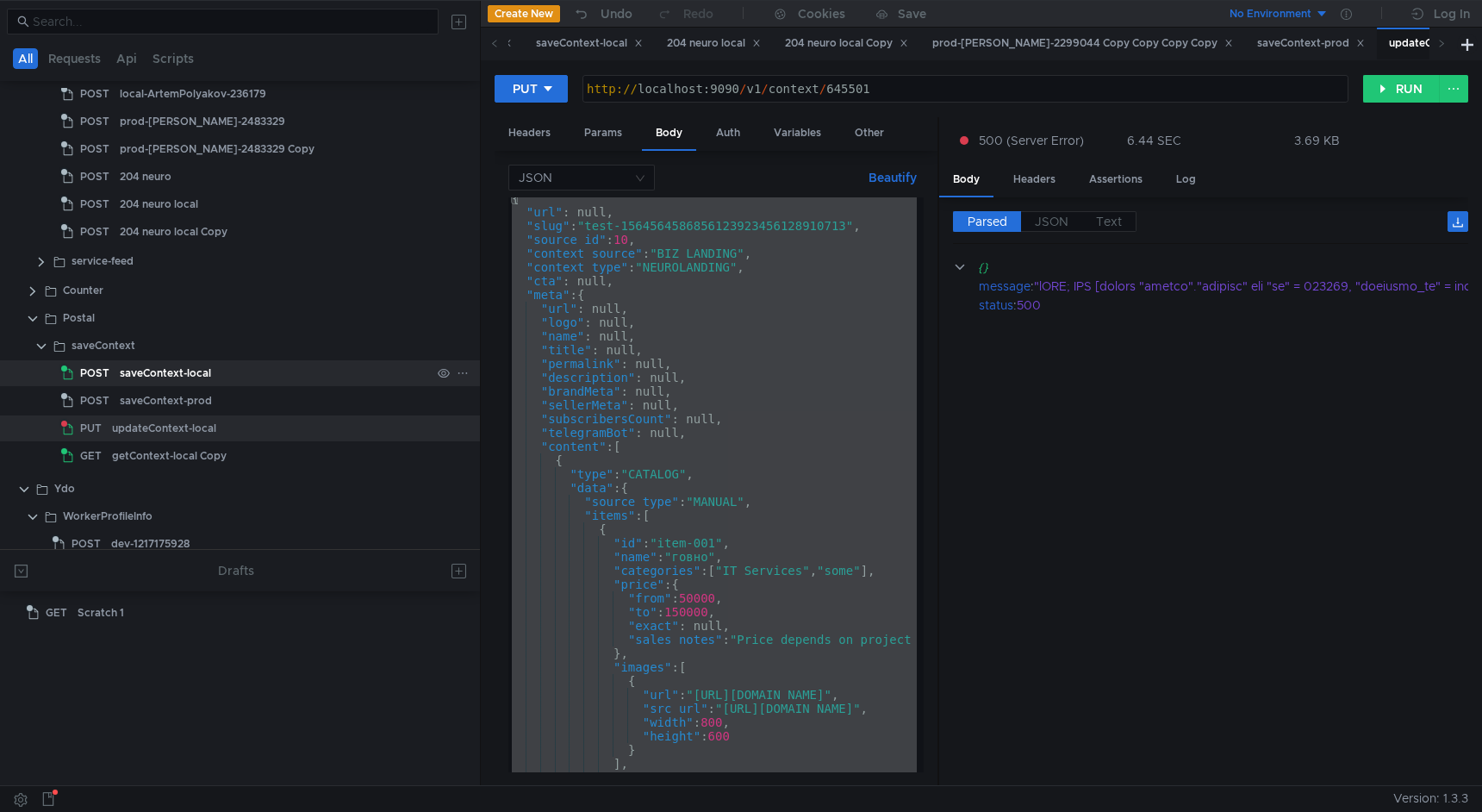
click at [203, 365] on div "saveContext-local" at bounding box center [165, 373] width 91 height 25
click at [276, 374] on div "saveContext-local" at bounding box center [275, 373] width 311 height 25
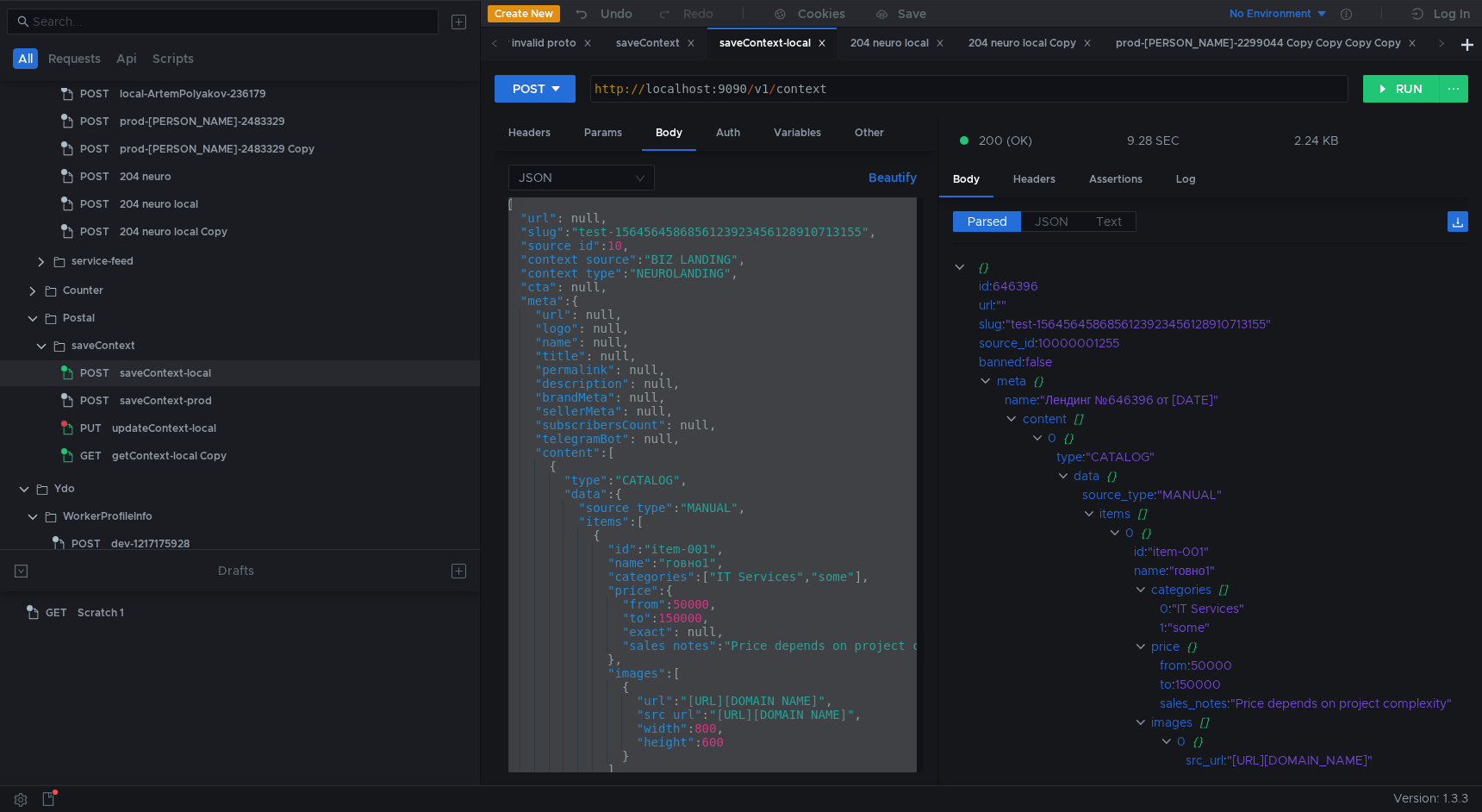
click at [639, 430] on div "{ "url" : null, "slug" : "test-1564564586856123923456128910713155" , "source_id…" at bounding box center [965, 495] width 927 height 596
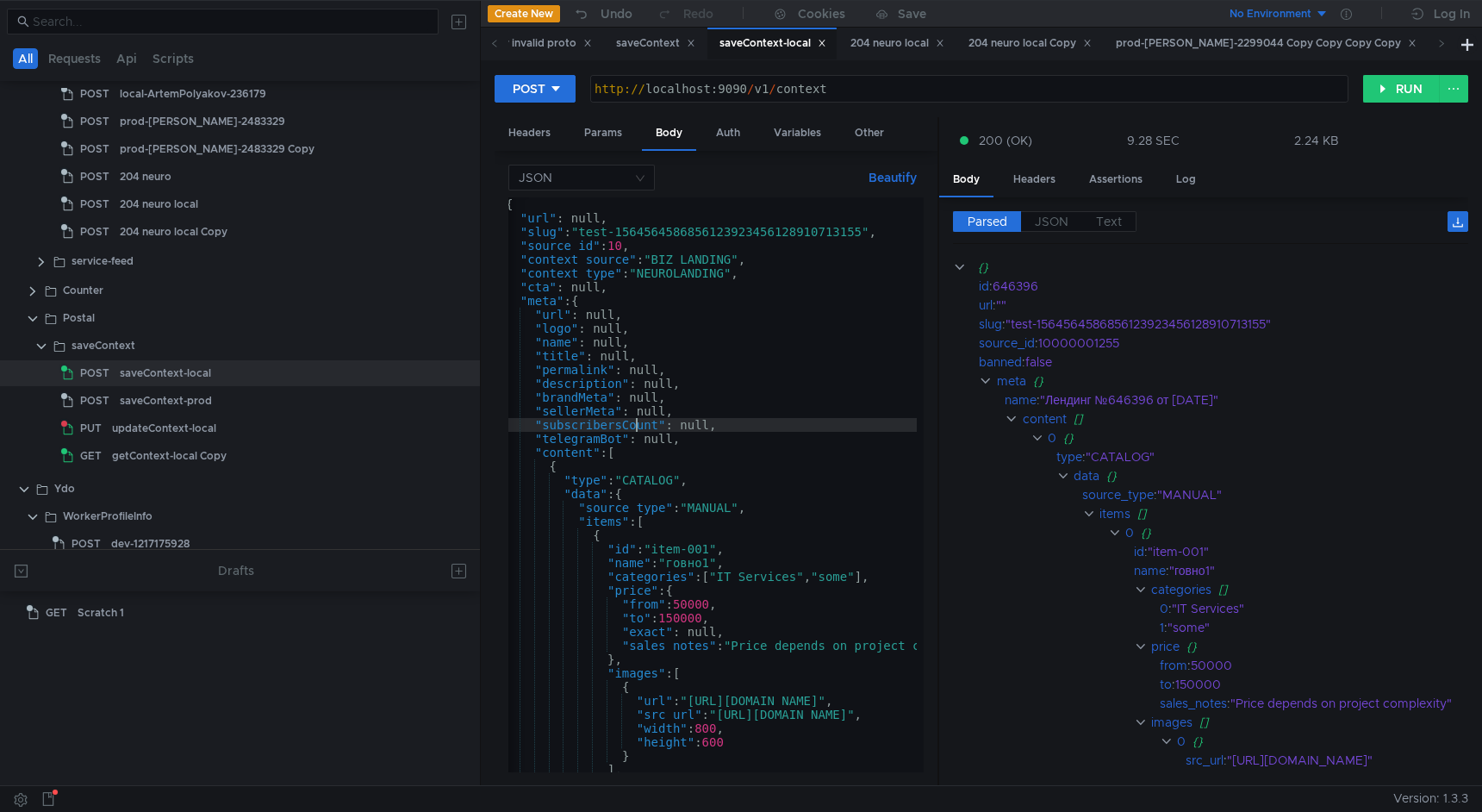
type textarea ""generationQuery": null }"
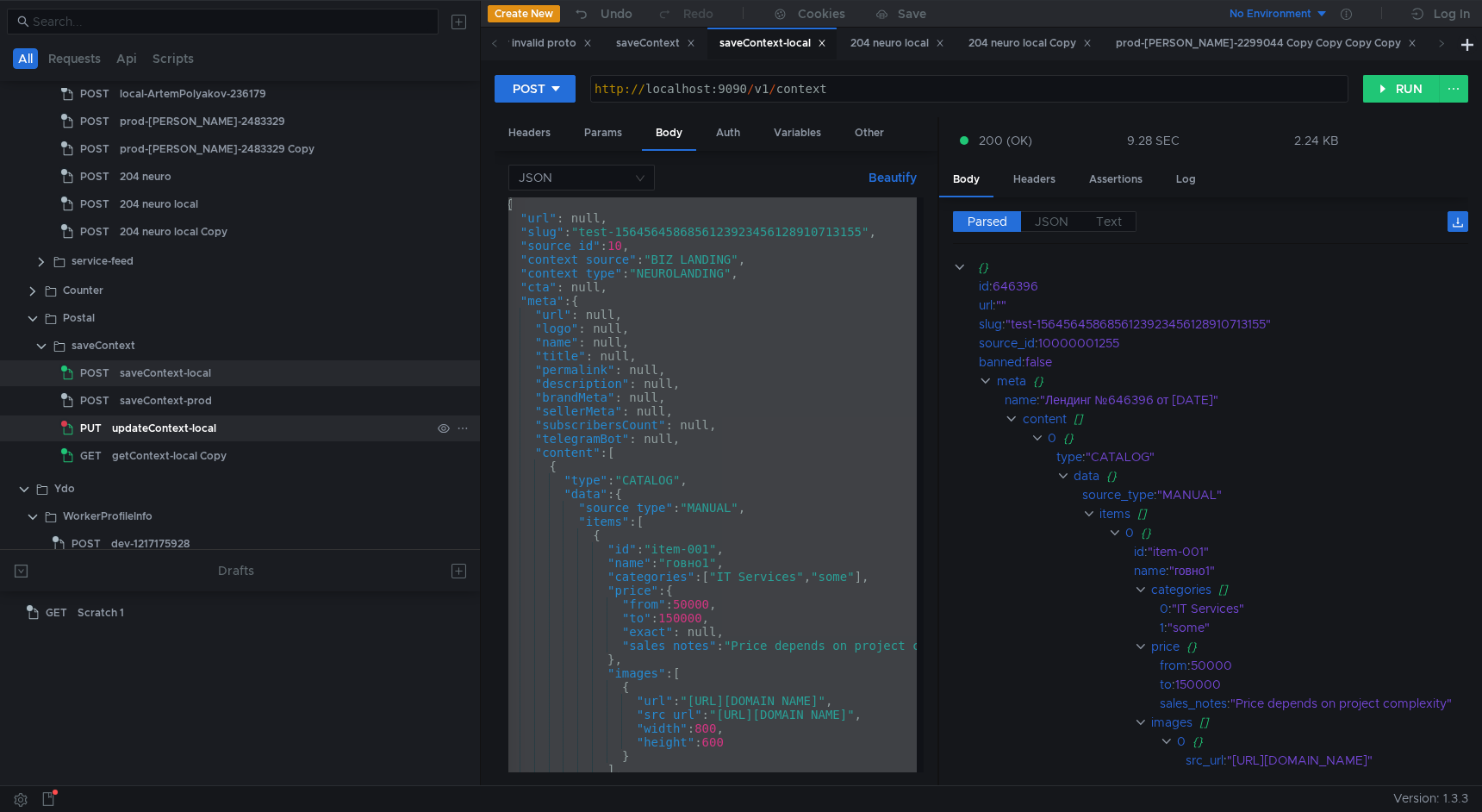
click at [216, 428] on div "updateContext-local" at bounding box center [271, 427] width 319 height 25
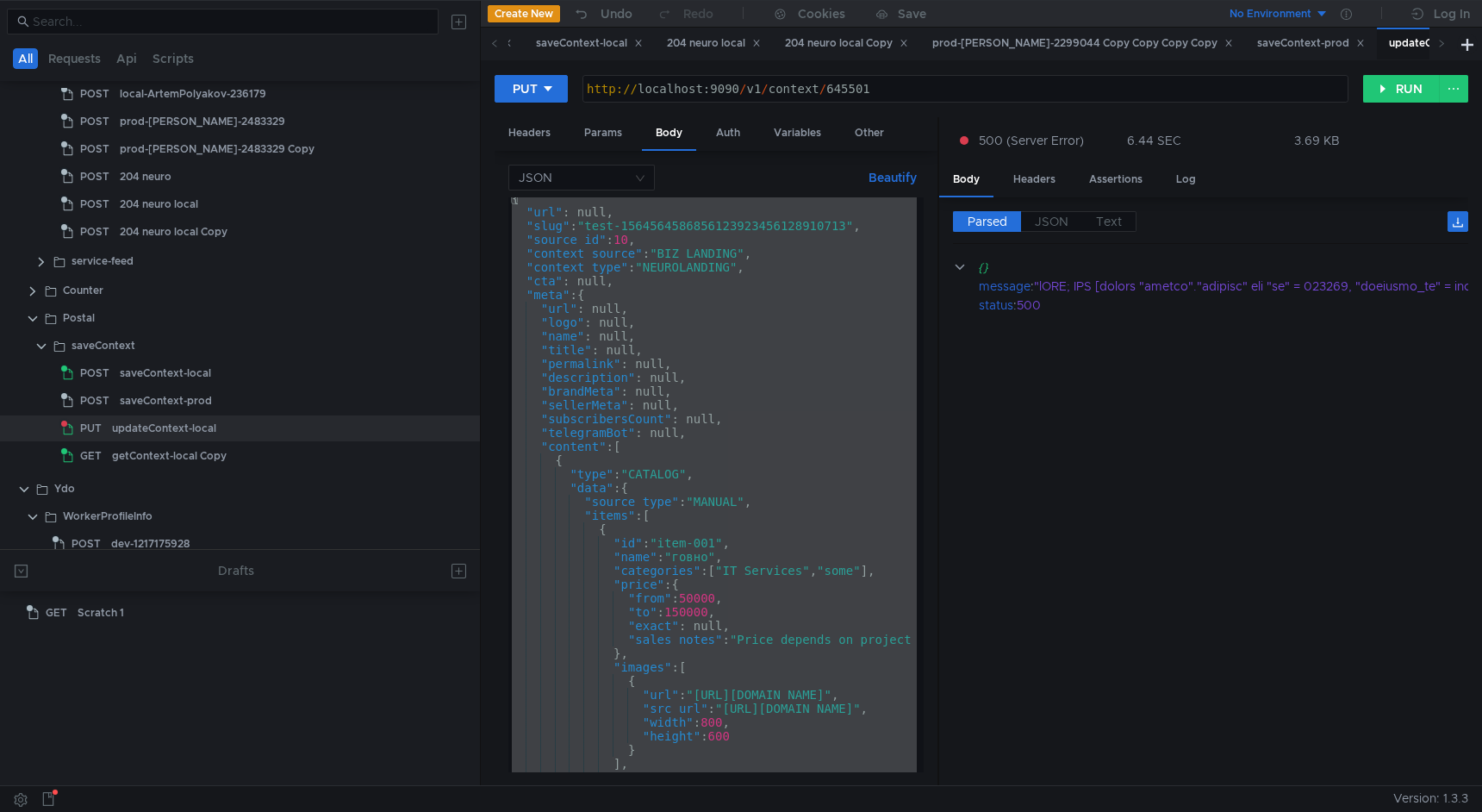
click at [617, 474] on div "{ "url" : null, "slug" : "test-1564564586856123923456128910713" , "source_id" :…" at bounding box center [971, 488] width 927 height 596
paste textarea
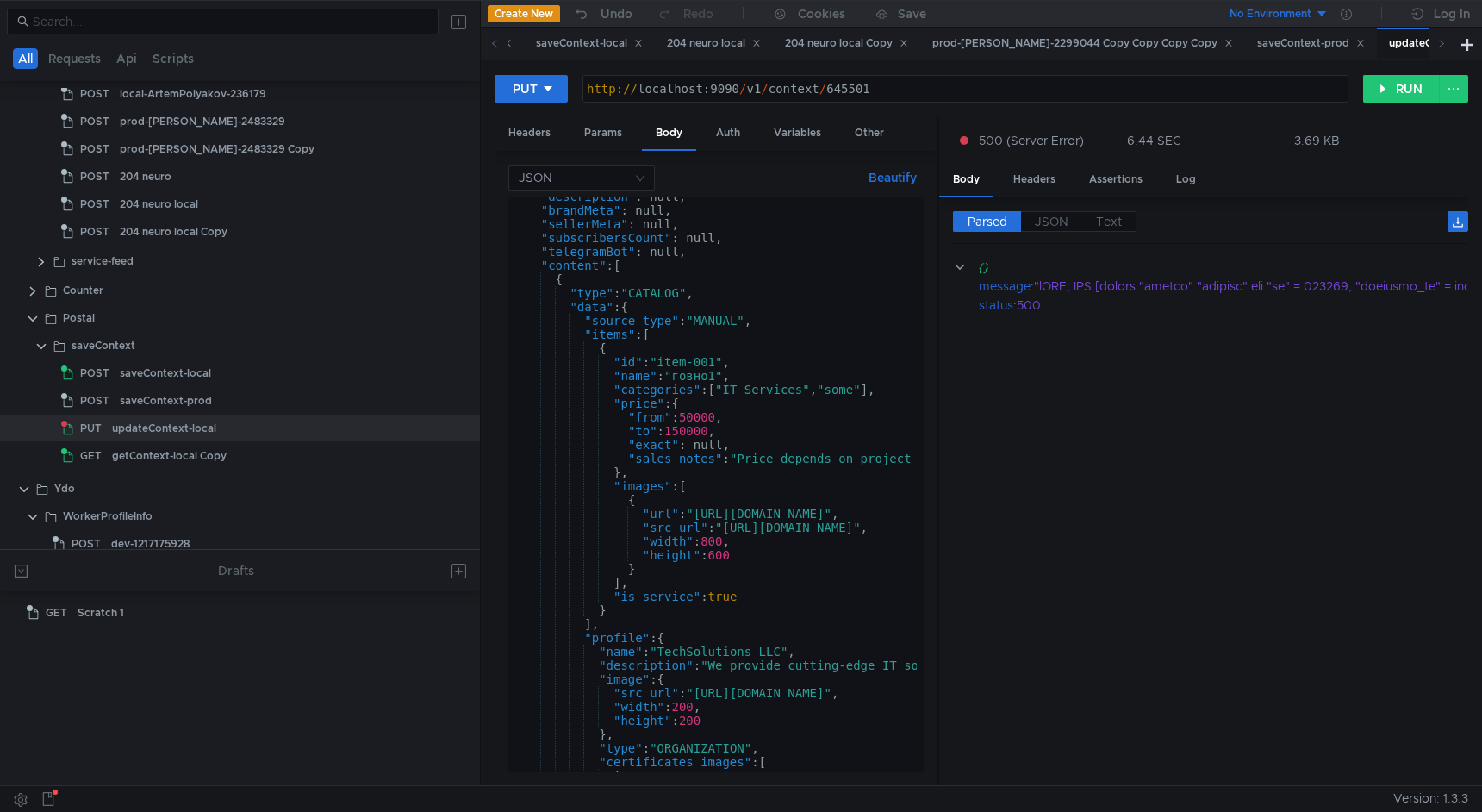
scroll to position [187, 0]
click at [713, 378] on div ""description" : null, "brandMeta" : null, "sellerMeta" : null, "subscribersCoun…" at bounding box center [971, 486] width 927 height 596
type textarea ""name": "говн1","
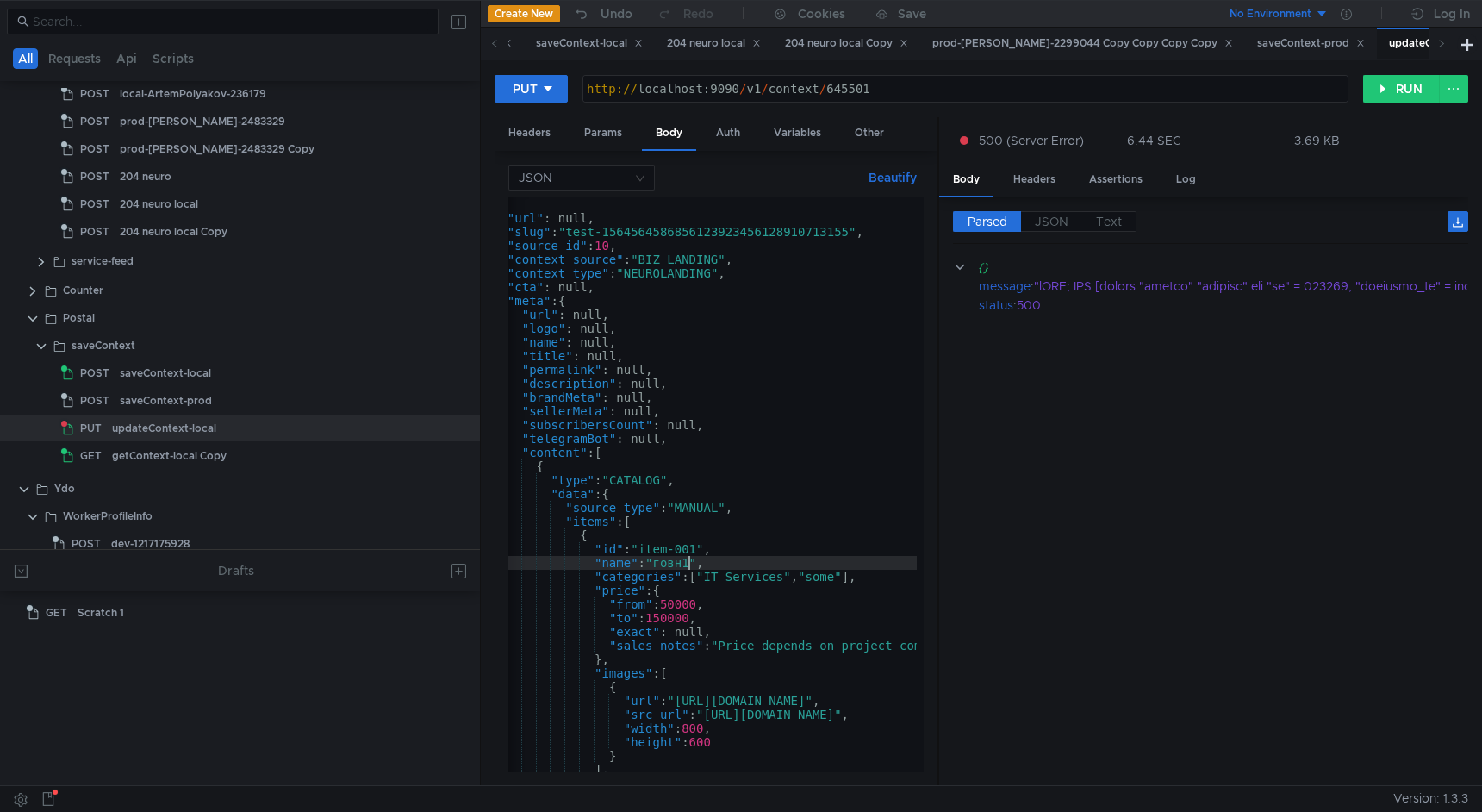
scroll to position [0, 0]
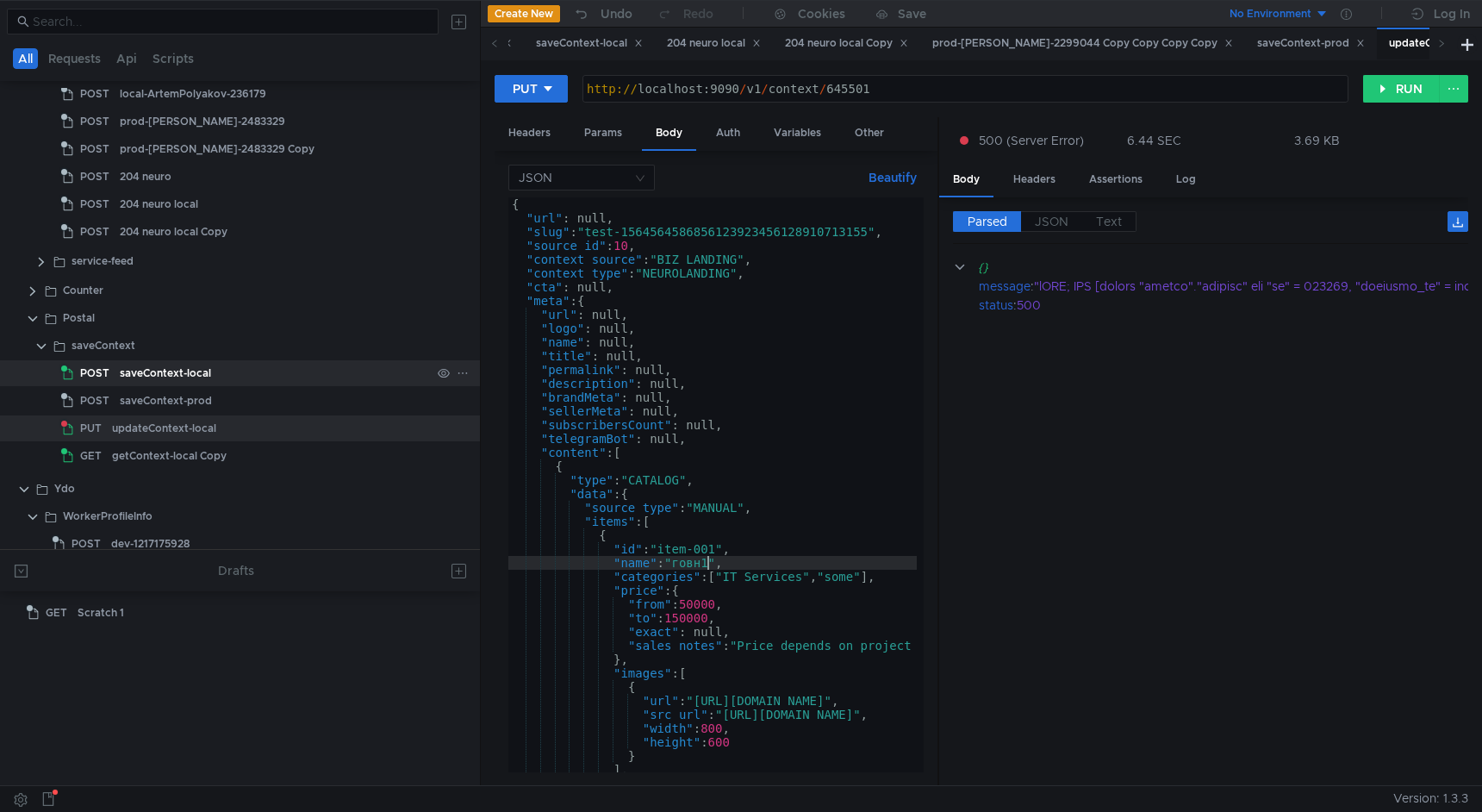
click at [226, 373] on div "saveContext-local" at bounding box center [275, 373] width 311 height 25
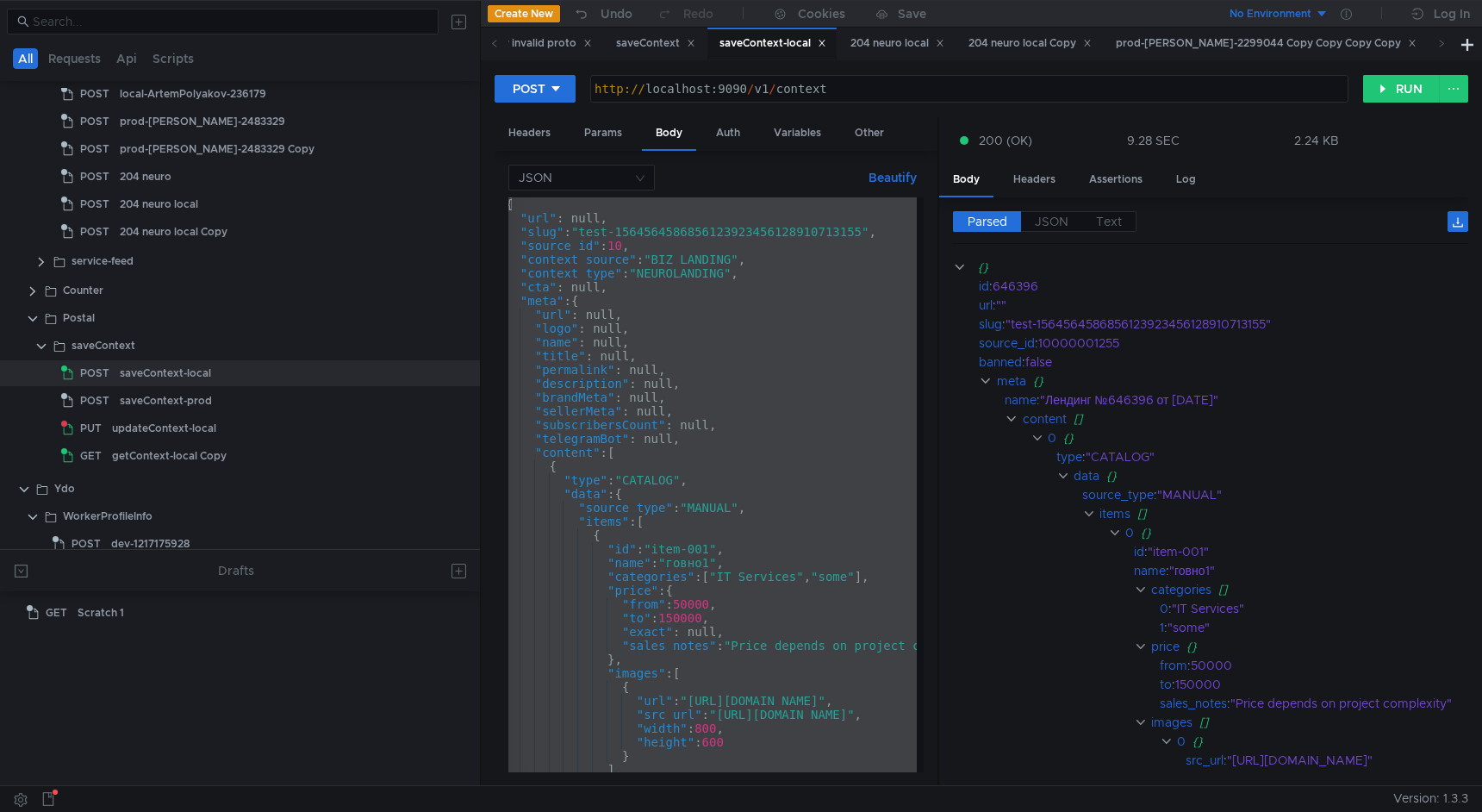
click at [767, 304] on div "{ "url" : null, "slug" : "test-1564564586856123923456128910713155" , "source_id…" at bounding box center [965, 495] width 927 height 596
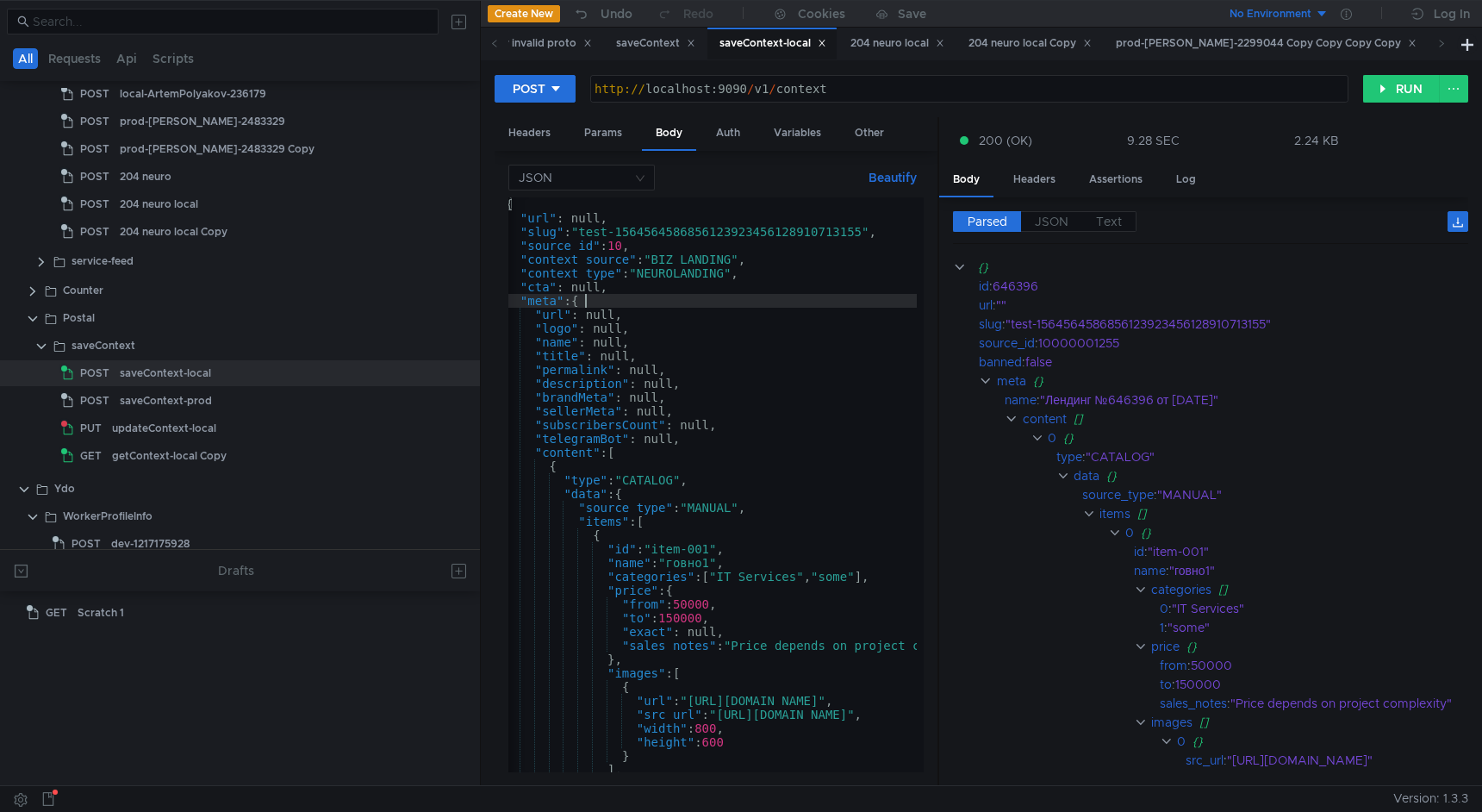
type textarea ""meta": {"
drag, startPoint x: 996, startPoint y: 289, endPoint x: 1063, endPoint y: 289, distance: 67.0
click at [1063, 289] on div "646396" at bounding box center [1270, 286] width 555 height 19
copy div "646396"
click at [201, 433] on div "updateContext-local" at bounding box center [164, 427] width 104 height 25
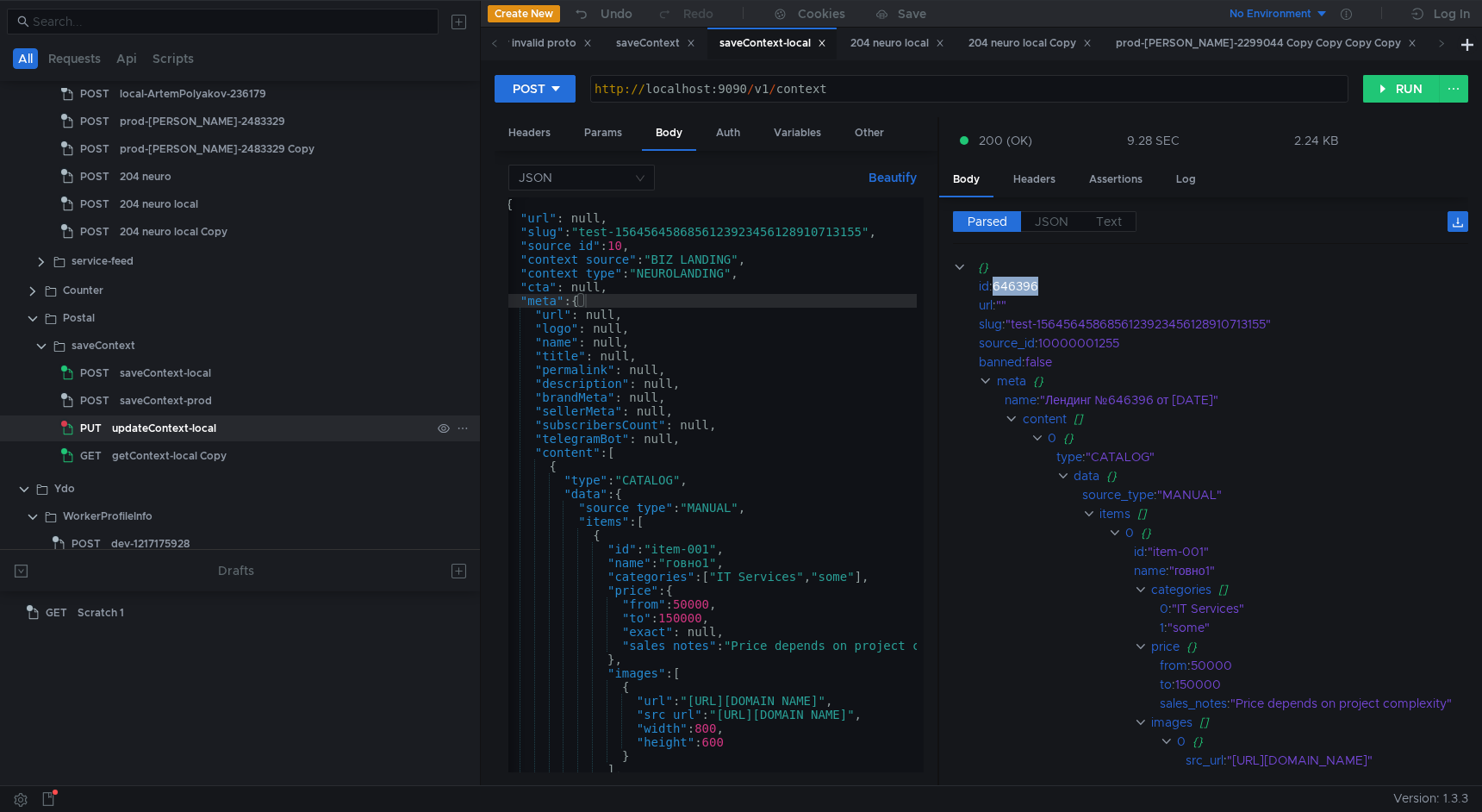
click at [201, 433] on div "updateContext-local" at bounding box center [164, 427] width 104 height 25
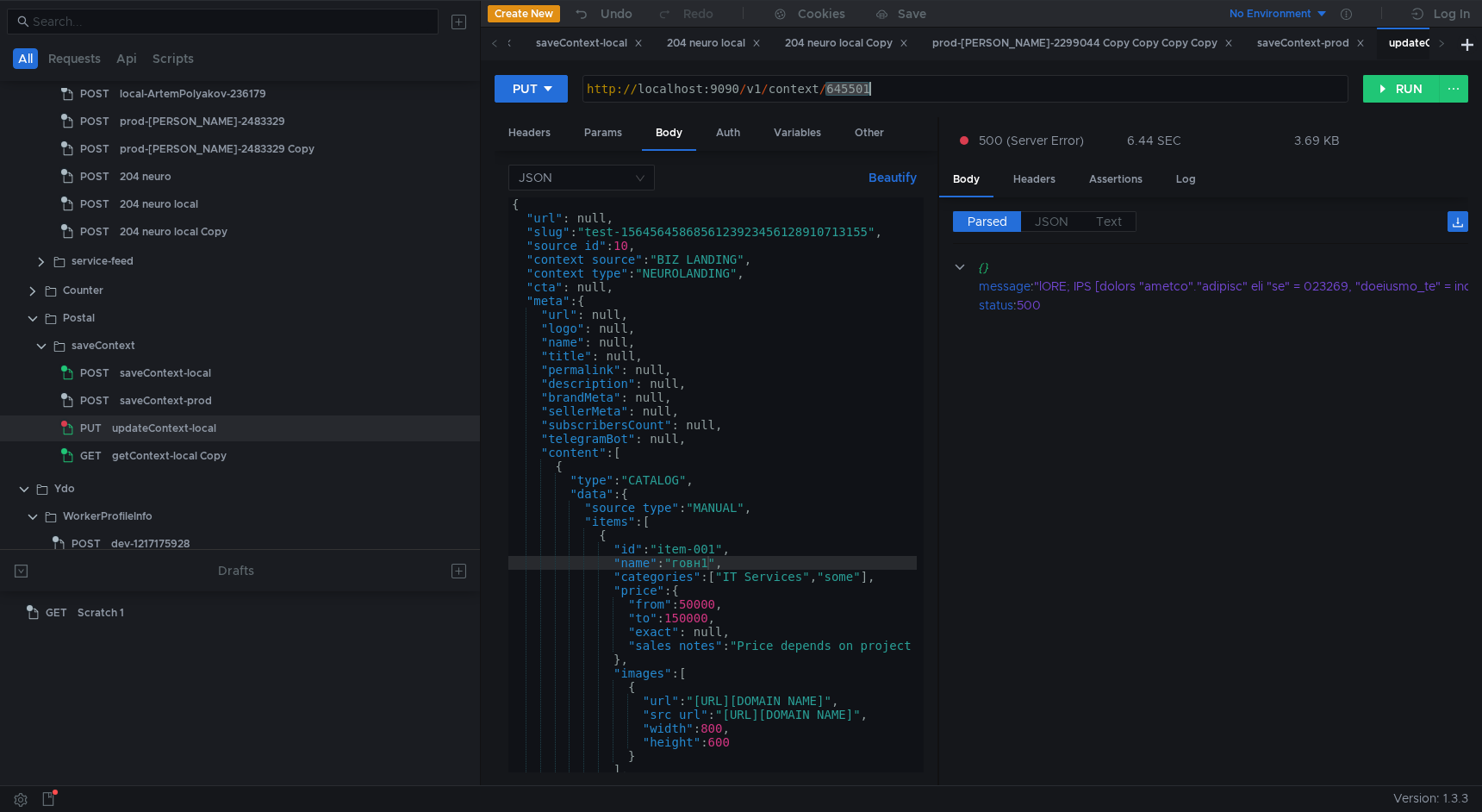
drag, startPoint x: 826, startPoint y: 90, endPoint x: 879, endPoint y: 89, distance: 53.0
click at [879, 89] on div "http:// localhost:9090 / v1 / context / 645501" at bounding box center [965, 103] width 765 height 41
paste textarea "6396"
type textarea "[URL]"
click at [1386, 90] on button "RUN" at bounding box center [1402, 88] width 77 height 27
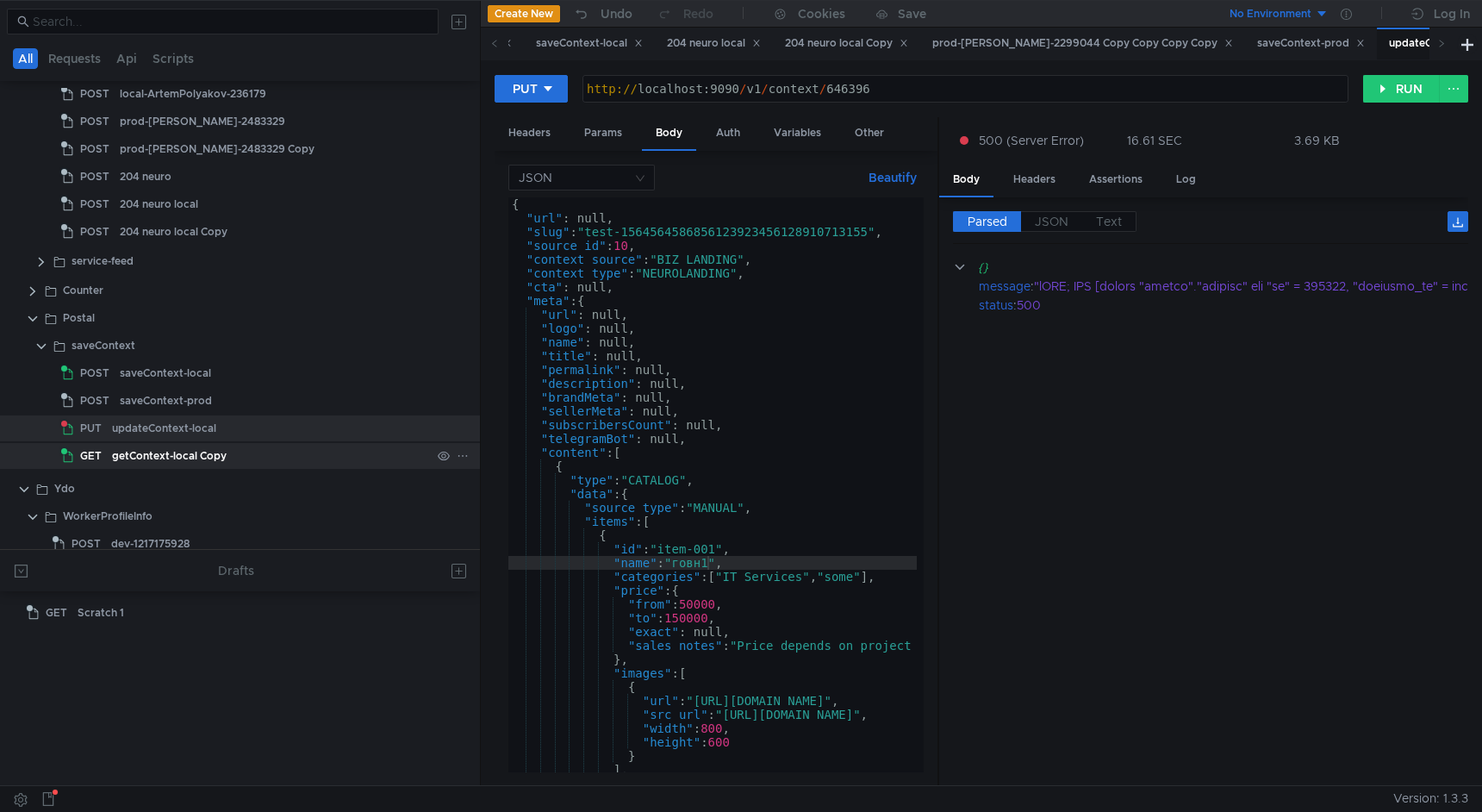
click at [271, 453] on div "getContext-local Copy" at bounding box center [271, 455] width 319 height 25
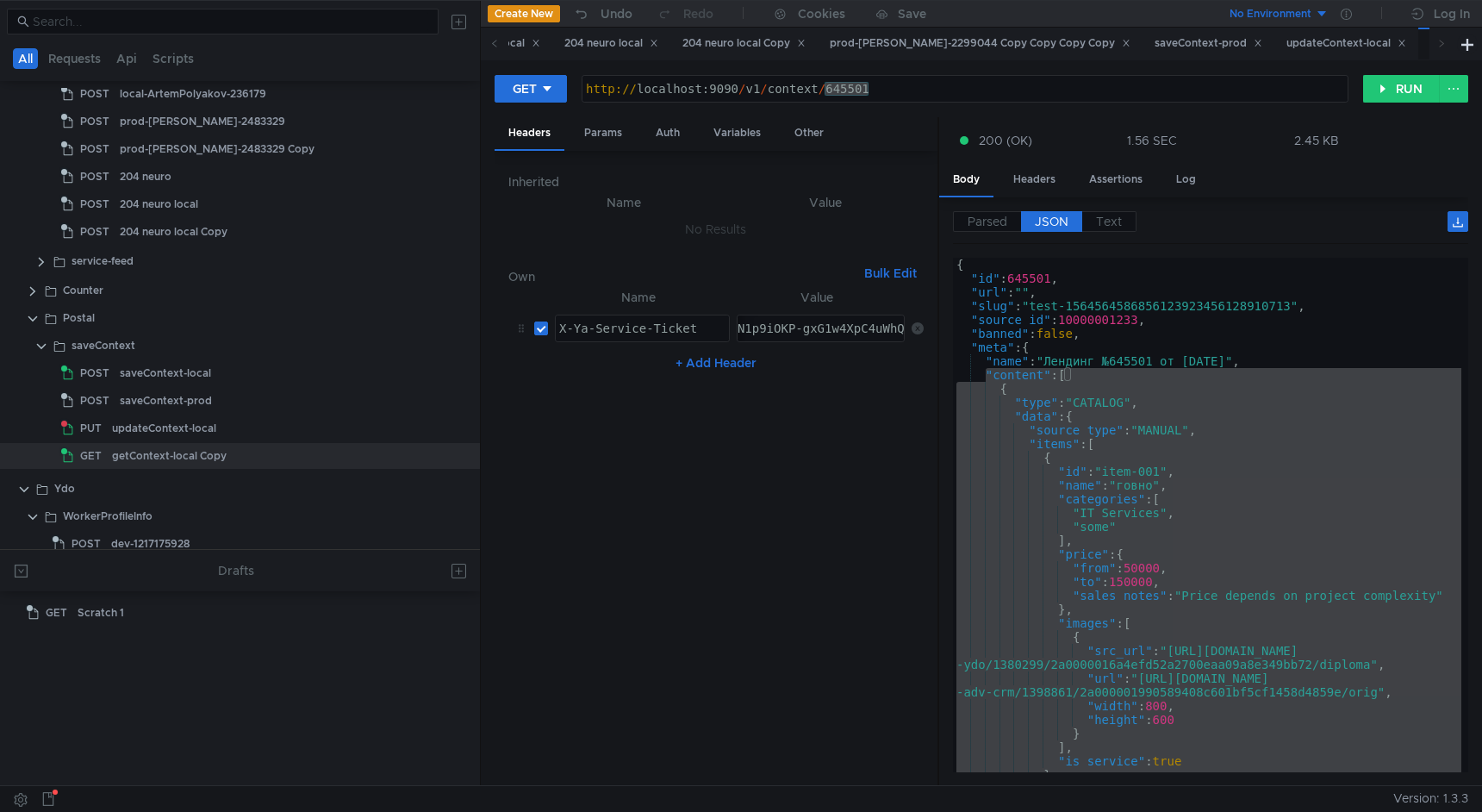
click at [853, 92] on div "http:// localhost:9090 / v1 / context / 645501" at bounding box center [964, 103] width 765 height 41
paste textarea "6396"
type textarea "[URL]"
click at [1376, 93] on button "RUN" at bounding box center [1402, 88] width 77 height 27
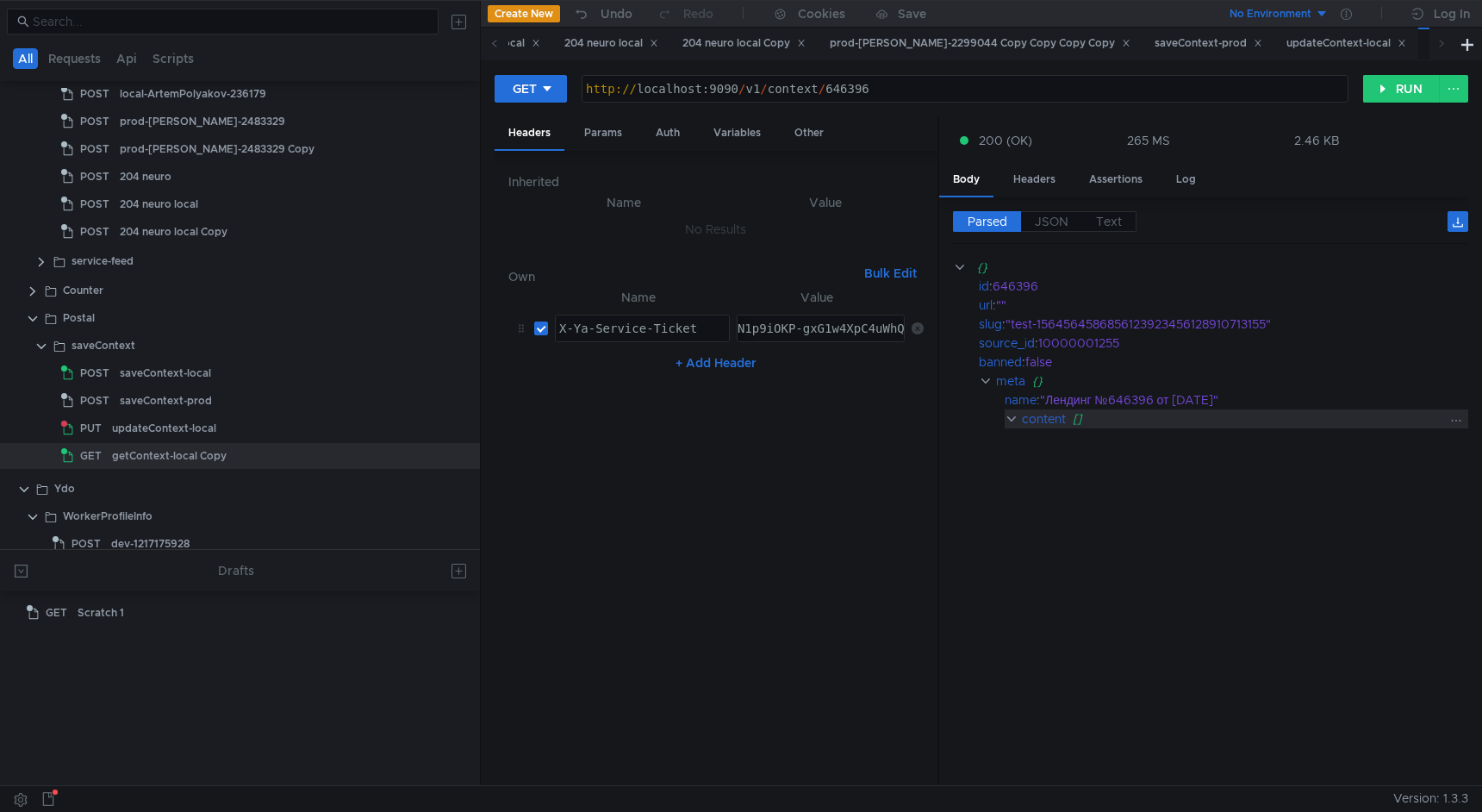
click at [1014, 423] on clr-icon at bounding box center [1012, 419] width 13 height 14
click at [1060, 229] on span "JSON" at bounding box center [1052, 221] width 34 height 15
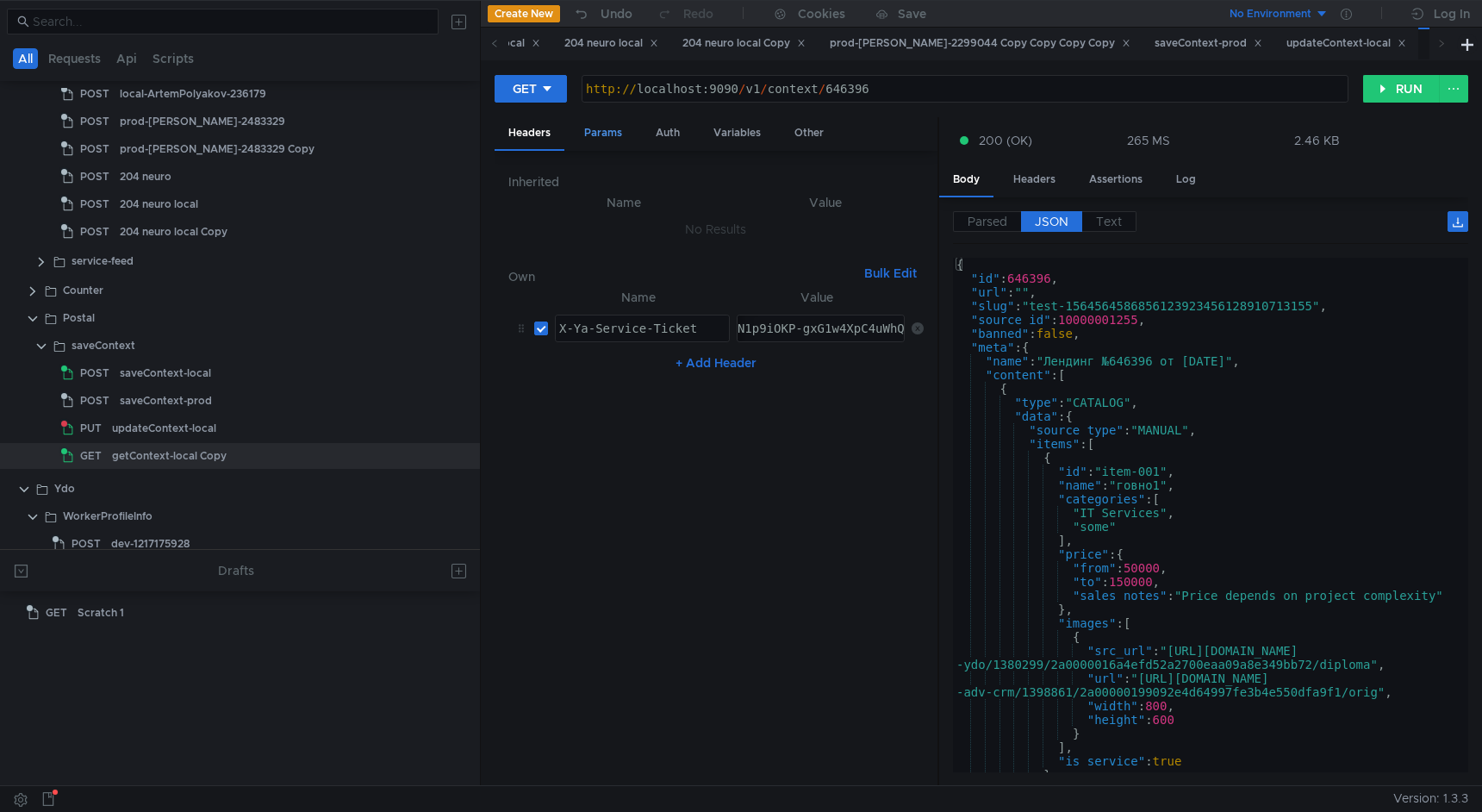
click at [602, 136] on div "Params" at bounding box center [603, 134] width 66 height 32
click at [527, 133] on div "Headers" at bounding box center [530, 134] width 70 height 32
click at [672, 137] on div "Auth" at bounding box center [667, 134] width 52 height 32
click at [517, 128] on div "Headers" at bounding box center [530, 134] width 70 height 32
click at [231, 380] on div "saveContext-local" at bounding box center [275, 373] width 311 height 25
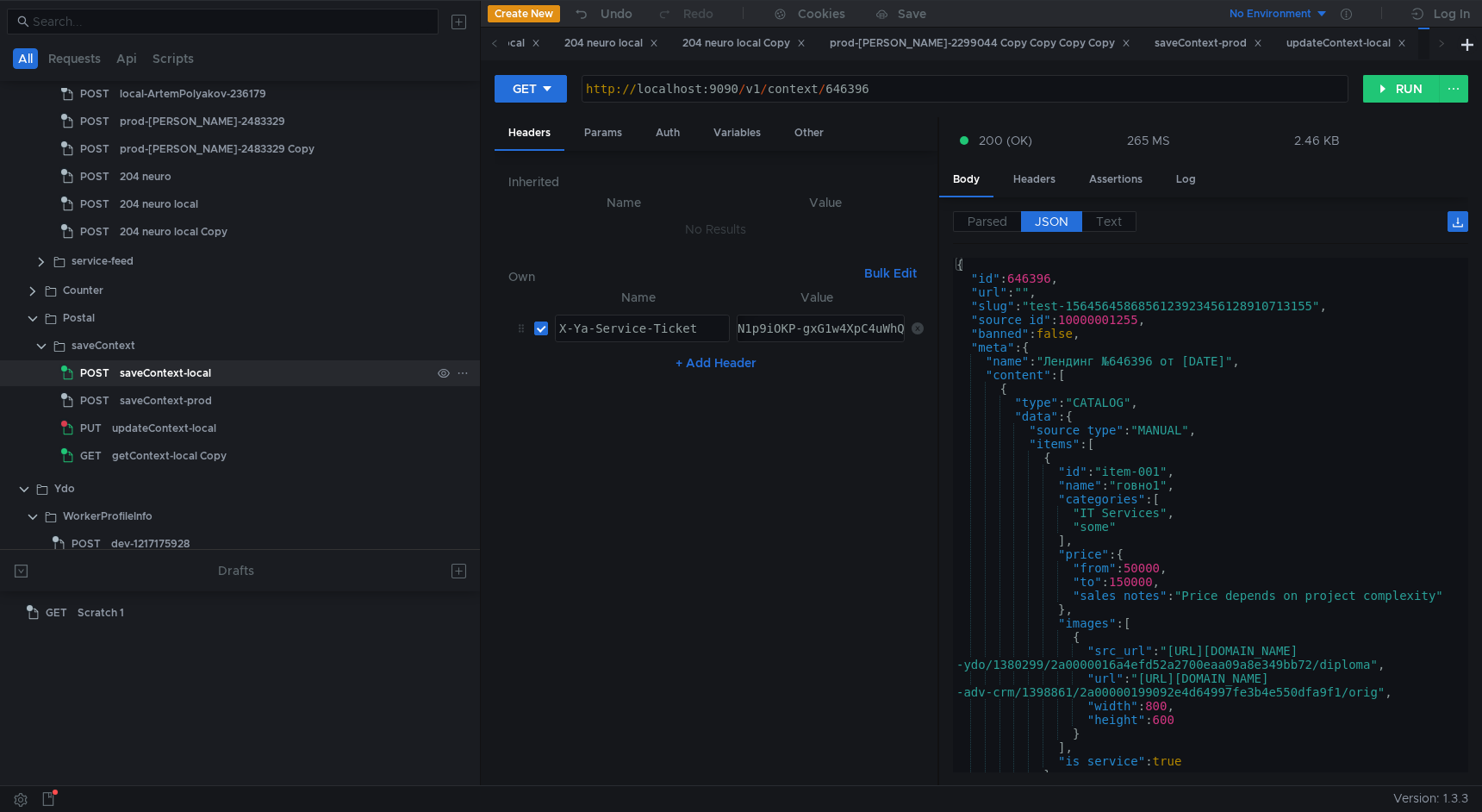
click at [231, 380] on div "saveContext-local" at bounding box center [275, 373] width 311 height 25
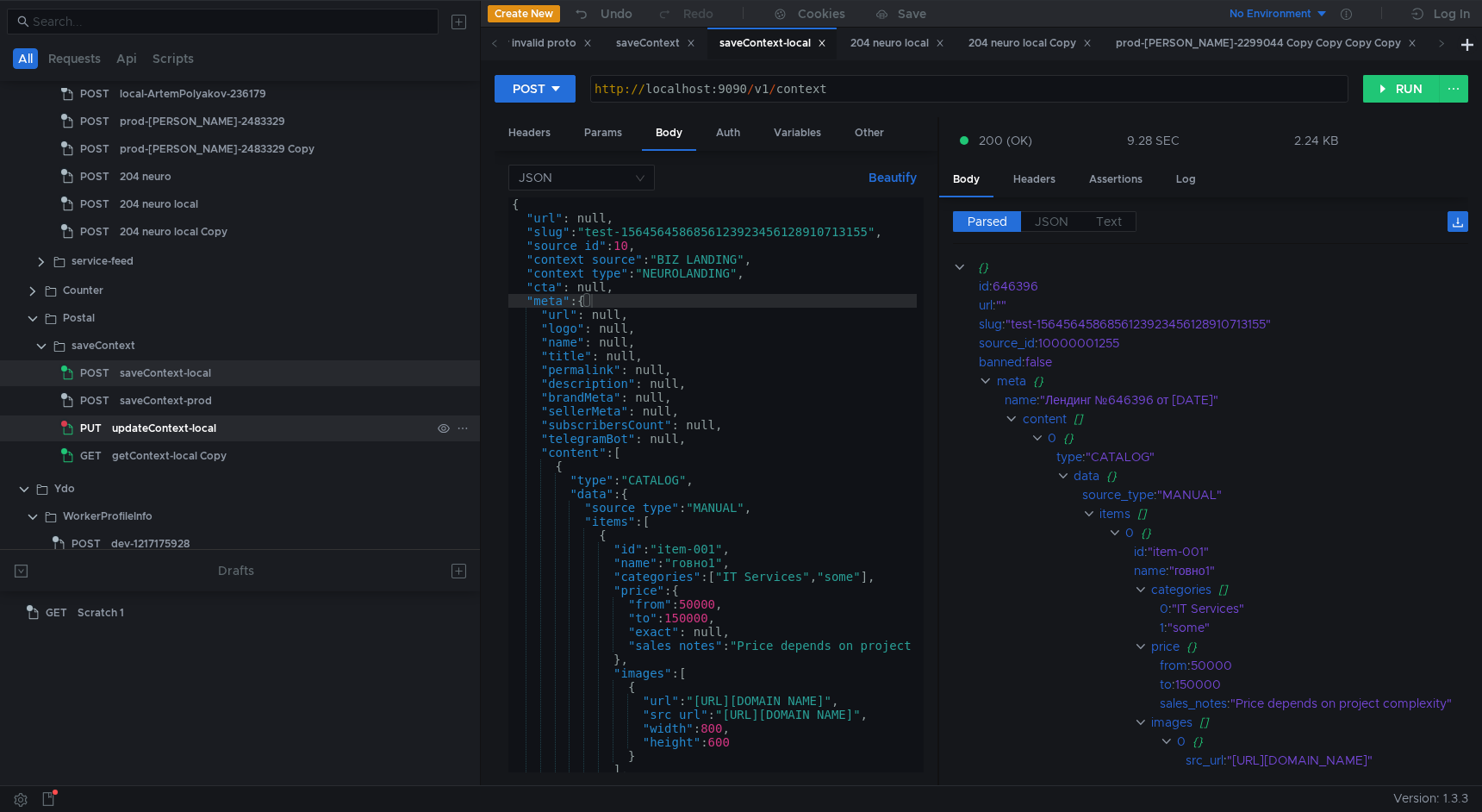
click at [218, 439] on div "updateContext-local" at bounding box center [271, 427] width 319 height 25
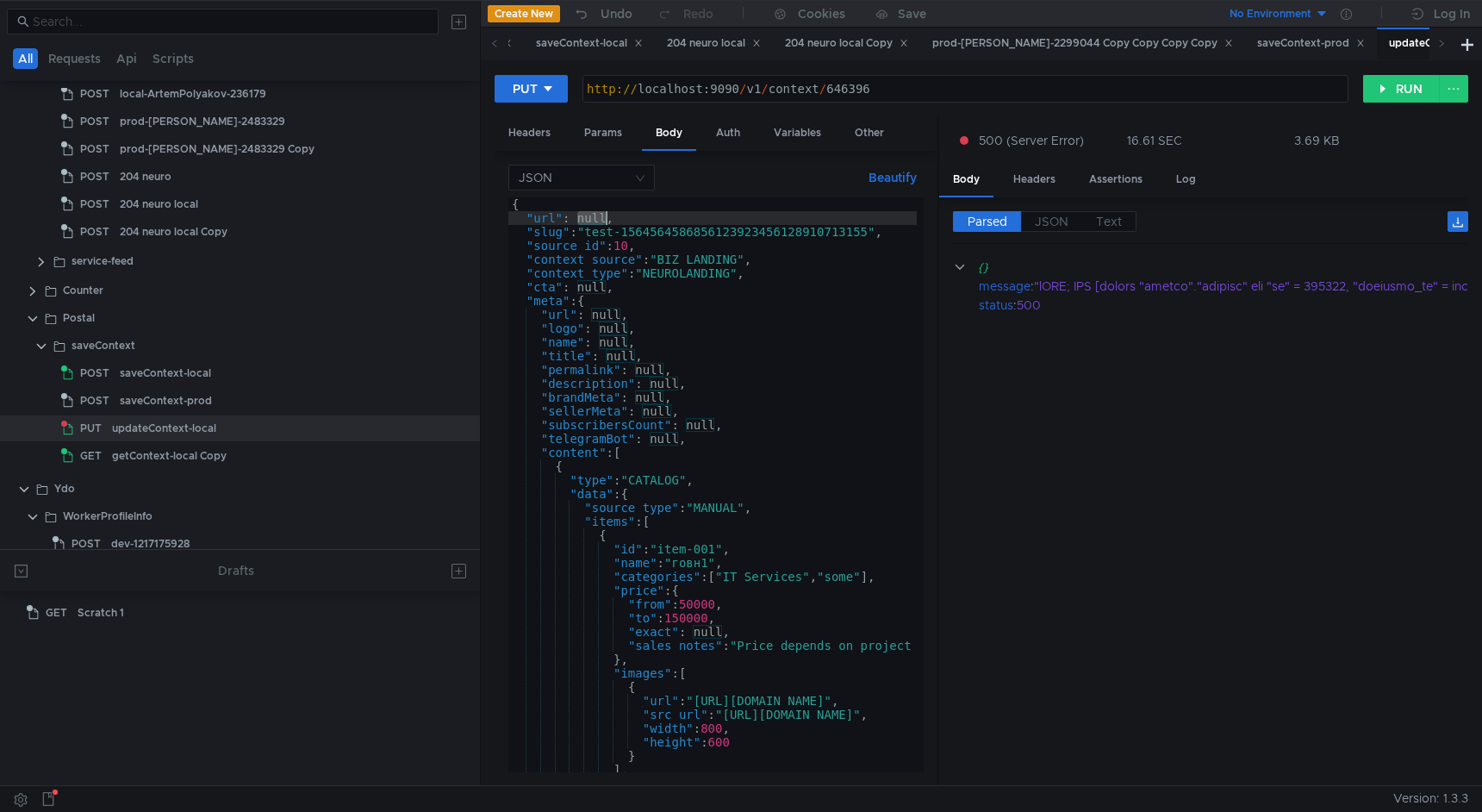
drag, startPoint x: 579, startPoint y: 220, endPoint x: 605, endPoint y: 214, distance: 26.7
click at [605, 214] on div "{ "url" : null, "slug" : "test-1564564586856123923456128910713155" , "source_id…" at bounding box center [971, 495] width 927 height 596
click at [1400, 88] on button "RUN" at bounding box center [1402, 88] width 77 height 27
drag, startPoint x: 593, startPoint y: 316, endPoint x: 620, endPoint y: 316, distance: 27.0
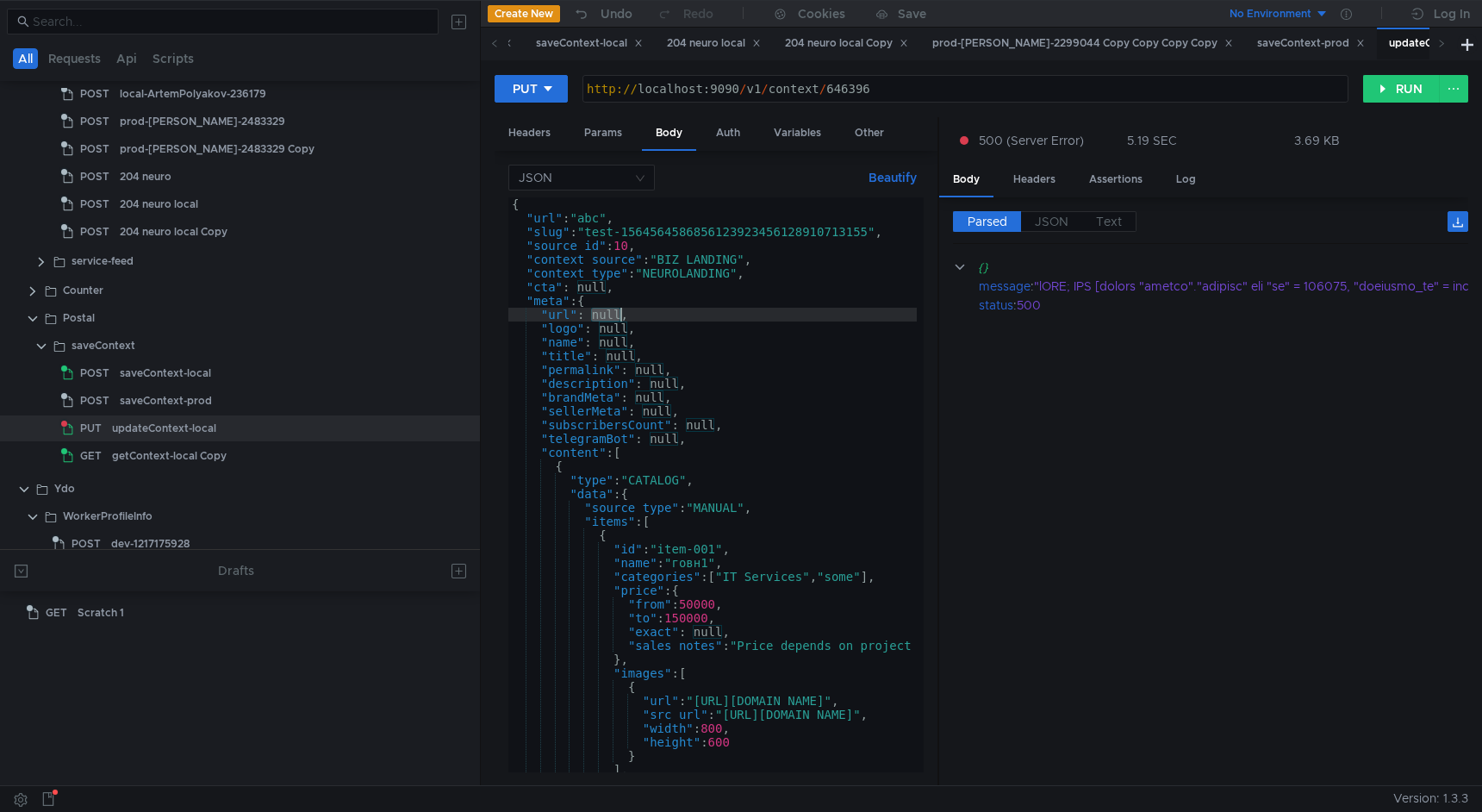
click at [620, 316] on div "{ "url" : "abc" , "slug" : "test-1564564586856123923456128910713155" , "source_…" at bounding box center [971, 495] width 927 height 596
click at [675, 390] on div "{ "url" : "abc" , "slug" : "test-1564564586856123923456128910713155" , "source_…" at bounding box center [971, 495] width 927 height 596
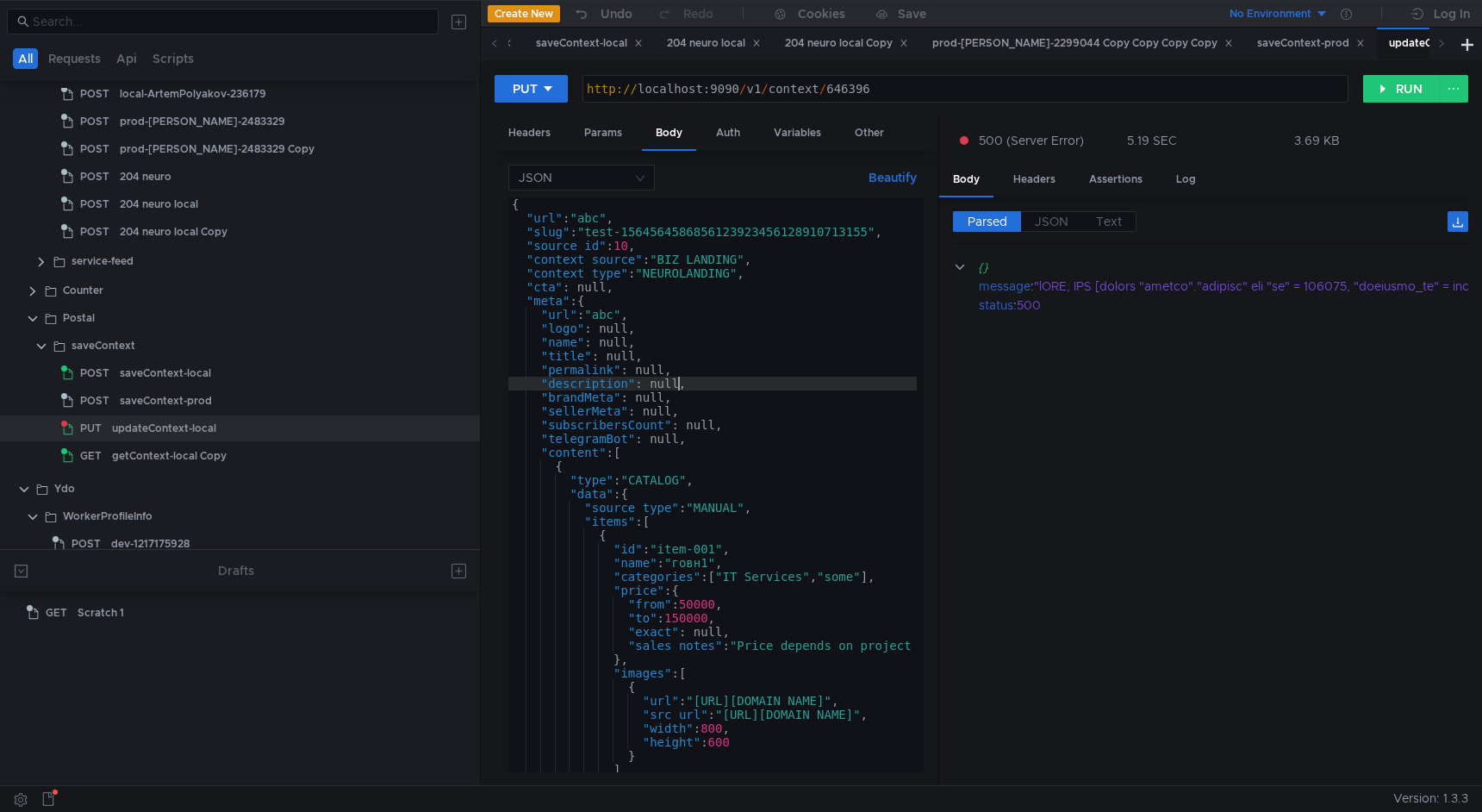
scroll to position [0, 8]
type textarea ""description": null,"
click at [1412, 79] on button "RUN" at bounding box center [1402, 88] width 77 height 27
click at [217, 372] on div "saveContext-local" at bounding box center [275, 373] width 311 height 25
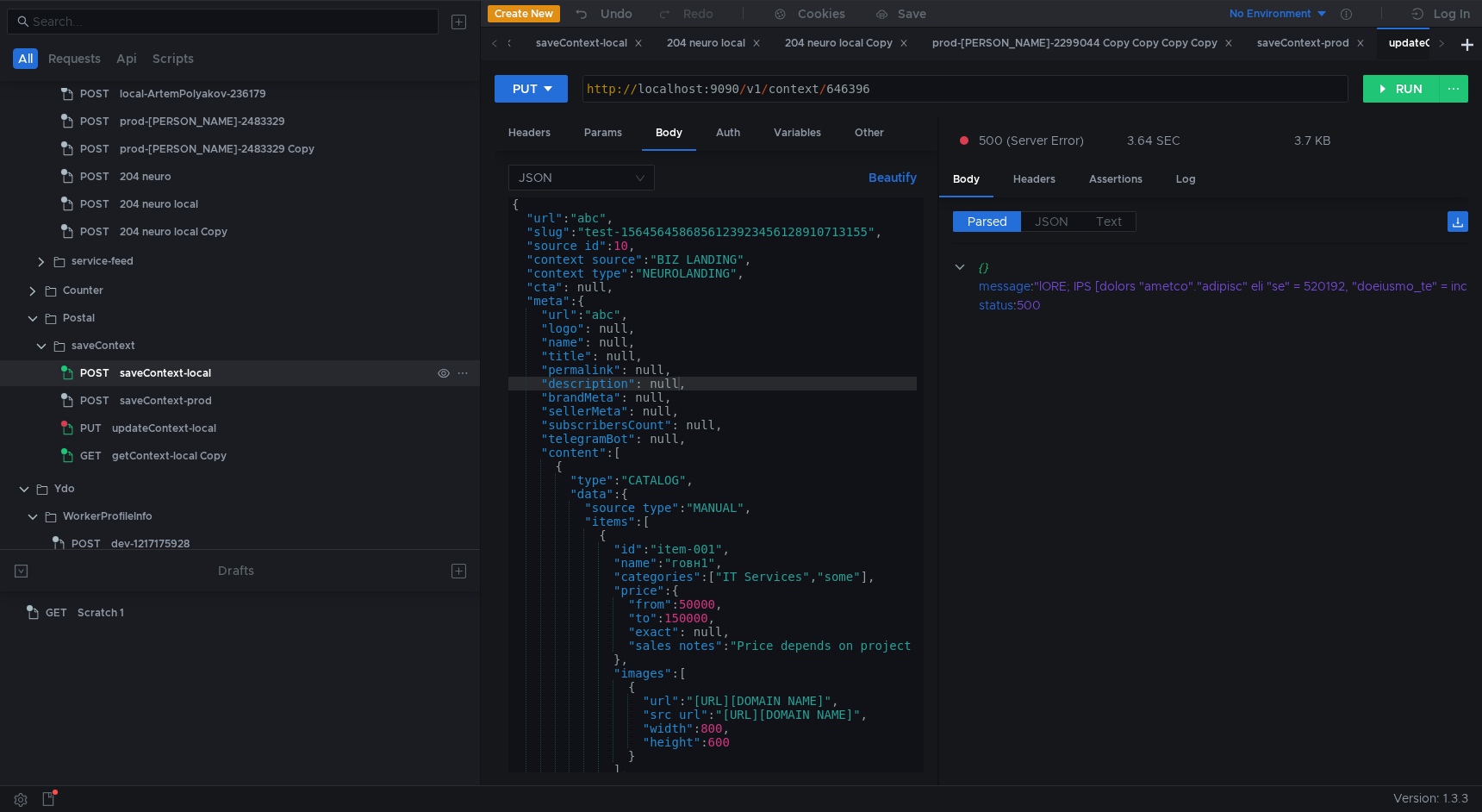
click at [217, 372] on div "saveContext-local" at bounding box center [275, 373] width 311 height 25
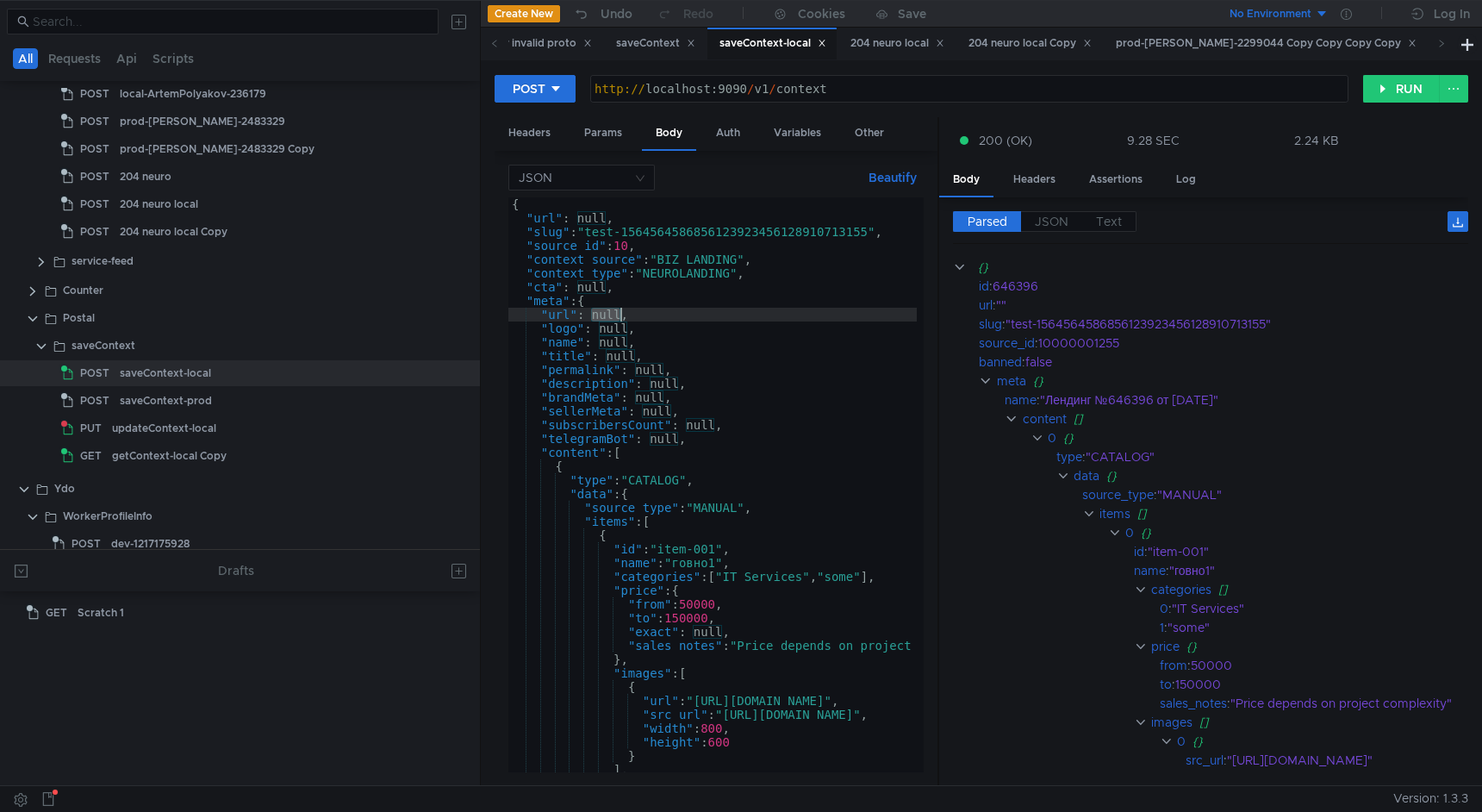
drag, startPoint x: 592, startPoint y: 318, endPoint x: 620, endPoint y: 318, distance: 28.0
click at [620, 318] on div "{ "url" : null, "slug" : "test-1564564586856123923456128910713155" , "source_id…" at bounding box center [971, 495] width 927 height 596
drag, startPoint x: 578, startPoint y: 221, endPoint x: 606, endPoint y: 215, distance: 28.6
click at [606, 215] on div "{ "url" : null, "slug" : "test-1564564586856123923456128910713155" , "source_id…" at bounding box center [971, 495] width 927 height 596
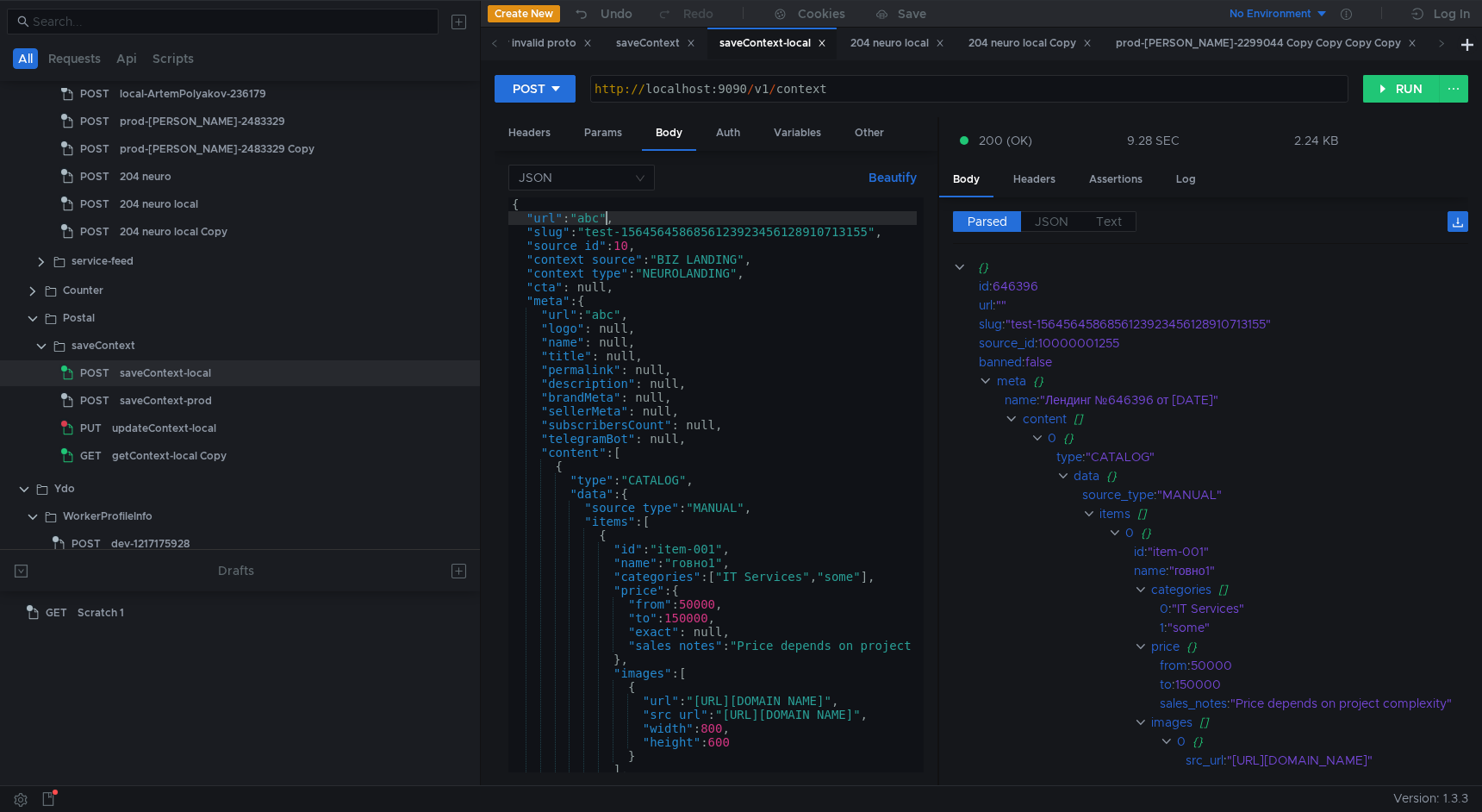
click at [712, 307] on div "{ "url" : "abc" , "slug" : "test-1564564586856123923456128910713155" , "source_…" at bounding box center [971, 495] width 927 height 596
click at [871, 235] on div "{ "url" : "abc" , "slug" : "test-1564564586856123923456128910713155" , "source_…" at bounding box center [971, 495] width 927 height 596
type textarea ""slug": "test-156456458685612392345612891071315510","
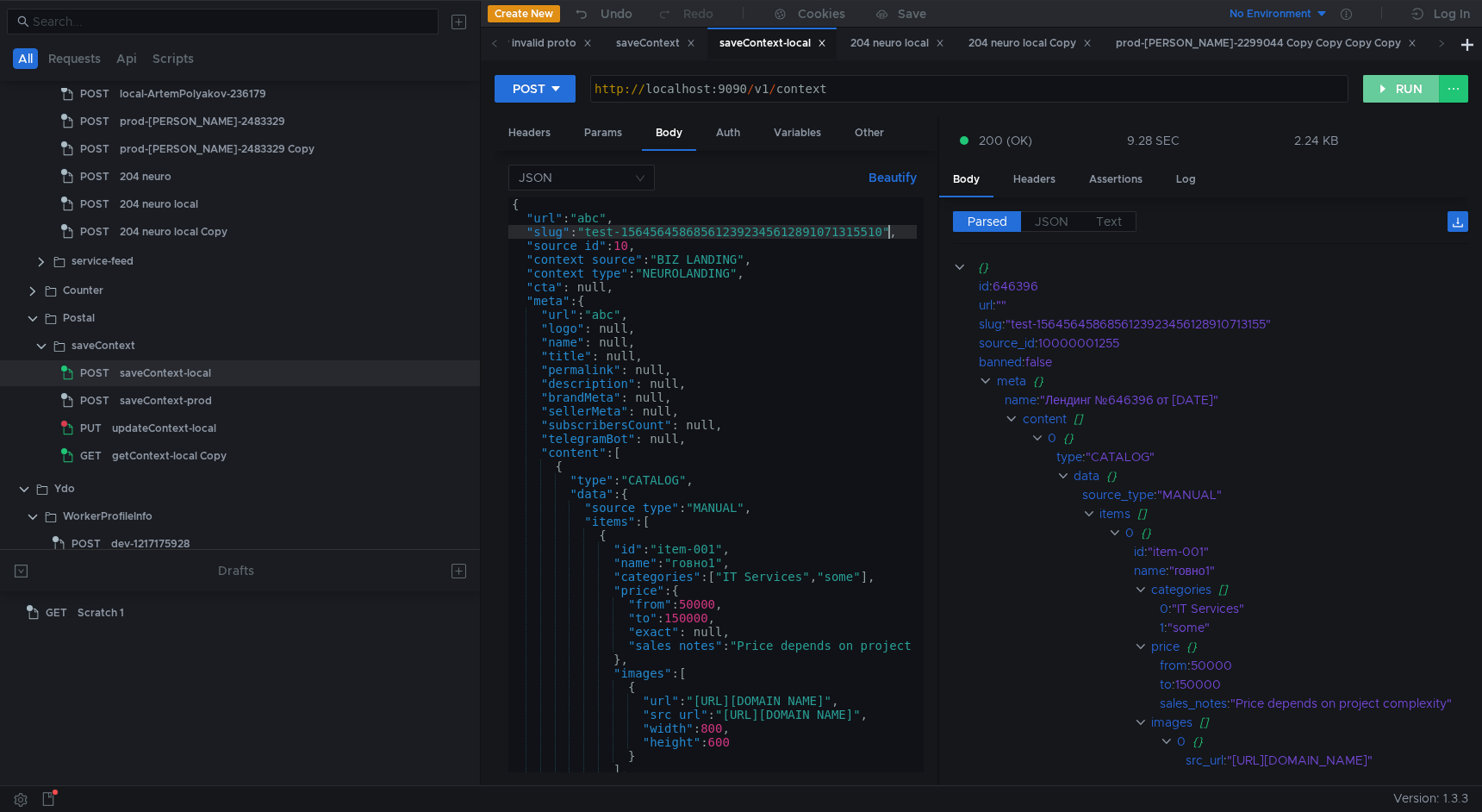
click at [1378, 89] on button "RUN" at bounding box center [1402, 88] width 77 height 27
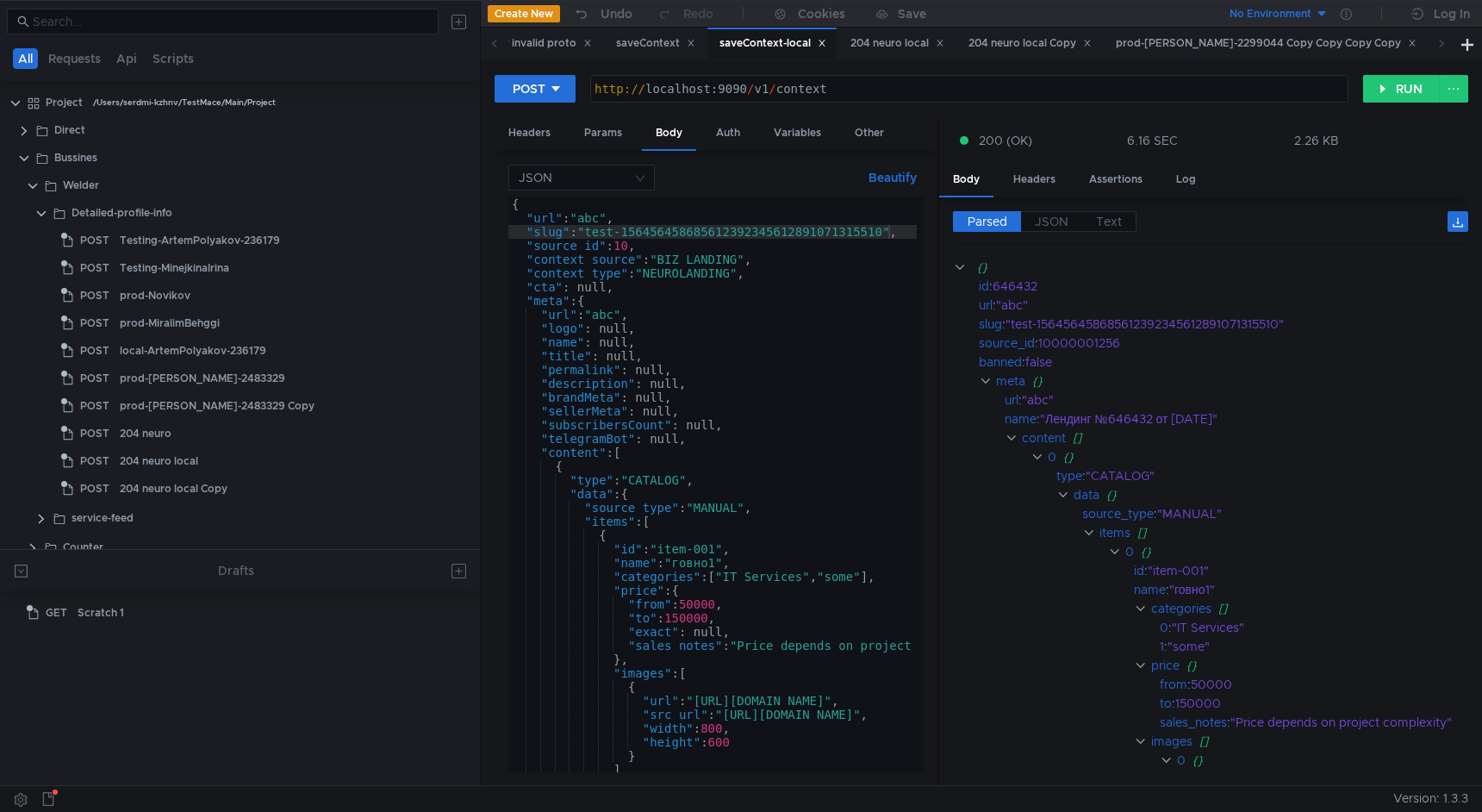
scroll to position [0, 26]
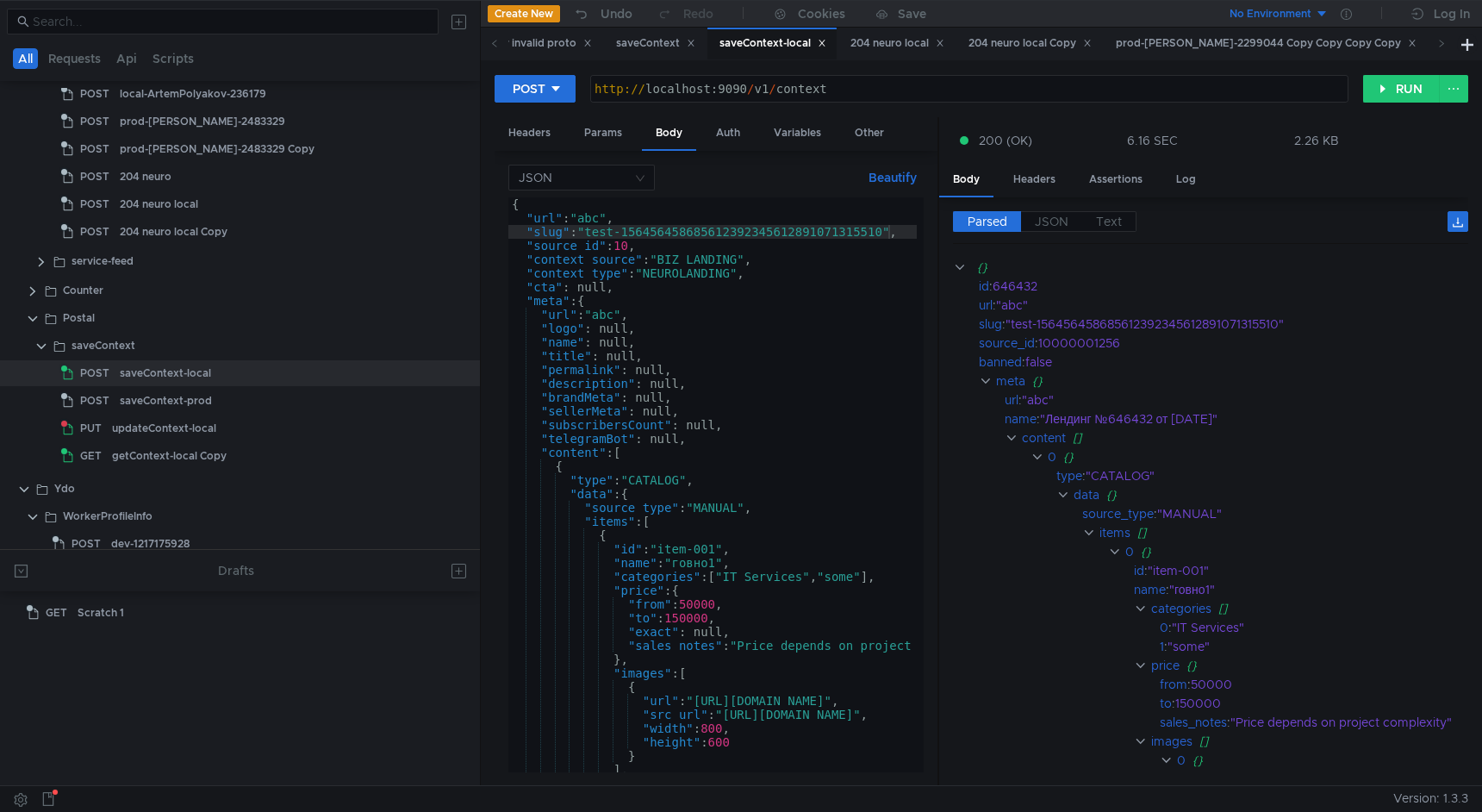
click at [801, 406] on div "{ "url" : "abc" , "slug" : "test-156456458685612392345612891071315510" , "sourc…" at bounding box center [971, 495] width 927 height 596
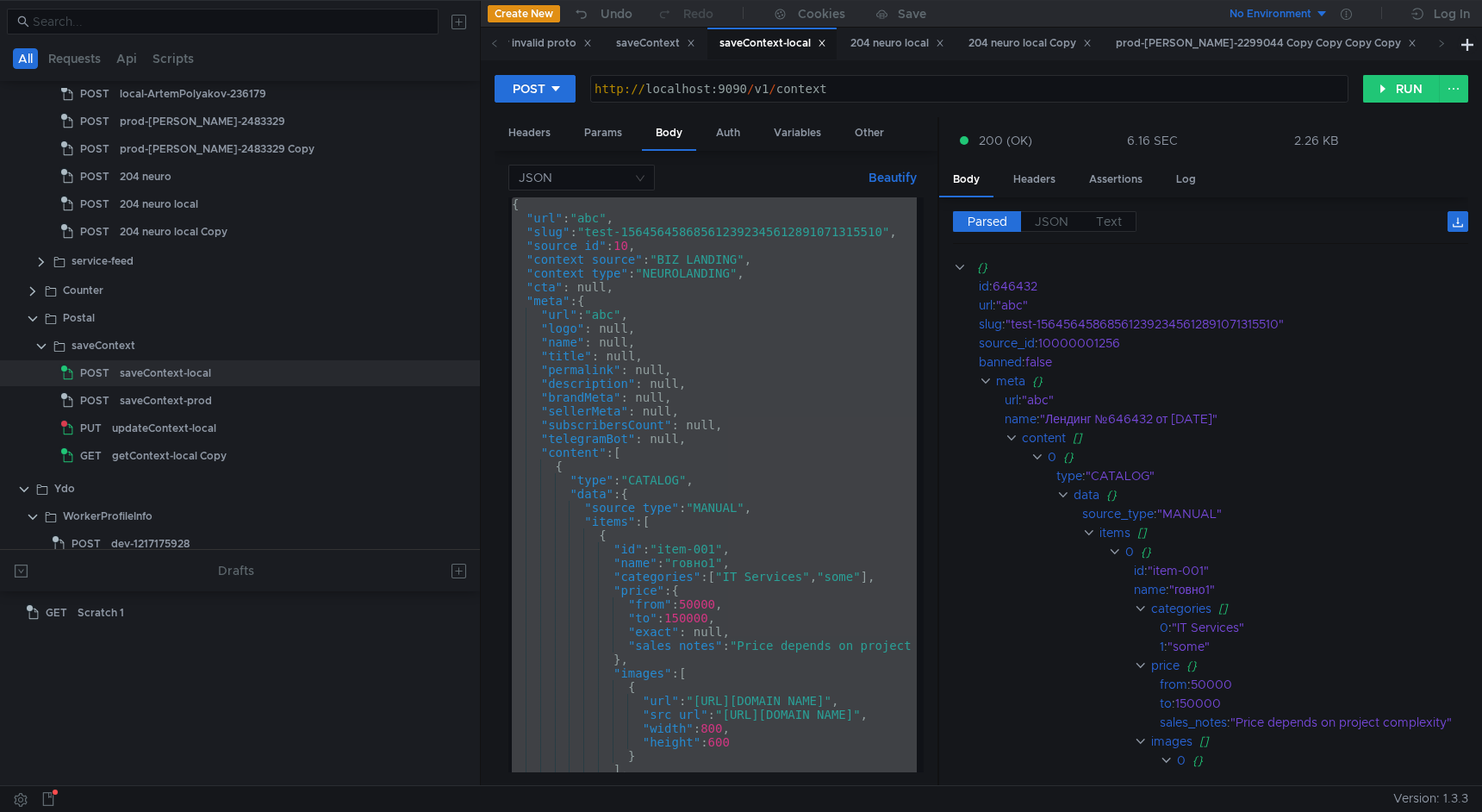
type textarea ""generationQuery": null }"
click at [233, 432] on div "updateContext-local" at bounding box center [271, 427] width 319 height 25
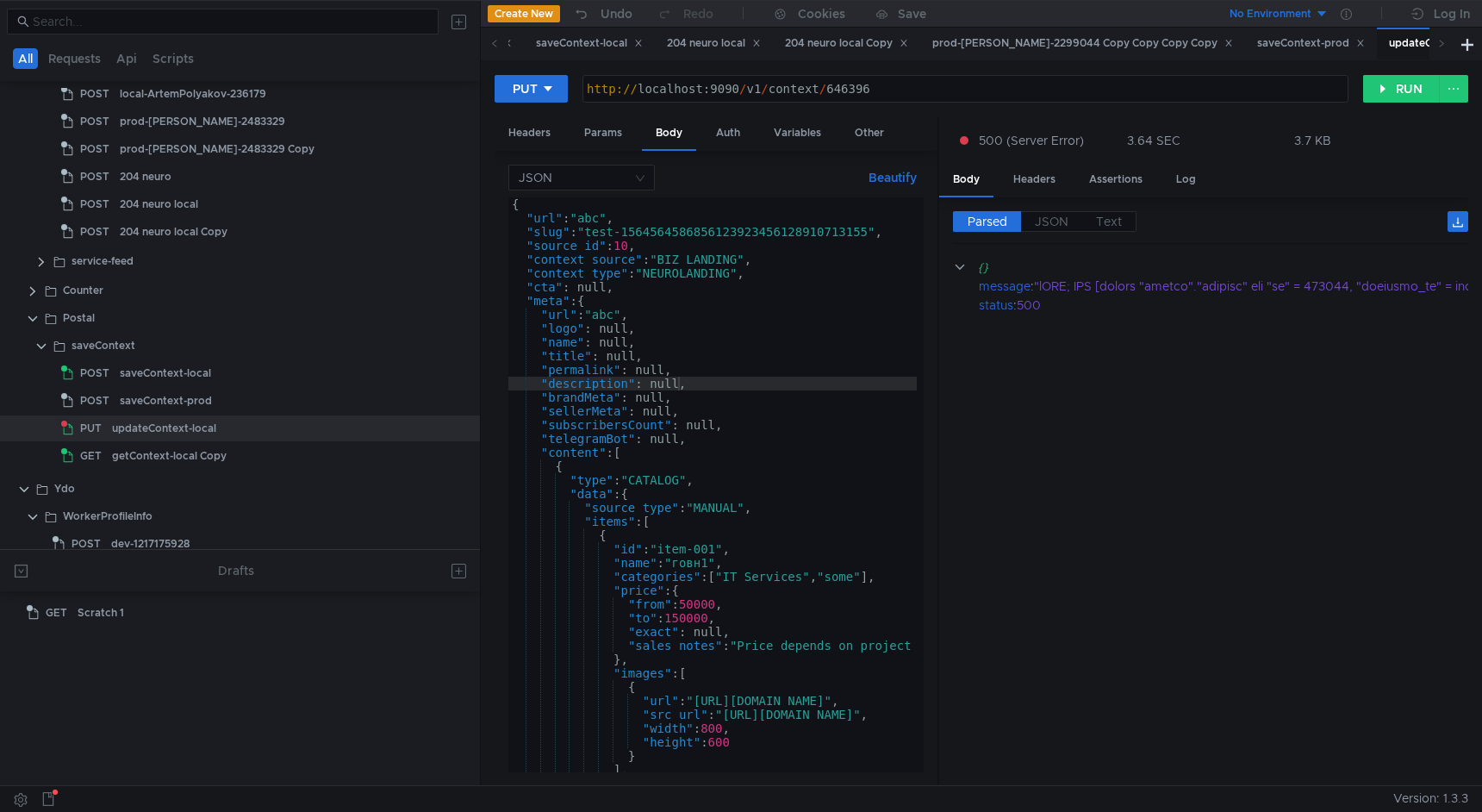
click at [702, 368] on div "{ "url" : "abc" , "slug" : "test-1564564586856123923456128910713155" , "source_…" at bounding box center [971, 495] width 927 height 596
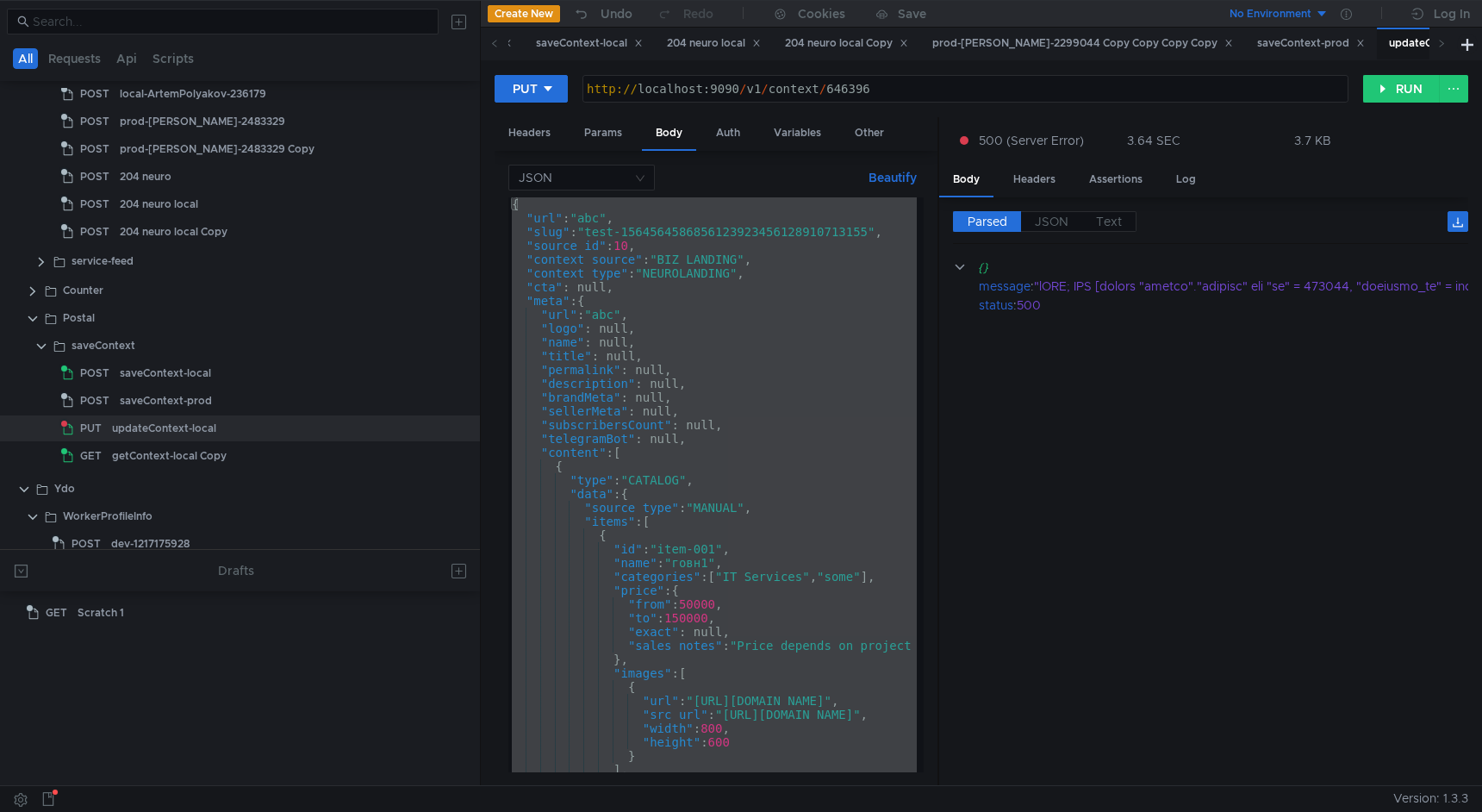
paste textarea
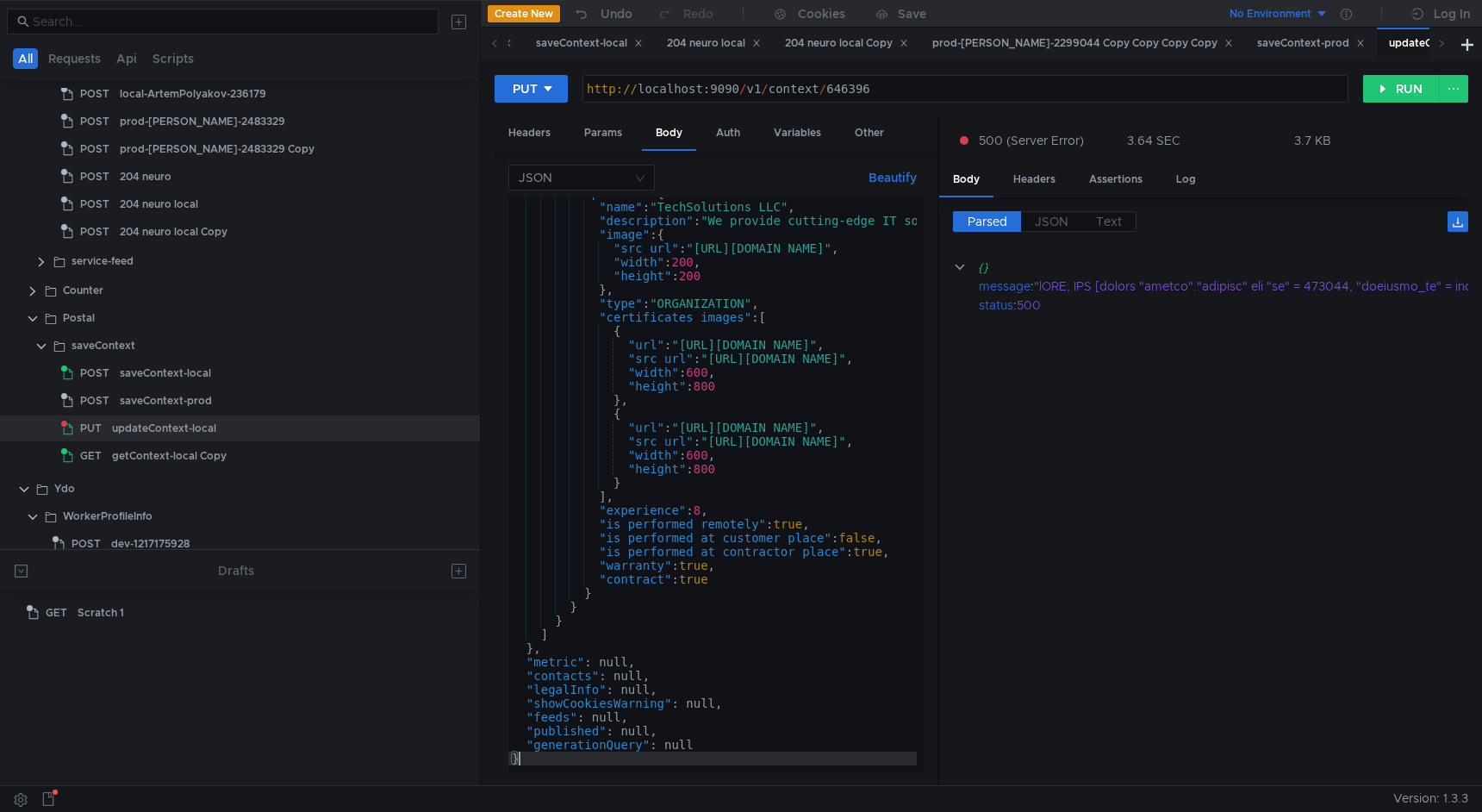
type textarea "}"
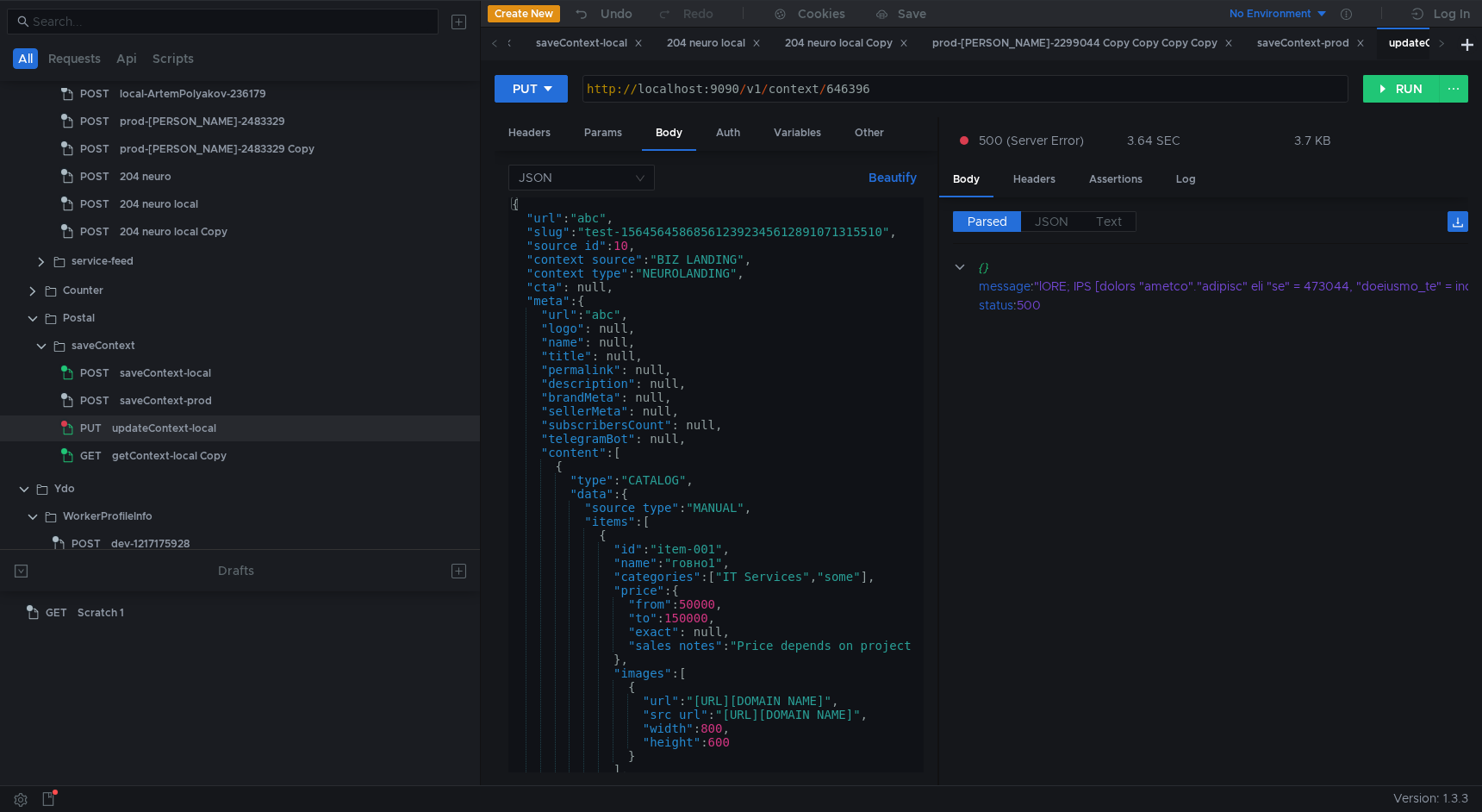
scroll to position [0, 0]
click at [249, 370] on div "saveContext-local" at bounding box center [275, 373] width 311 height 25
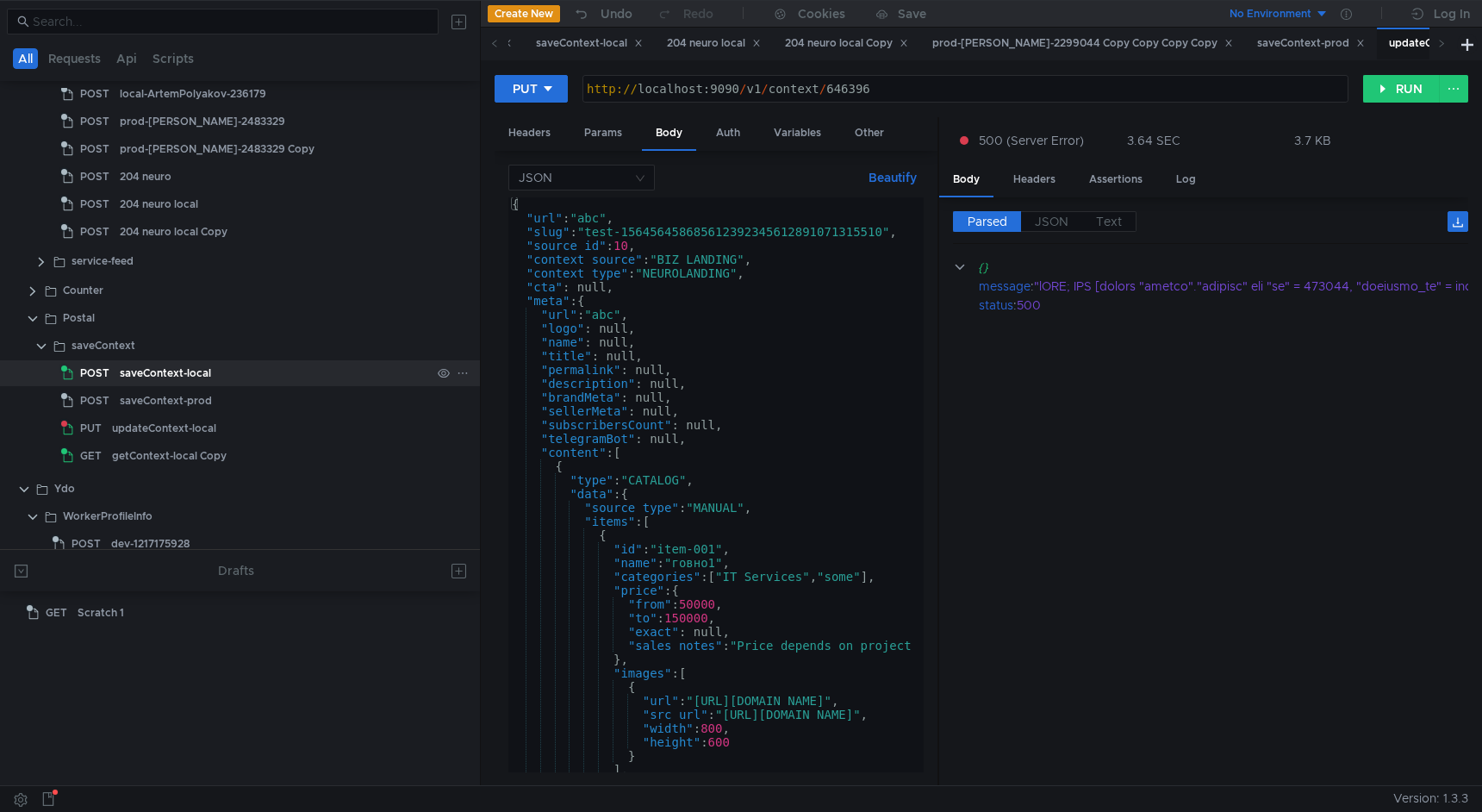
click at [249, 370] on div "saveContext-local" at bounding box center [275, 373] width 311 height 25
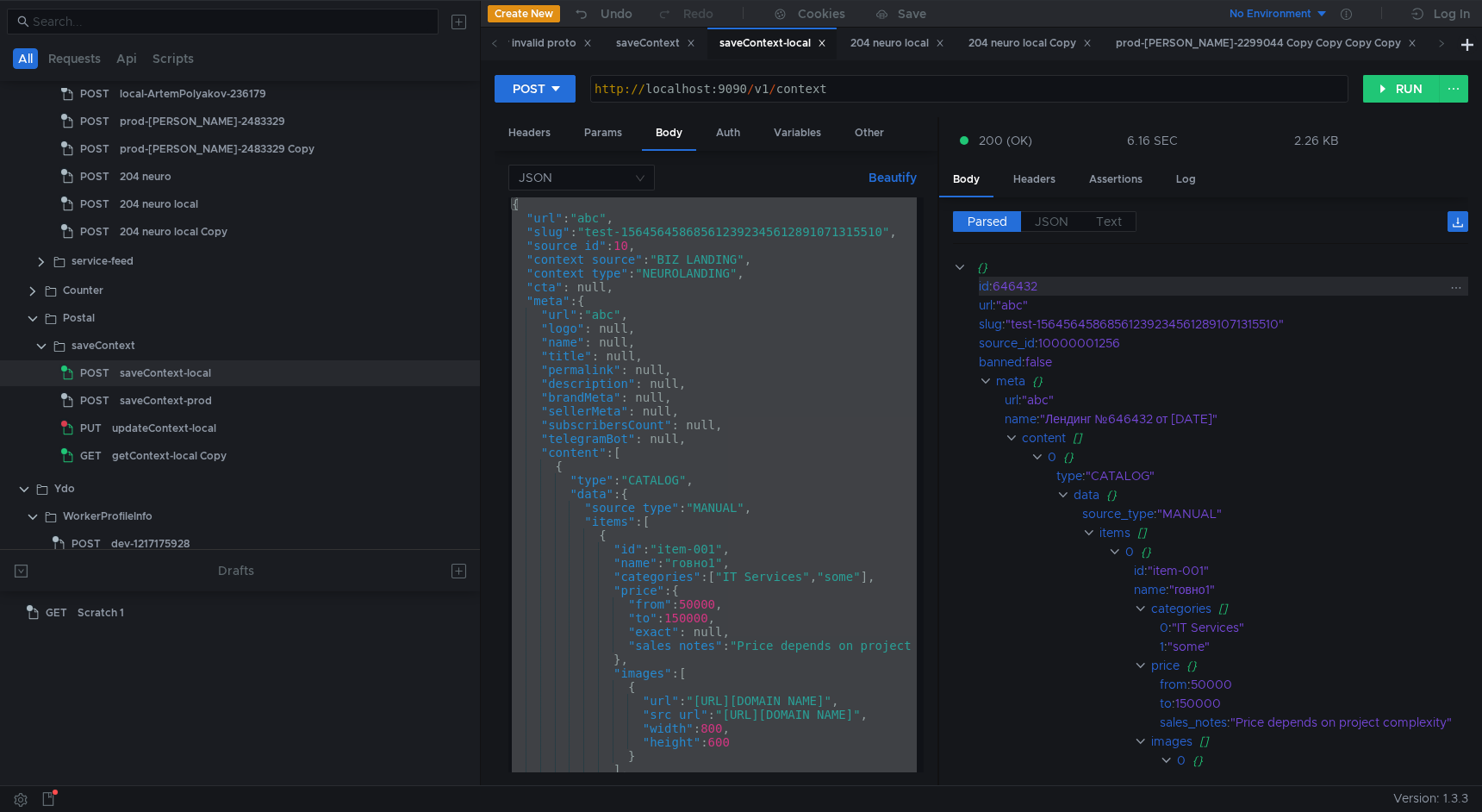
click at [1012, 286] on div "646432" at bounding box center [1223, 286] width 461 height 19
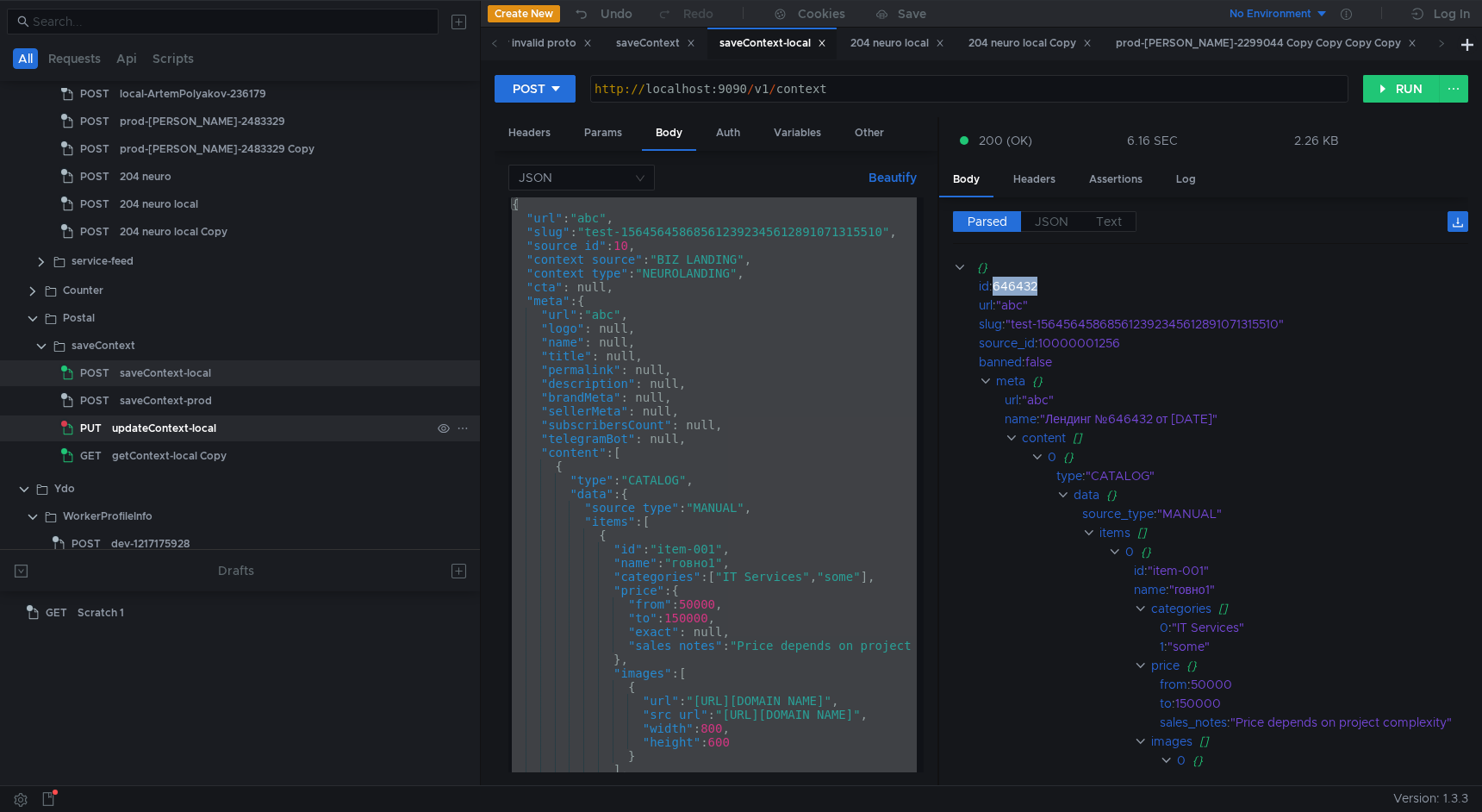
copy div "646432"
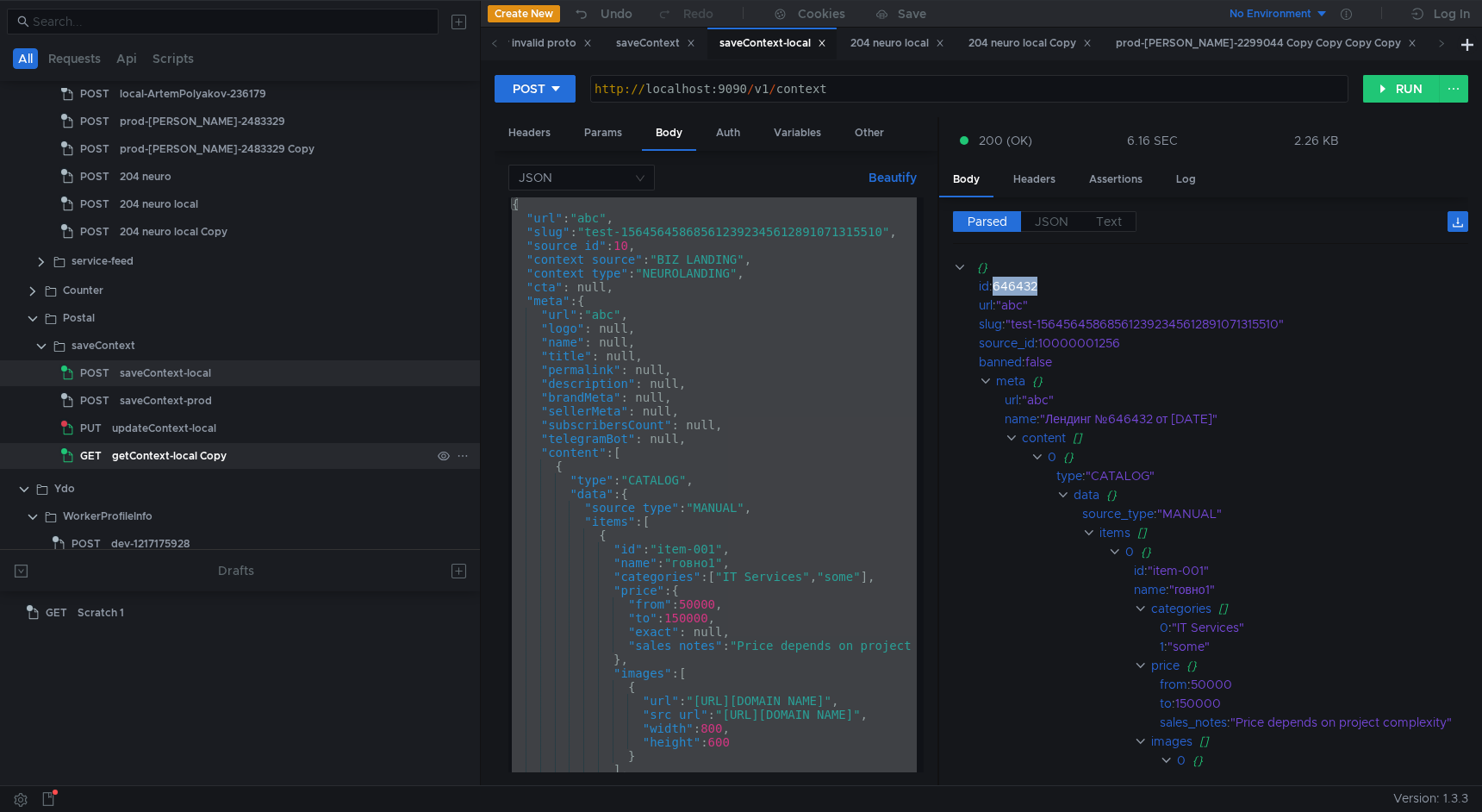
click at [281, 447] on div "getContext-local Copy" at bounding box center [271, 455] width 319 height 25
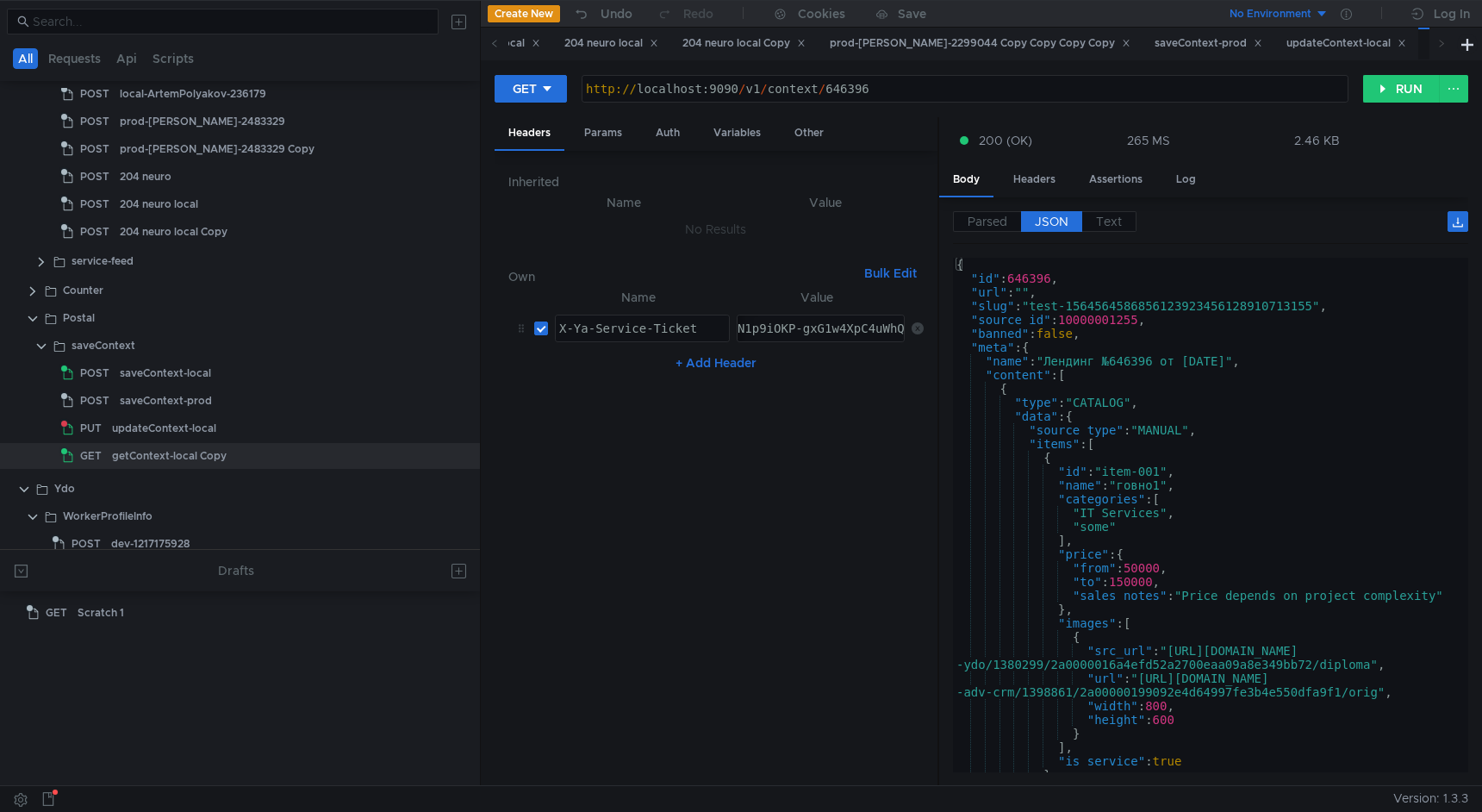
click at [860, 85] on div "http:// localhost:9090 / v1 / context / 646396" at bounding box center [964, 103] width 765 height 41
paste textarea "432"
type textarea "[URL]"
click at [1396, 89] on button "RUN" at bounding box center [1402, 88] width 77 height 27
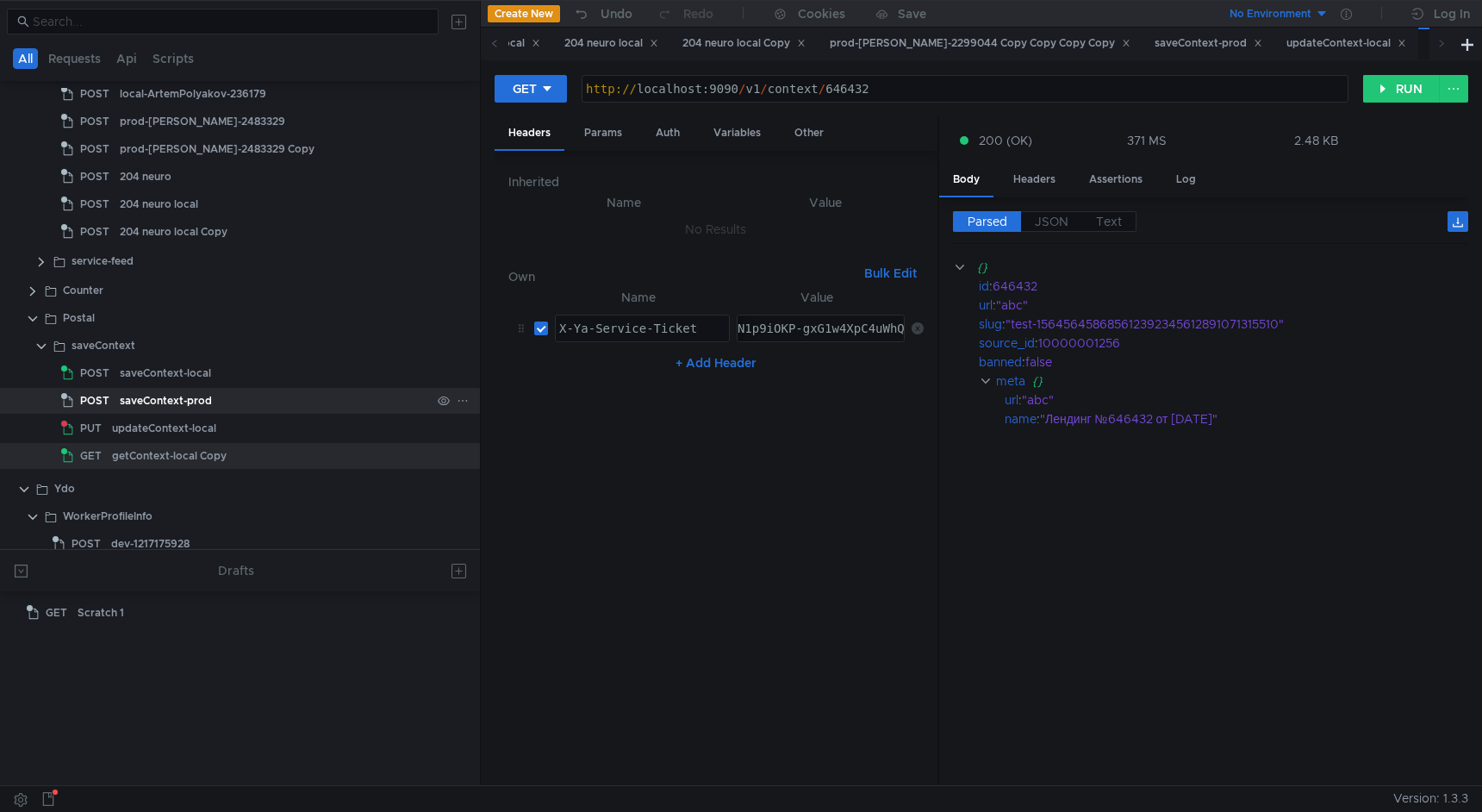
click at [231, 397] on div "saveContext-prod" at bounding box center [275, 400] width 311 height 25
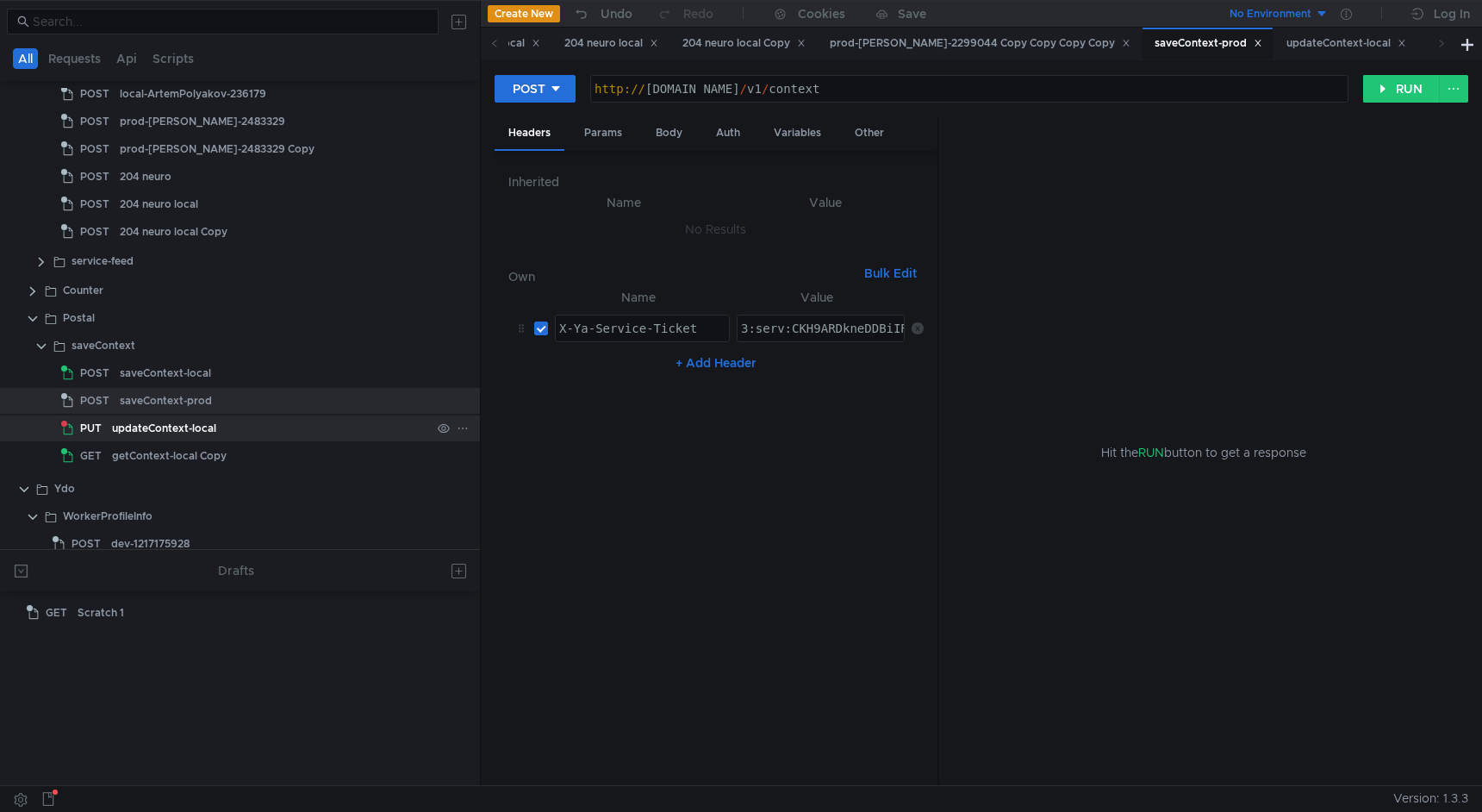
click at [247, 424] on div "updateContext-local" at bounding box center [271, 427] width 319 height 25
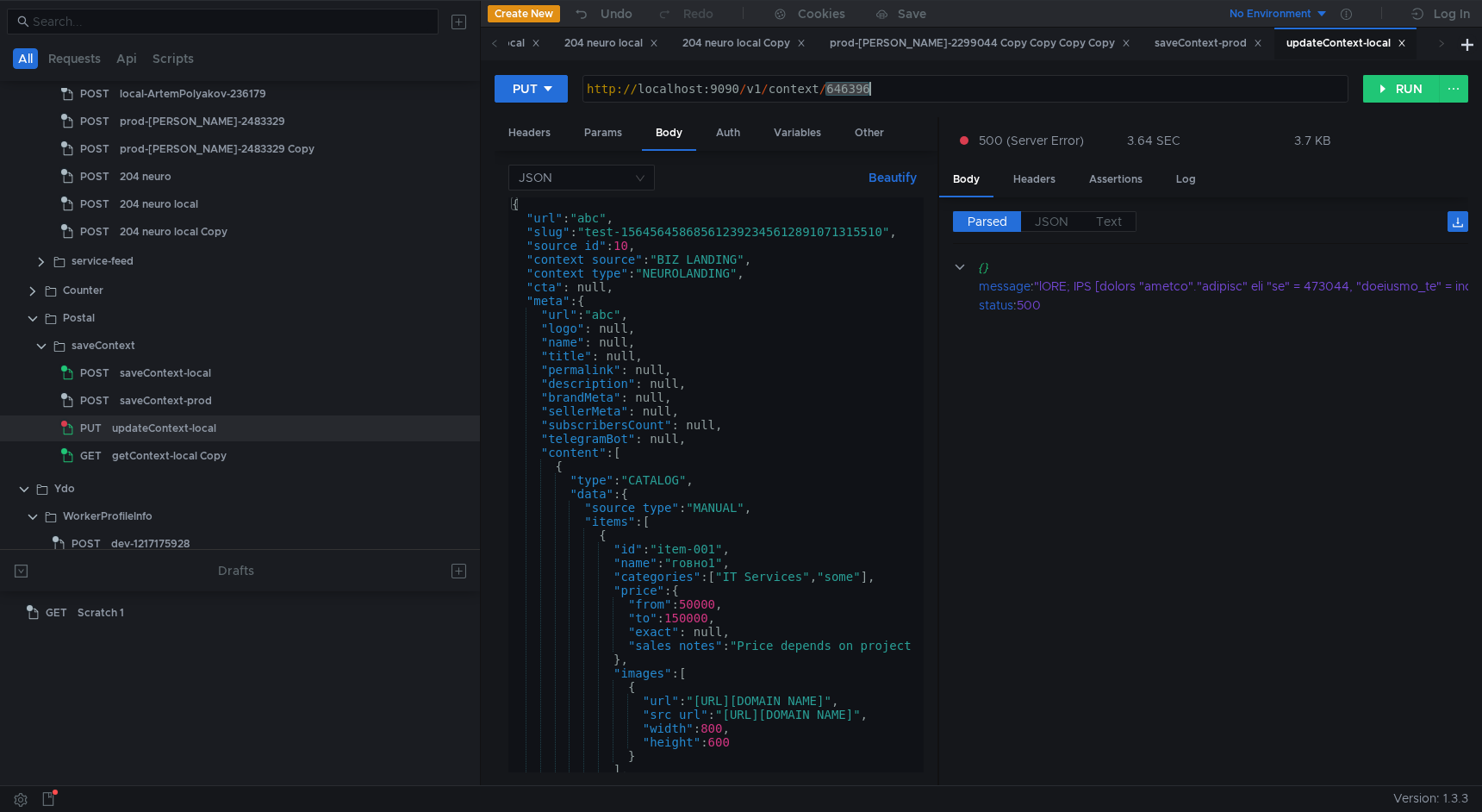
drag, startPoint x: 826, startPoint y: 88, endPoint x: 906, endPoint y: 87, distance: 80.0
click at [906, 87] on div "http:// localhost:9090 / v1 / context / 646396" at bounding box center [965, 103] width 765 height 41
paste textarea "432"
type textarea "[URL]"
click at [1399, 88] on button "RUN" at bounding box center [1402, 88] width 77 height 27
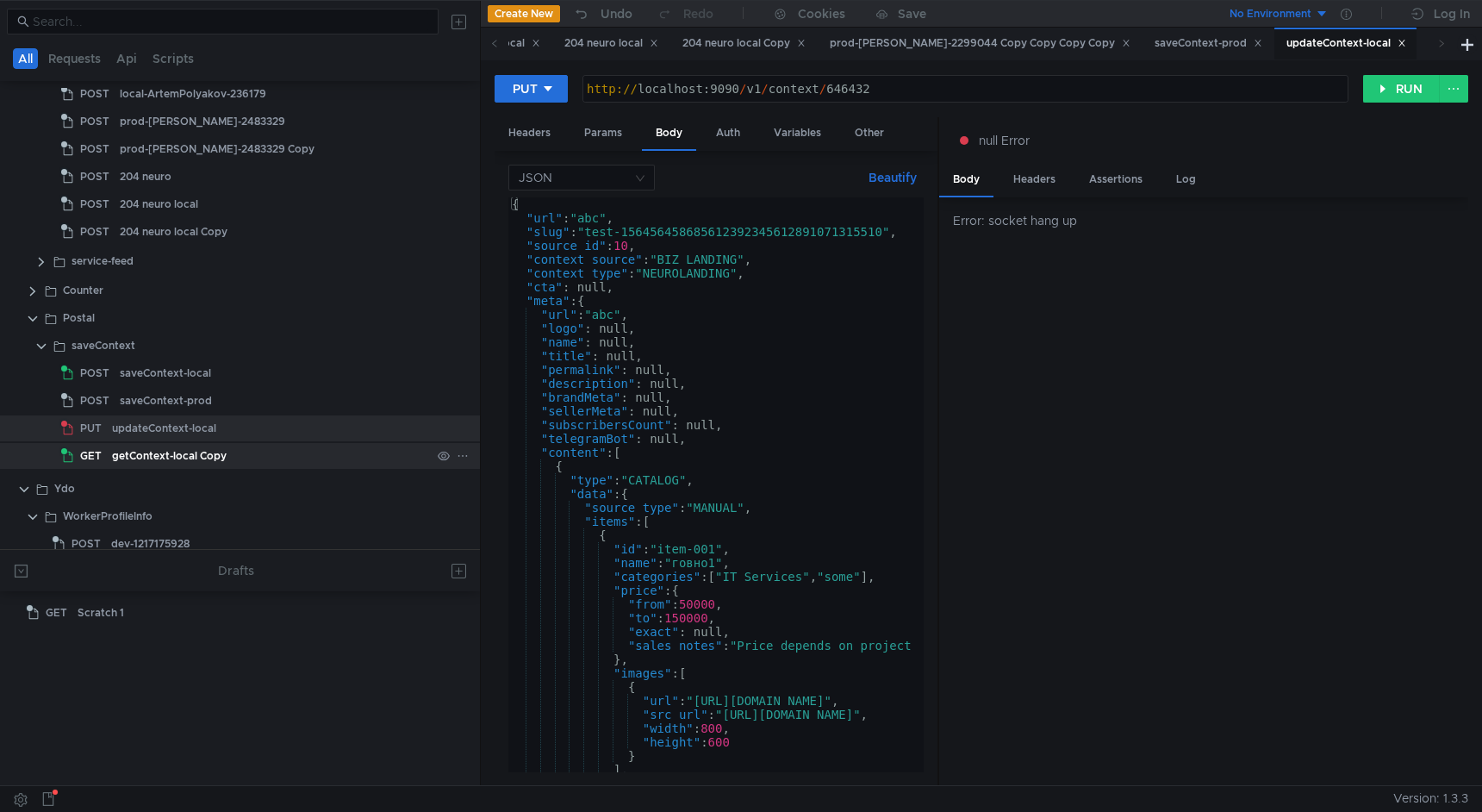
click at [223, 455] on div "getContext-local Copy" at bounding box center [169, 455] width 115 height 25
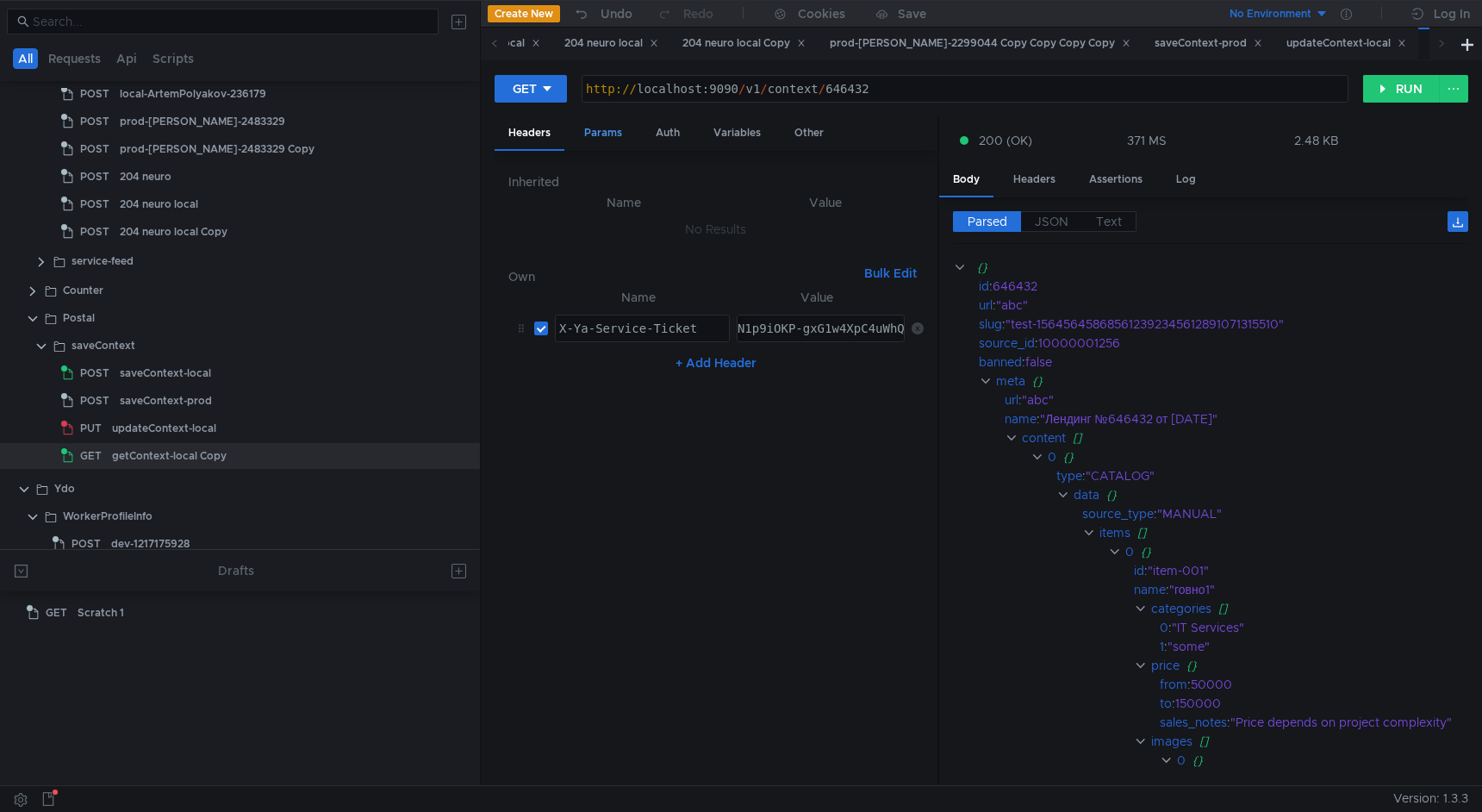
click at [601, 123] on div "Params" at bounding box center [603, 134] width 66 height 32
click at [1056, 215] on span "JSON" at bounding box center [1052, 221] width 34 height 15
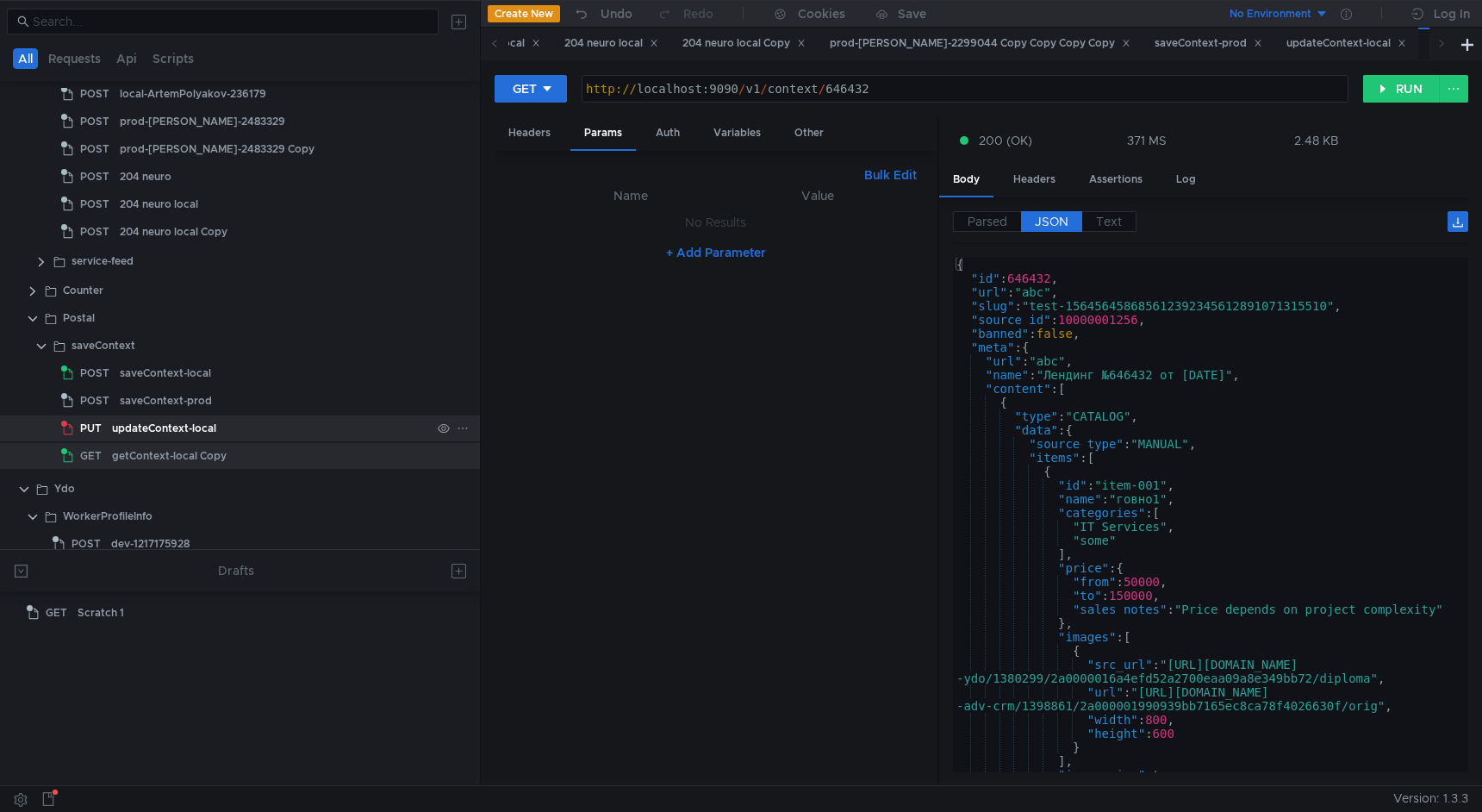
click at [244, 434] on div "updateContext-local" at bounding box center [271, 427] width 319 height 25
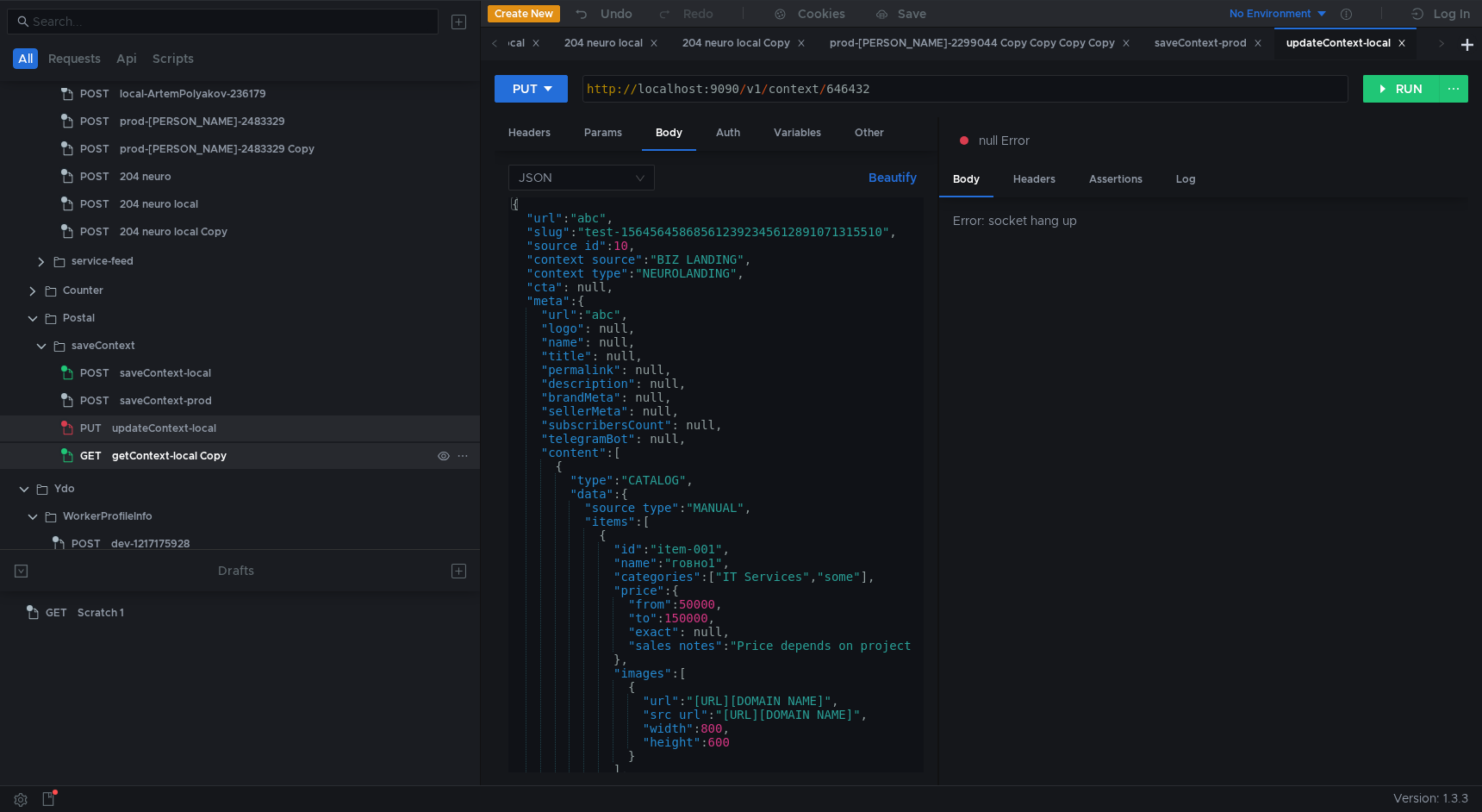
click at [236, 449] on div "getContext-local Copy" at bounding box center [271, 455] width 319 height 25
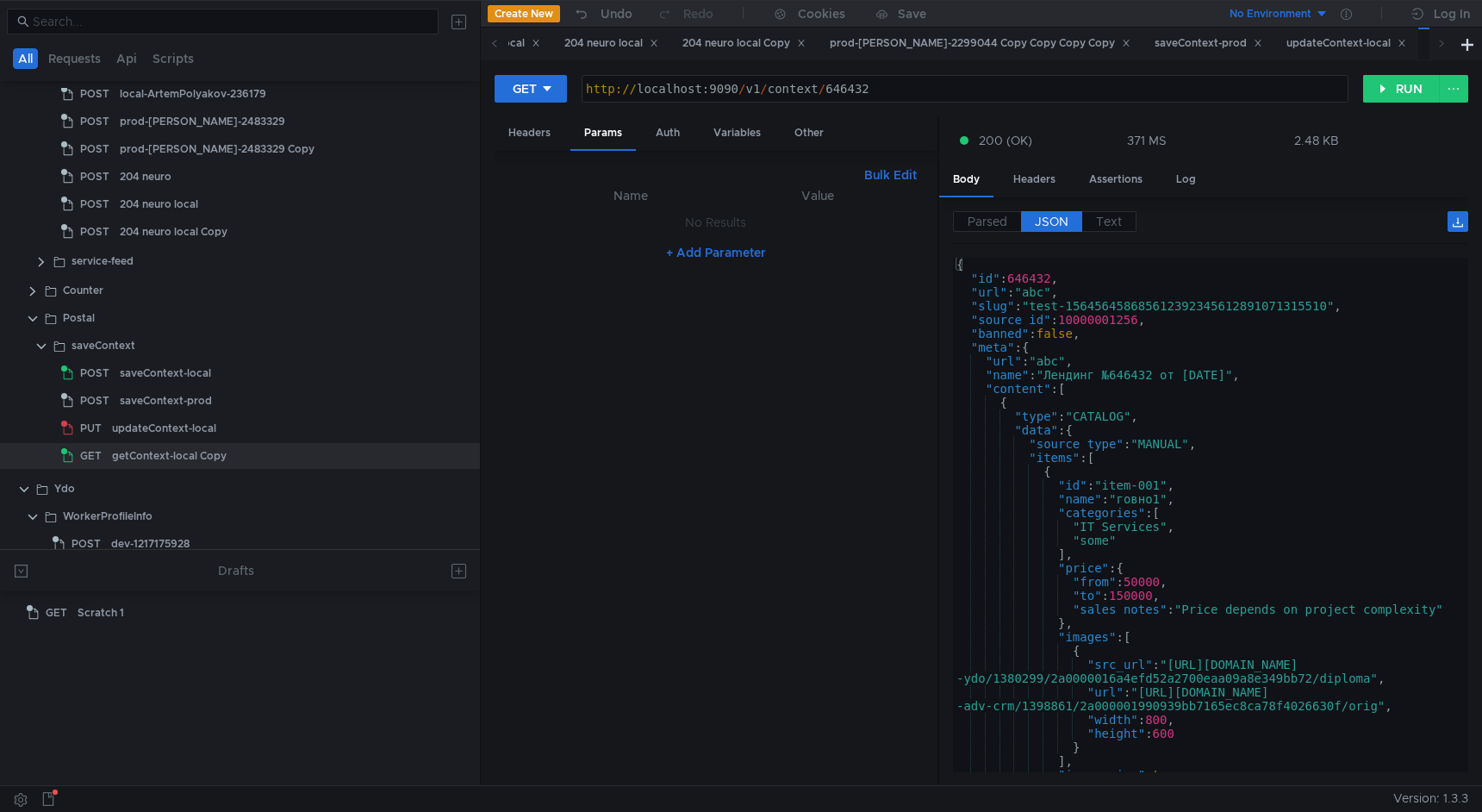
click at [1122, 430] on div "{ "id" : 646432 , "url" : "abc" , "slug" : "test-156456458685612392345612891071…" at bounding box center [1207, 529] width 508 height 542
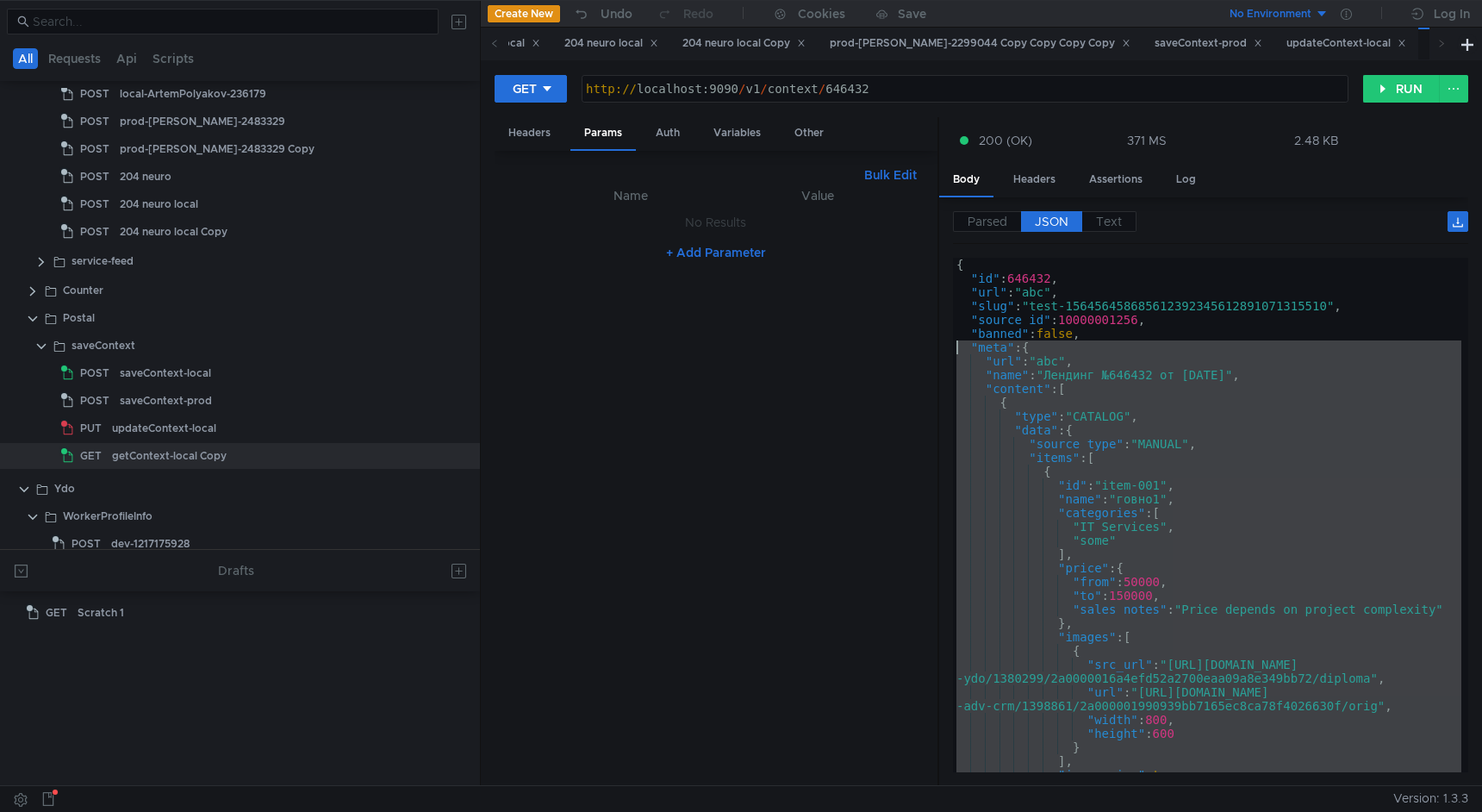
drag, startPoint x: 999, startPoint y: 682, endPoint x: 916, endPoint y: 345, distance: 347.1
click at [916, 345] on as-split "Headers Params Auth Variables Other Bulk Edit XXXXXXXXXXXXXXXXXXXXXXXXXXXXXXXXX…" at bounding box center [981, 453] width 974 height 670
type textarea ""meta": { "url": "abc","
click at [185, 424] on div "updateContext-local" at bounding box center [164, 427] width 104 height 25
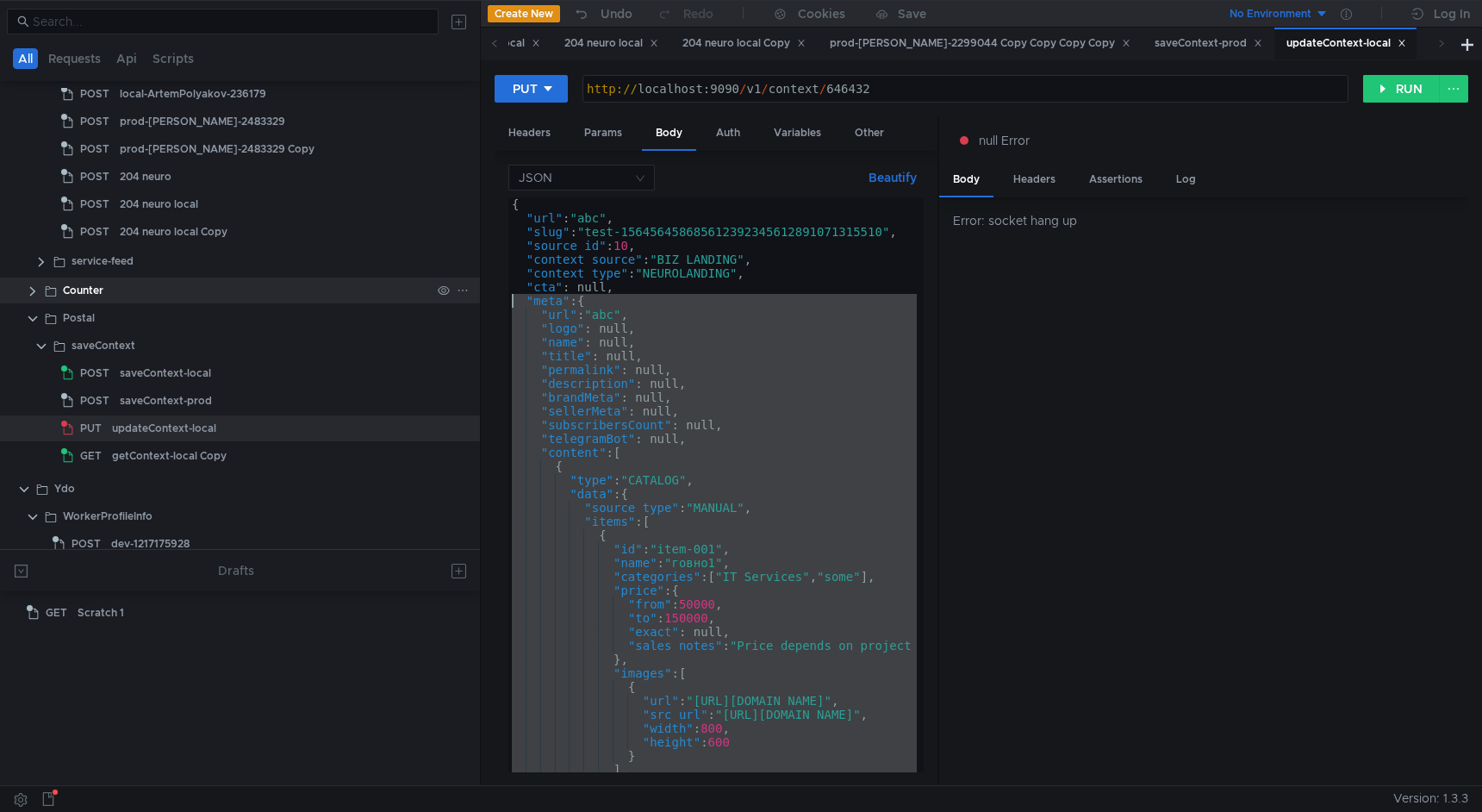
drag, startPoint x: 558, startPoint y: 647, endPoint x: 467, endPoint y: 298, distance: 360.7
click at [467, 298] on as-split "All Requests Api Scripts Project /Users/serdmi-kzhnv/TestMace/Main/Project Dire…" at bounding box center [741, 392] width 1482 height 785
paste textarea "}"
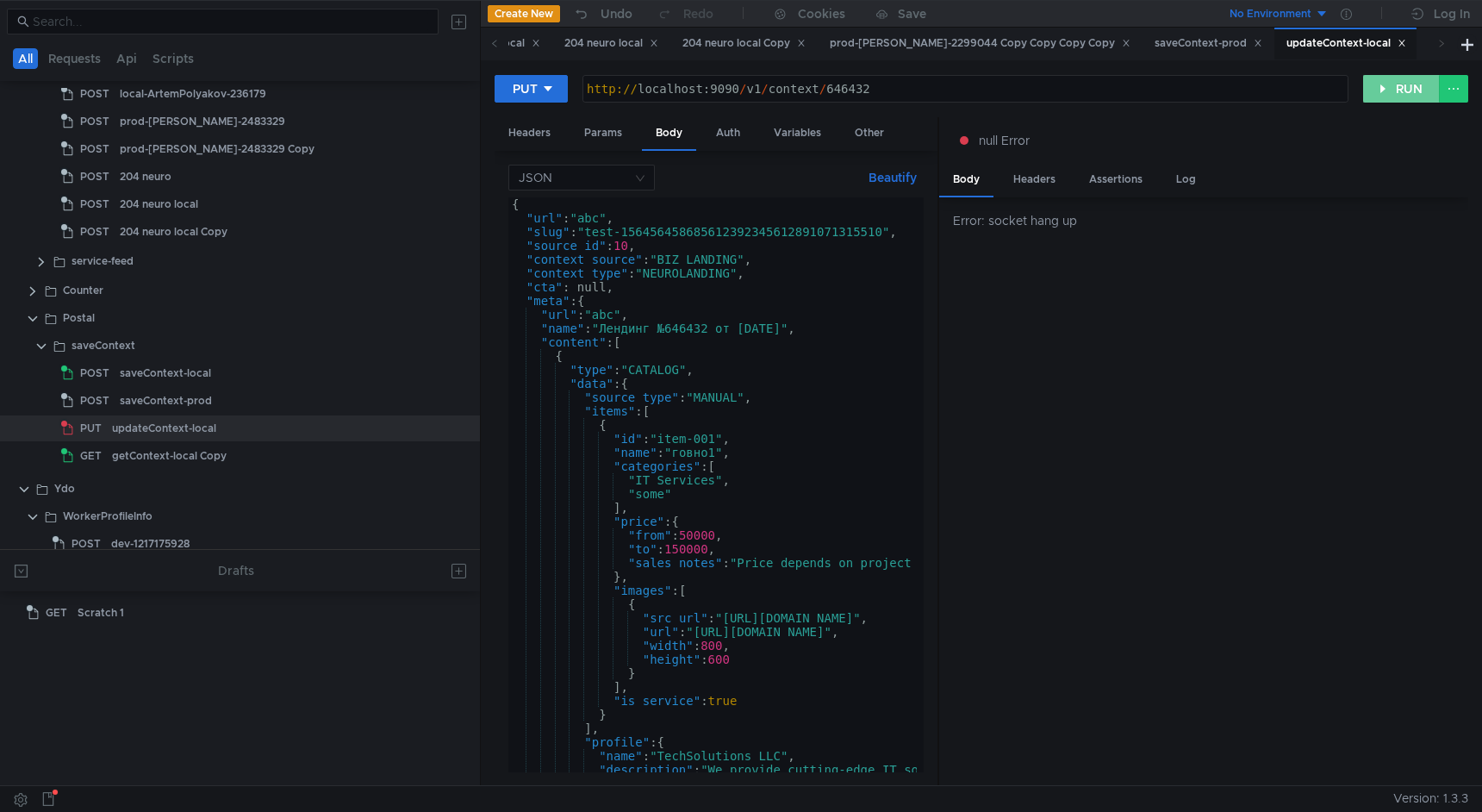
click at [1394, 92] on button "RUN" at bounding box center [1402, 88] width 77 height 27
click at [722, 473] on div "{ "url" : "abc" , "slug" : "test-156456458685612392345612891071315510" , "sourc…" at bounding box center [971, 495] width 927 height 596
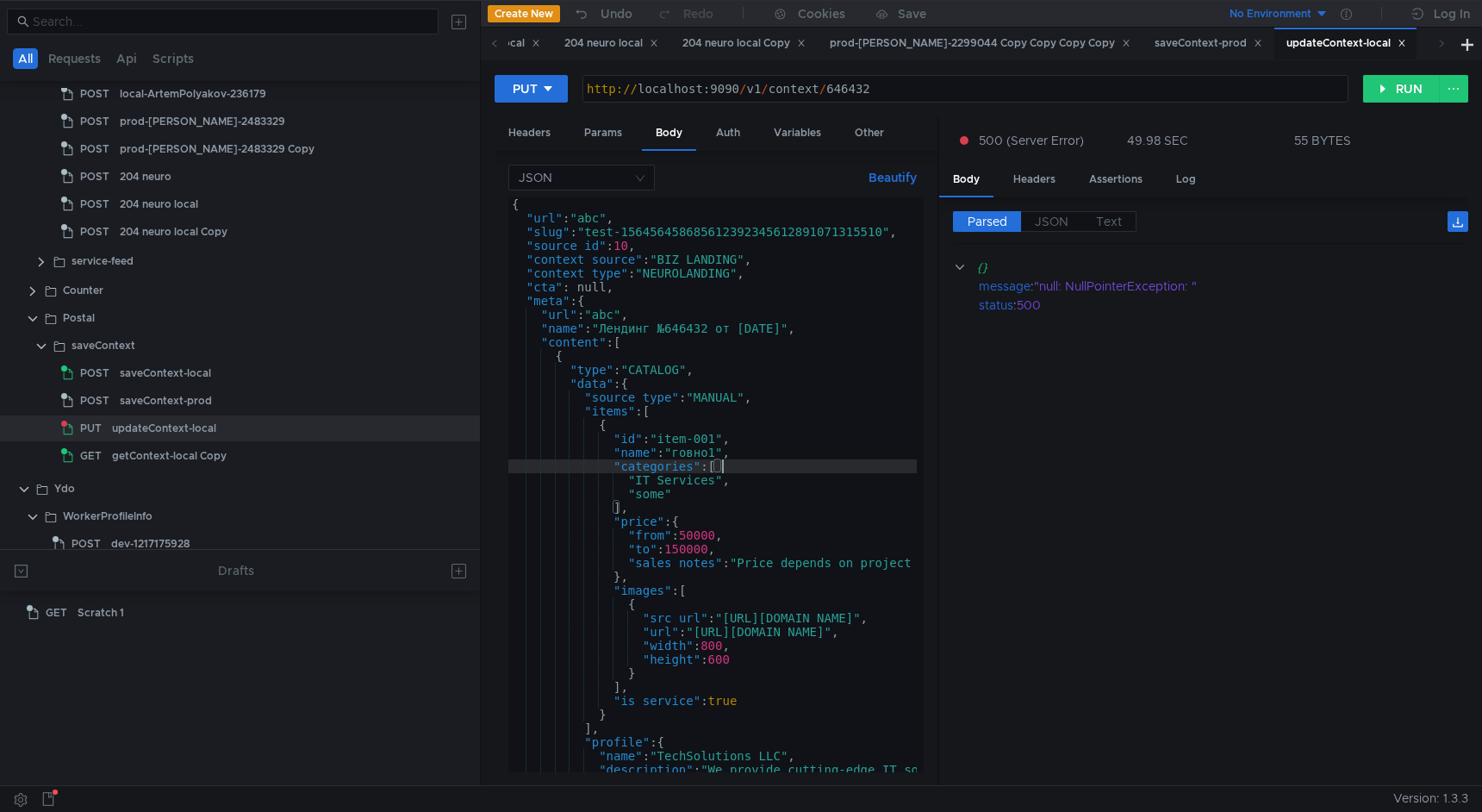
click at [711, 459] on div "{ "url" : "abc" , "slug" : "test-156456458685612392345612891071315510" , "sourc…" at bounding box center [971, 495] width 927 height 596
type textarea ""name": "говн1","
click at [1381, 98] on button "RUN" at bounding box center [1402, 88] width 77 height 27
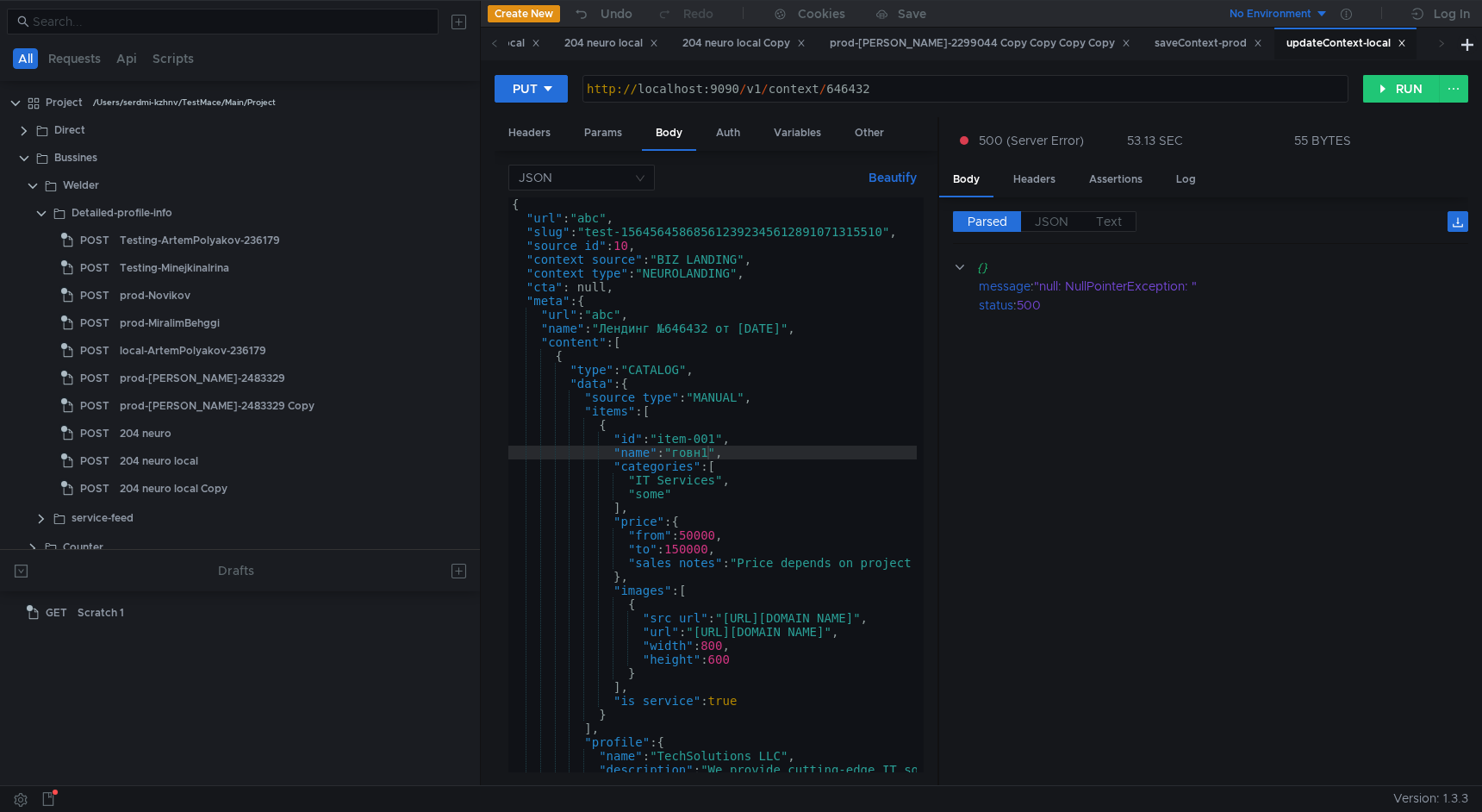
scroll to position [257, 0]
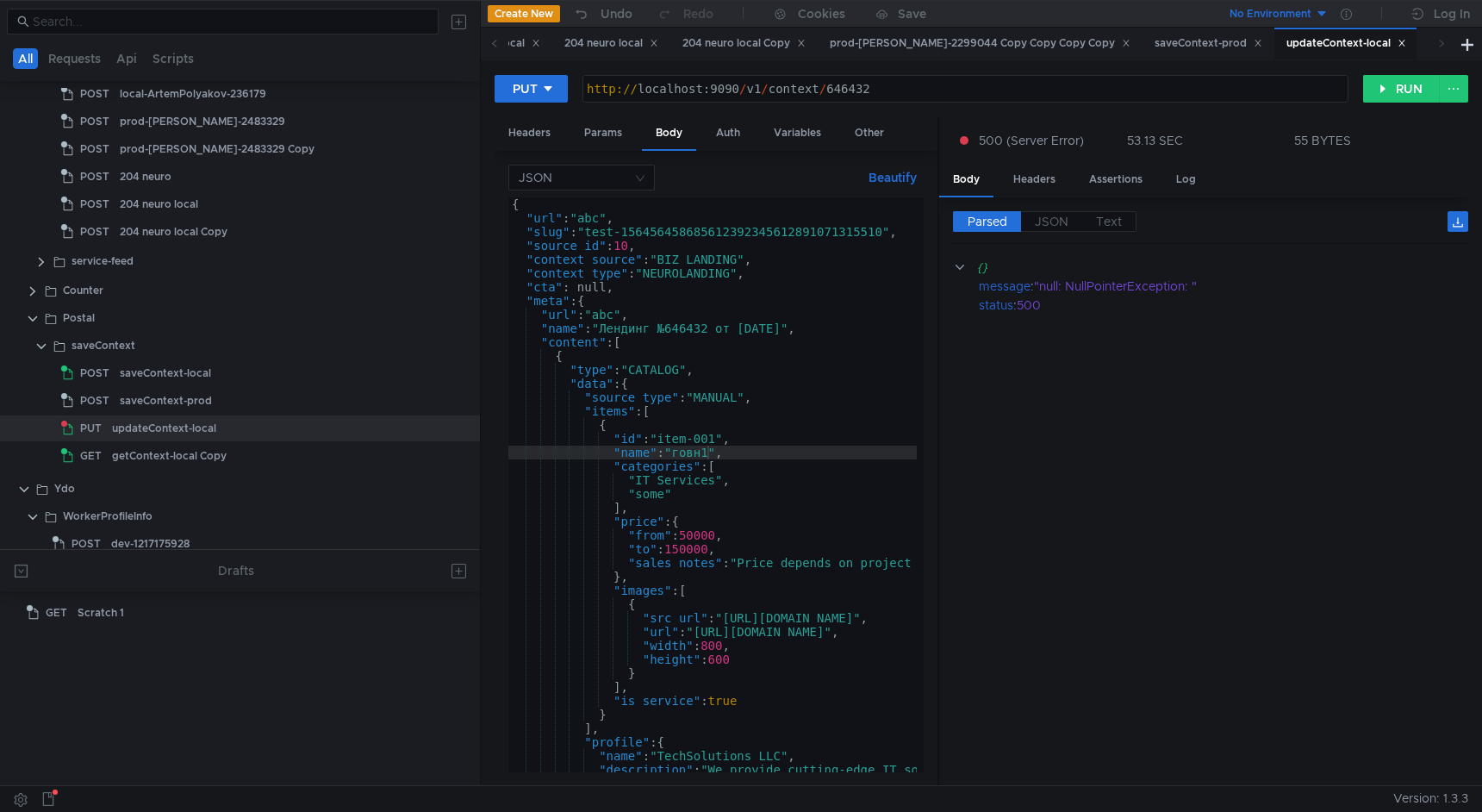
click at [830, 415] on div "{ "url" : "abc" , "slug" : "test-156456458685612392345612891071315510" , "sourc…" at bounding box center [971, 495] width 927 height 596
type textarea ""items": ["
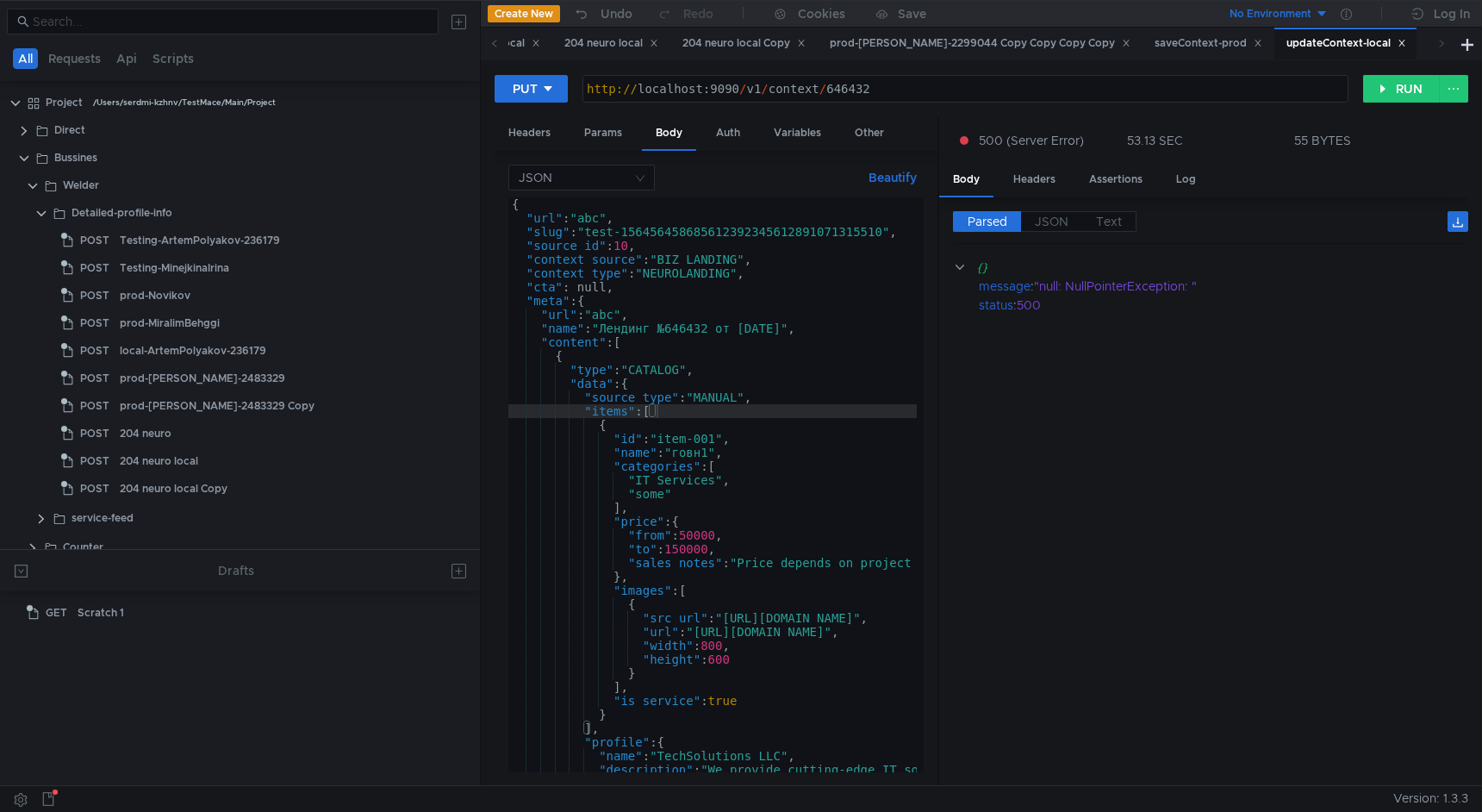
scroll to position [257, 0]
